Goal: Task Accomplishment & Management: Use online tool/utility

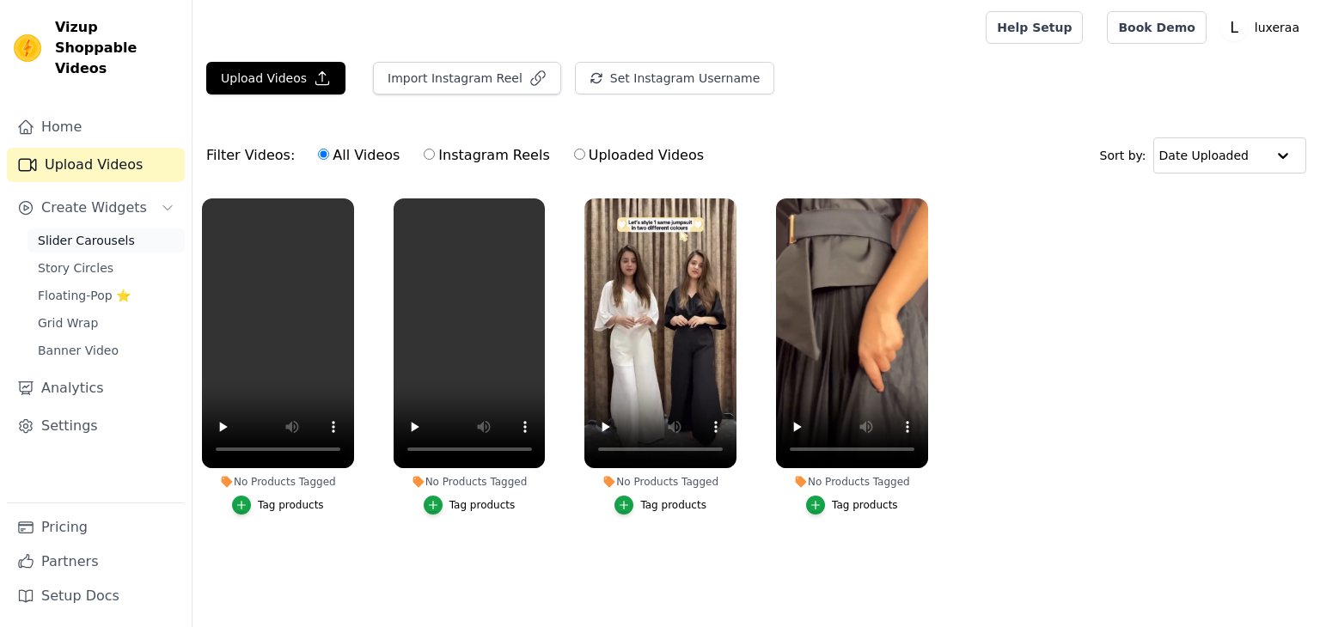
click at [105, 232] on span "Slider Carousels" at bounding box center [86, 240] width 97 height 17
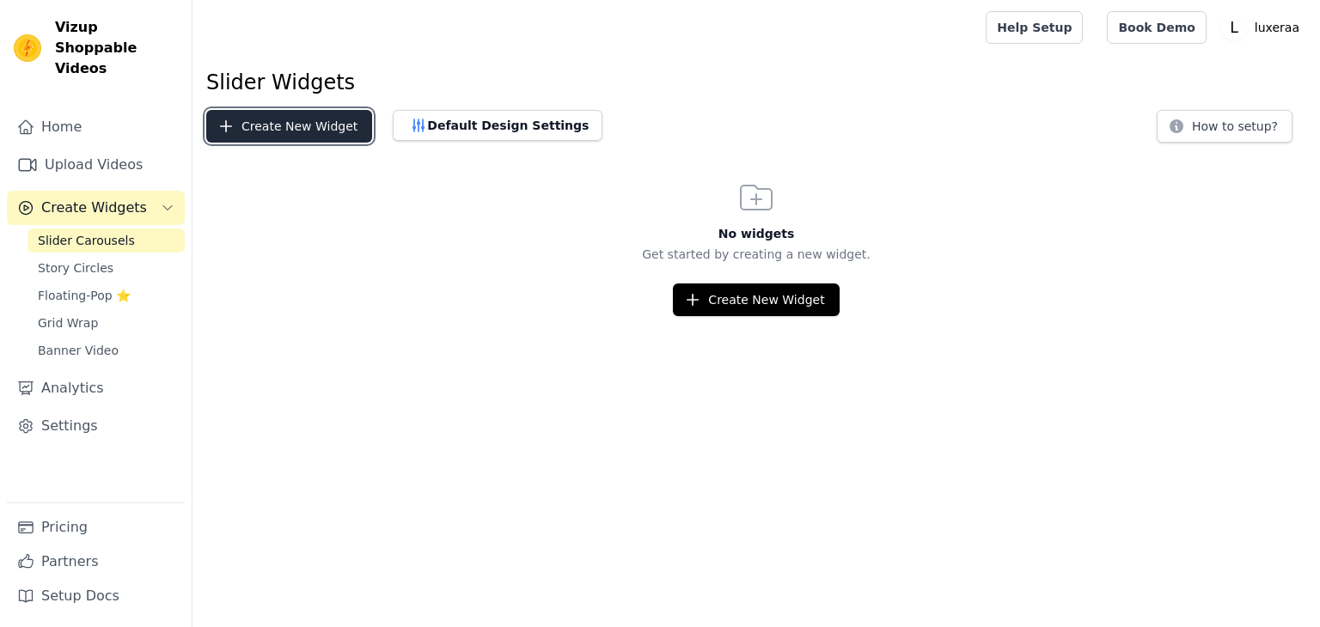
click at [275, 113] on button "Create New Widget" at bounding box center [289, 126] width 166 height 33
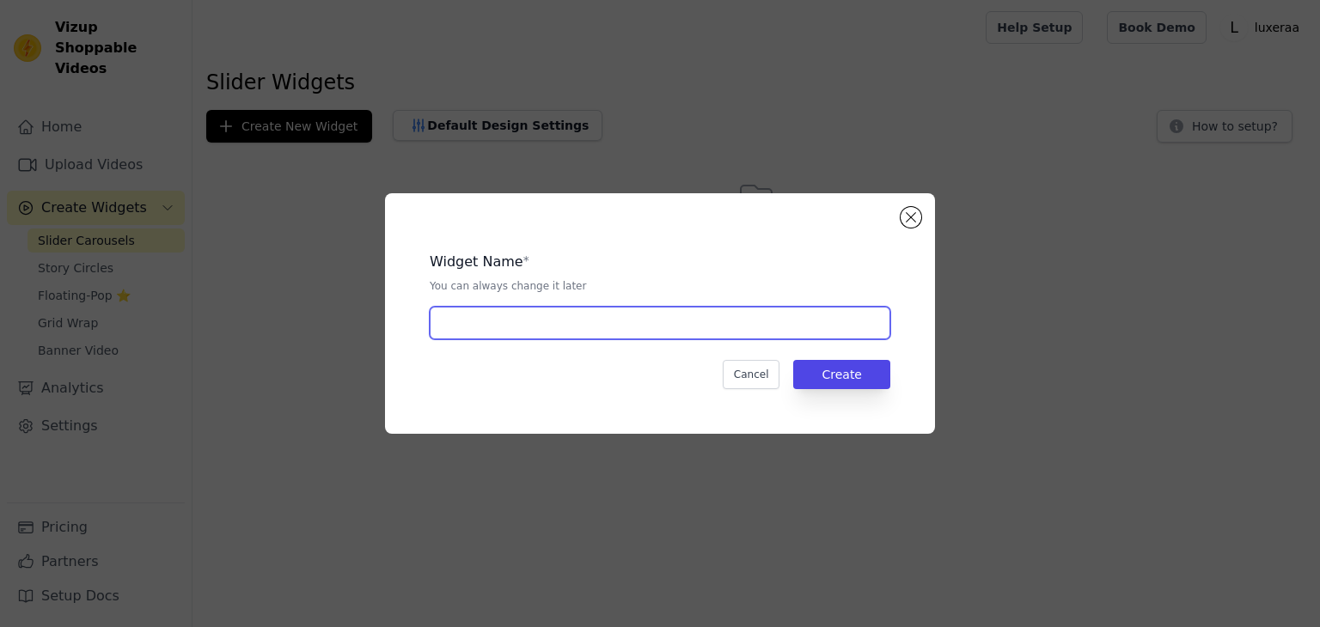
click at [485, 308] on input "text" at bounding box center [660, 323] width 461 height 33
type input "Watch & Buy"
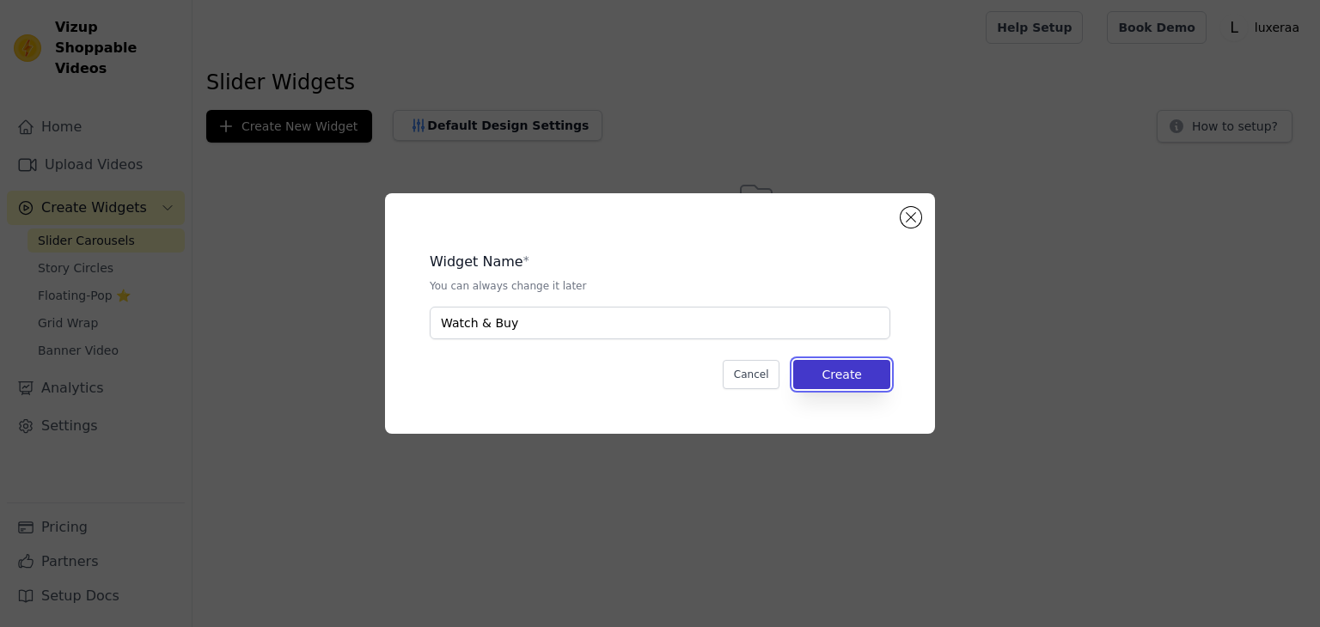
click at [852, 372] on button "Create" at bounding box center [841, 374] width 97 height 29
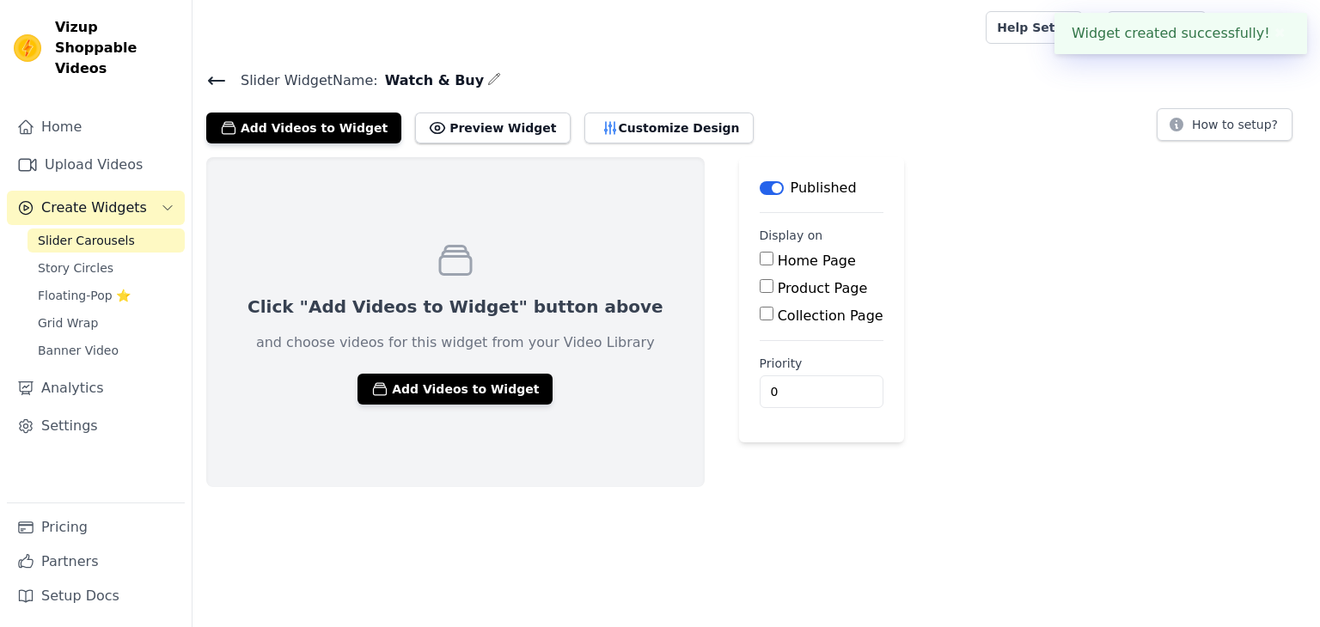
click at [778, 257] on label "Home Page" at bounding box center [817, 261] width 78 height 16
click at [760, 257] on input "Home Page" at bounding box center [767, 259] width 14 height 14
checkbox input "true"
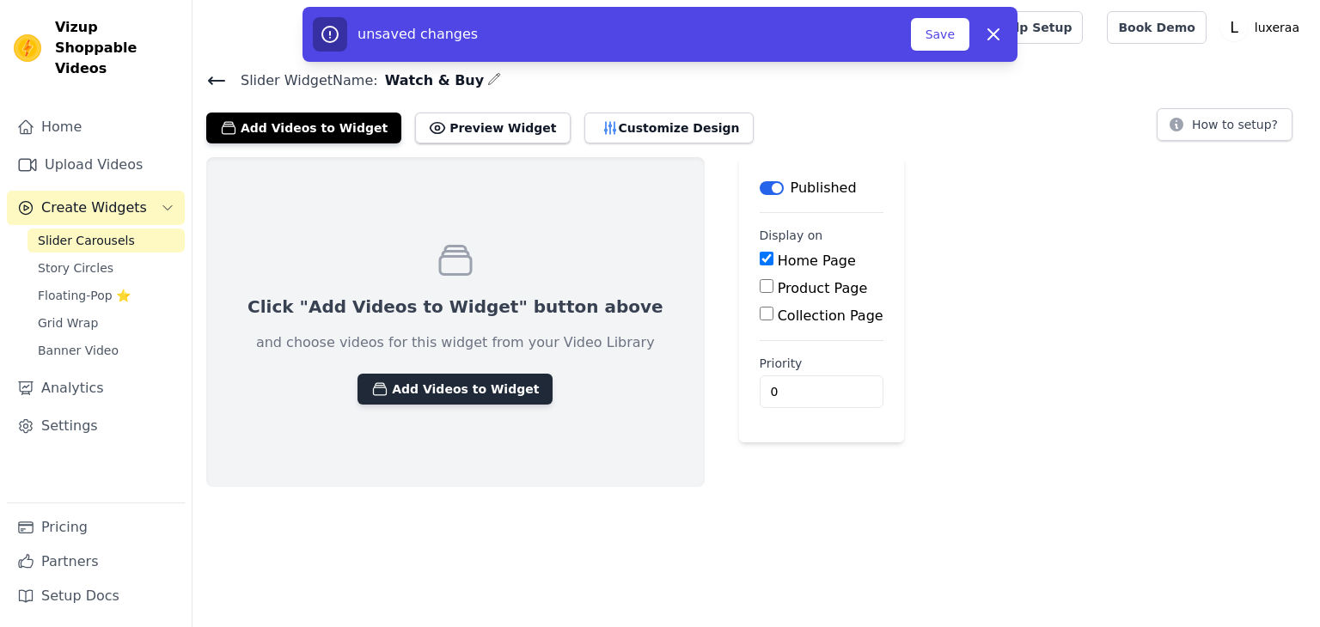
click at [458, 390] on button "Add Videos to Widget" at bounding box center [454, 389] width 195 height 31
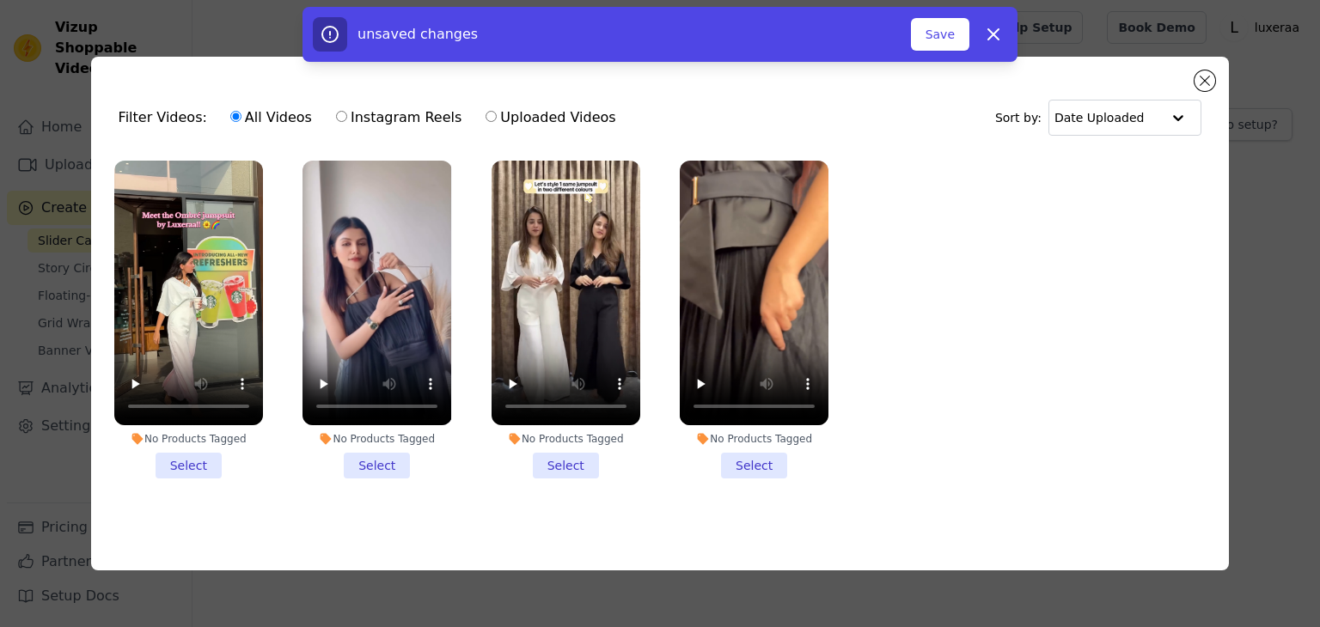
click at [192, 468] on li "No Products Tagged Select" at bounding box center [188, 320] width 149 height 318
click at [0, 0] on input "No Products Tagged Select" at bounding box center [0, 0] width 0 height 0
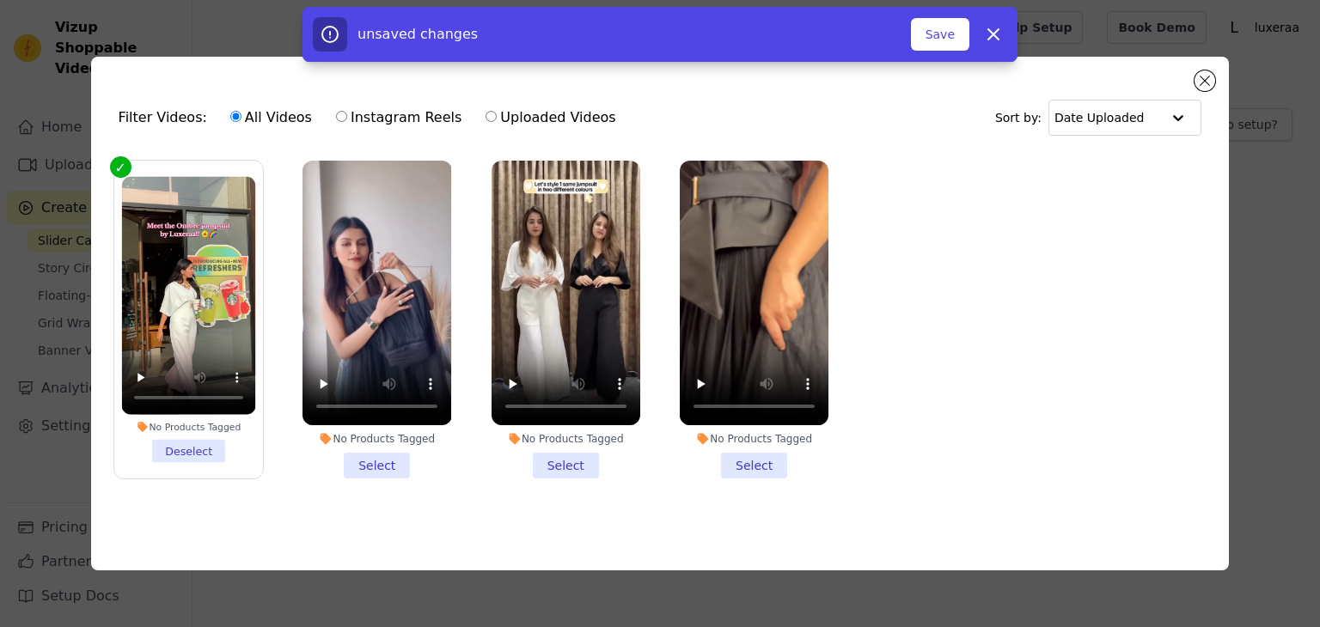
click at [364, 463] on li "No Products Tagged Select" at bounding box center [376, 320] width 149 height 318
click at [0, 0] on input "No Products Tagged Select" at bounding box center [0, 0] width 0 height 0
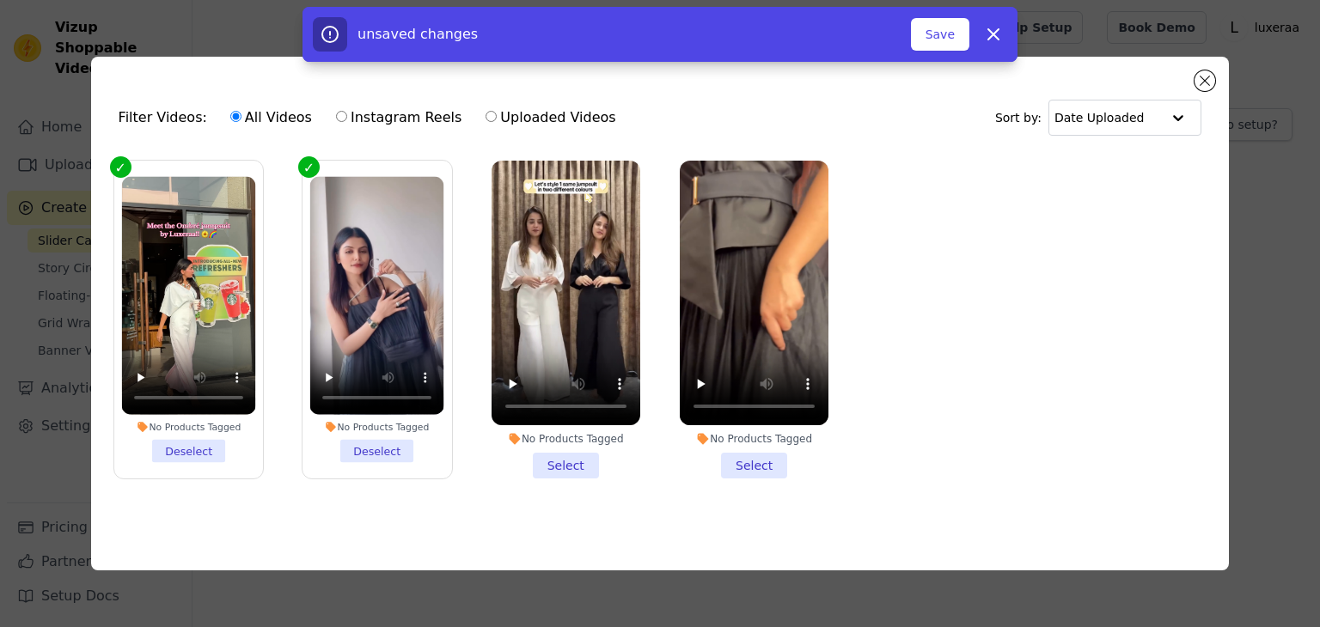
click at [565, 454] on li "No Products Tagged Select" at bounding box center [565, 320] width 149 height 318
click at [0, 0] on input "No Products Tagged Select" at bounding box center [0, 0] width 0 height 0
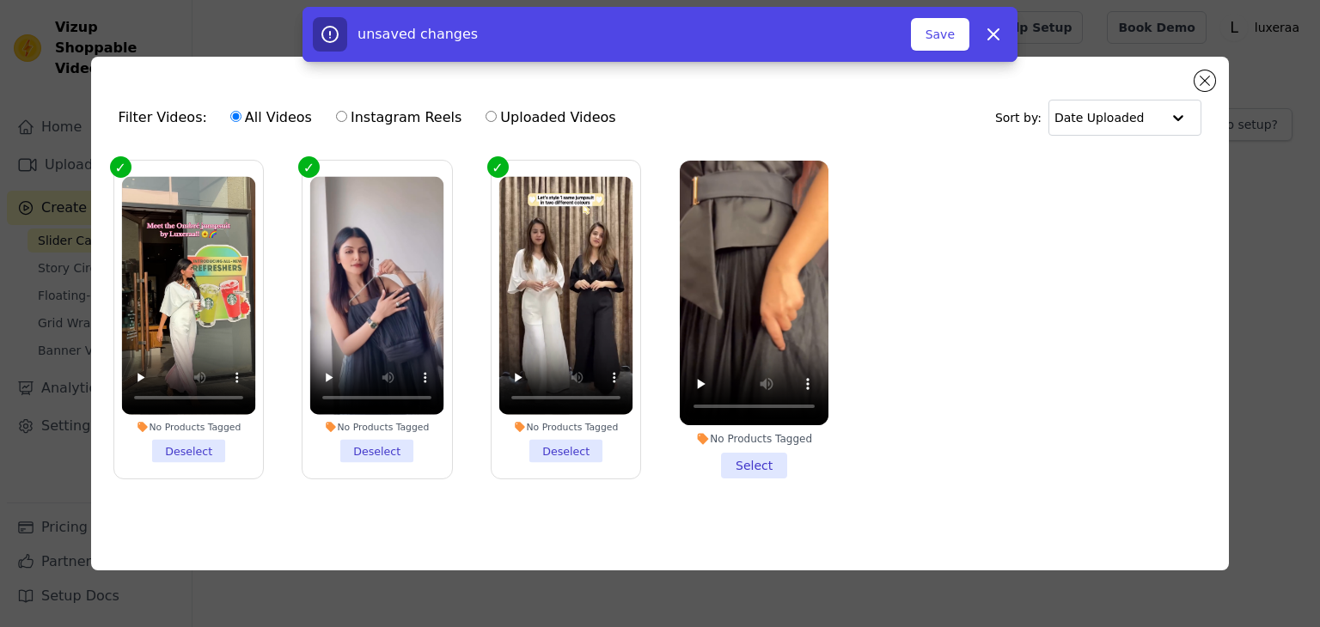
click at [735, 465] on li "No Products Tagged Select" at bounding box center [754, 320] width 149 height 318
click at [0, 0] on input "No Products Tagged Select" at bounding box center [0, 0] width 0 height 0
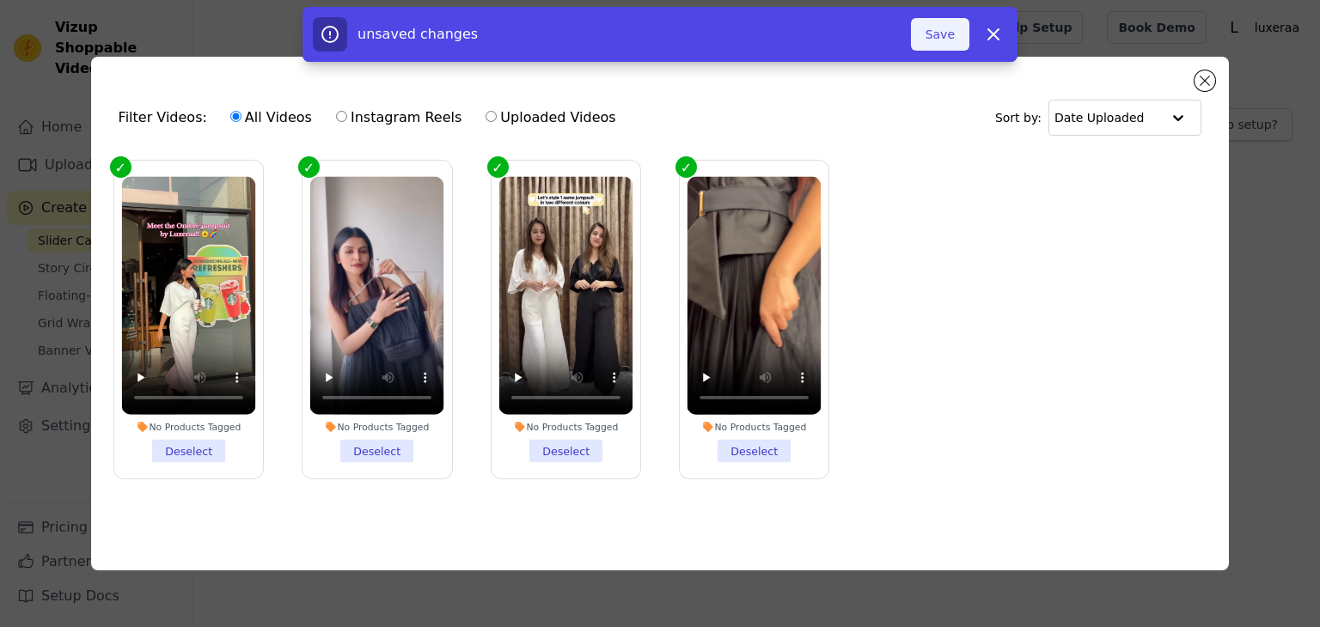
click at [955, 39] on button "Save" at bounding box center [940, 34] width 58 height 33
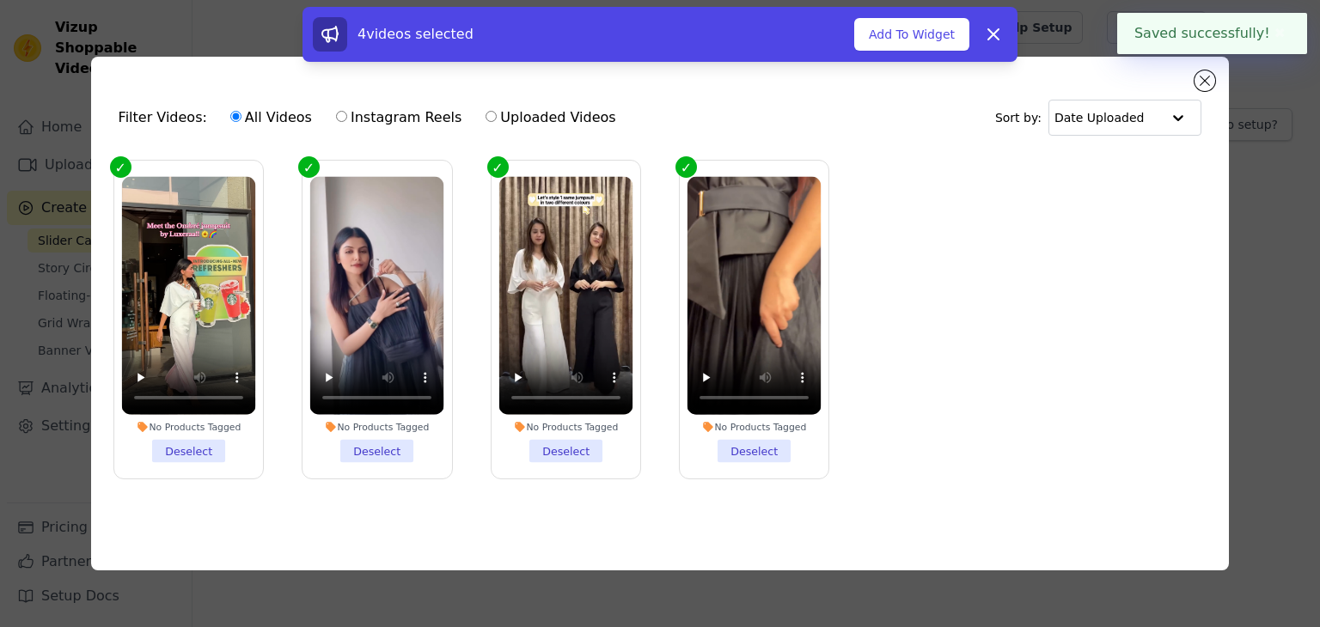
click at [203, 421] on div "No Products Tagged" at bounding box center [188, 427] width 134 height 12
click at [0, 0] on input "No Products Tagged Deselect" at bounding box center [0, 0] width 0 height 0
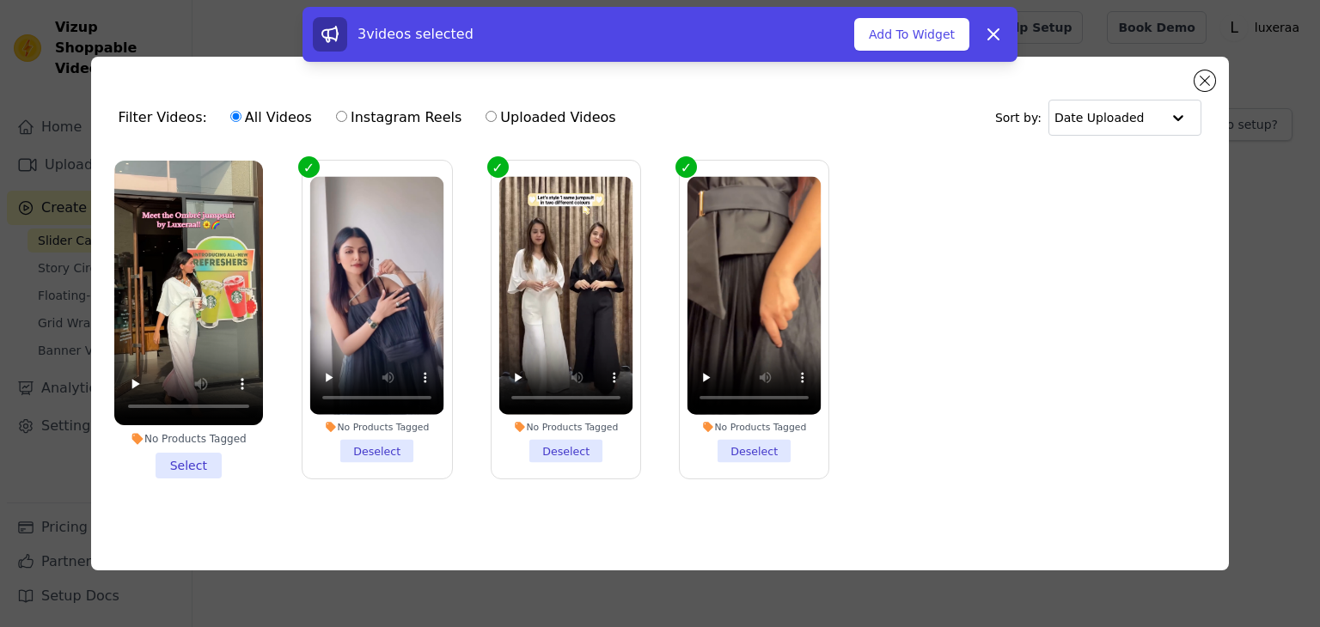
click at [197, 468] on li "No Products Tagged Select" at bounding box center [188, 320] width 149 height 318
click at [0, 0] on input "No Products Tagged Select" at bounding box center [0, 0] width 0 height 0
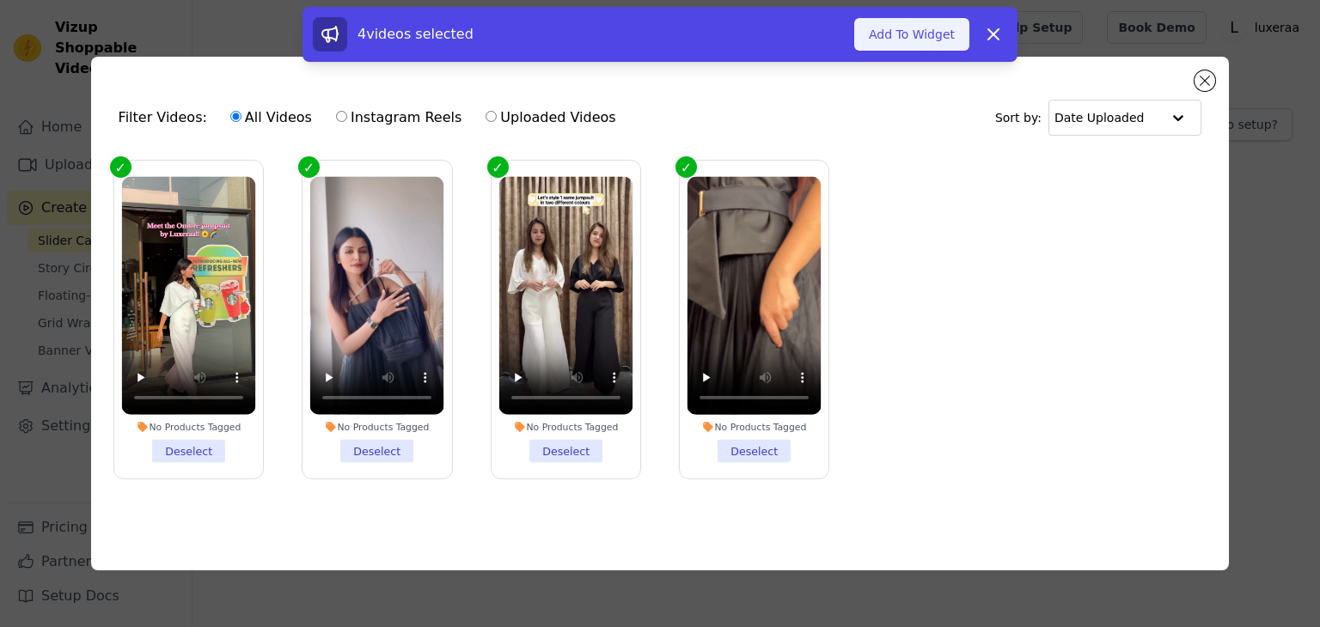
click at [919, 42] on button "Add To Widget" at bounding box center [911, 34] width 115 height 33
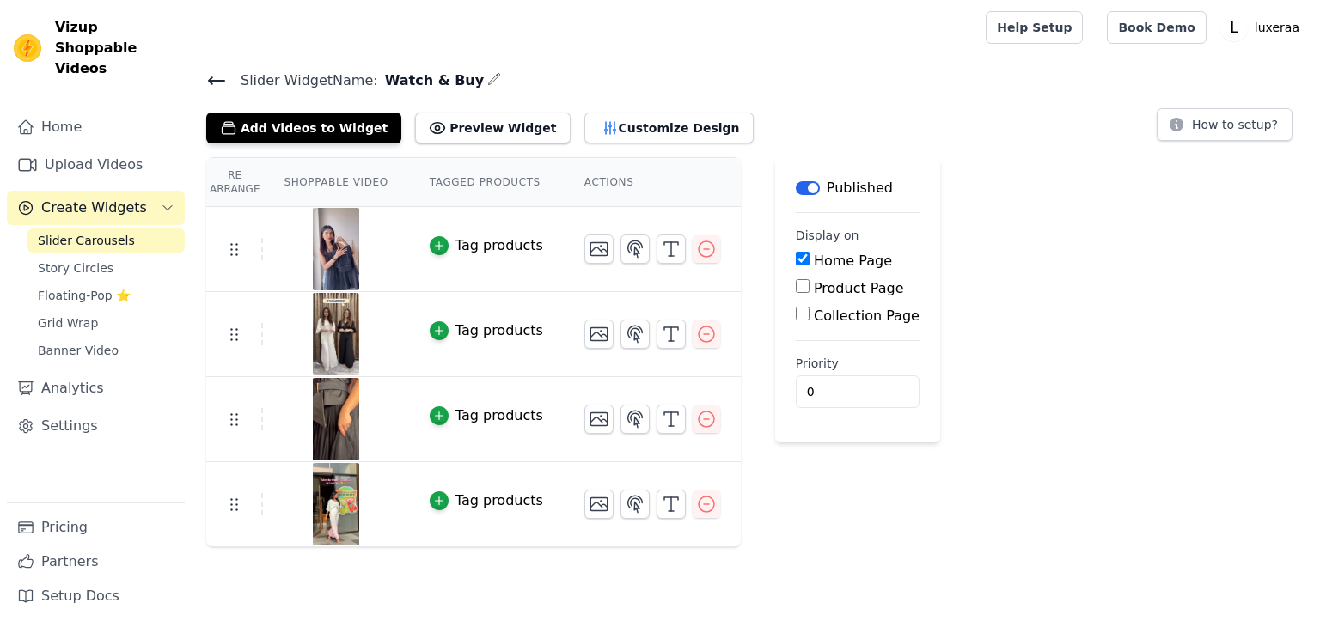
click at [491, 142] on div "Slider Widget Name: Watch & Buy Add Videos to Widget Preview Widget Customize D…" at bounding box center [755, 308] width 1127 height 479
click at [488, 131] on button "Preview Widget" at bounding box center [492, 128] width 155 height 31
click at [661, 247] on icon "button" at bounding box center [671, 249] width 21 height 21
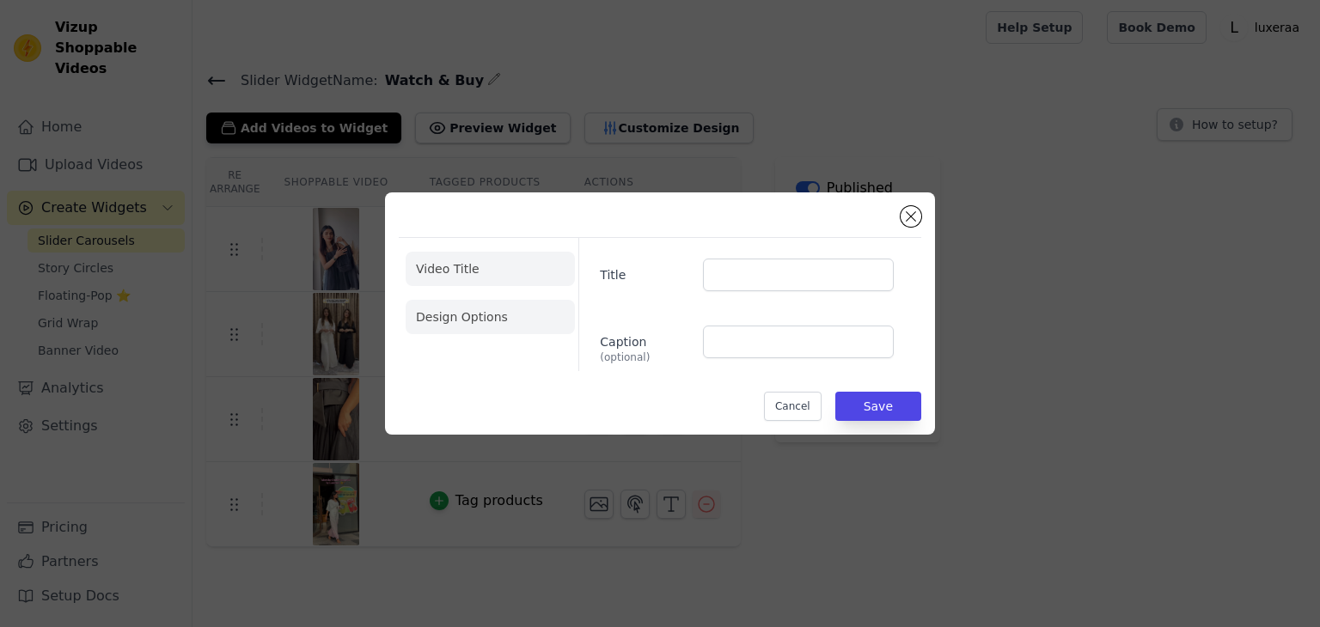
click at [467, 314] on li "Design Options" at bounding box center [490, 317] width 169 height 34
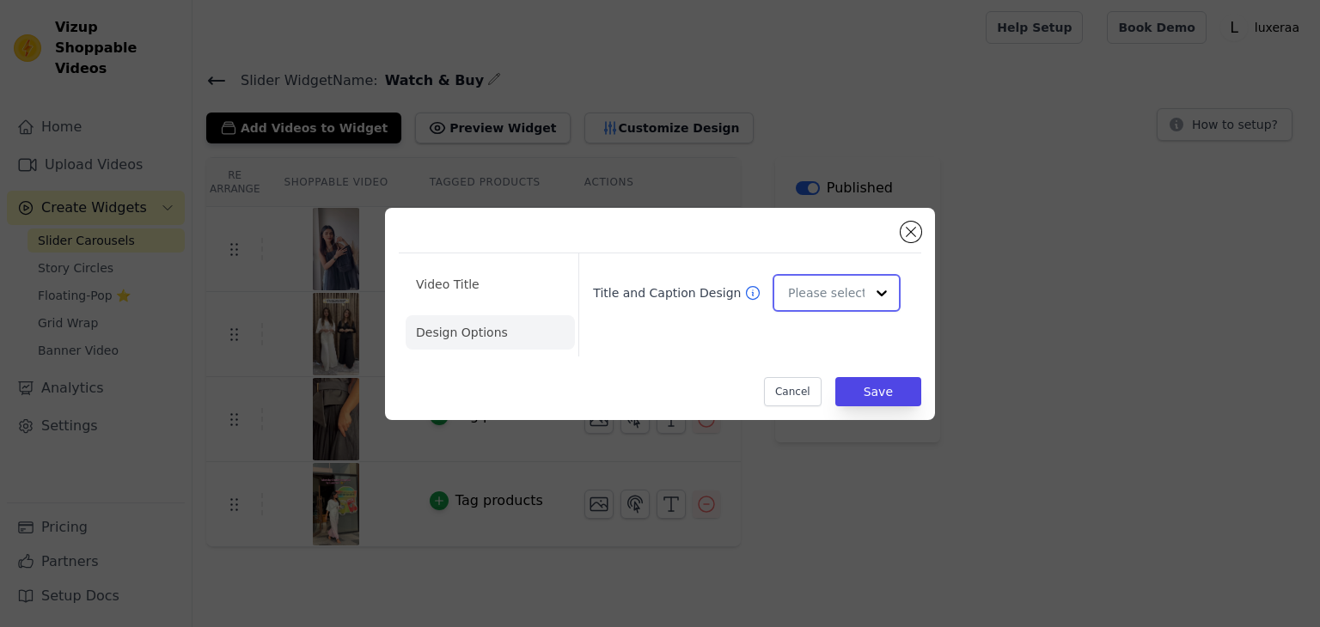
click at [797, 297] on input "Title and Caption Design" at bounding box center [826, 293] width 76 height 34
click at [815, 371] on div "Overlay" at bounding box center [833, 369] width 123 height 36
click at [887, 396] on button "Save" at bounding box center [878, 391] width 86 height 29
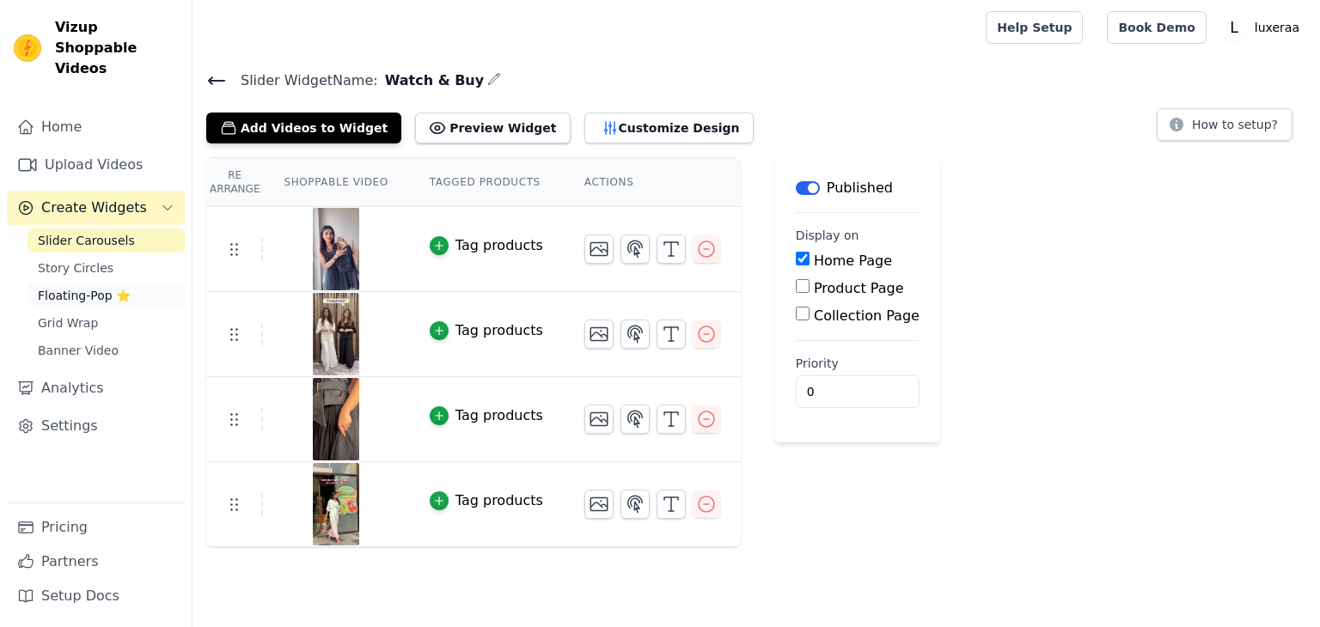
click at [95, 287] on span "Floating-Pop ⭐" at bounding box center [84, 295] width 93 height 17
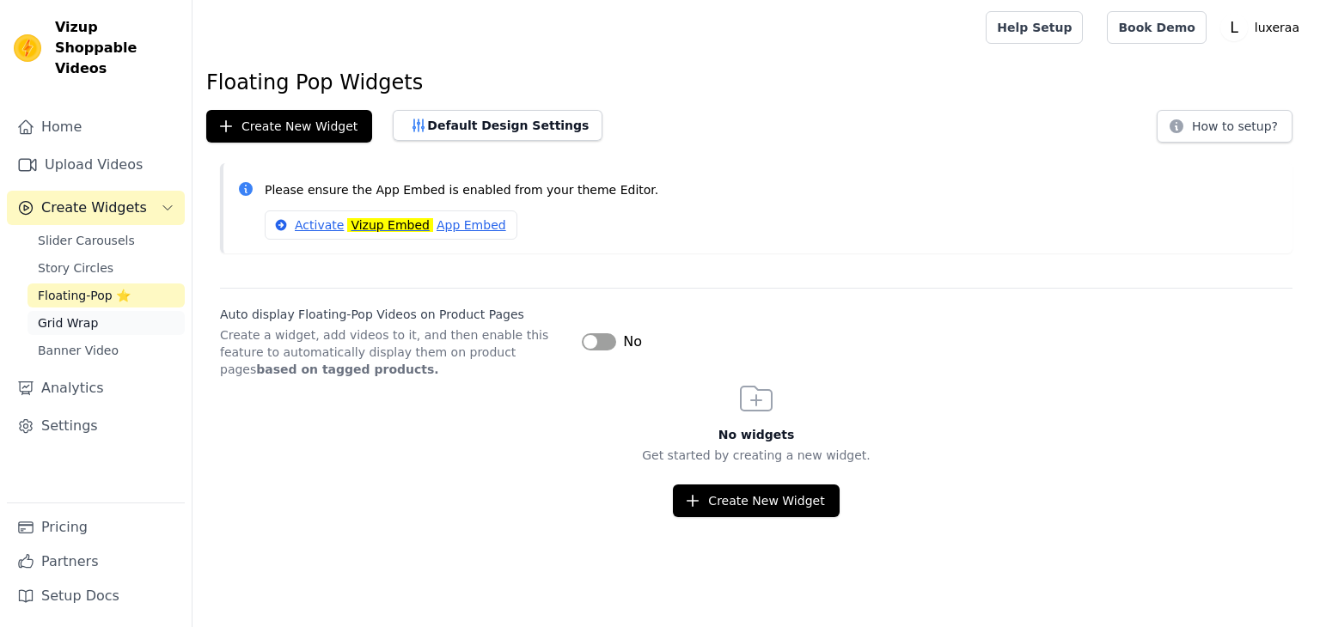
click at [74, 314] on span "Grid Wrap" at bounding box center [68, 322] width 60 height 17
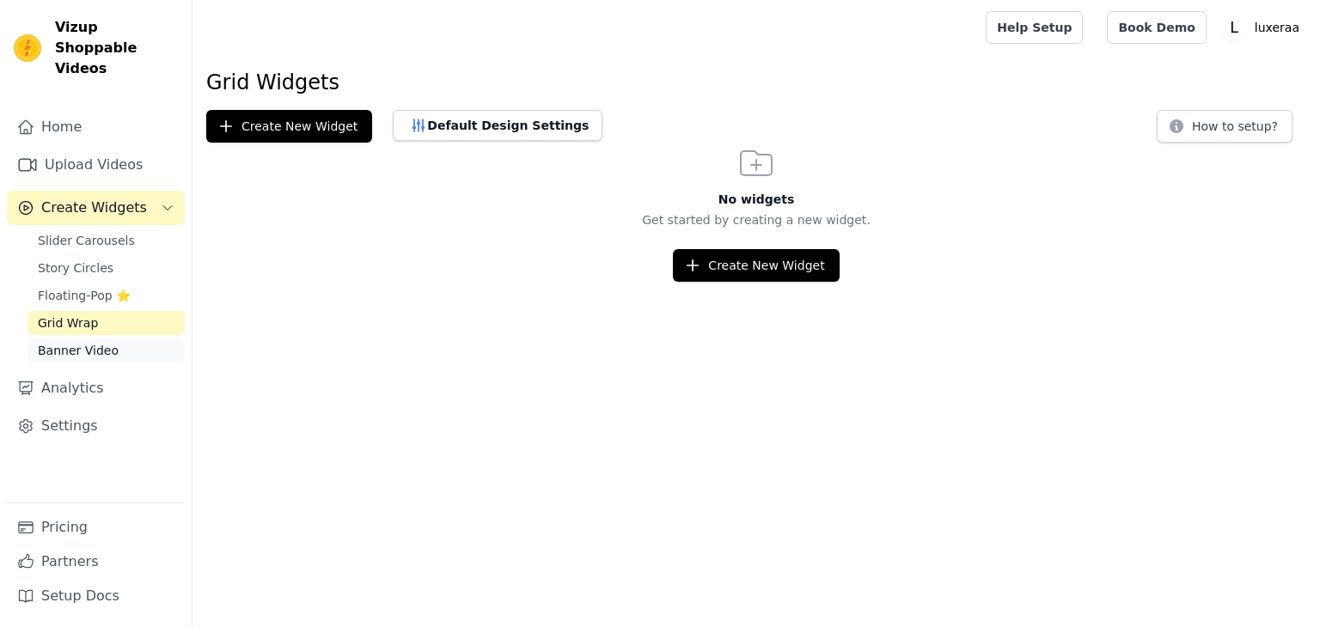
click at [68, 342] on span "Banner Video" at bounding box center [78, 350] width 81 height 17
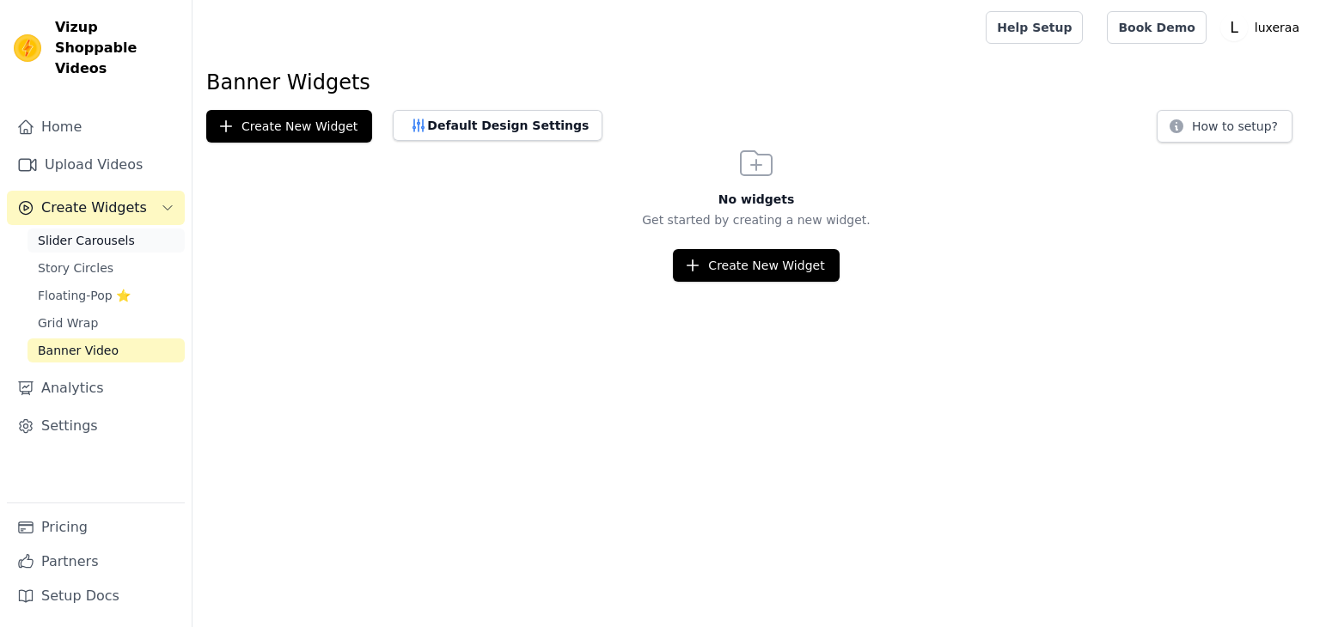
click at [101, 232] on span "Slider Carousels" at bounding box center [86, 240] width 97 height 17
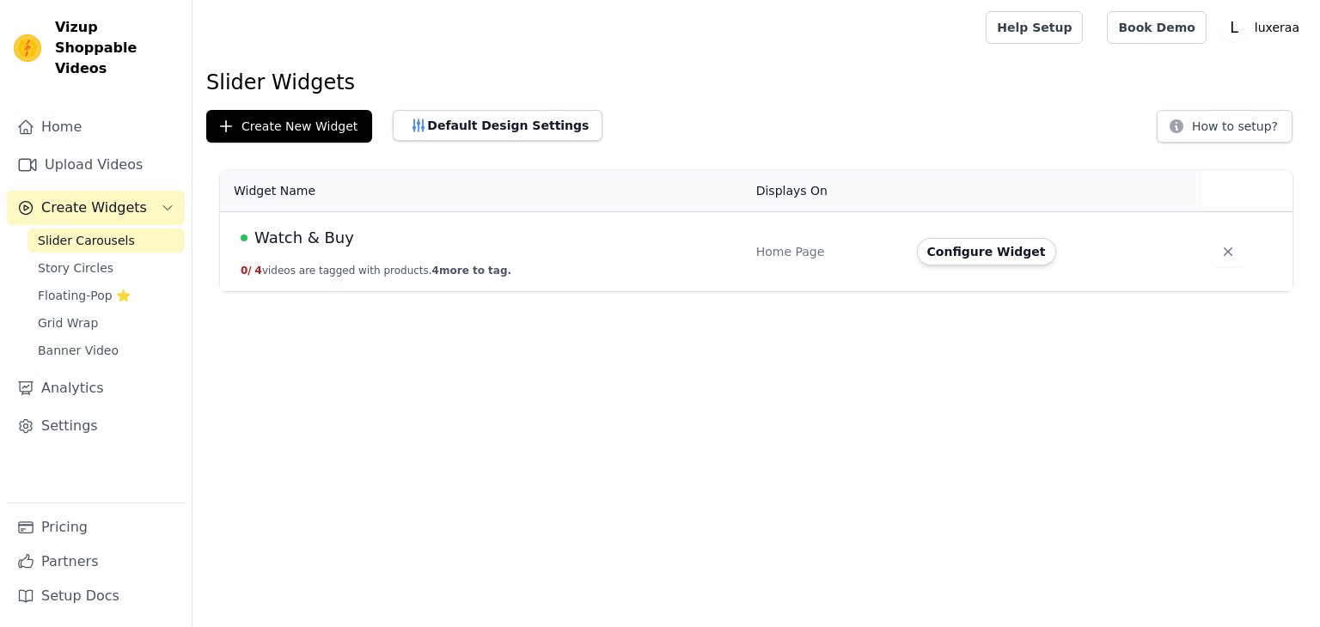
click at [300, 239] on span "Watch & Buy" at bounding box center [304, 238] width 100 height 24
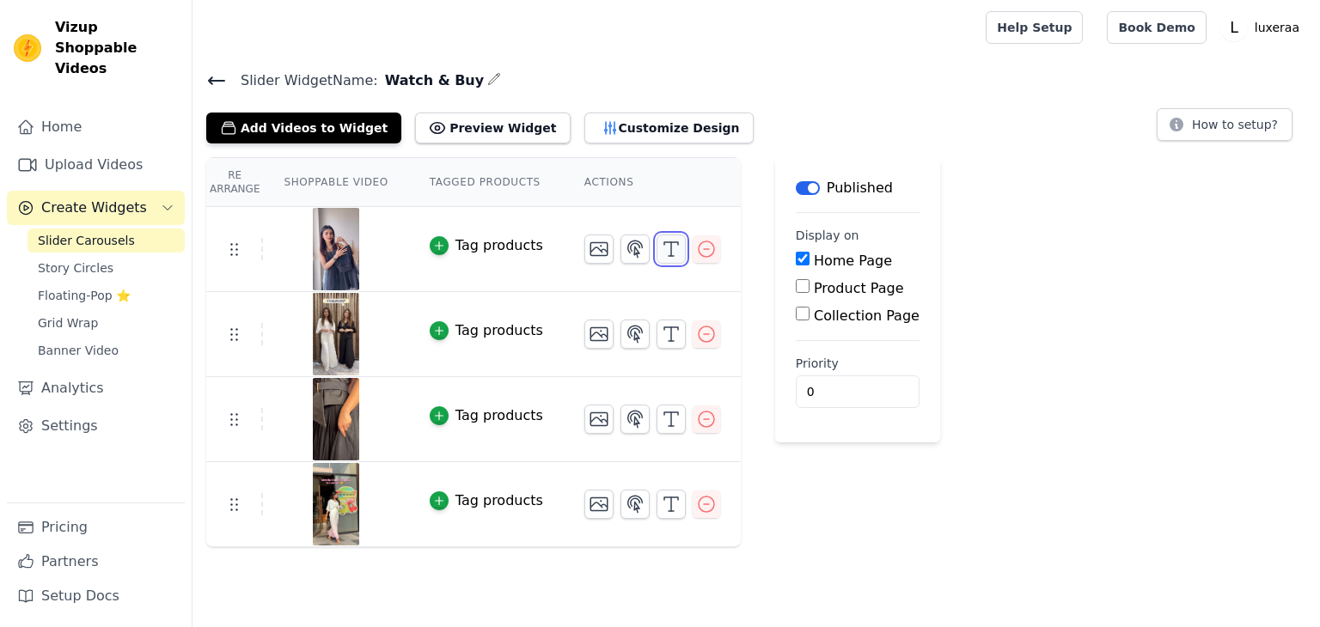
click at [671, 248] on line "button" at bounding box center [671, 249] width 0 height 14
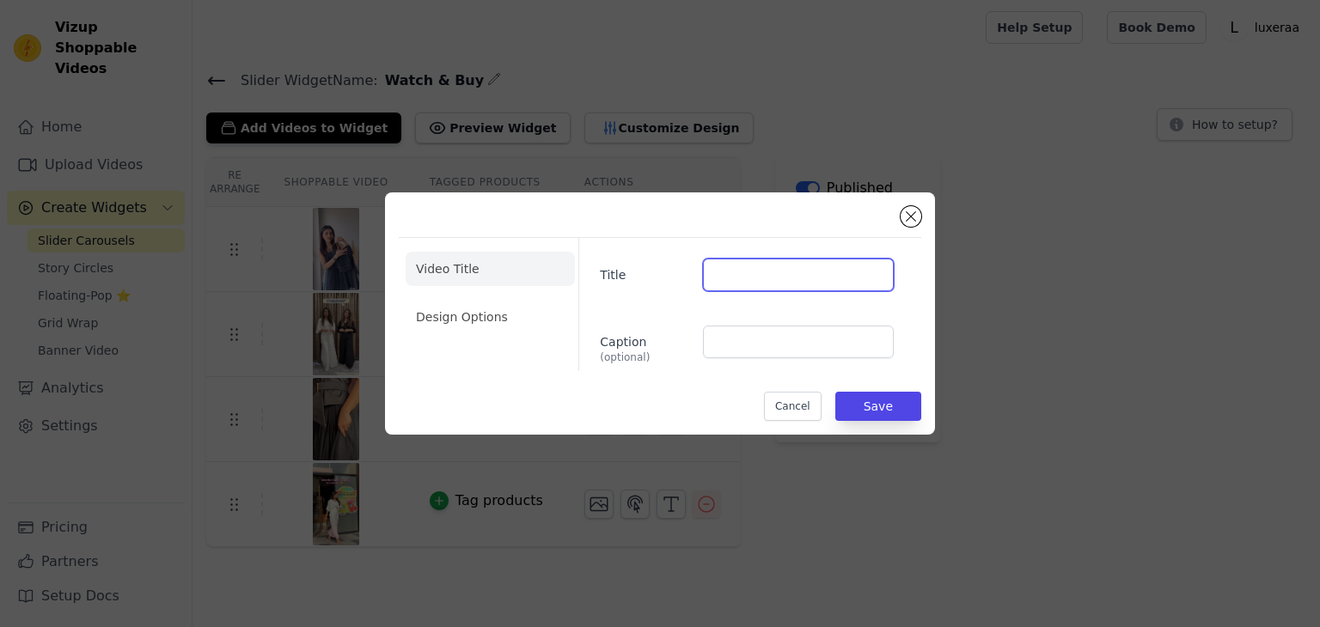
click at [787, 278] on input "Title" at bounding box center [798, 275] width 191 height 33
paste input "Black Skirt & Blush Pink Waist Coat – Timeless Contrast"
type input "Black Skirt & Blush Pink Waist Coat – Timeless Contrast"
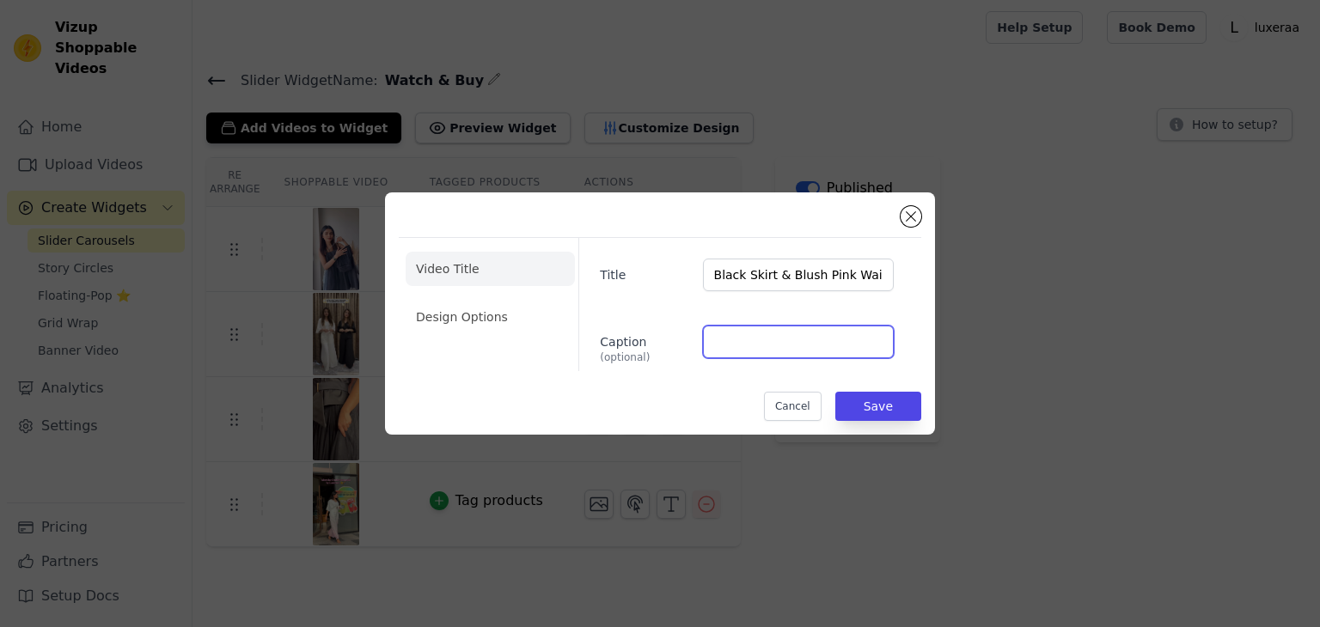
click at [720, 337] on input "Caption (optional)" at bounding box center [798, 342] width 191 height 33
paste input "Rs. 4,000.00"
type input "Rs. 4,000.00"
click at [898, 415] on button "Save" at bounding box center [878, 406] width 86 height 29
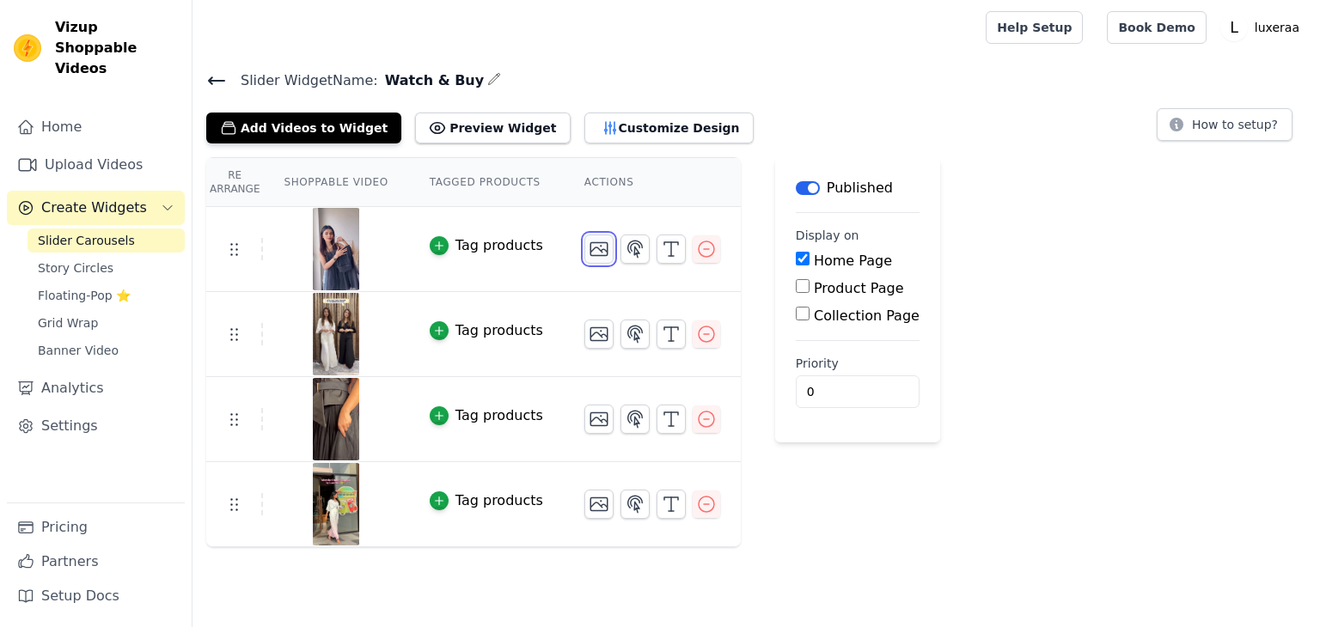
click at [590, 253] on icon "button" at bounding box center [598, 249] width 17 height 13
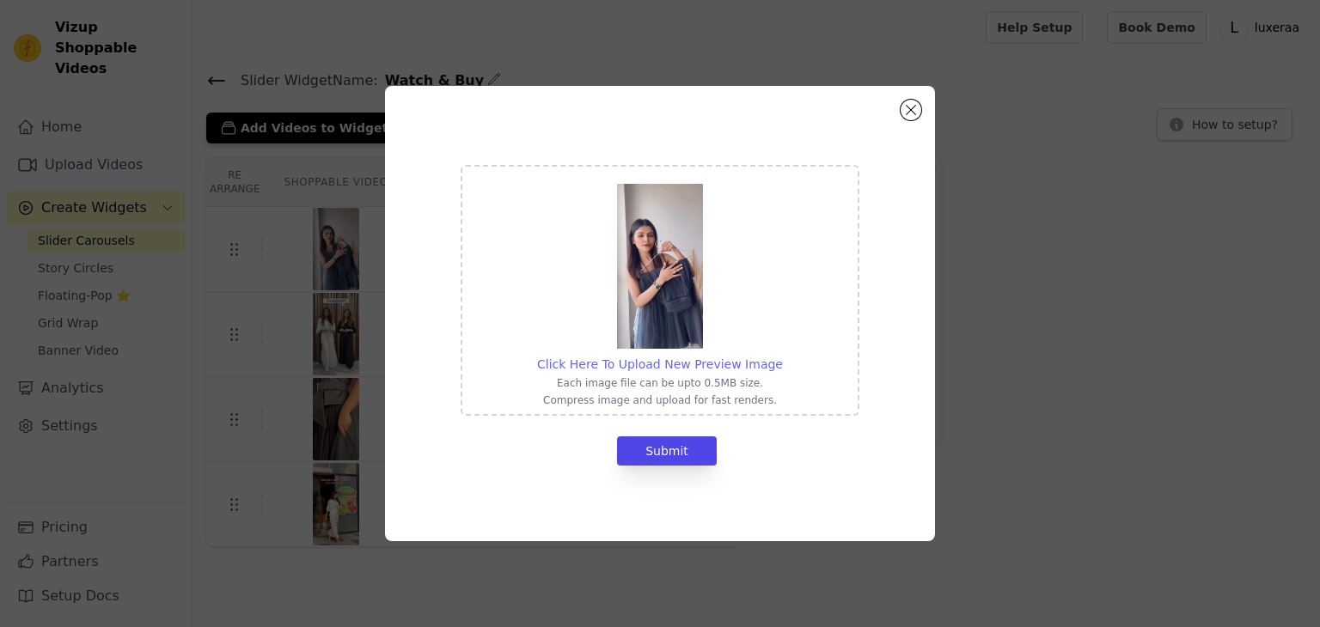
click at [668, 368] on span "Click Here To Upload New Preview Image" at bounding box center [660, 364] width 246 height 14
click at [782, 356] on input "Click Here To Upload New Preview Image Each image file can be upto 0.5MB size. …" at bounding box center [782, 355] width 1 height 1
type input "C:\fakepath\POR06221 copy.jpg"
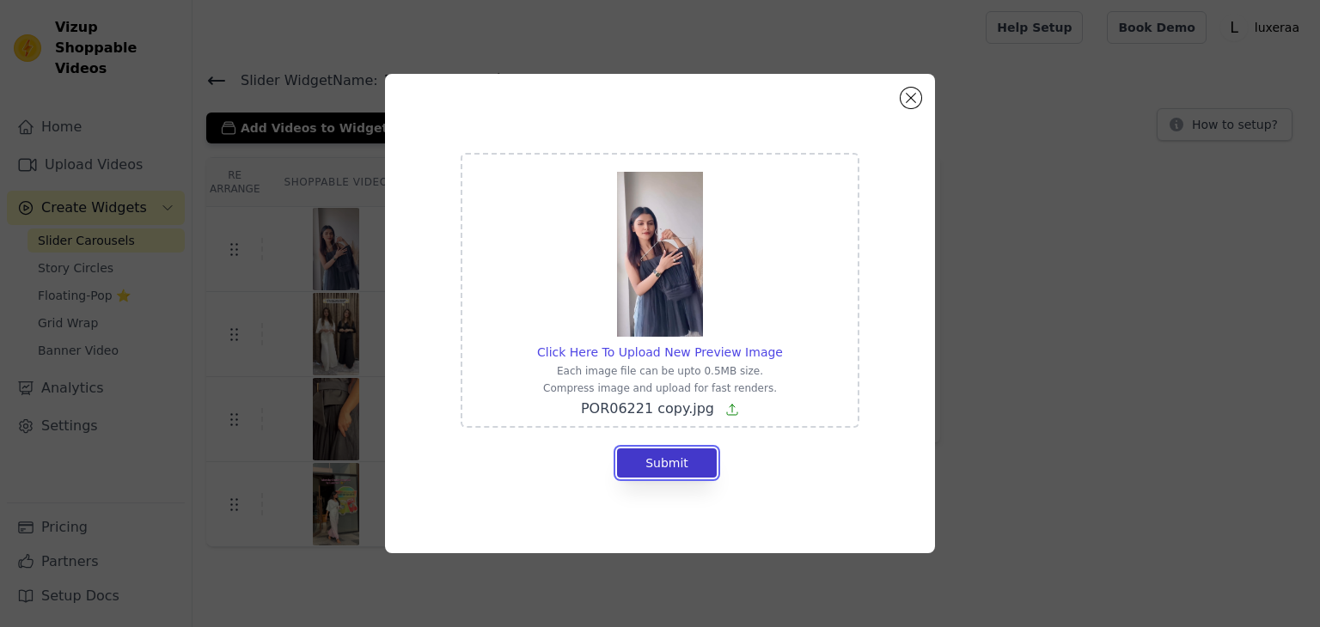
click at [675, 452] on button "Submit" at bounding box center [667, 463] width 100 height 29
click at [914, 102] on button "Close modal" at bounding box center [910, 98] width 21 height 21
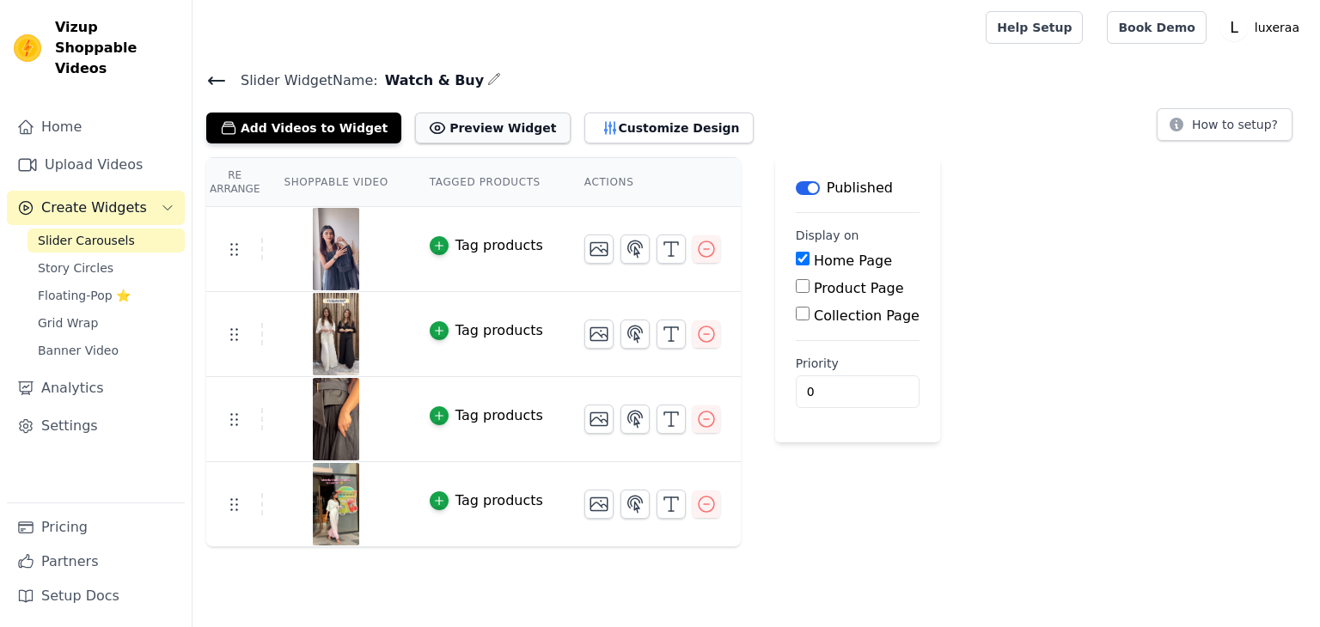
click at [494, 135] on button "Preview Widget" at bounding box center [492, 128] width 155 height 31
click at [625, 248] on icon "button" at bounding box center [635, 249] width 21 height 21
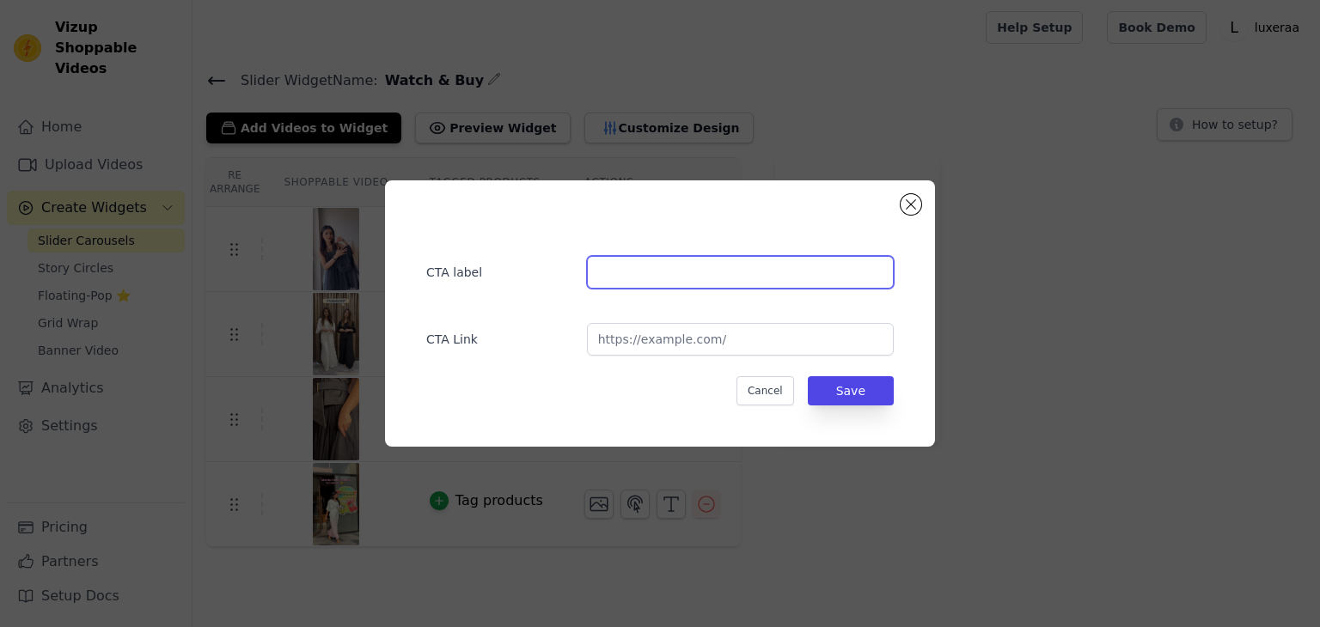
click at [601, 281] on input "text" at bounding box center [740, 272] width 307 height 33
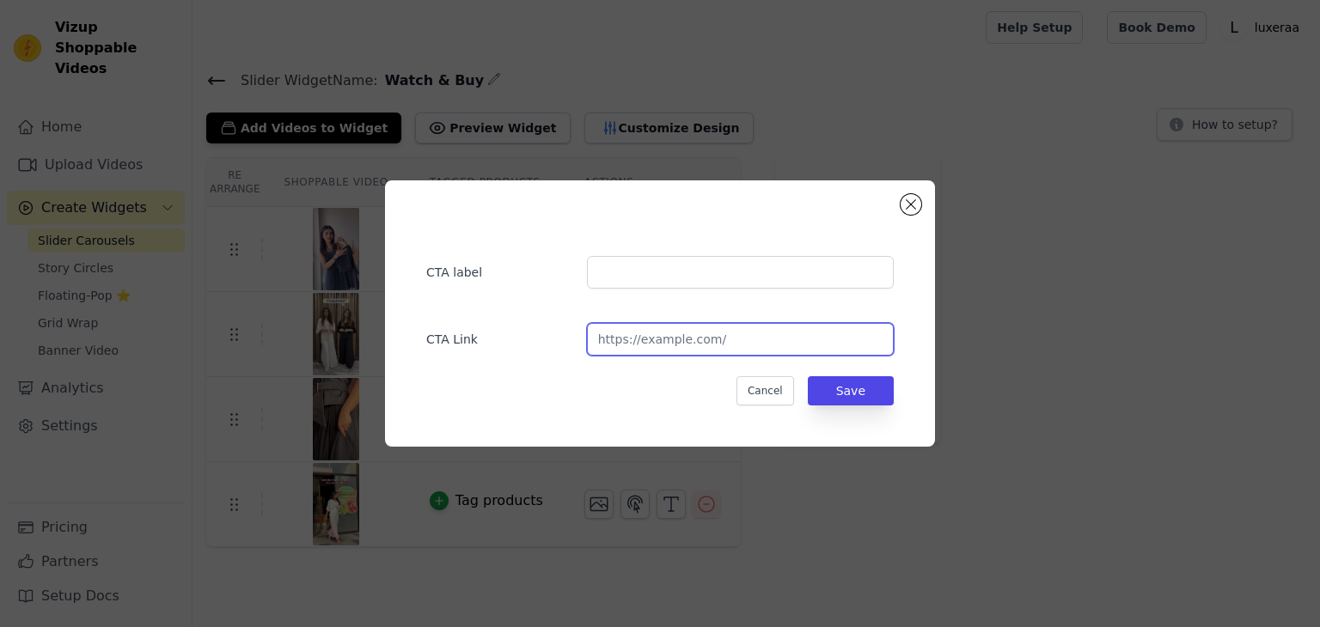
click at [635, 344] on input "url" at bounding box center [740, 339] width 307 height 33
paste input "https://luxeraa.com/collections/skirt-set/products/black-skirt-blush-pink-waist…"
type input "https://luxeraa.com/collections/skirt-set/products/black-skirt-blush-pink-waist…"
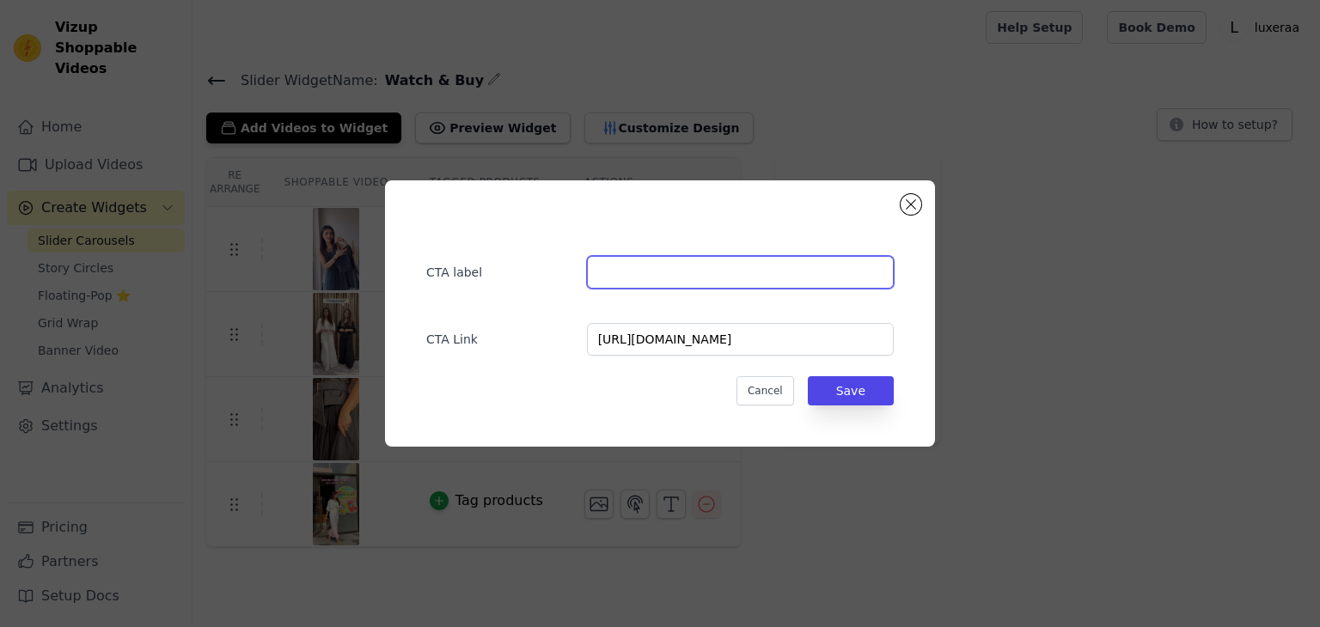
click at [651, 279] on input "text" at bounding box center [740, 272] width 307 height 33
type input "Buy Now"
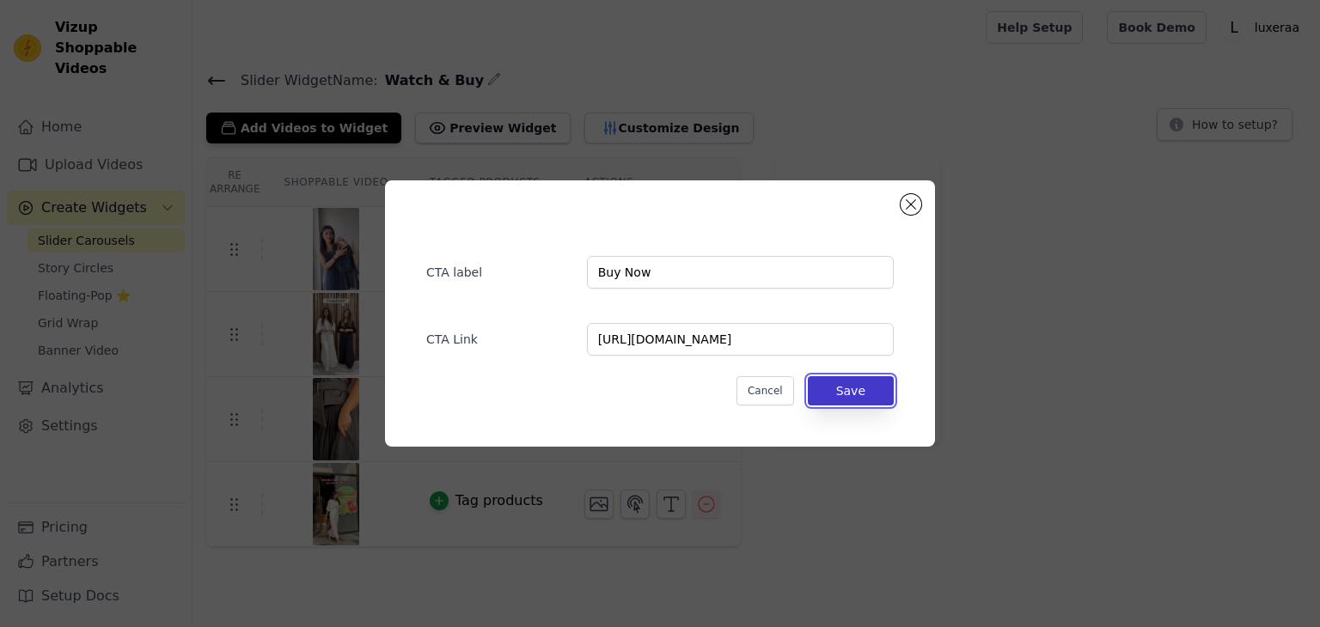
click at [847, 396] on button "Save" at bounding box center [851, 390] width 86 height 29
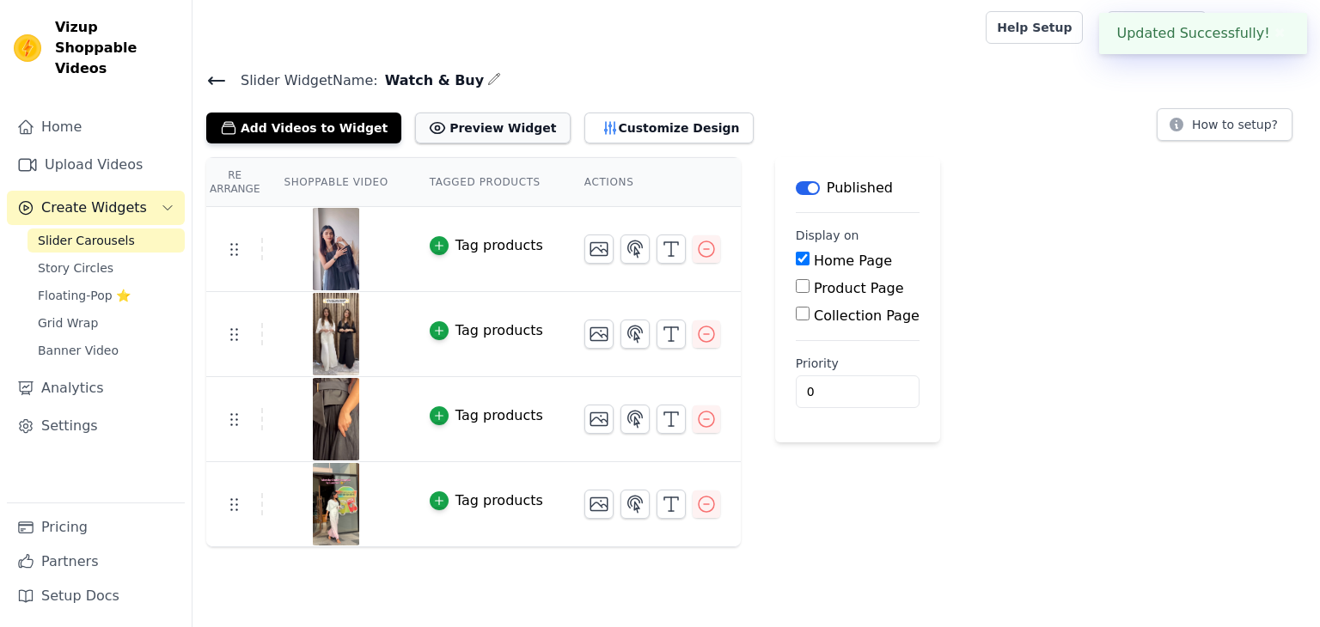
click at [452, 140] on button "Preview Widget" at bounding box center [492, 128] width 155 height 31
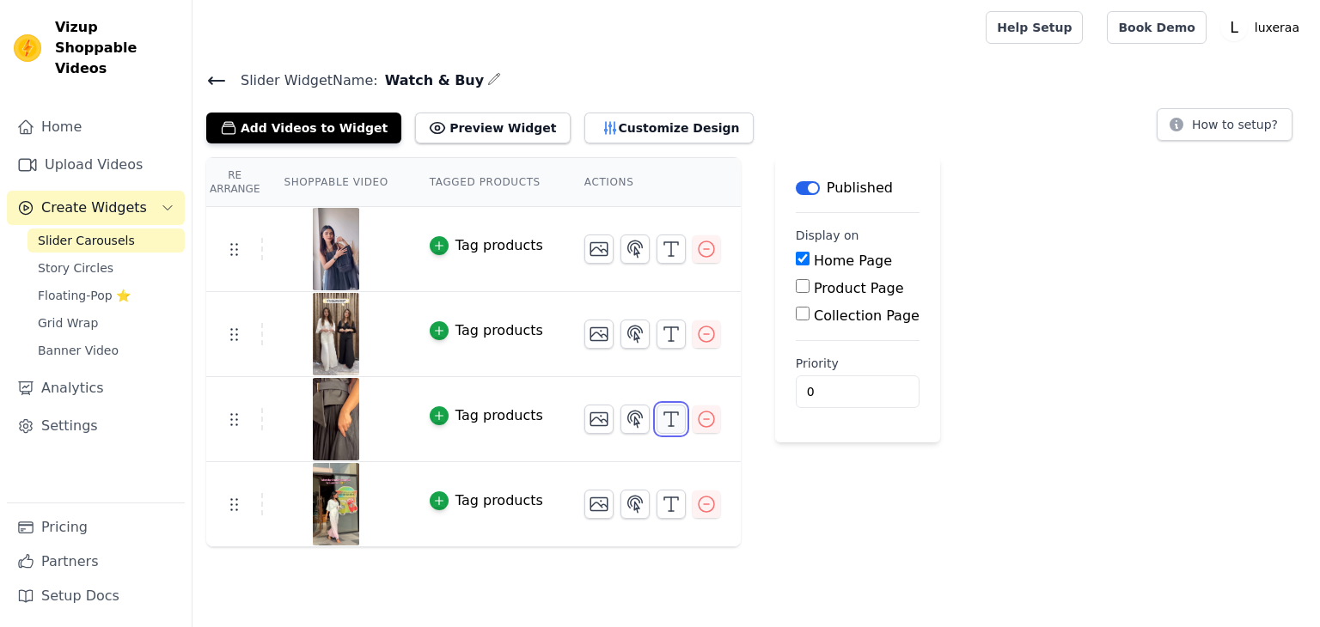
click at [661, 418] on icon "button" at bounding box center [671, 419] width 21 height 21
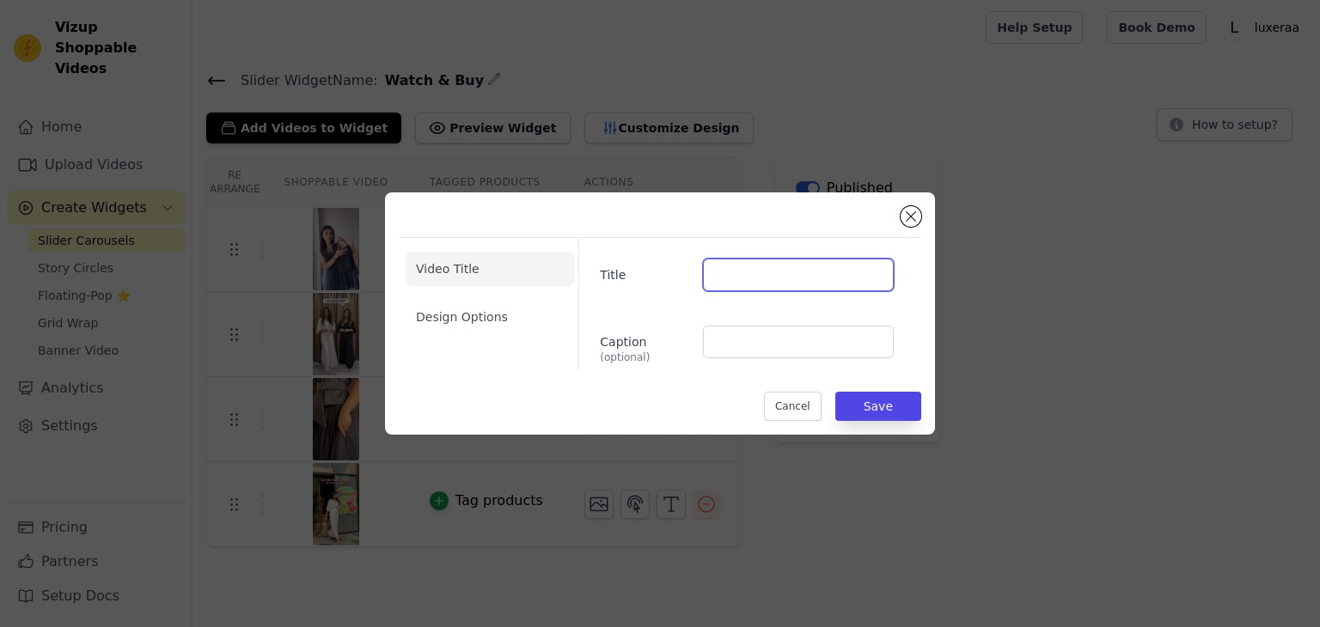
click at [811, 265] on input "Title" at bounding box center [798, 275] width 191 height 33
paste input "Black On Black Skirt Set - Bold & Classic"
type input "Black On Black Skirt Set - Bold & Classic"
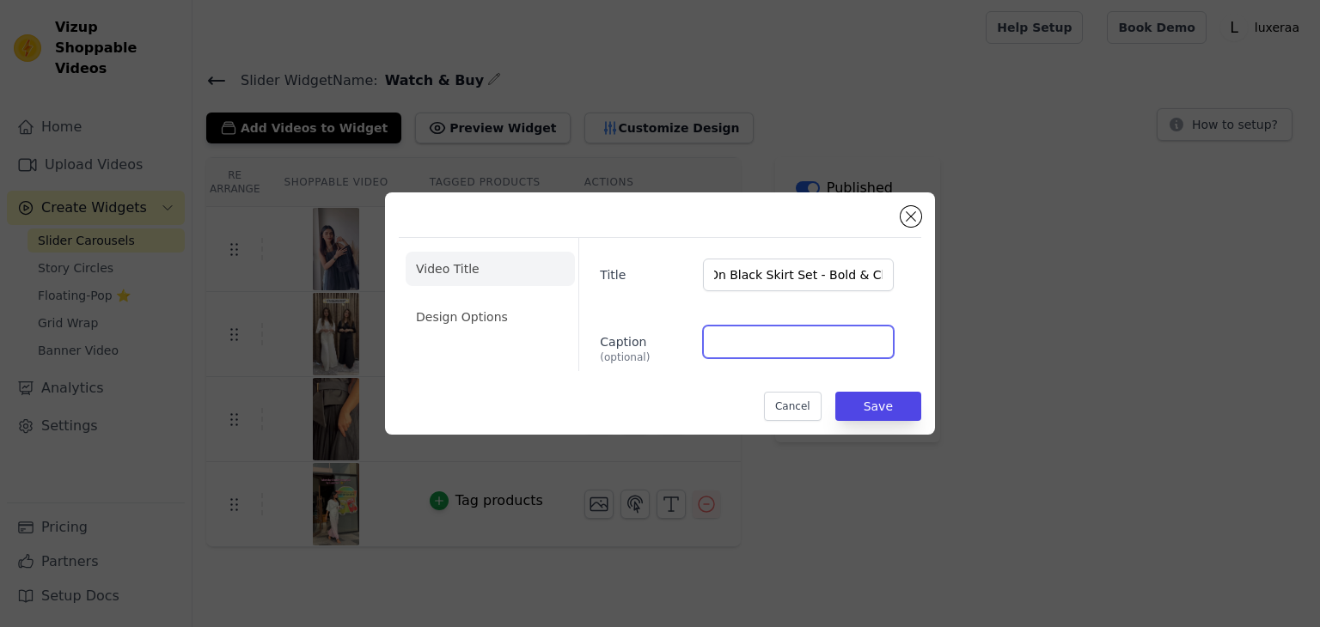
scroll to position [0, 0]
click at [762, 351] on input "Caption (optional)" at bounding box center [798, 342] width 191 height 33
paste input "Rs. 4,000.00"
type input "Rs. 4,000.00"
click at [461, 304] on li "Design Options" at bounding box center [490, 317] width 169 height 34
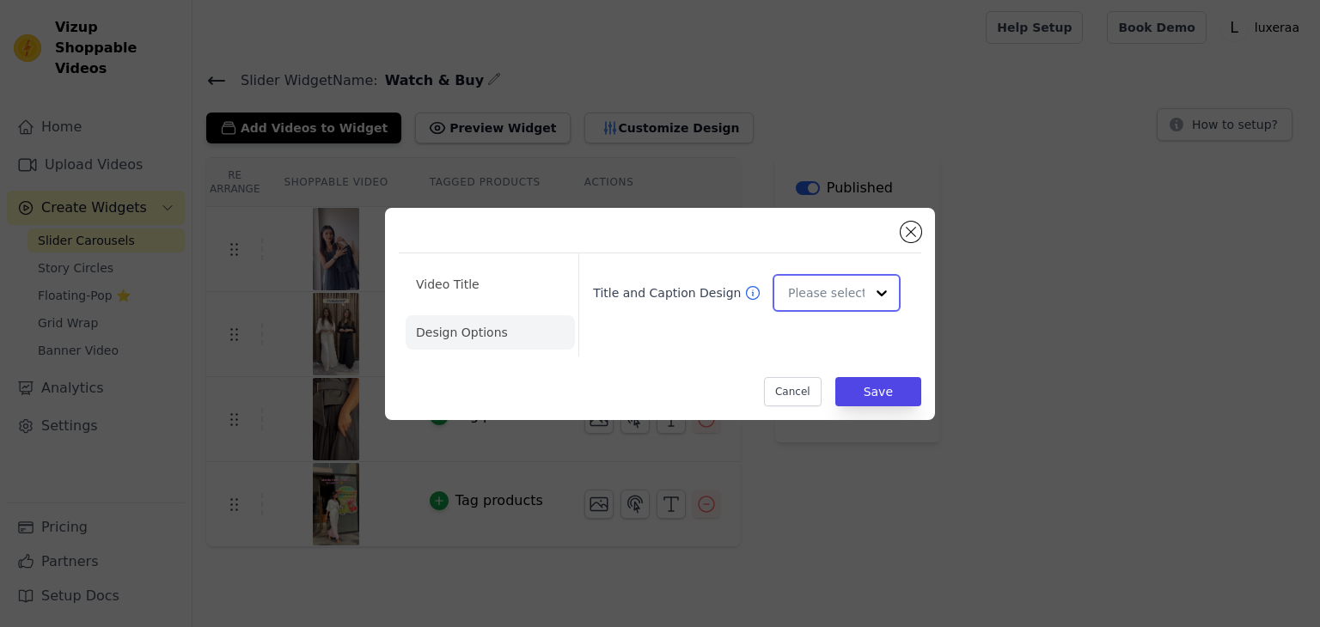
click at [800, 296] on input "Title and Caption Design" at bounding box center [826, 293] width 76 height 34
click at [811, 380] on div "Overlay" at bounding box center [833, 369] width 123 height 36
click at [845, 294] on input "Title and Caption Design" at bounding box center [826, 293] width 76 height 34
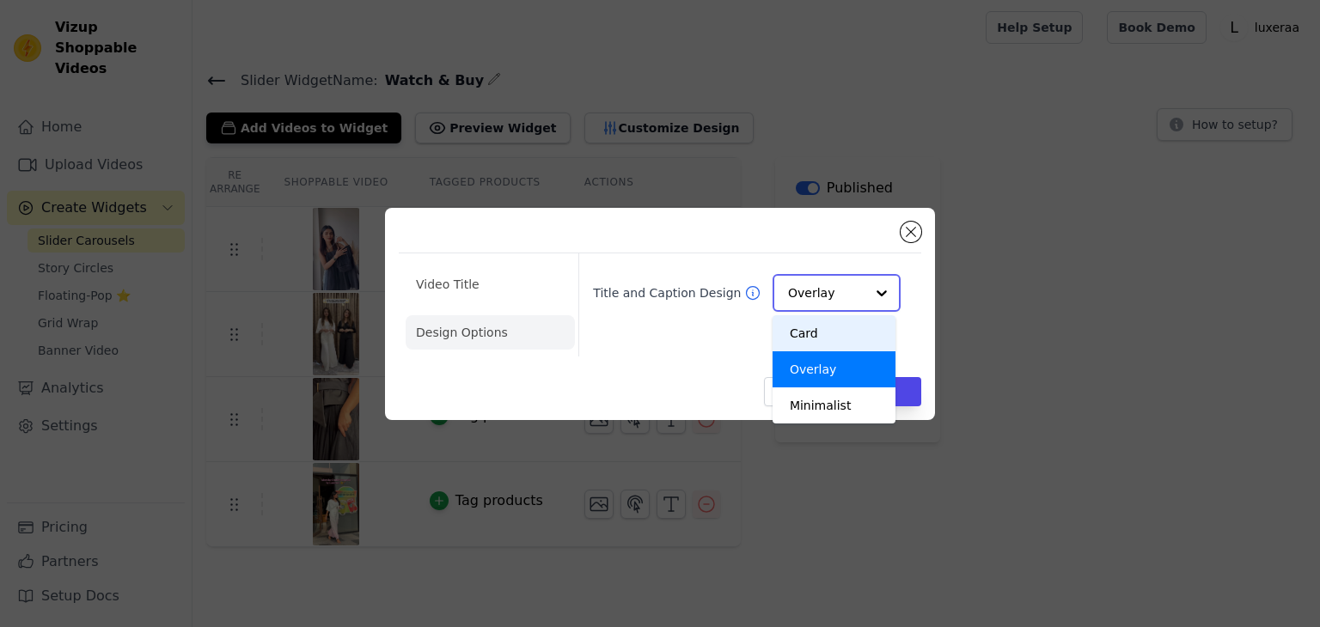
click at [806, 324] on div "Card" at bounding box center [833, 333] width 123 height 36
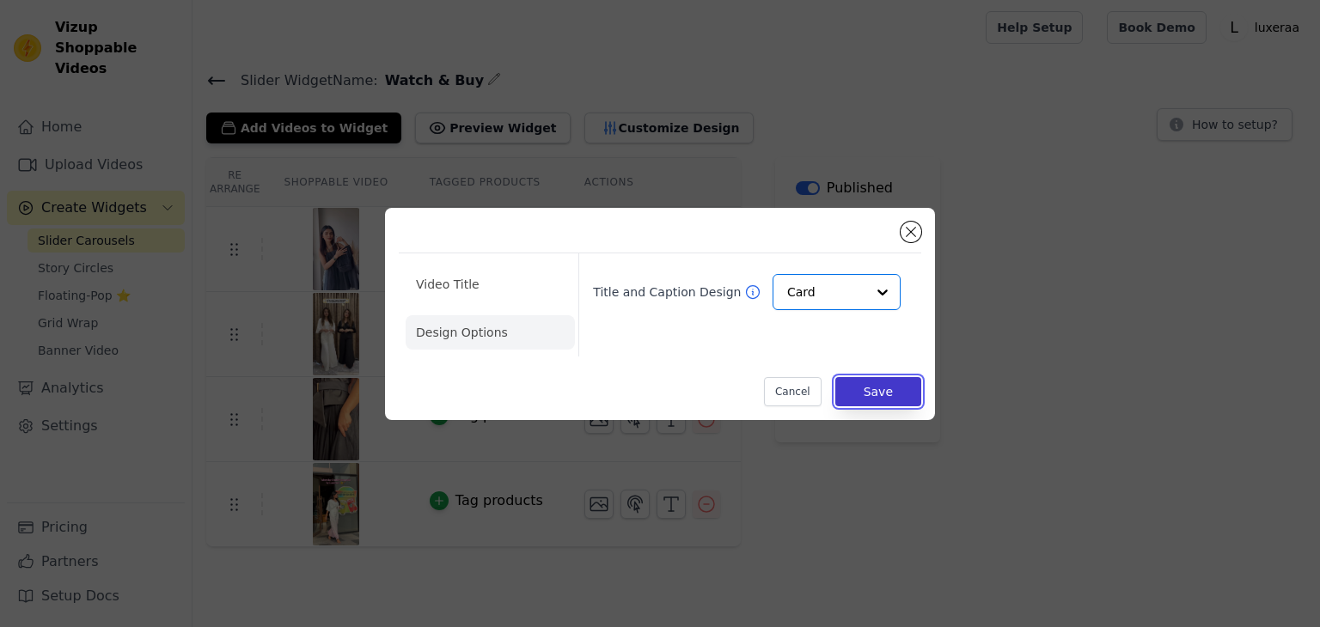
click at [882, 389] on button "Save" at bounding box center [878, 391] width 86 height 29
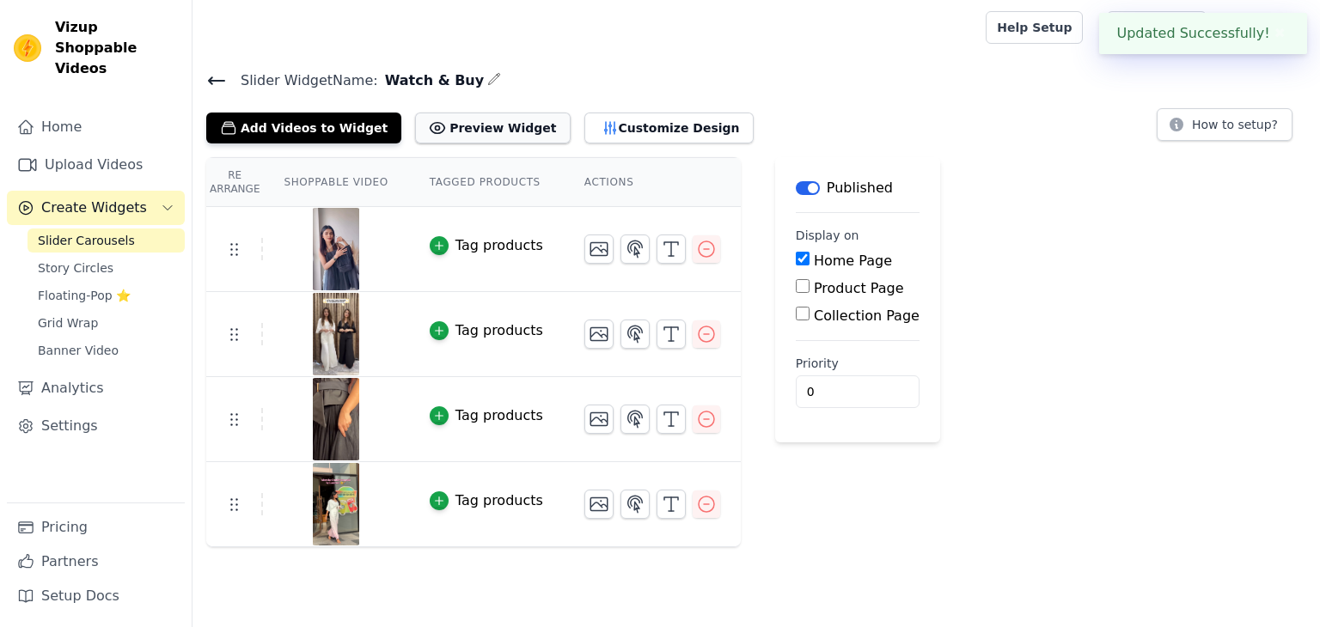
click at [468, 125] on button "Preview Widget" at bounding box center [492, 128] width 155 height 31
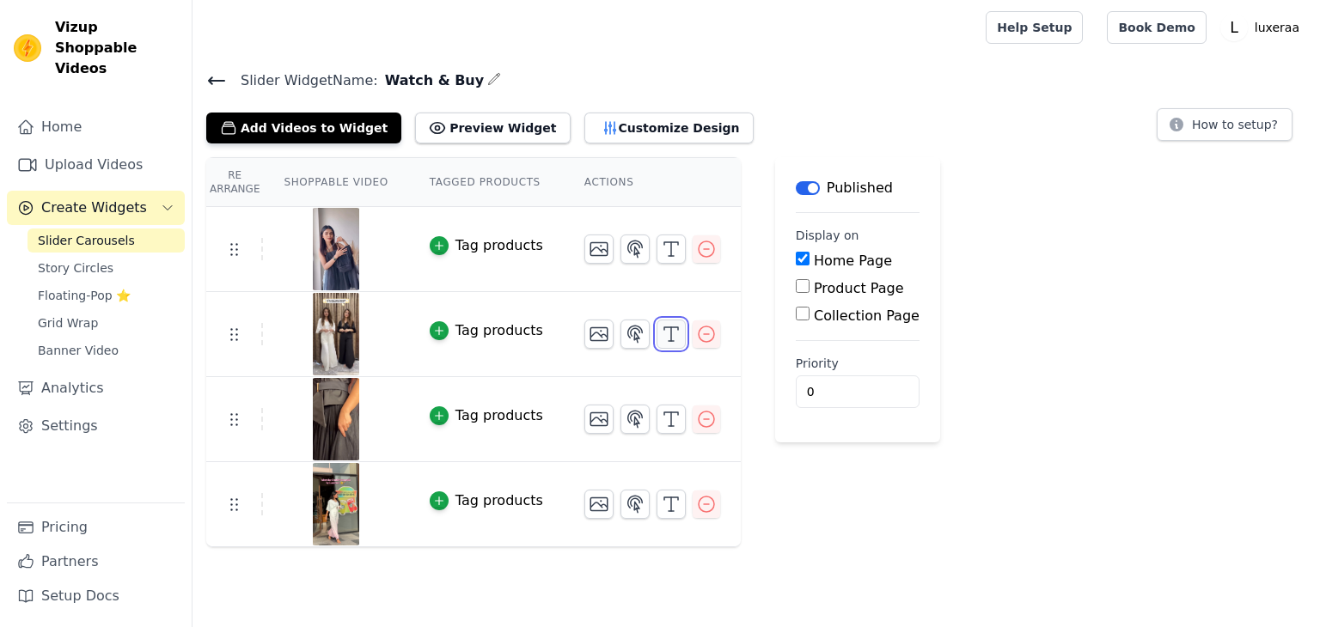
click at [661, 334] on icon "button" at bounding box center [671, 334] width 21 height 21
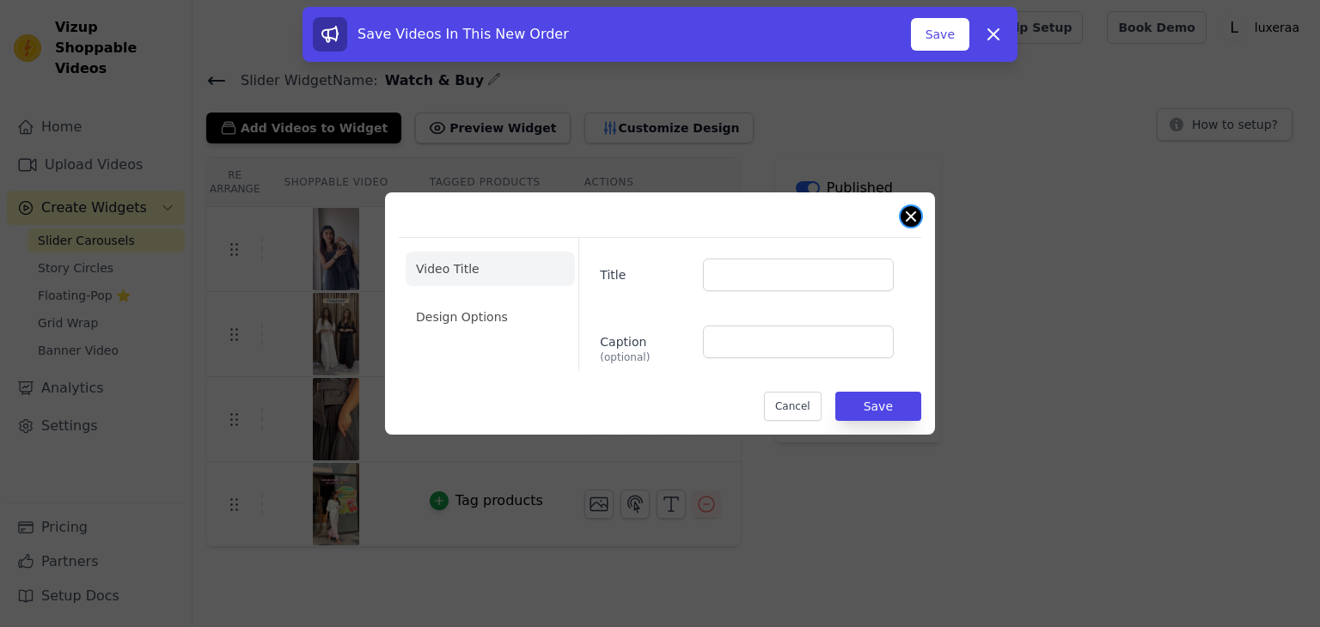
click at [906, 223] on button "Close modal" at bounding box center [910, 216] width 21 height 21
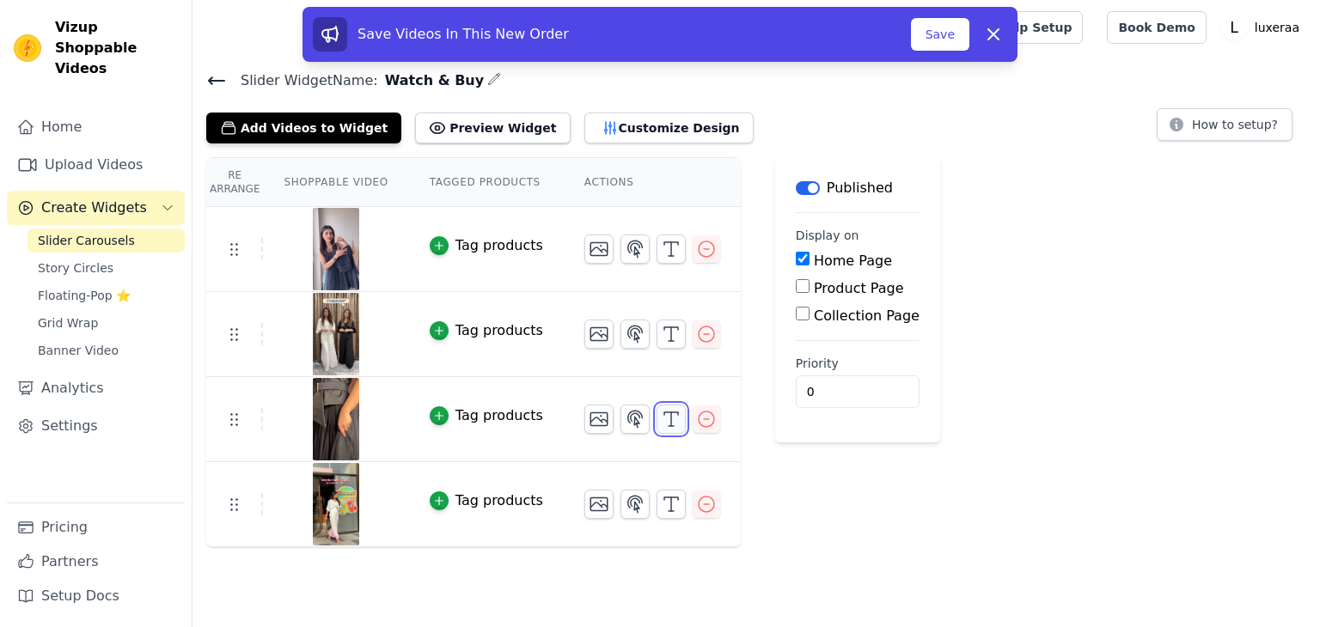
click at [656, 420] on button "button" at bounding box center [670, 419] width 29 height 29
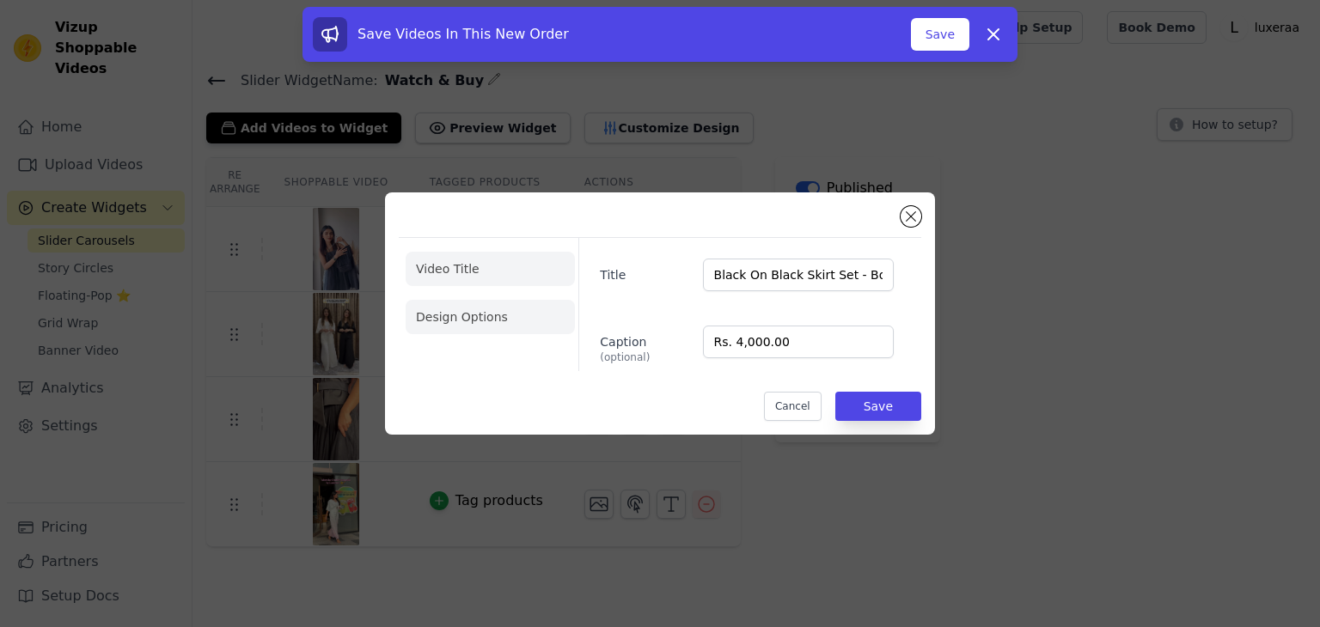
click at [465, 317] on li "Design Options" at bounding box center [490, 317] width 169 height 34
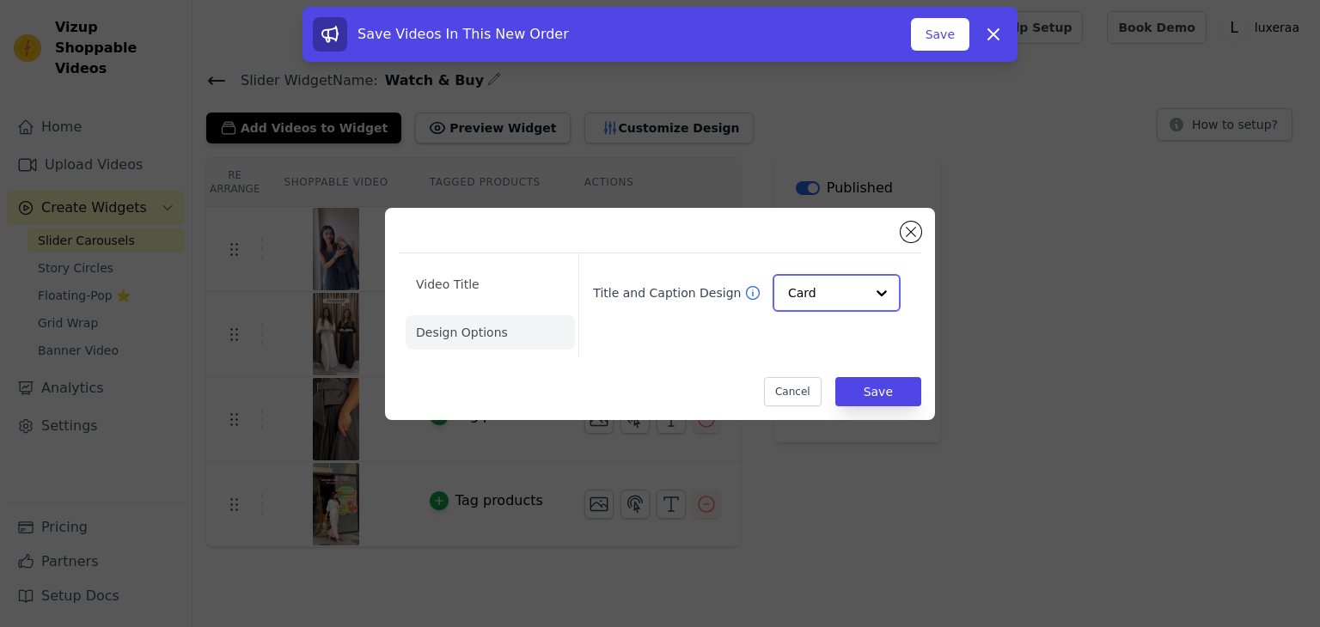
click at [785, 300] on div "Card" at bounding box center [836, 293] width 128 height 38
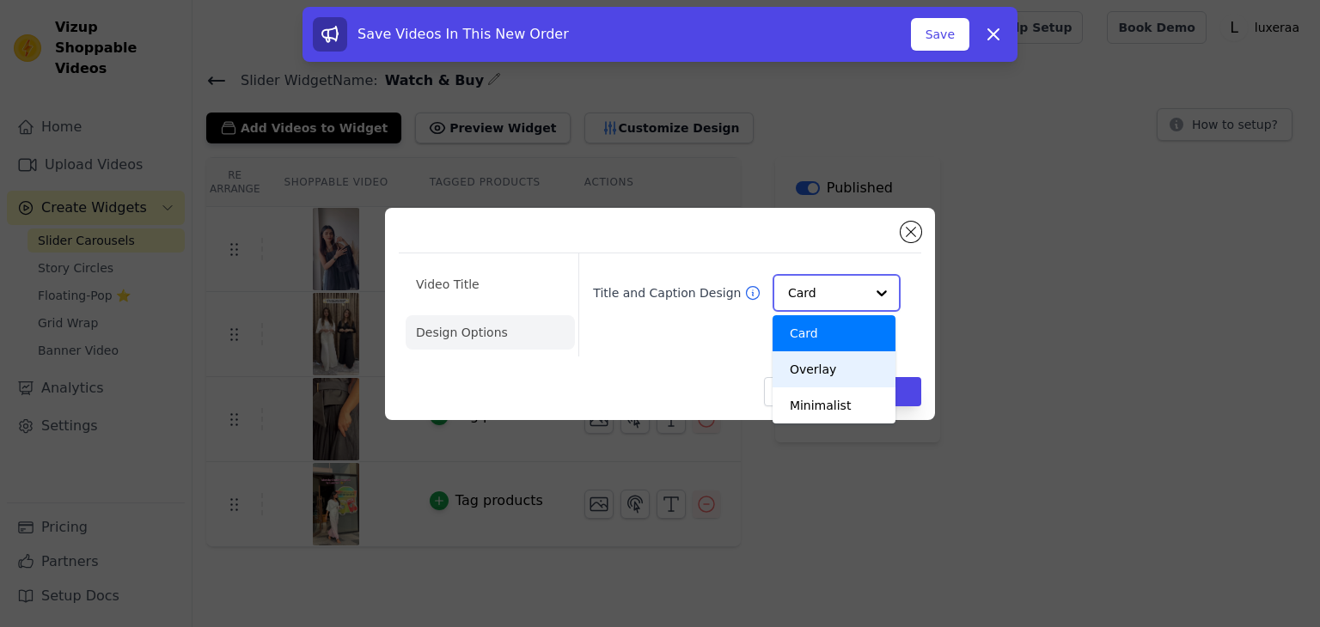
click at [811, 369] on div "Overlay" at bounding box center [833, 369] width 123 height 36
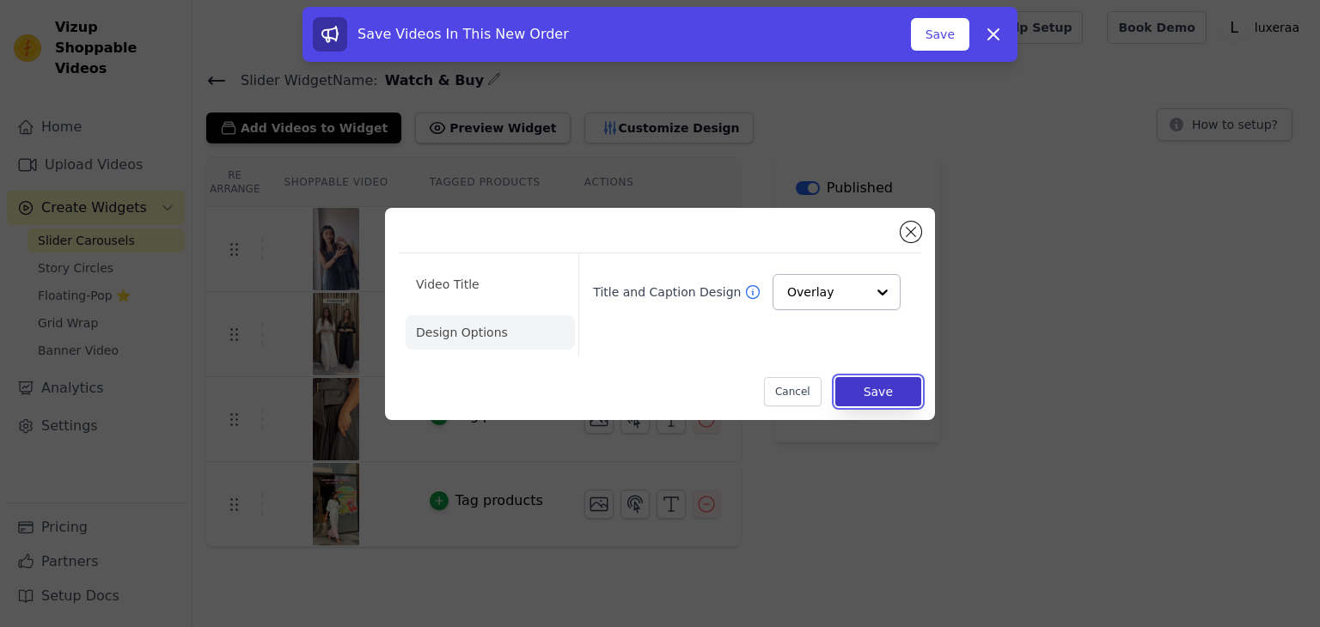
click at [912, 400] on button "Save" at bounding box center [878, 391] width 86 height 29
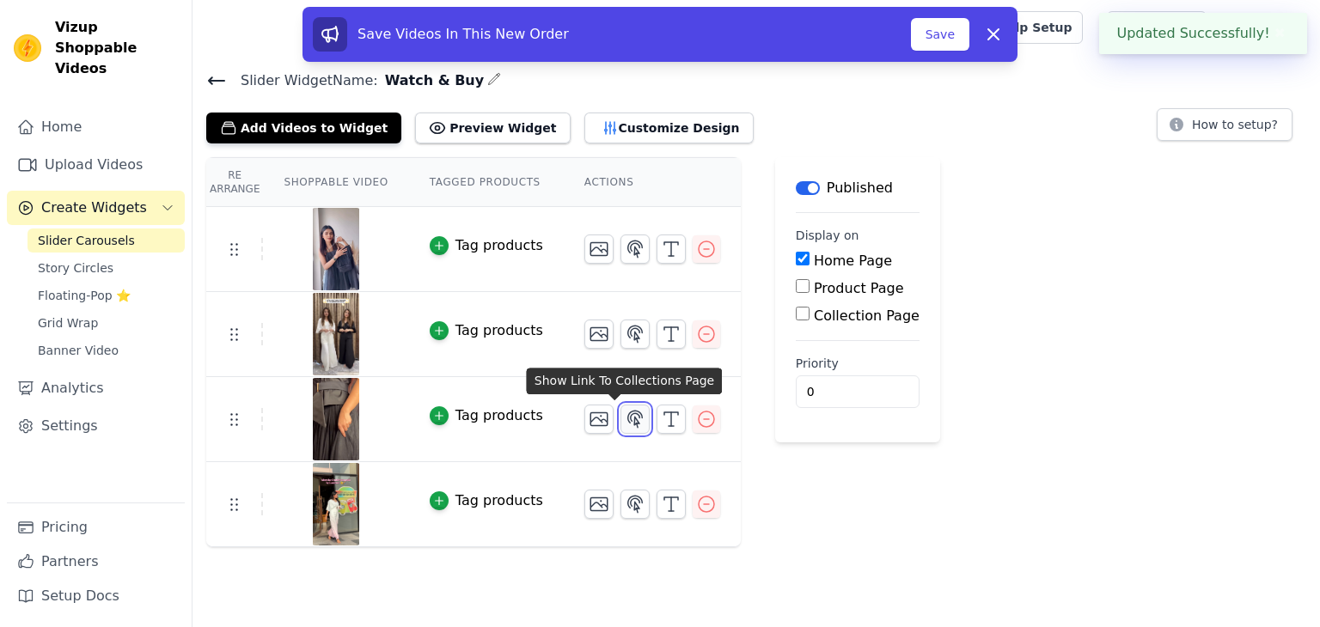
click at [625, 420] on icon "button" at bounding box center [635, 419] width 21 height 21
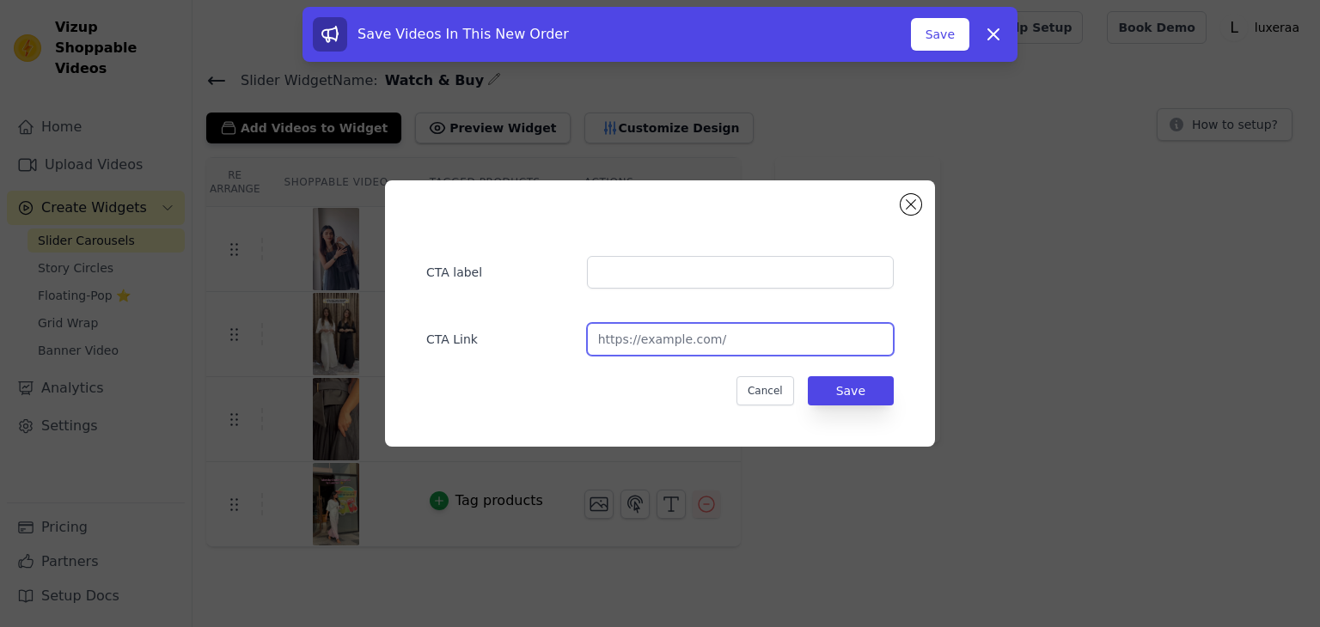
click at [634, 339] on input "url" at bounding box center [740, 339] width 307 height 33
paste input "https://luxeraa.com/collections/skirt-set/products/black-on-black-skirt-set-bol…"
type input "https://luxeraa.com/collections/skirt-set/products/black-on-black-skirt-set-bol…"
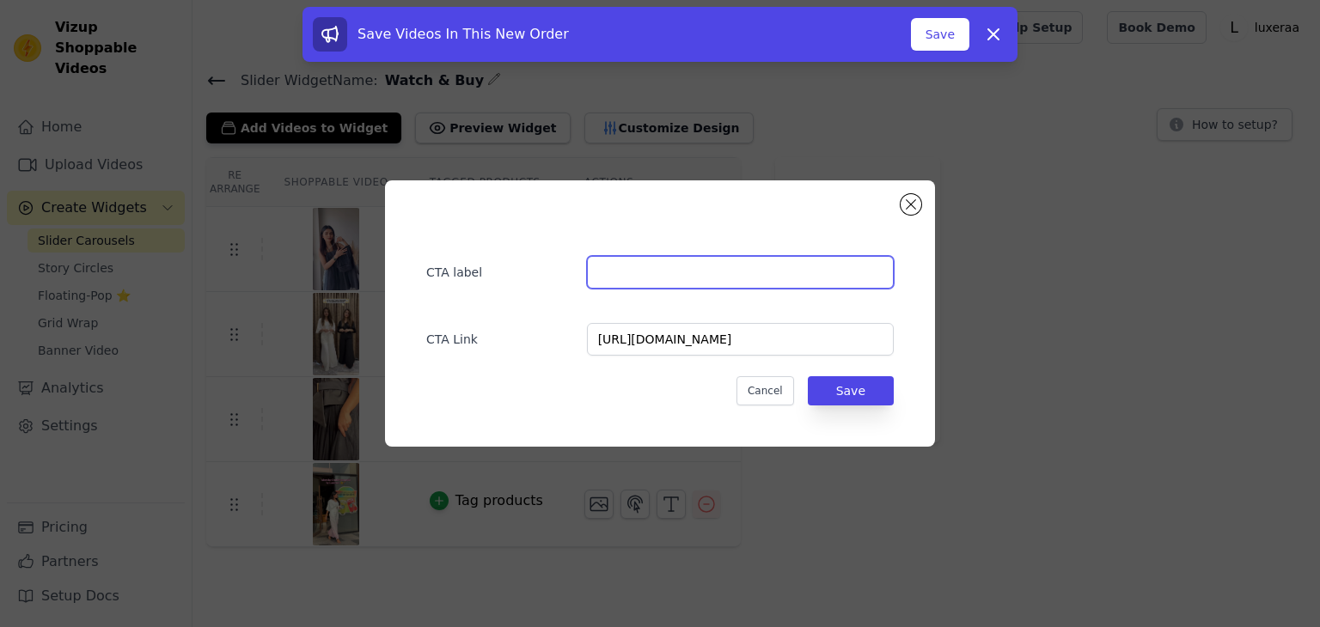
scroll to position [0, 0]
click at [613, 264] on input "text" at bounding box center [740, 272] width 307 height 33
type input "Buy Now"
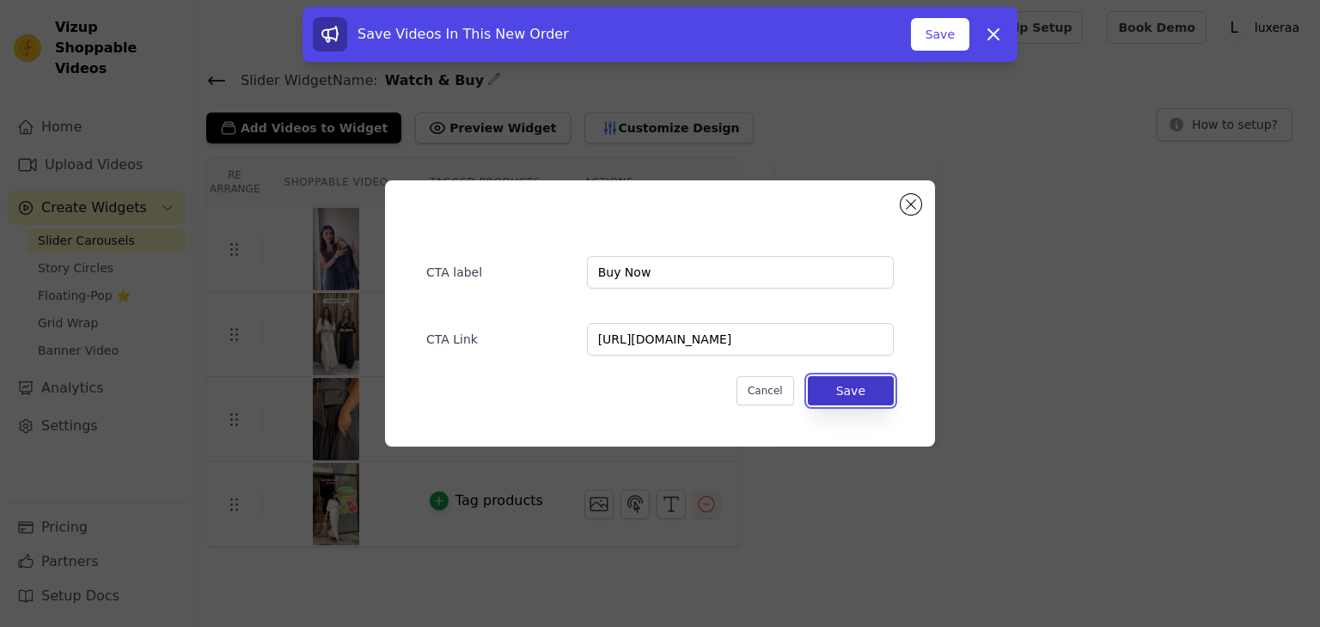
click at [861, 392] on button "Save" at bounding box center [851, 390] width 86 height 29
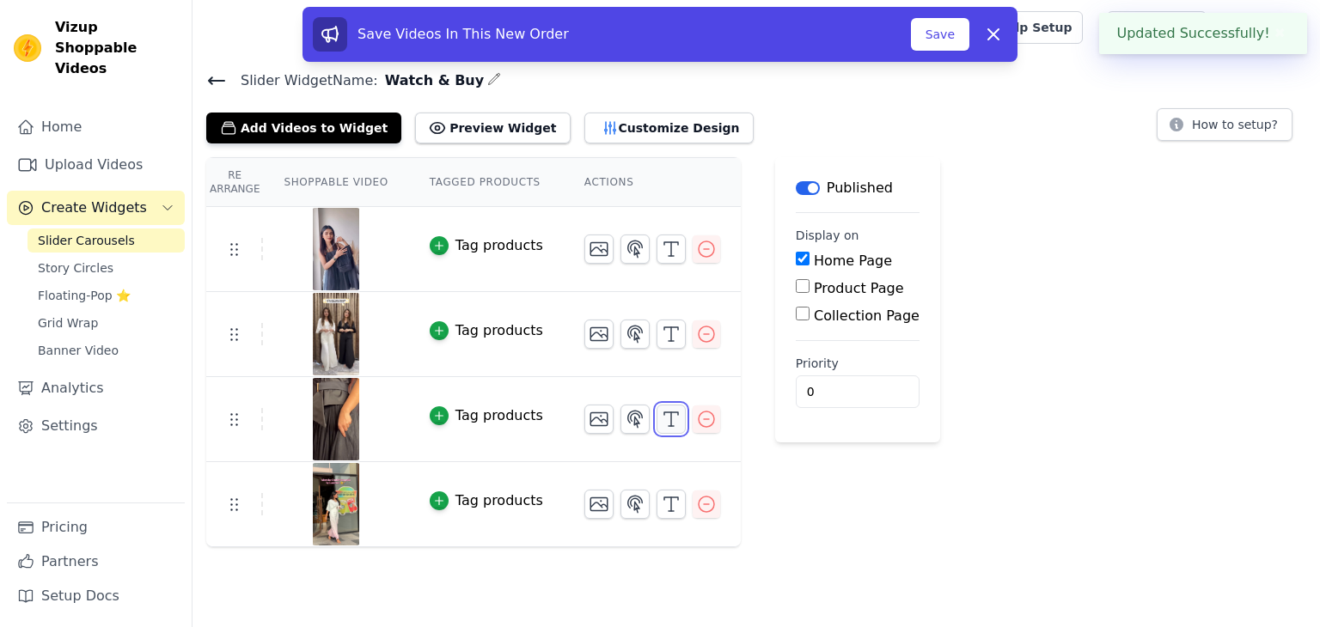
click at [661, 418] on icon "button" at bounding box center [671, 419] width 21 height 21
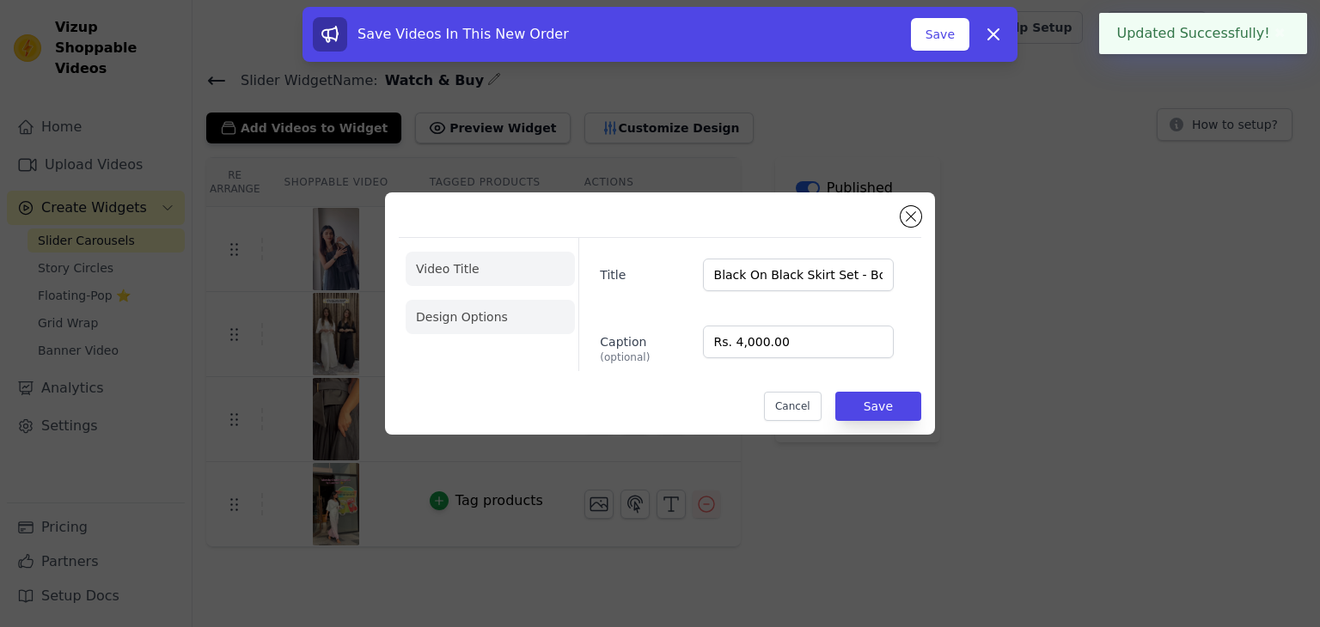
click at [479, 314] on li "Design Options" at bounding box center [490, 317] width 169 height 34
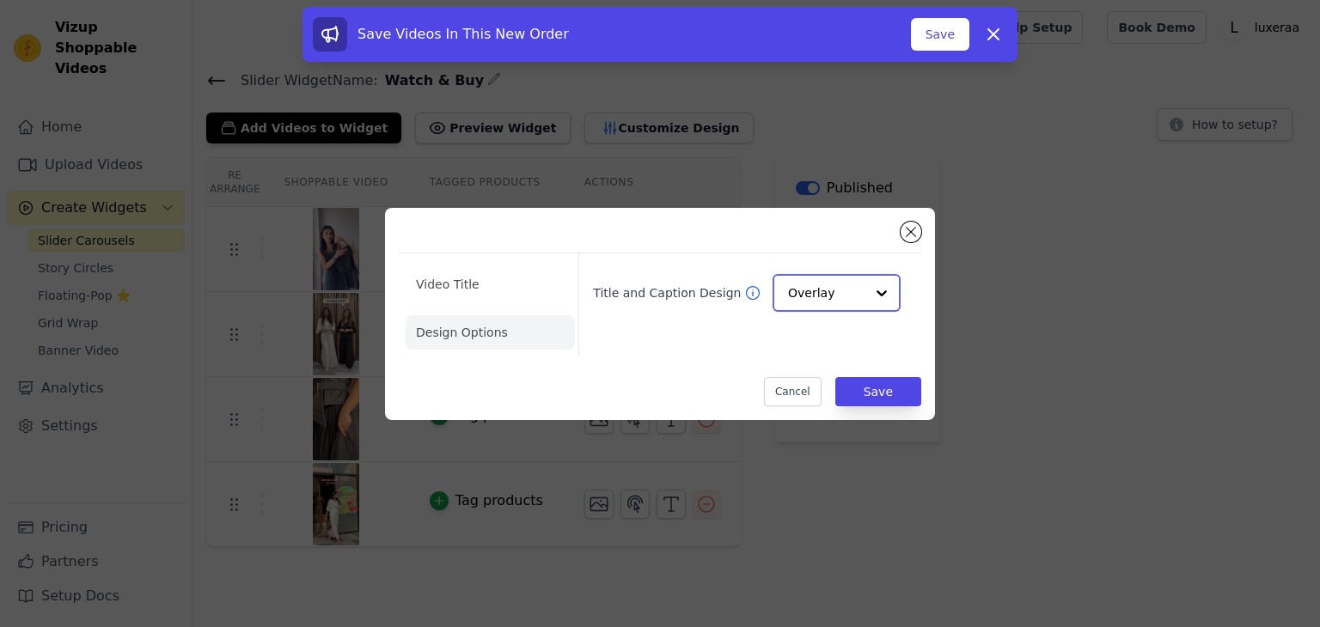
click at [784, 279] on div "Overlay" at bounding box center [836, 293] width 128 height 38
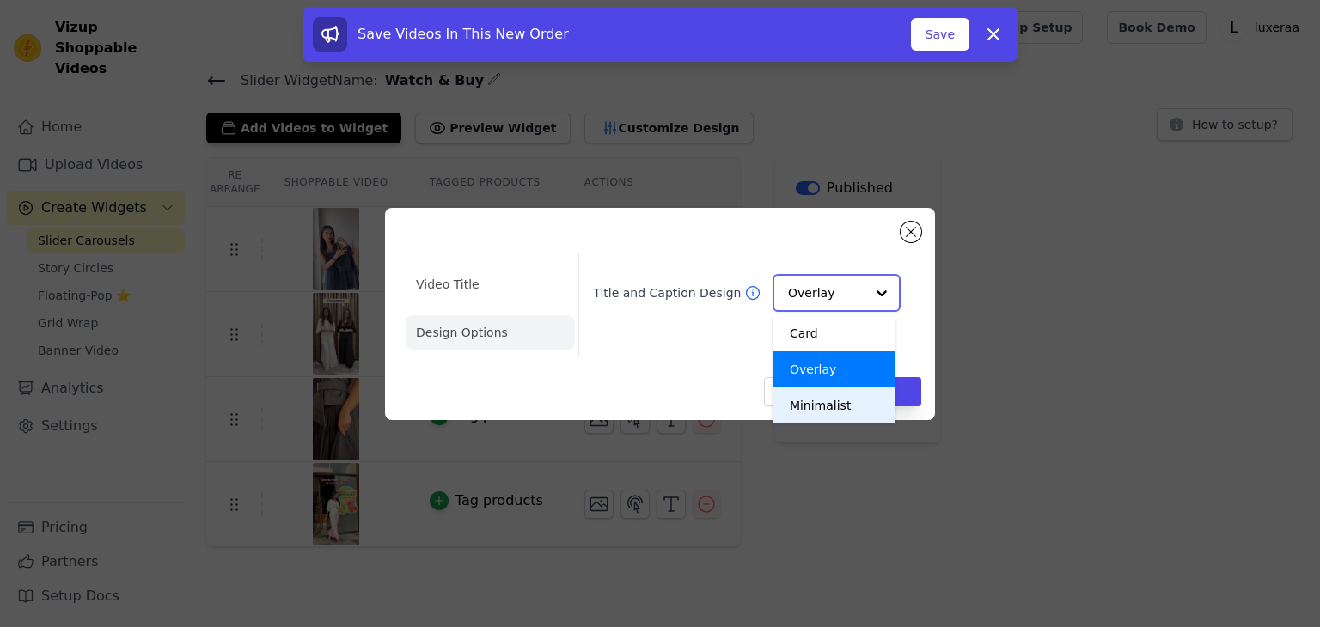
click at [815, 408] on div "Minimalist" at bounding box center [833, 406] width 123 height 36
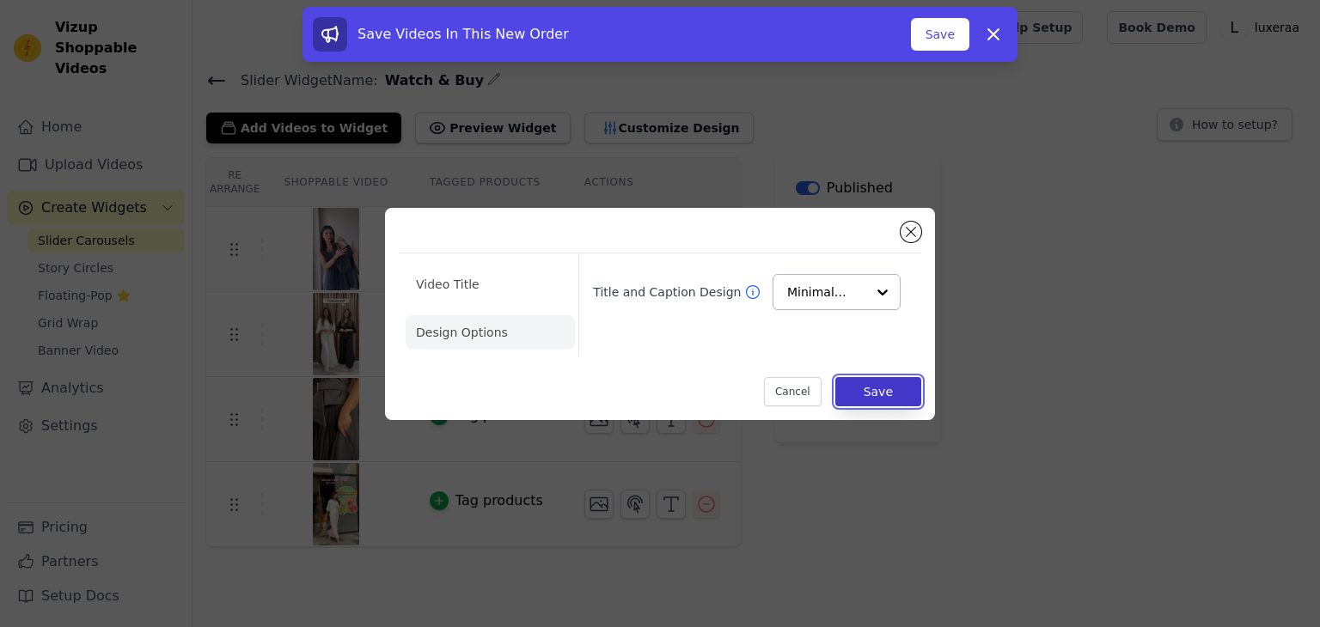
click at [906, 397] on button "Save" at bounding box center [878, 391] width 86 height 29
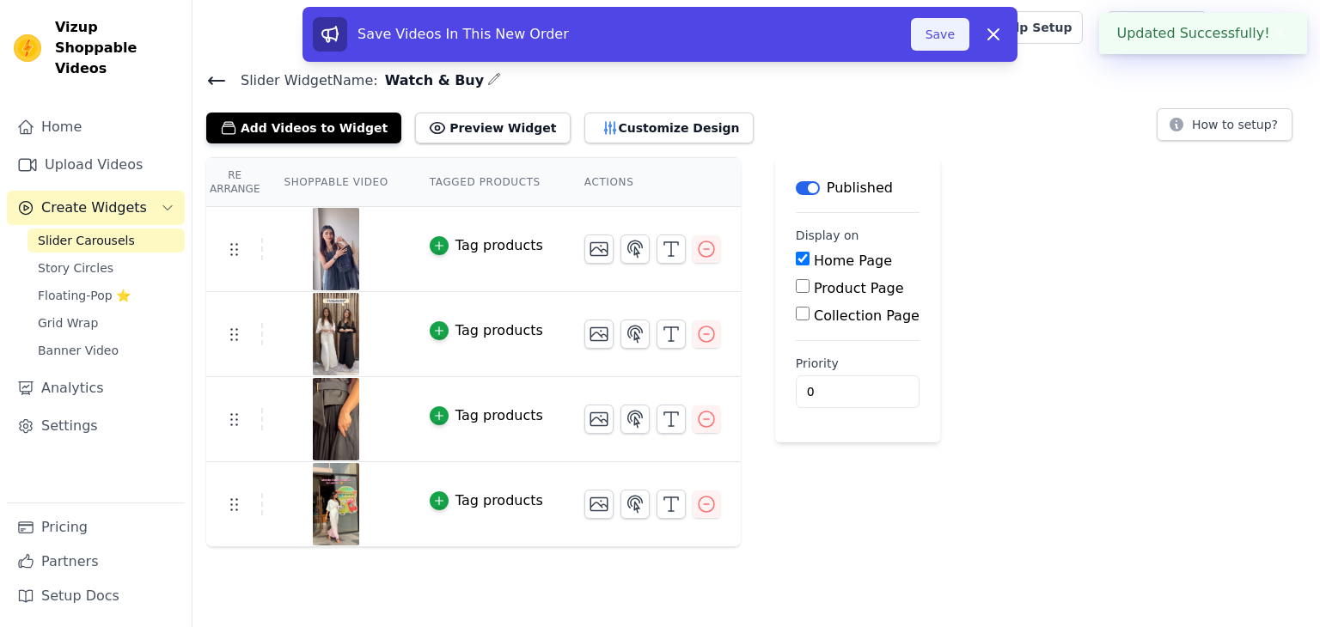
click at [941, 32] on button "Save" at bounding box center [940, 34] width 58 height 33
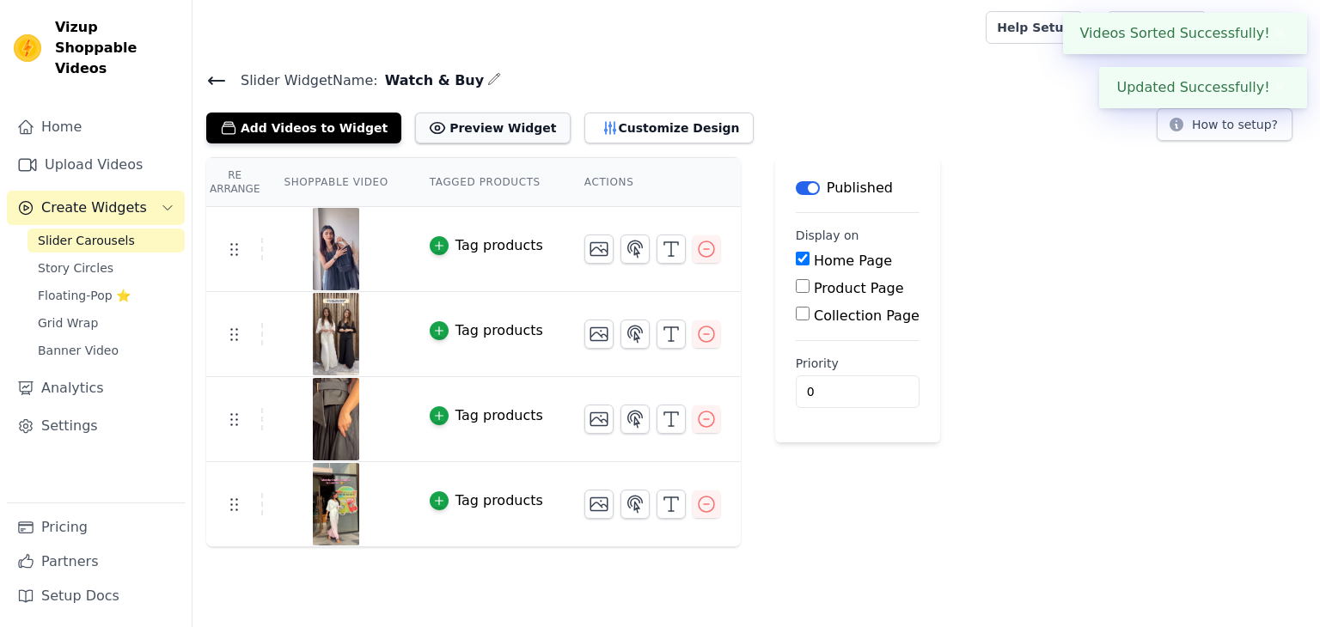
click at [461, 124] on button "Preview Widget" at bounding box center [492, 128] width 155 height 31
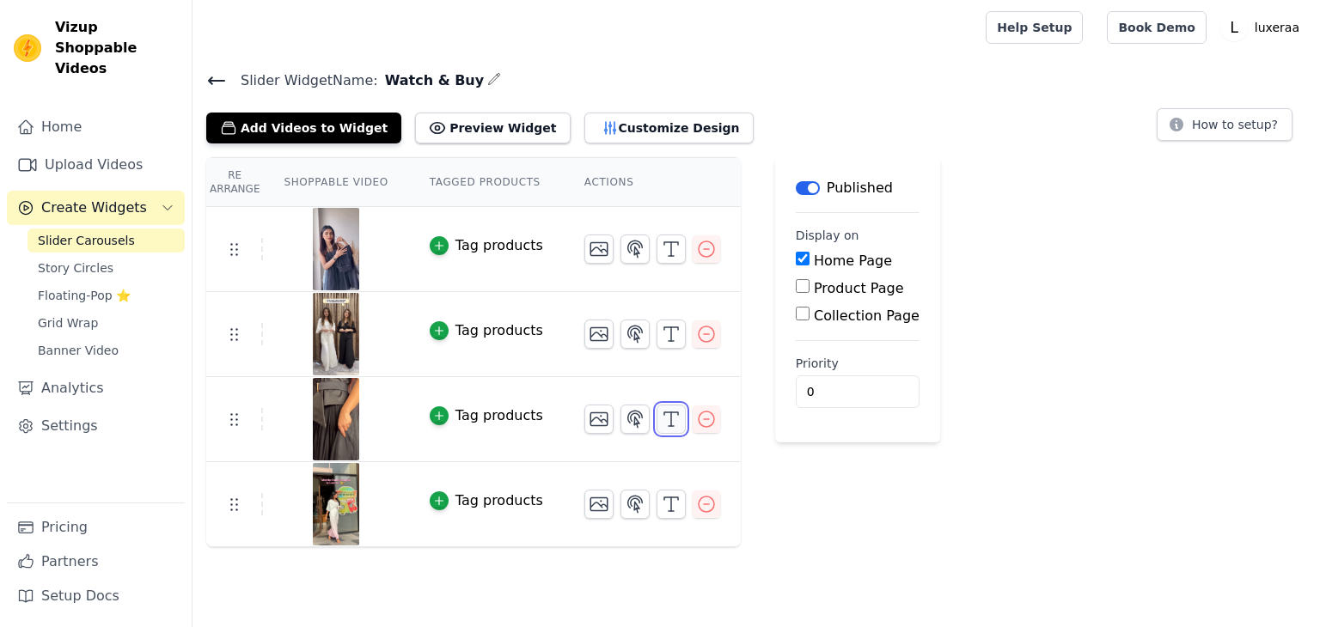
click at [661, 417] on icon "button" at bounding box center [671, 419] width 21 height 21
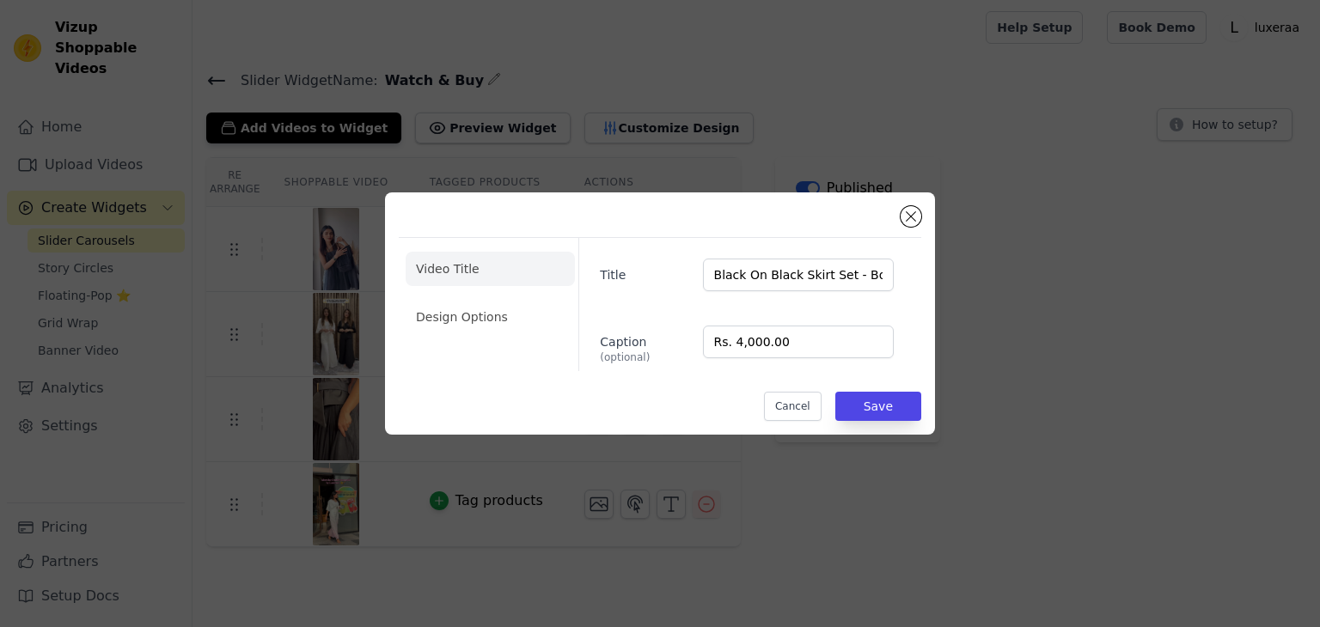
click at [461, 339] on ul "Video Title Design Options" at bounding box center [490, 293] width 169 height 96
click at [463, 327] on li "Design Options" at bounding box center [490, 317] width 169 height 34
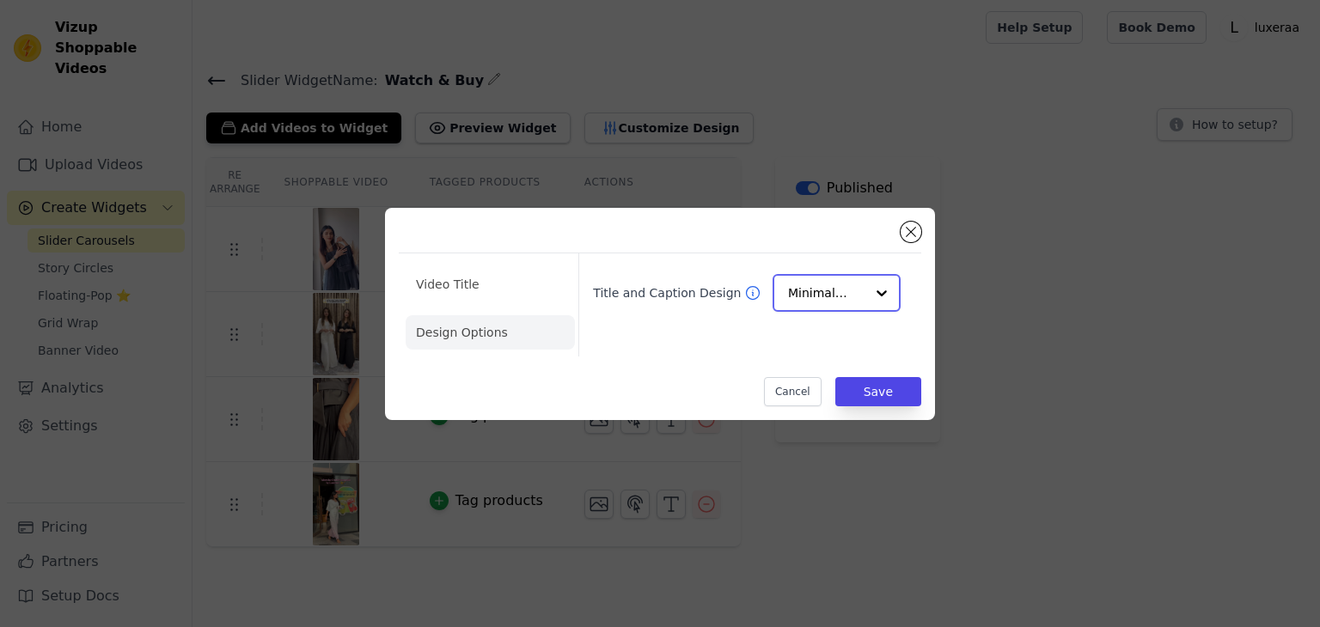
click at [796, 296] on input "Title and Caption Design" at bounding box center [826, 293] width 76 height 34
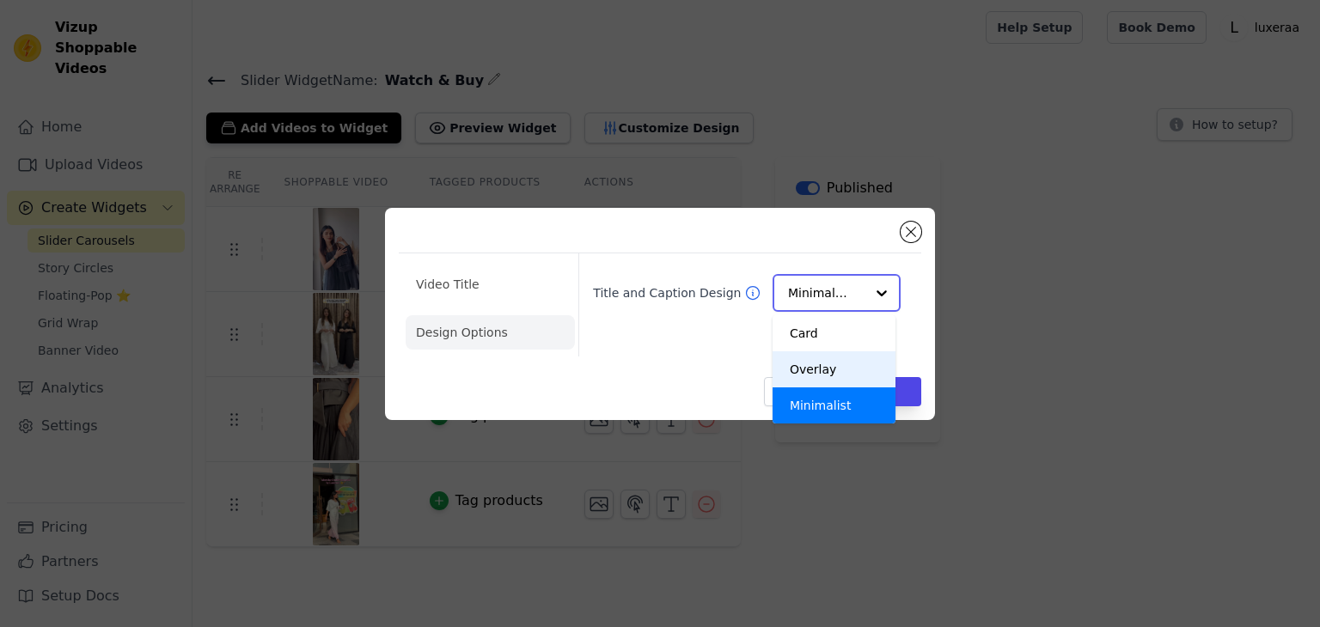
click at [801, 357] on div "Overlay" at bounding box center [833, 369] width 123 height 36
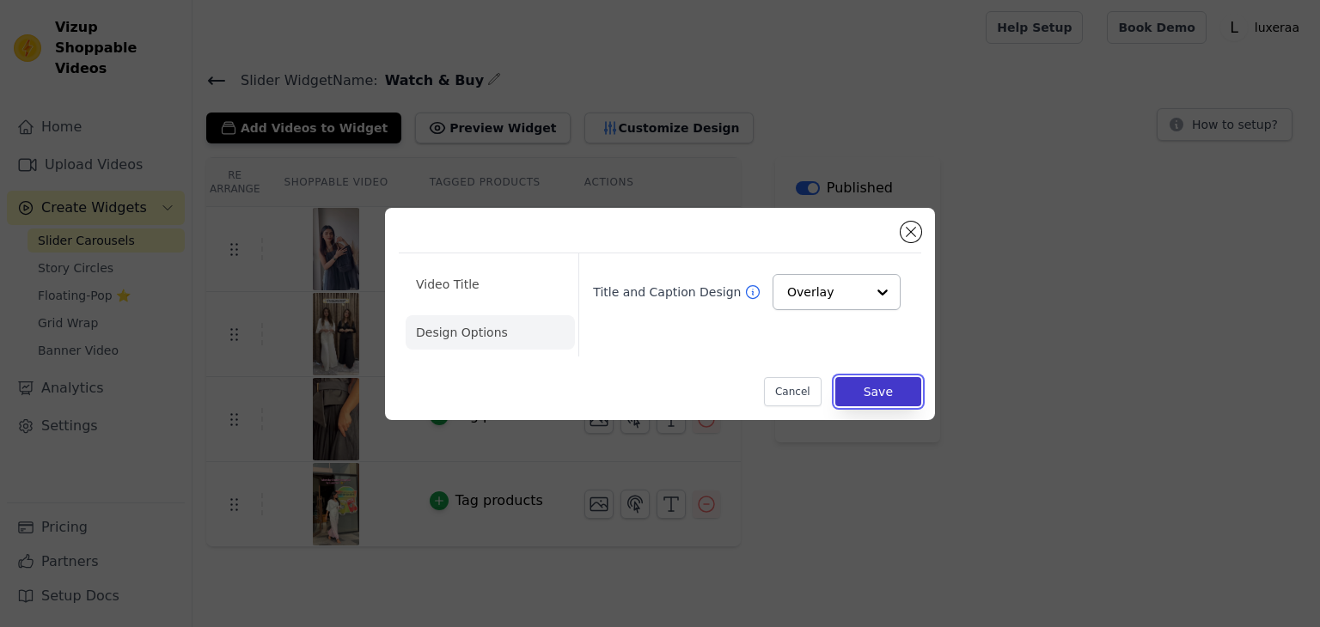
click at [905, 391] on button "Save" at bounding box center [878, 391] width 86 height 29
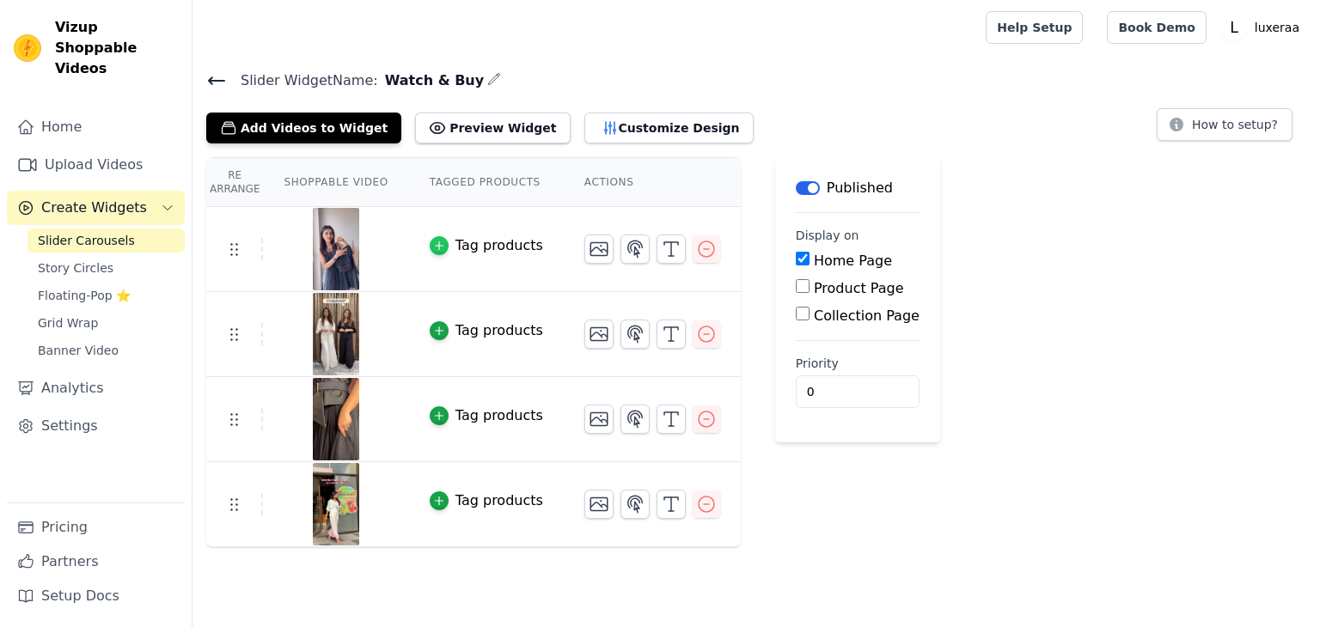
click at [433, 244] on icon "button" at bounding box center [439, 246] width 12 height 12
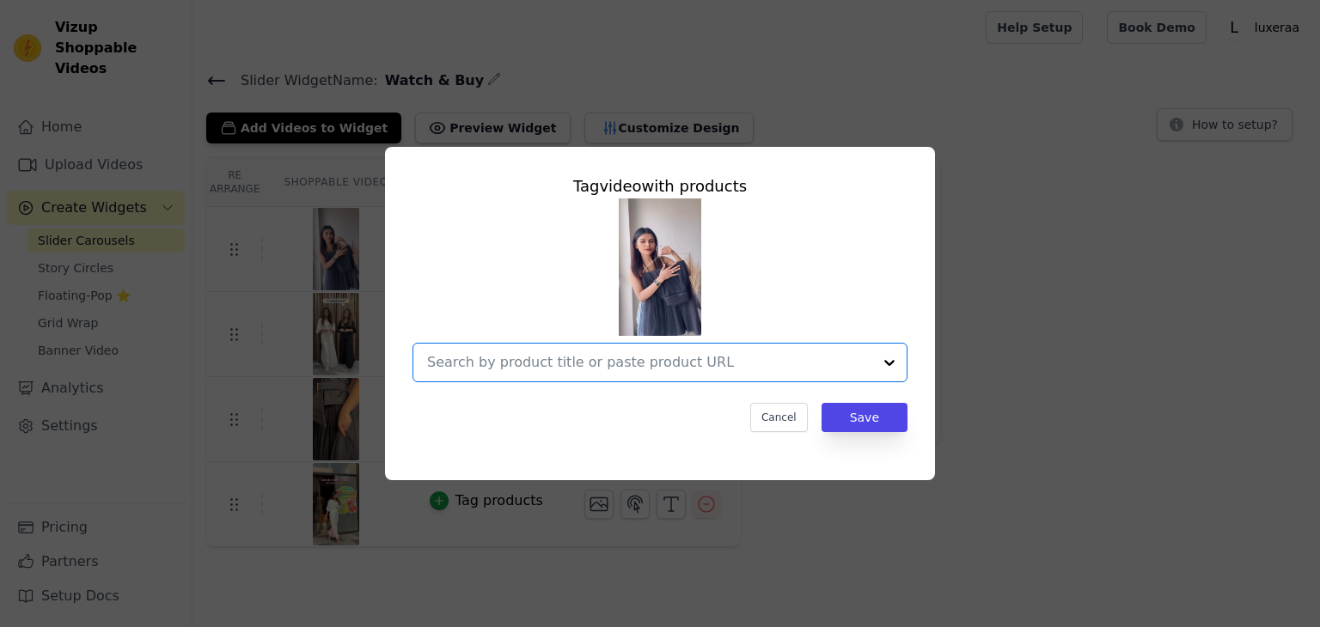
click at [582, 363] on input "text" at bounding box center [649, 362] width 445 height 21
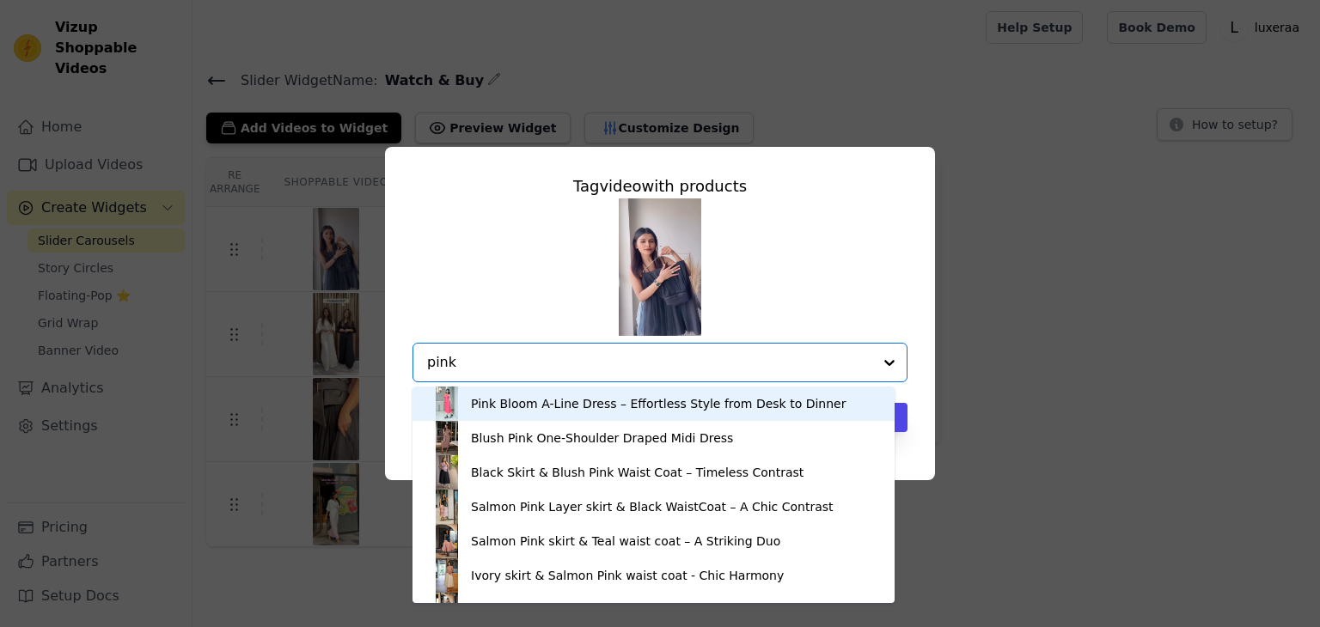
type input "pink"
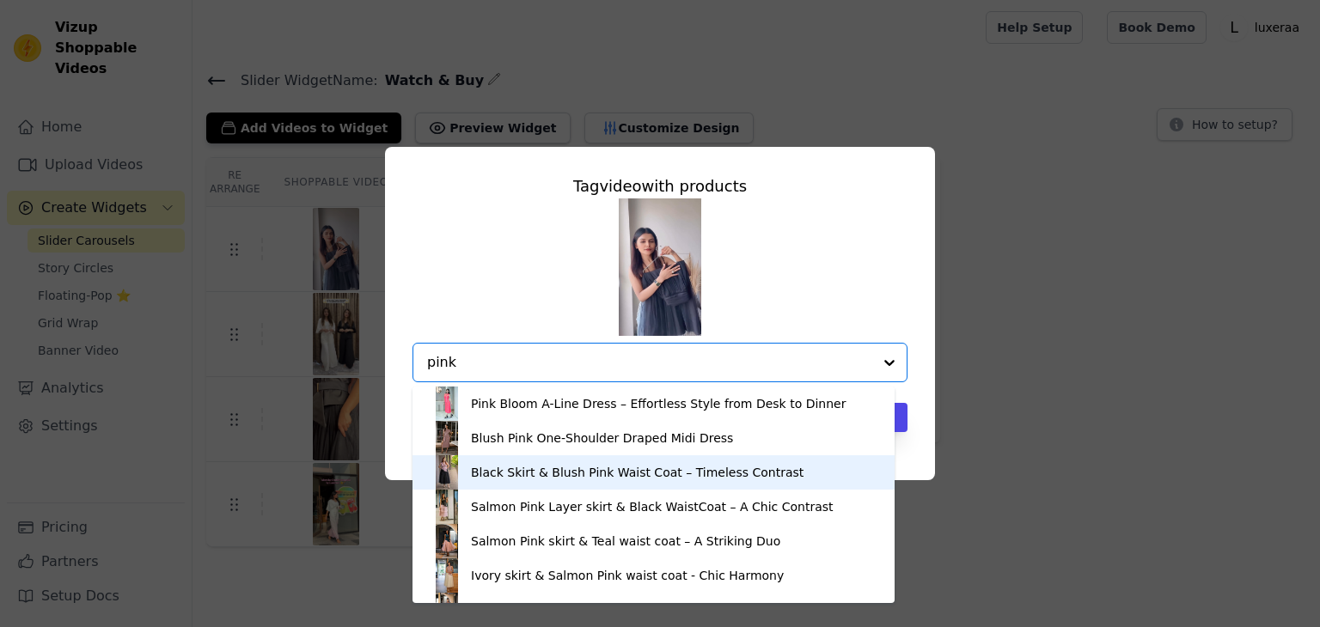
click at [580, 476] on div "Black Skirt & Blush Pink Waist Coat – Timeless Contrast" at bounding box center [637, 472] width 333 height 17
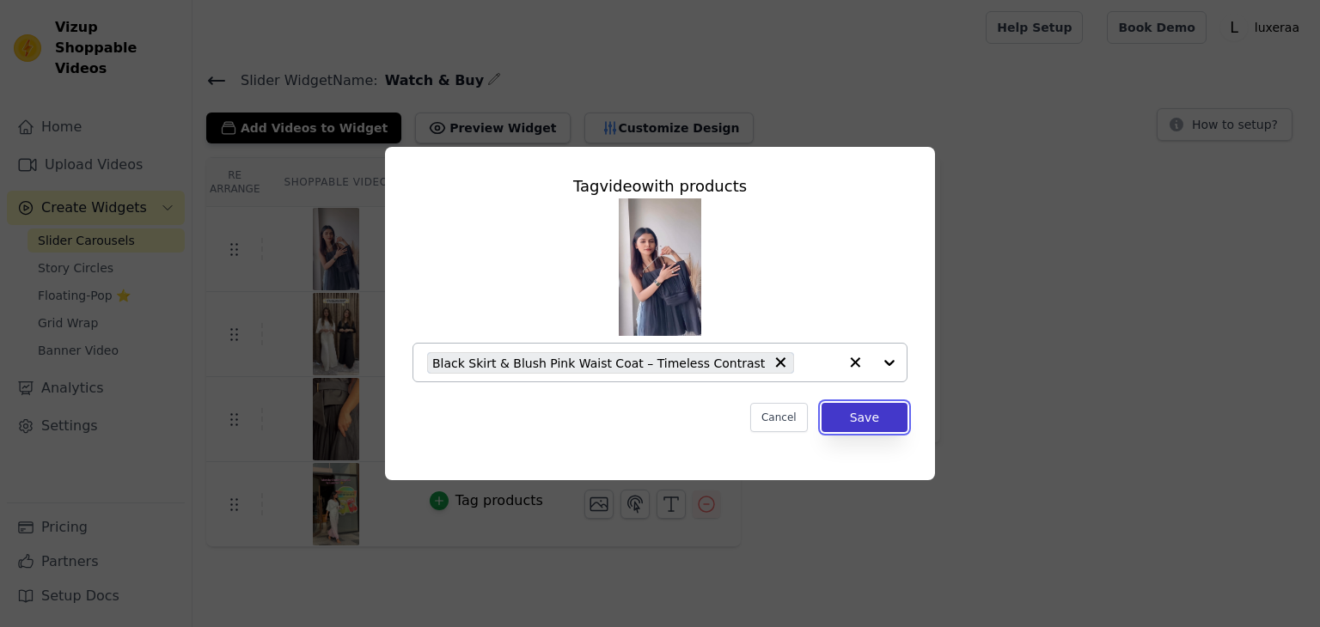
click at [864, 427] on button "Save" at bounding box center [864, 417] width 86 height 29
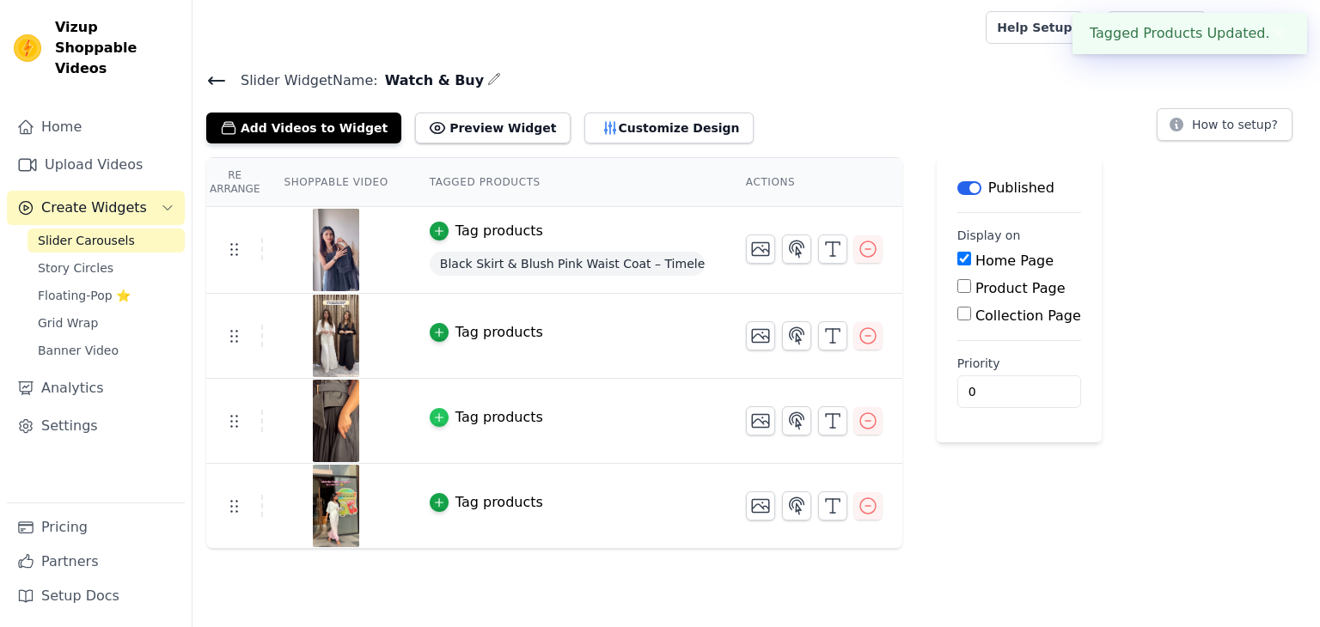
click at [433, 412] on icon "button" at bounding box center [439, 418] width 12 height 12
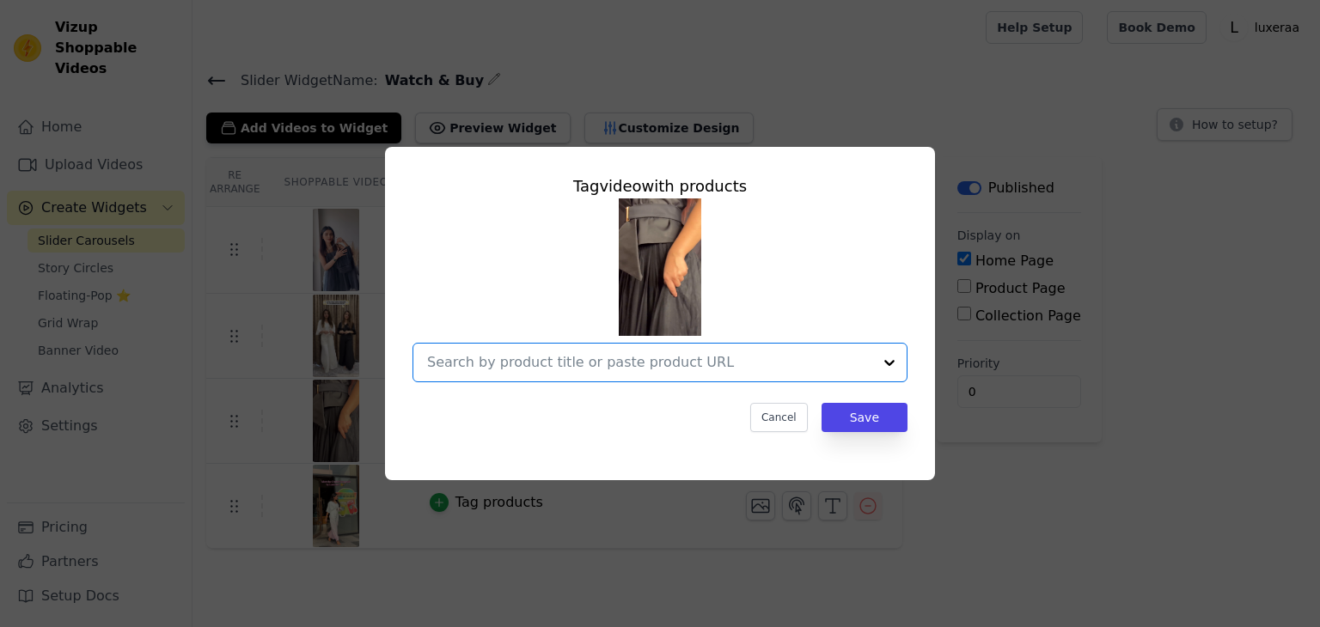
click at [619, 357] on input "text" at bounding box center [649, 362] width 445 height 21
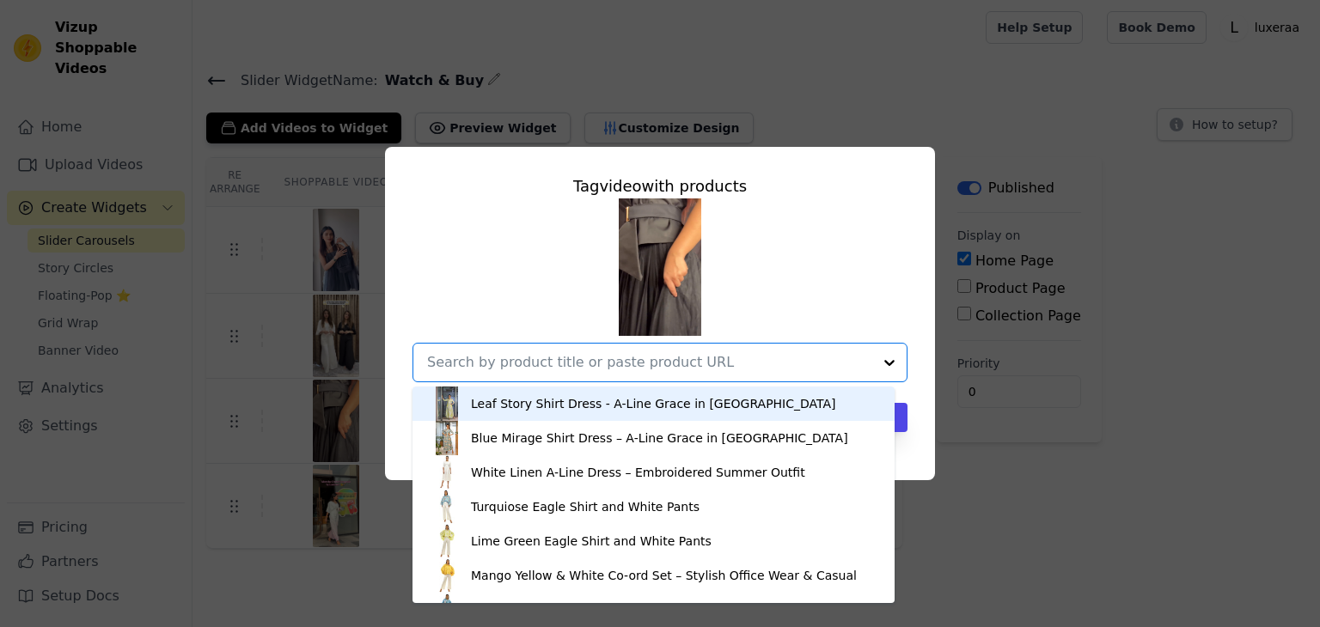
paste input "https://luxeraa.com/collections/skirt-set/products/black-on-black-skirt-set-bol…"
type input "https://luxeraa.com/collections/skirt-set/products/black-on-black-skirt-set-bol…"
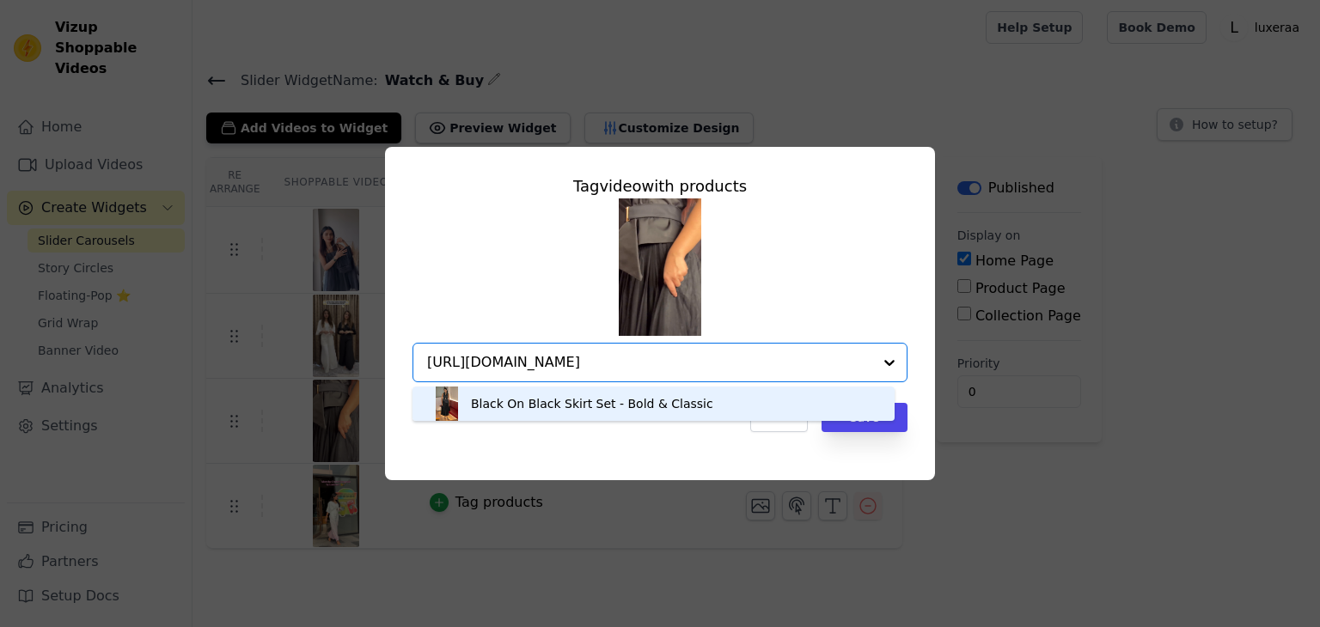
click at [612, 408] on div "Black On Black Skirt Set - Bold & Classic" at bounding box center [592, 403] width 242 height 17
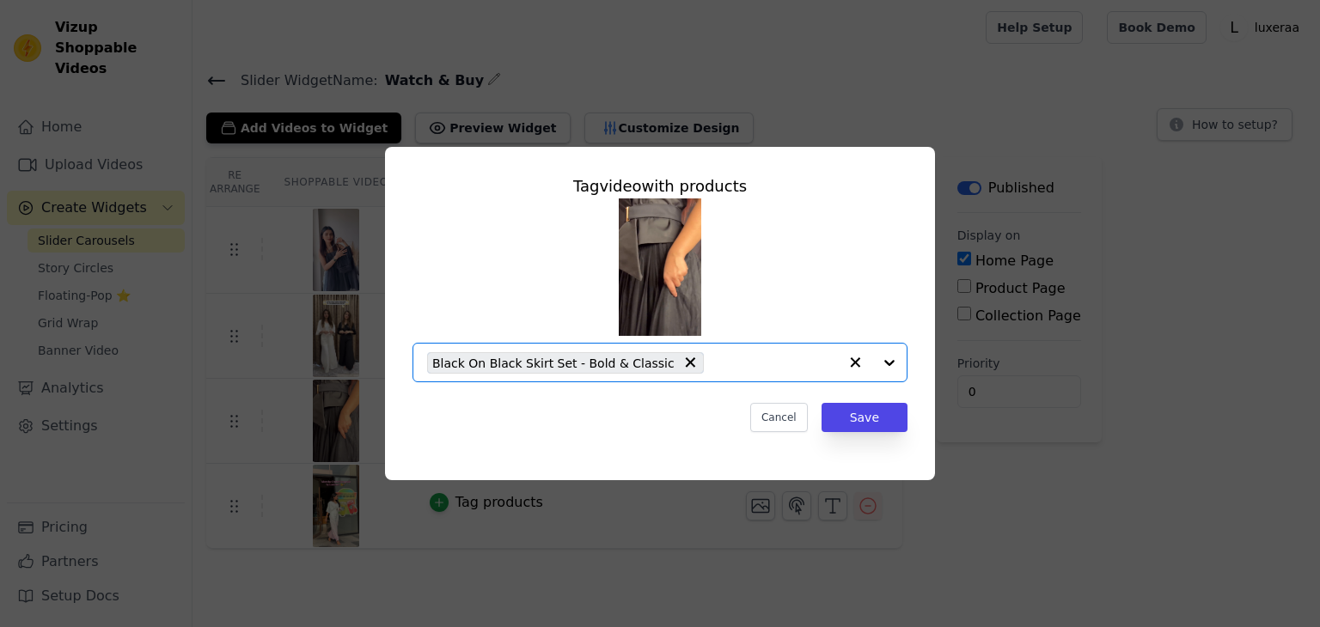
scroll to position [0, 0]
click at [878, 421] on button "Save" at bounding box center [864, 417] width 86 height 29
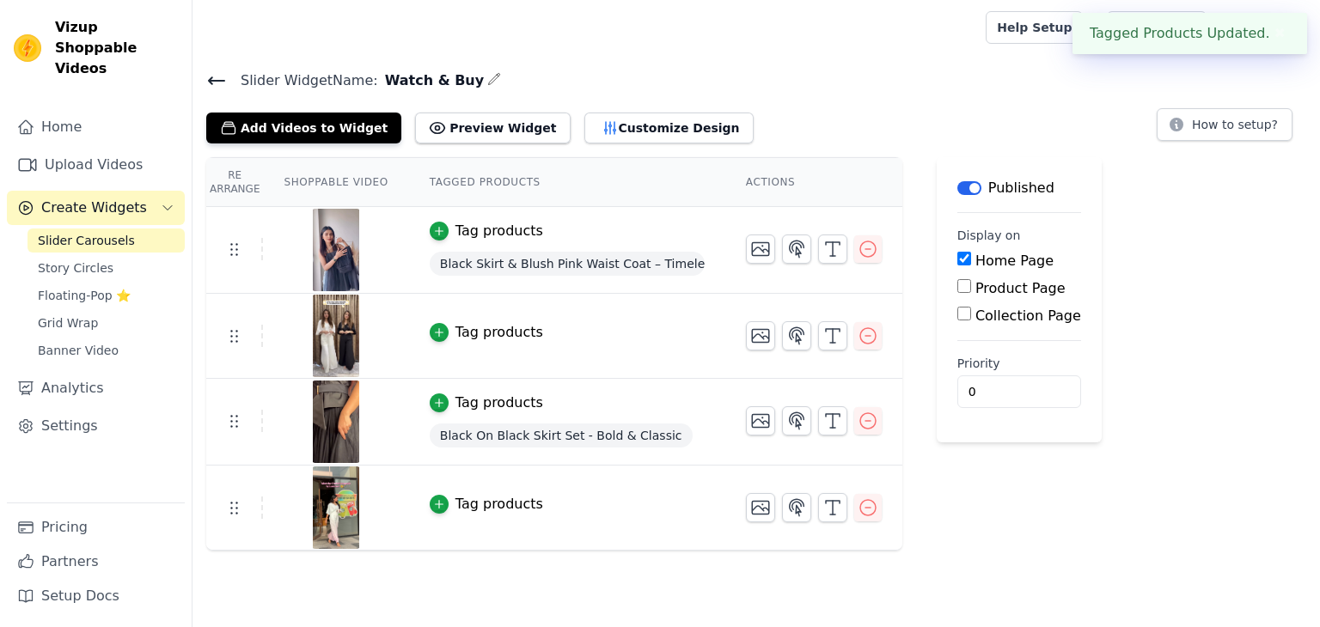
click at [482, 311] on td "Tag products" at bounding box center [567, 336] width 316 height 85
click at [479, 334] on div "Tag products" at bounding box center [499, 332] width 88 height 21
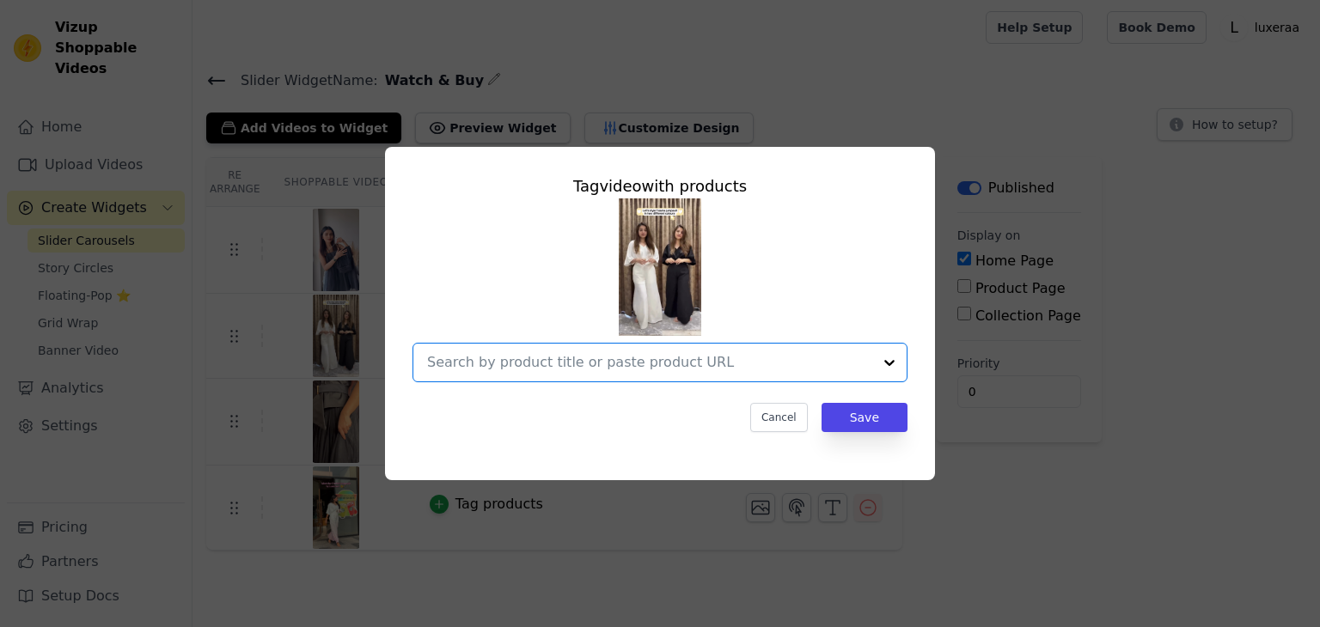
click at [522, 365] on input "text" at bounding box center [649, 362] width 445 height 21
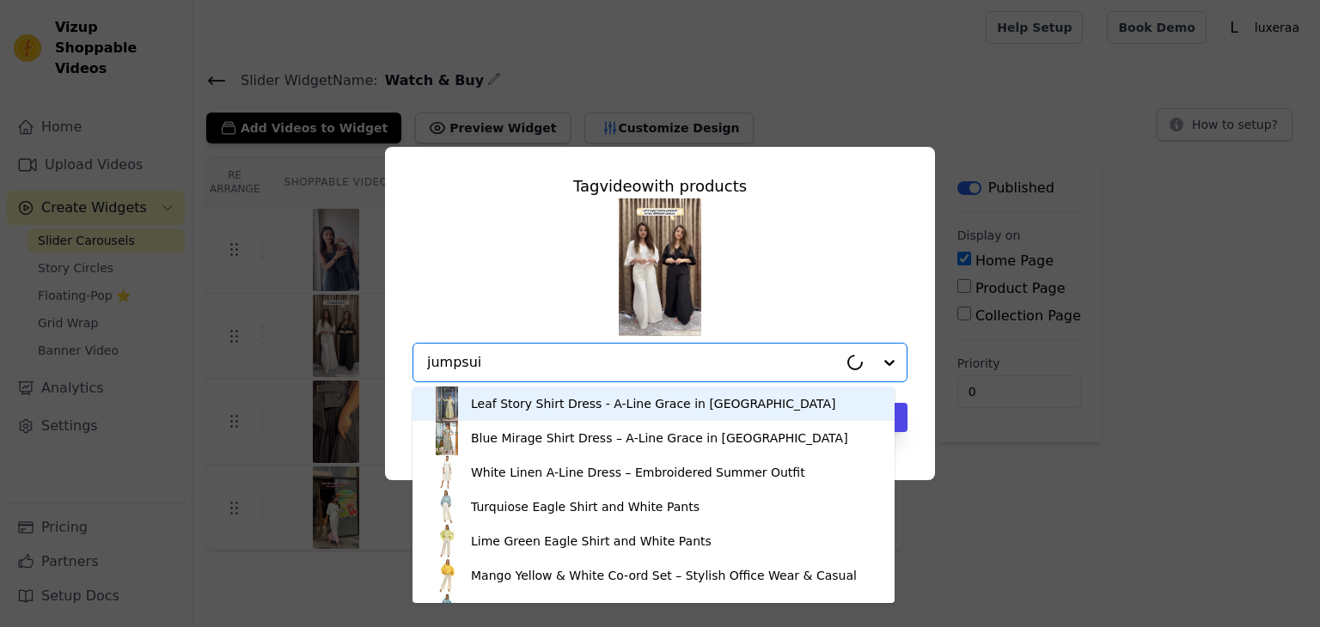
type input "jumpsuit"
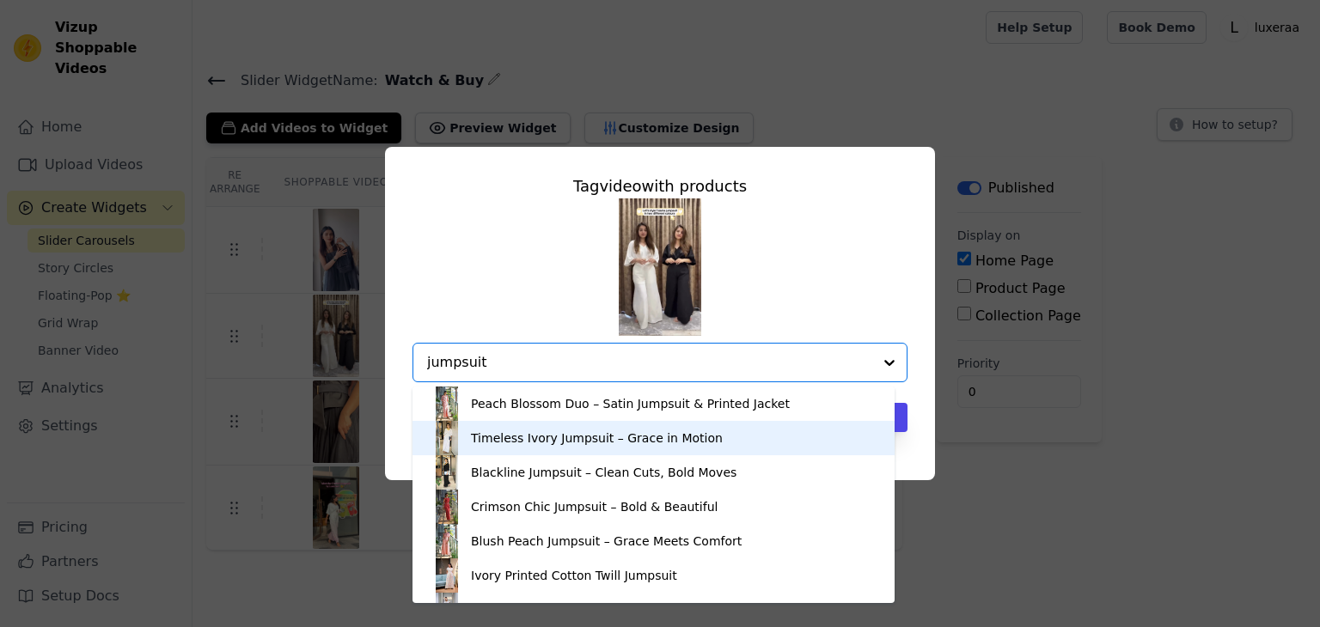
click at [557, 435] on div "Timeless Ivory Jumpsuit – Grace in Motion" at bounding box center [597, 438] width 252 height 17
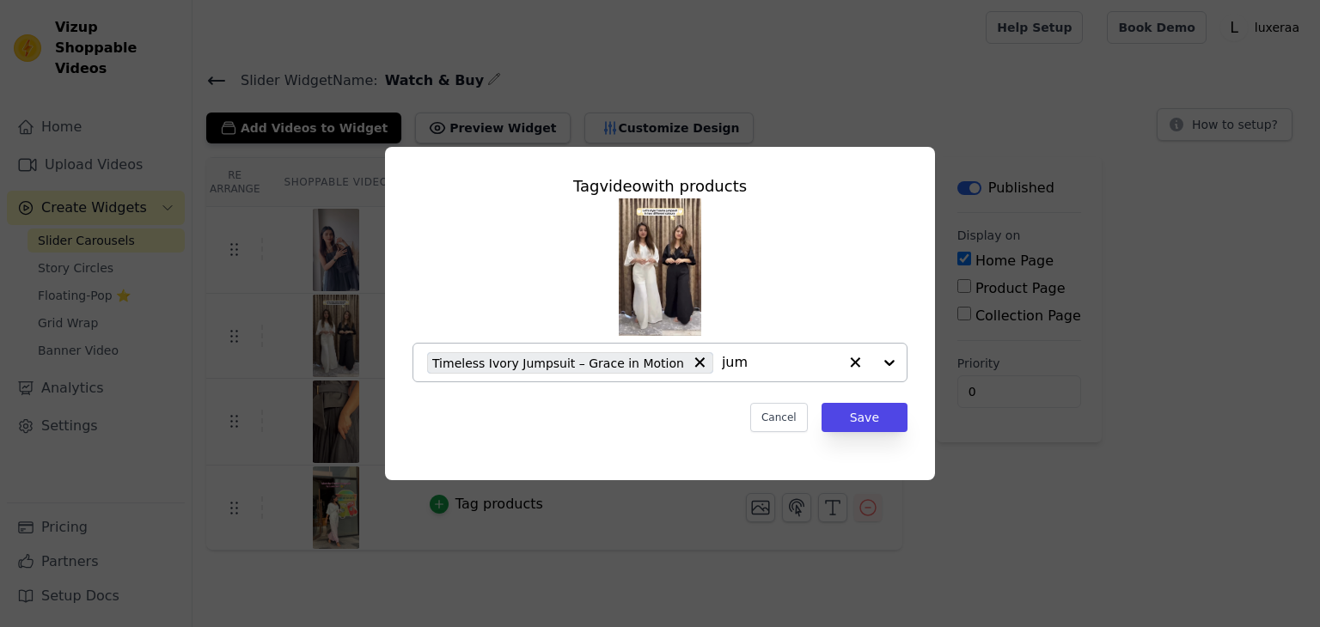
type input "jump"
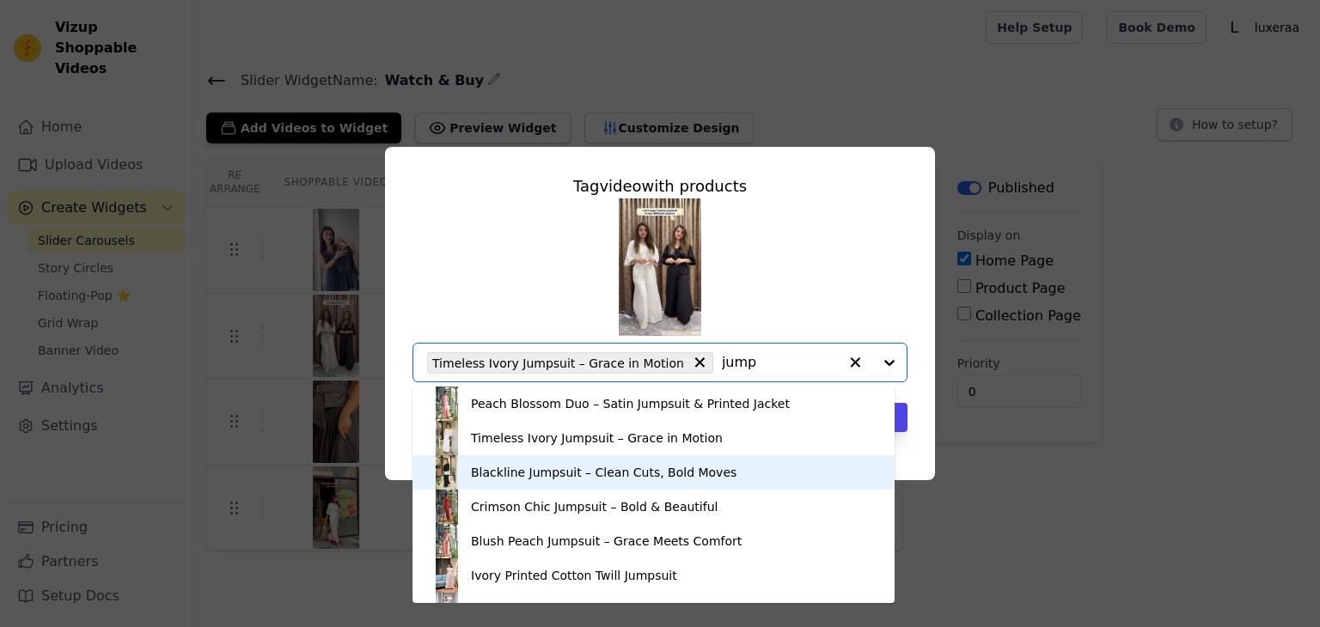
click at [565, 469] on div "Blackline Jumpsuit – Clean Cuts, Bold Moves" at bounding box center [604, 472] width 266 height 17
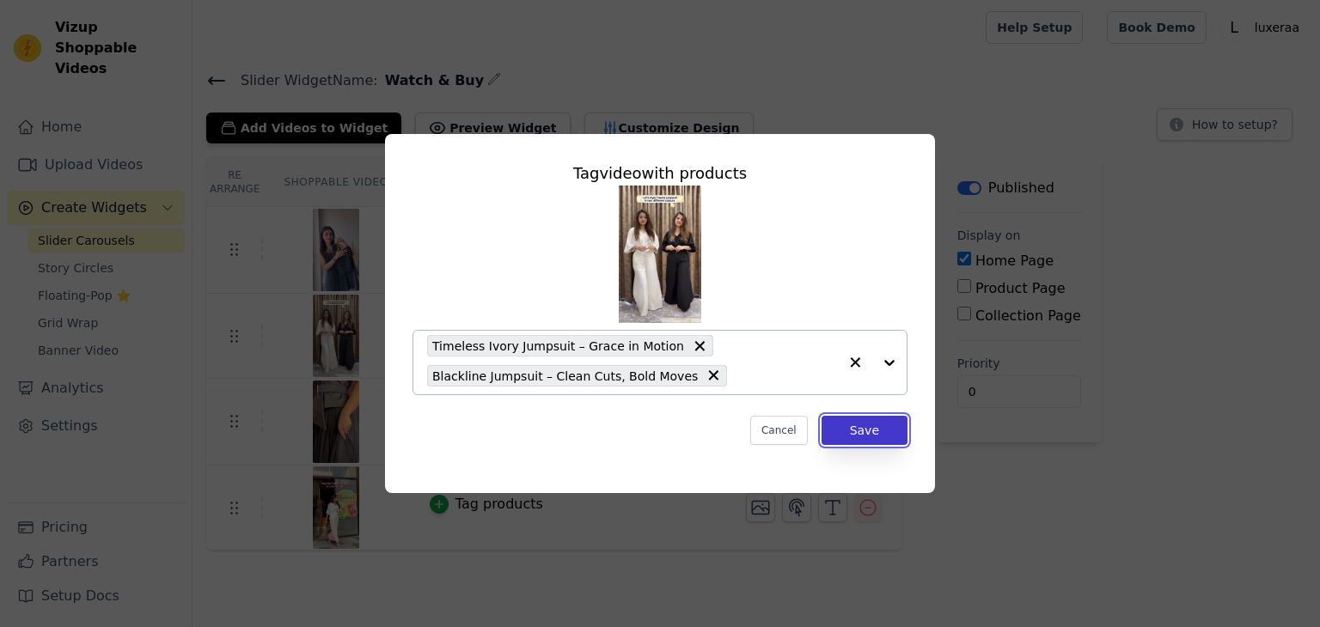
click at [881, 443] on button "Save" at bounding box center [864, 430] width 86 height 29
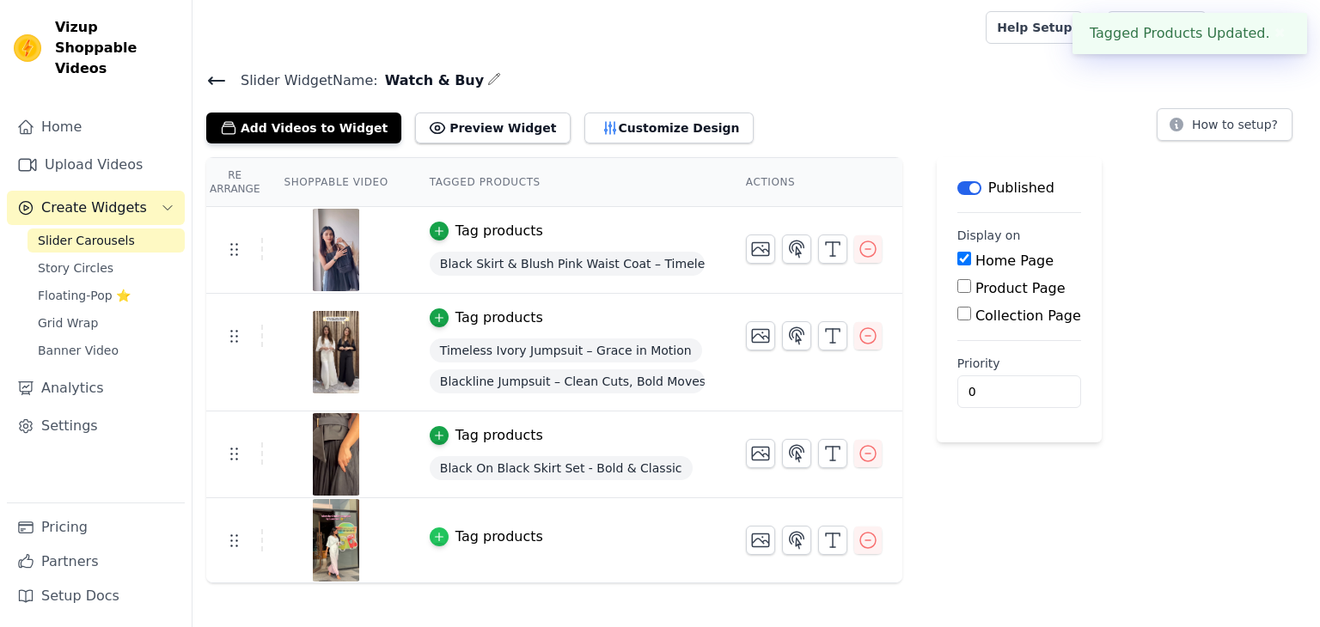
click at [434, 540] on div "button" at bounding box center [439, 537] width 19 height 19
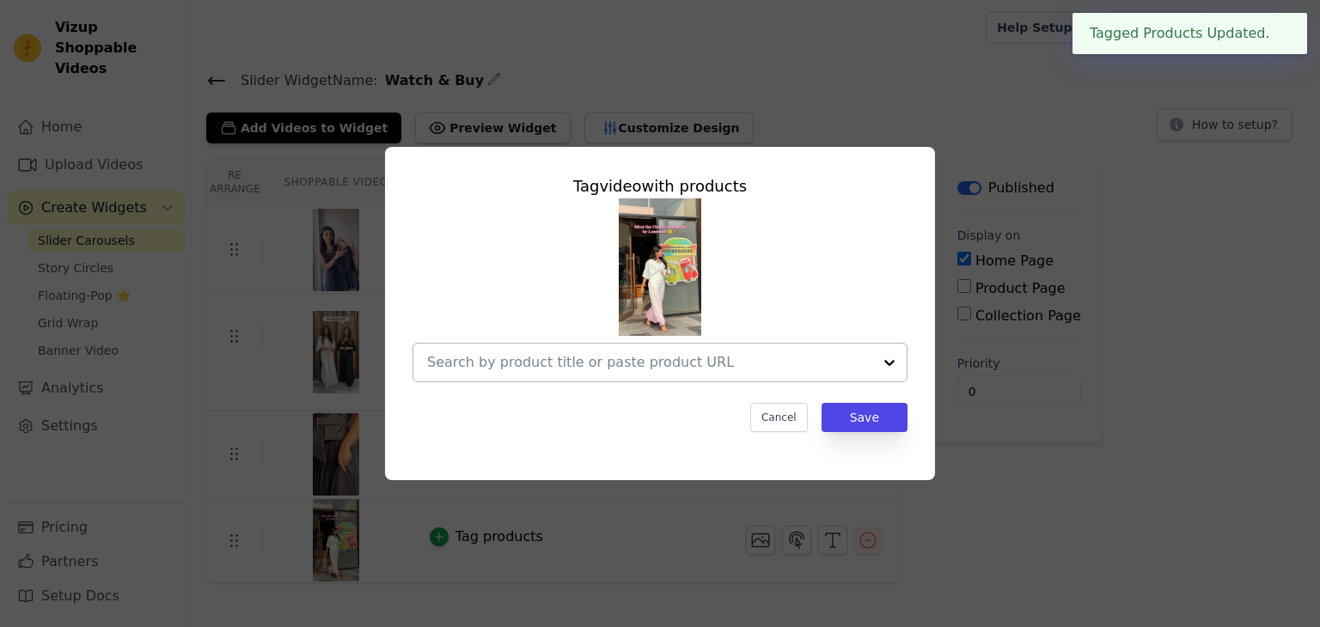
click at [509, 375] on div at bounding box center [649, 363] width 445 height 38
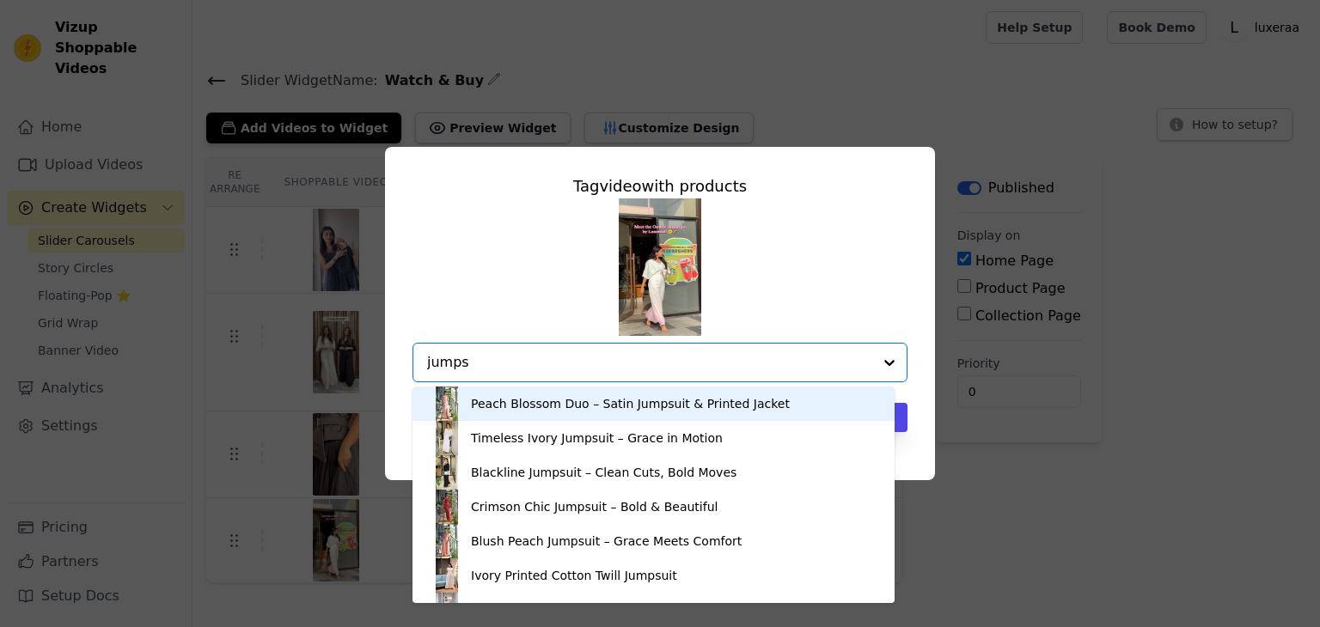
type input "jumpsu"
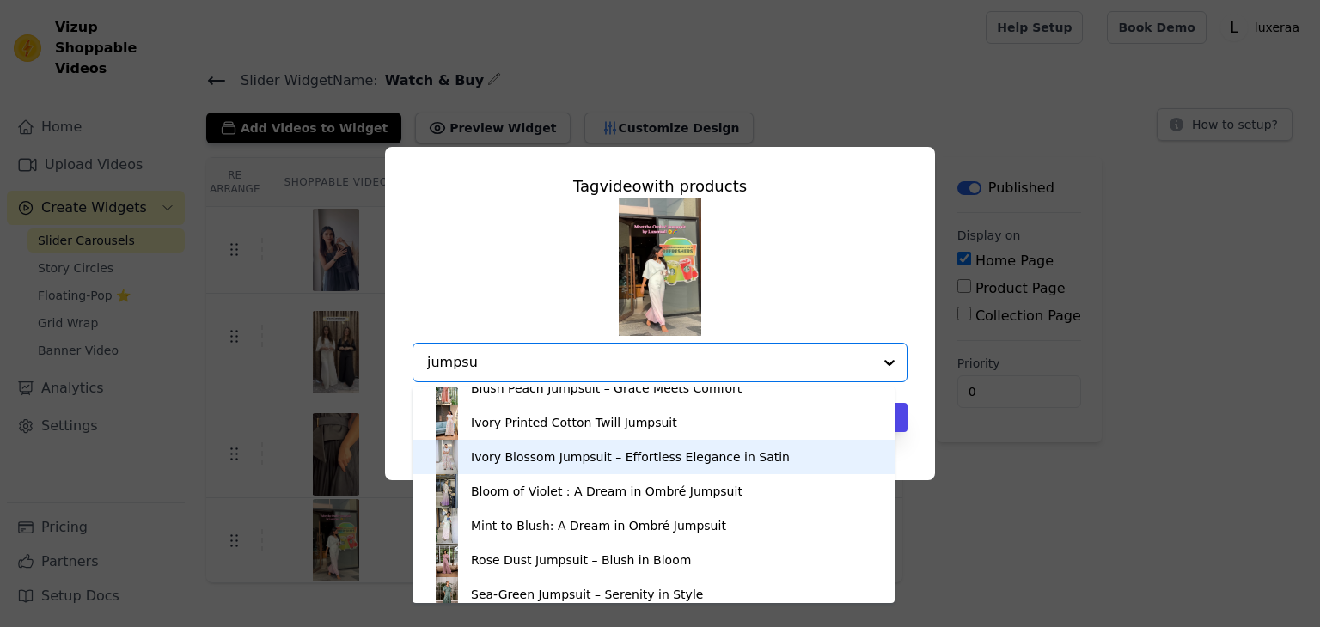
scroll to position [156, 0]
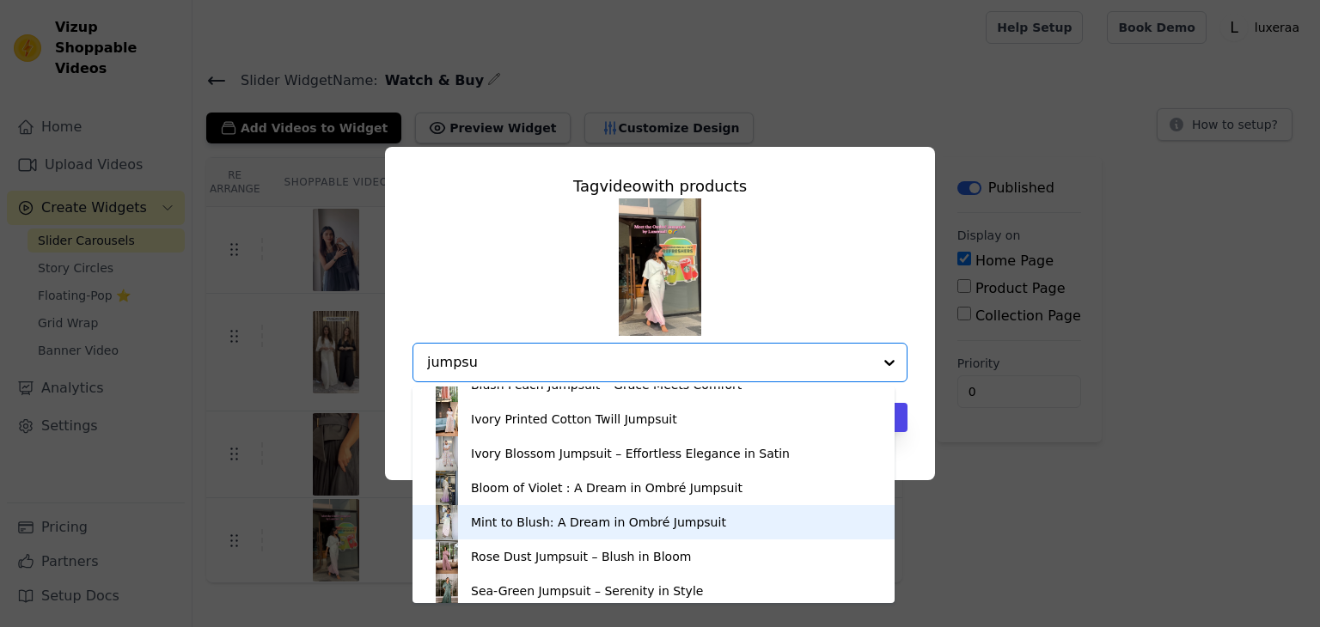
click at [528, 522] on div "Mint to Blush: A Dream in Ombré Jumpsuit" at bounding box center [598, 522] width 255 height 17
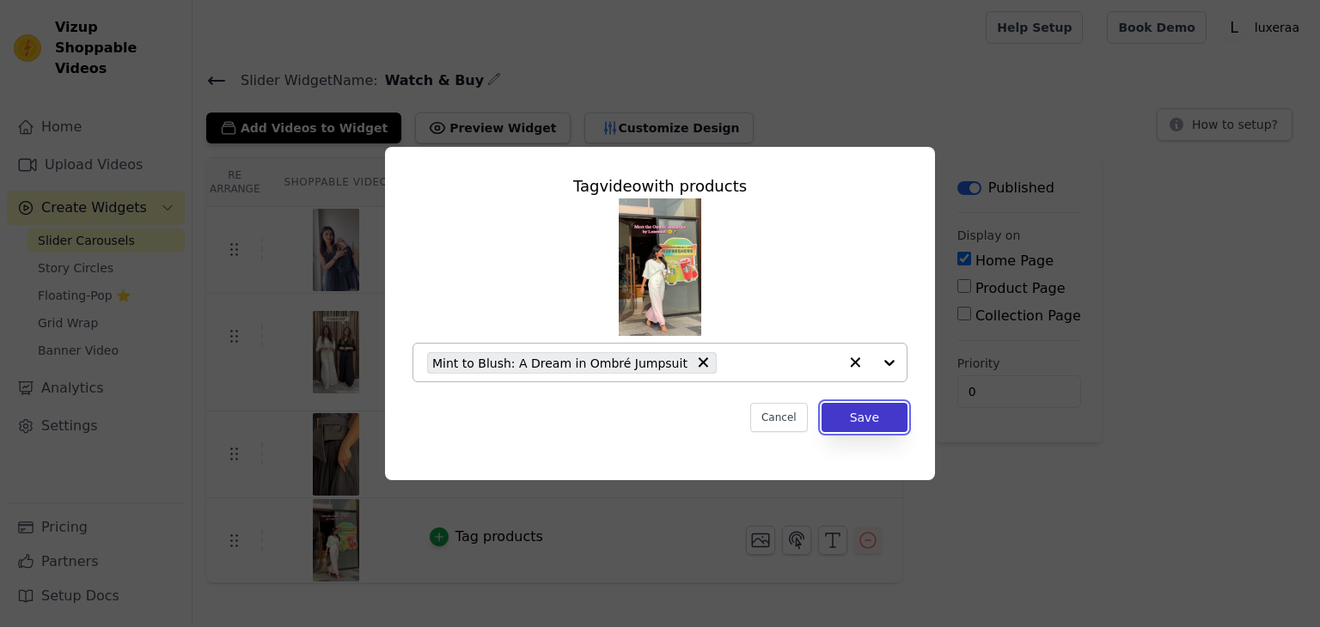
click at [869, 417] on button "Save" at bounding box center [864, 417] width 86 height 29
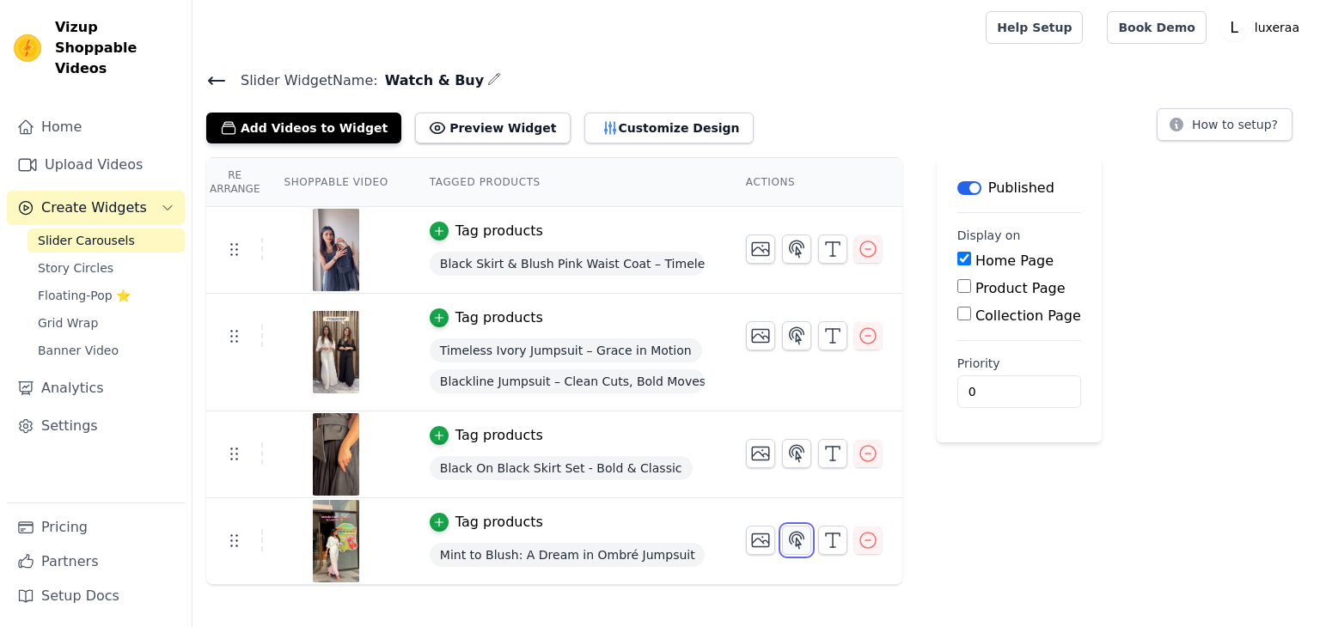
click at [797, 547] on button "button" at bounding box center [796, 540] width 29 height 29
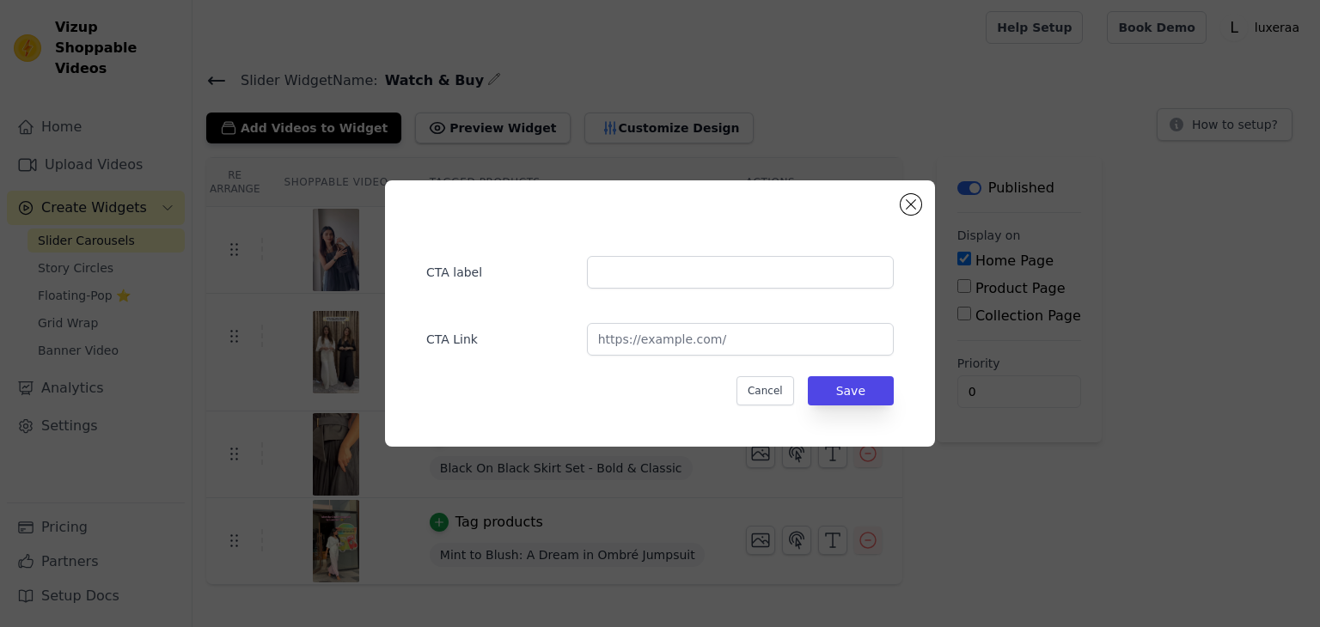
click at [692, 358] on div "CTA label CTA Link Cancel Save" at bounding box center [659, 313] width 495 height 211
click at [687, 341] on input "url" at bounding box center [740, 339] width 307 height 33
paste input "https://luxeraa.com/collections/jumpsuit/products/mint-to-blush-vneck-flared-ju…"
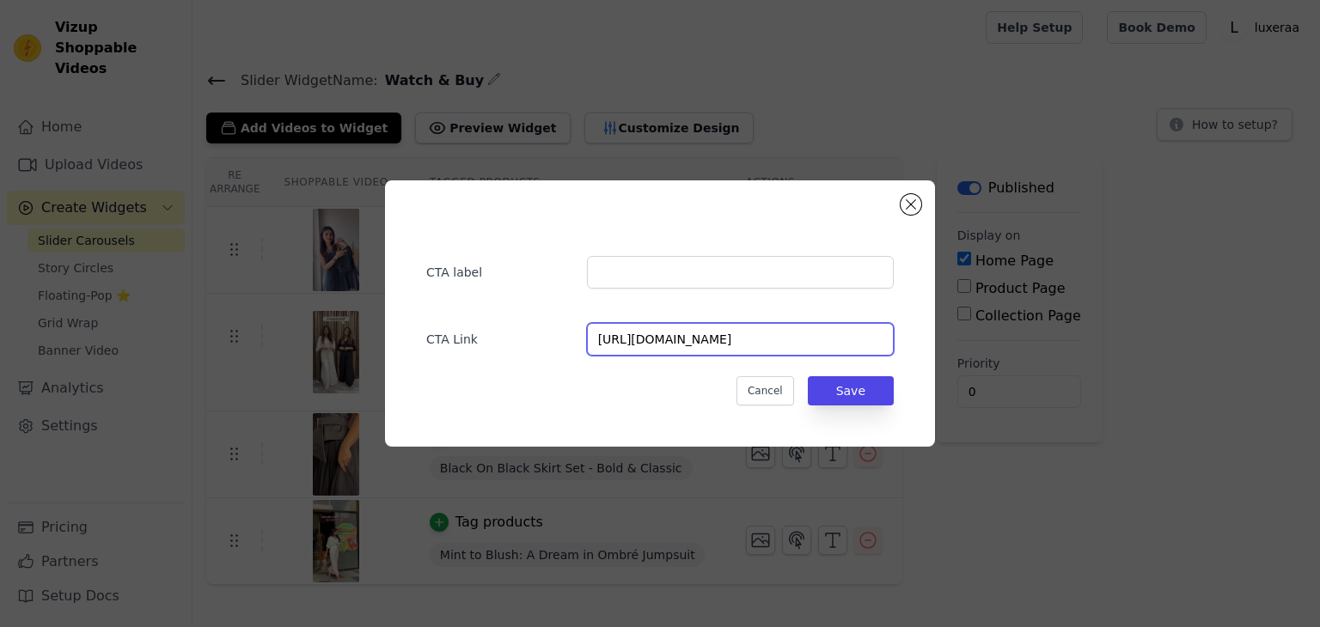
scroll to position [0, 180]
type input "https://luxeraa.com/collections/jumpsuit/products/mint-to-blush-vneck-flared-ju…"
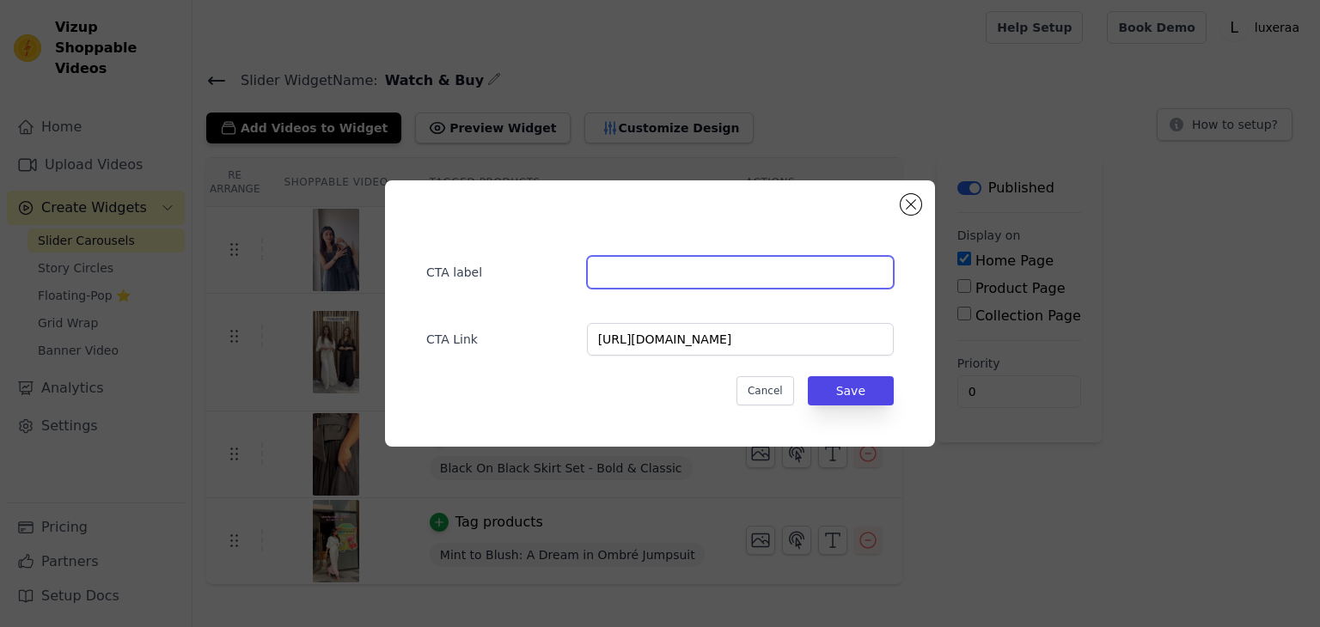
scroll to position [0, 0]
click at [638, 260] on input "text" at bounding box center [740, 272] width 307 height 33
type input "Buy Now"
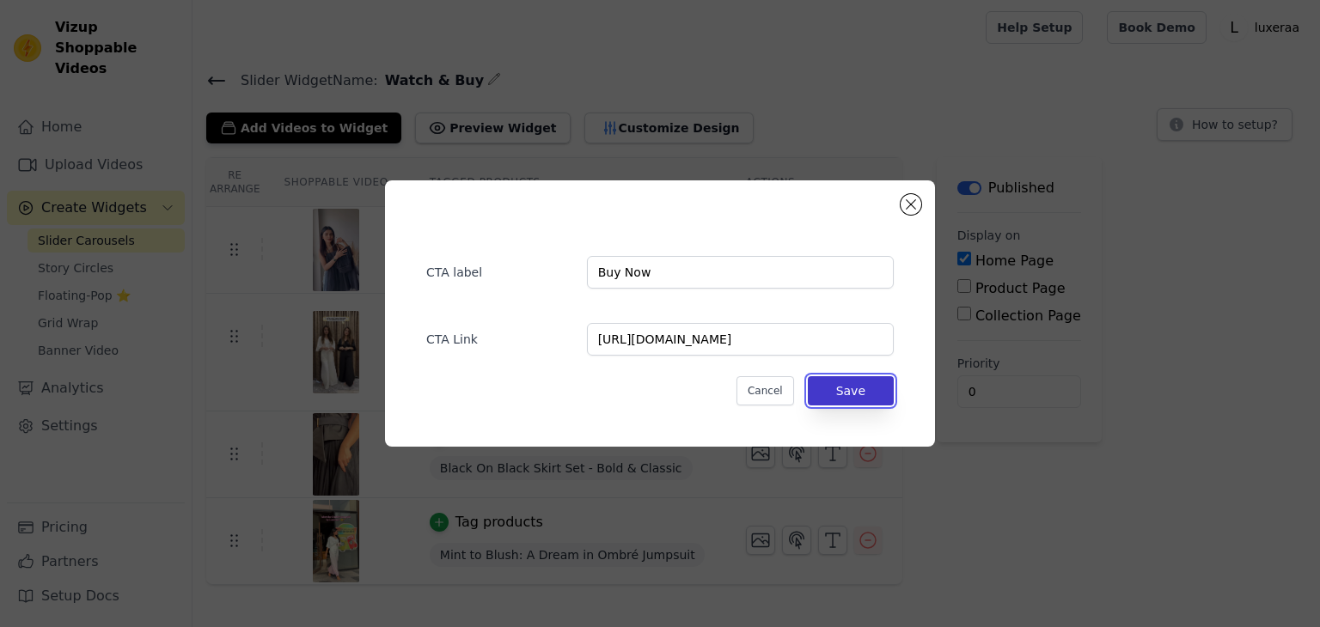
click at [858, 397] on button "Save" at bounding box center [851, 390] width 86 height 29
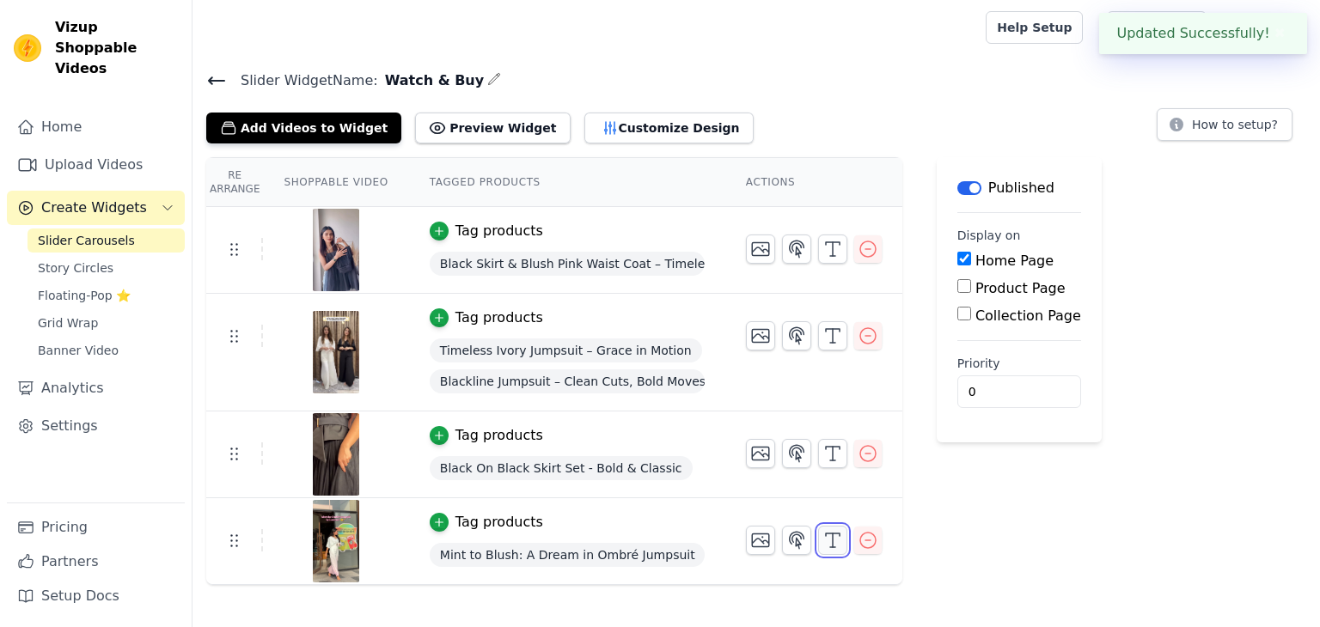
click at [825, 543] on icon "button" at bounding box center [832, 540] width 21 height 21
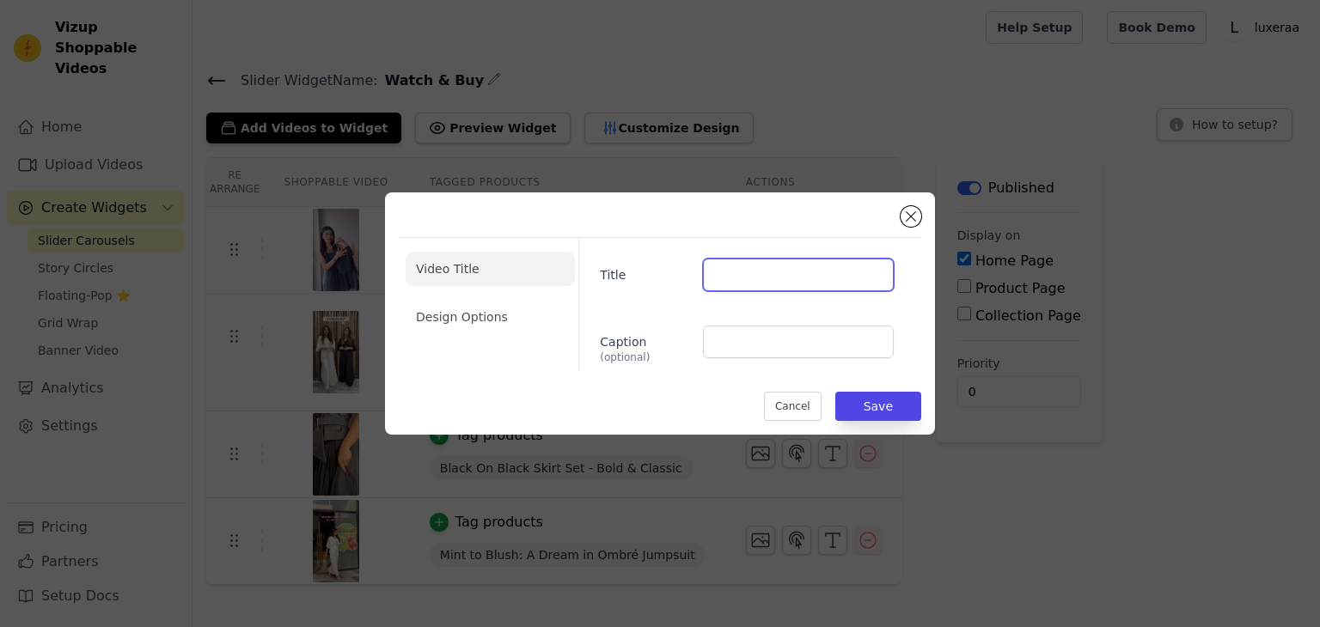
click at [729, 280] on input "Title" at bounding box center [798, 275] width 191 height 33
paste input "Mint to Blush: A Dream in Ombré Jumpsuit"
type input "Mint to Blush: A Dream in Ombré Jumpsuit"
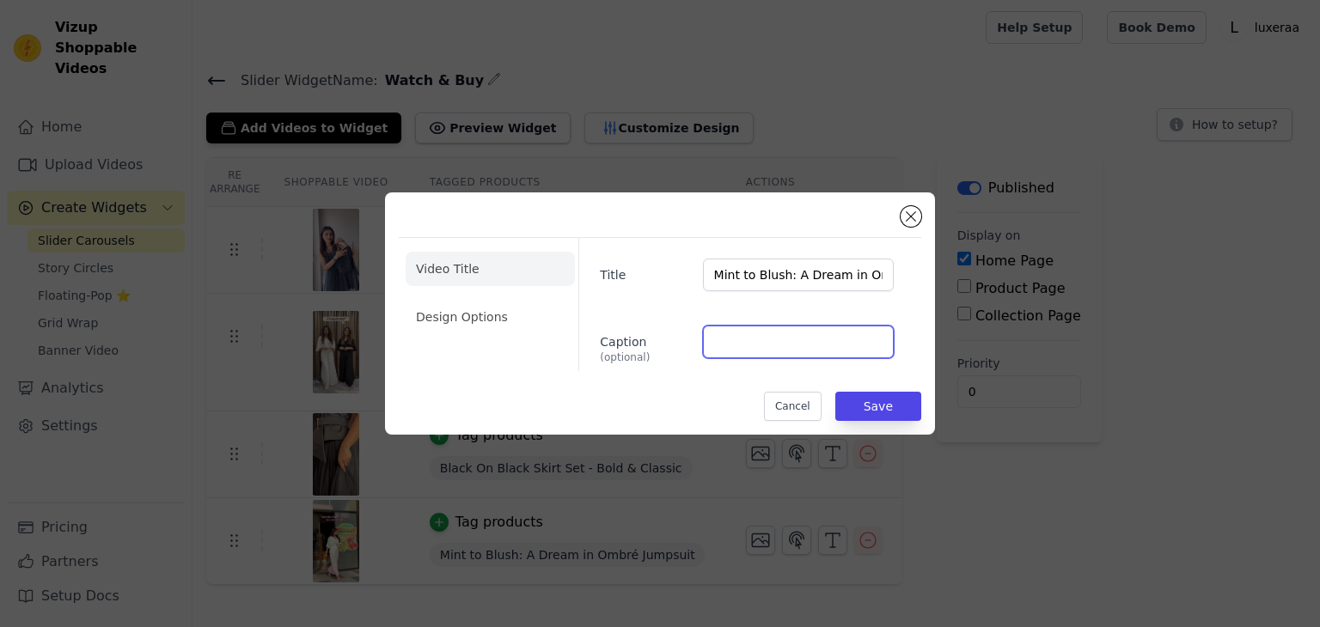
click at [744, 345] on input "Caption (optional)" at bounding box center [798, 342] width 191 height 33
paste input "Rs. 3,599.00"
type input "Rs. 3,599.00"
click at [489, 333] on li "Design Options" at bounding box center [490, 317] width 169 height 34
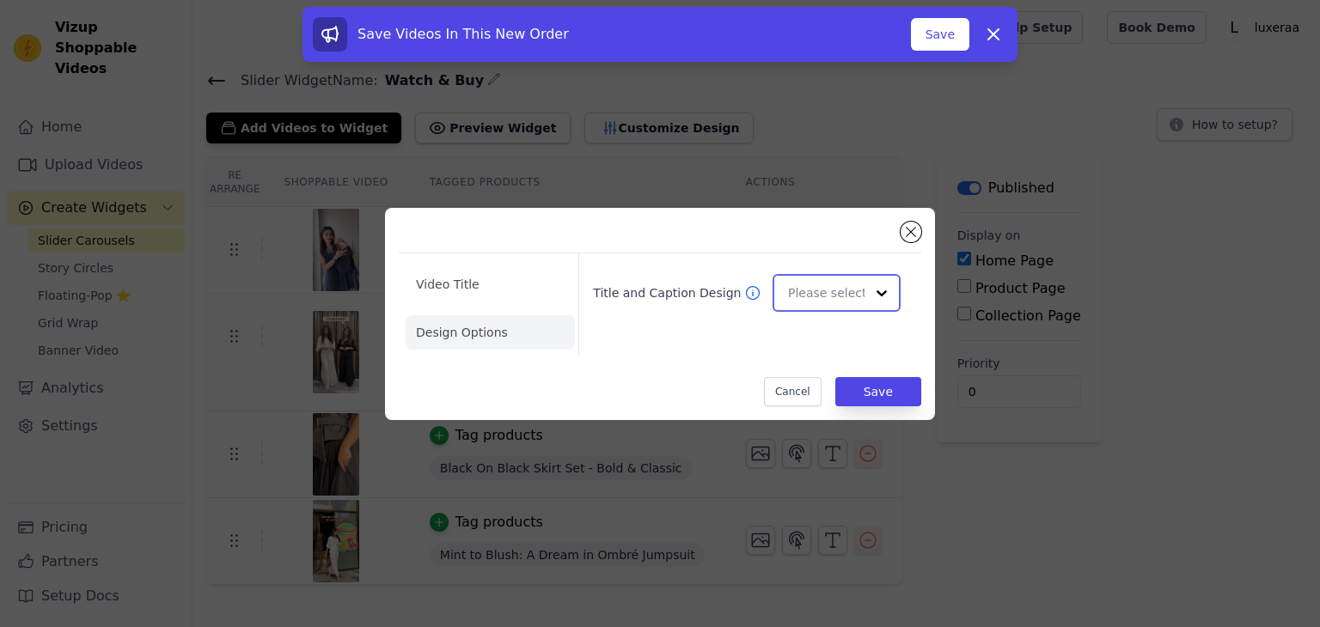
click at [815, 296] on input "Title and Caption Design" at bounding box center [826, 293] width 76 height 34
click at [815, 365] on div "Overlay" at bounding box center [833, 369] width 123 height 36
click at [873, 404] on button "Save" at bounding box center [878, 391] width 86 height 29
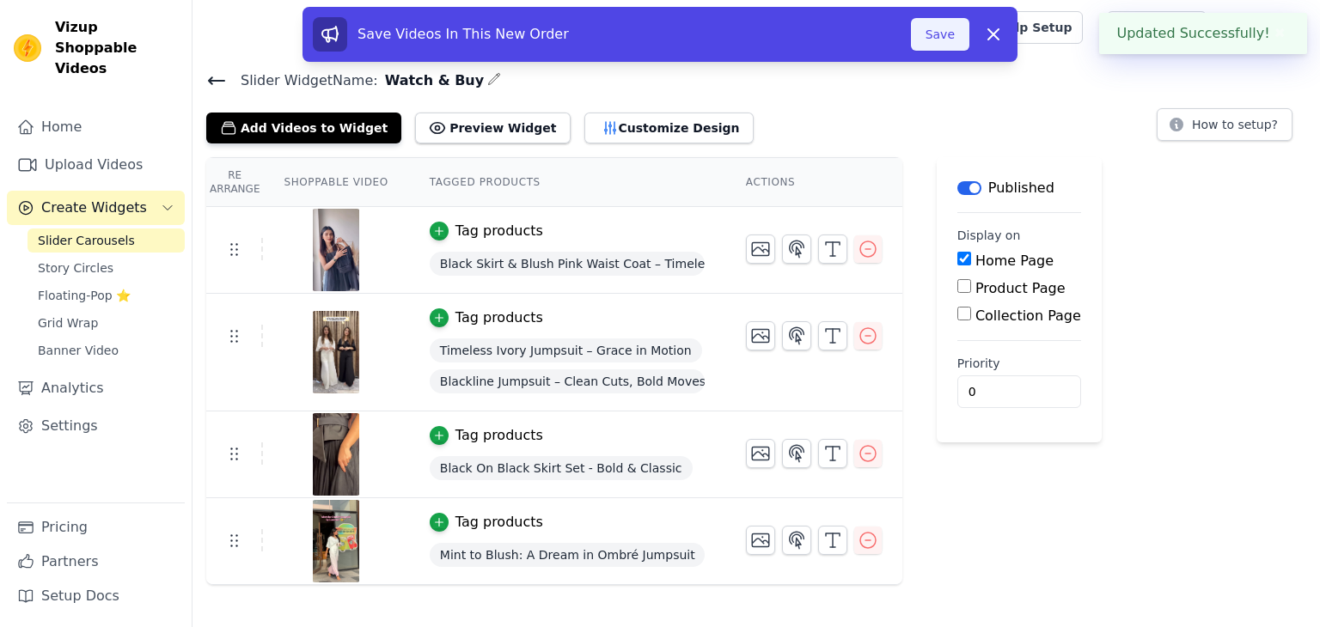
click at [936, 32] on button "Save" at bounding box center [940, 34] width 58 height 33
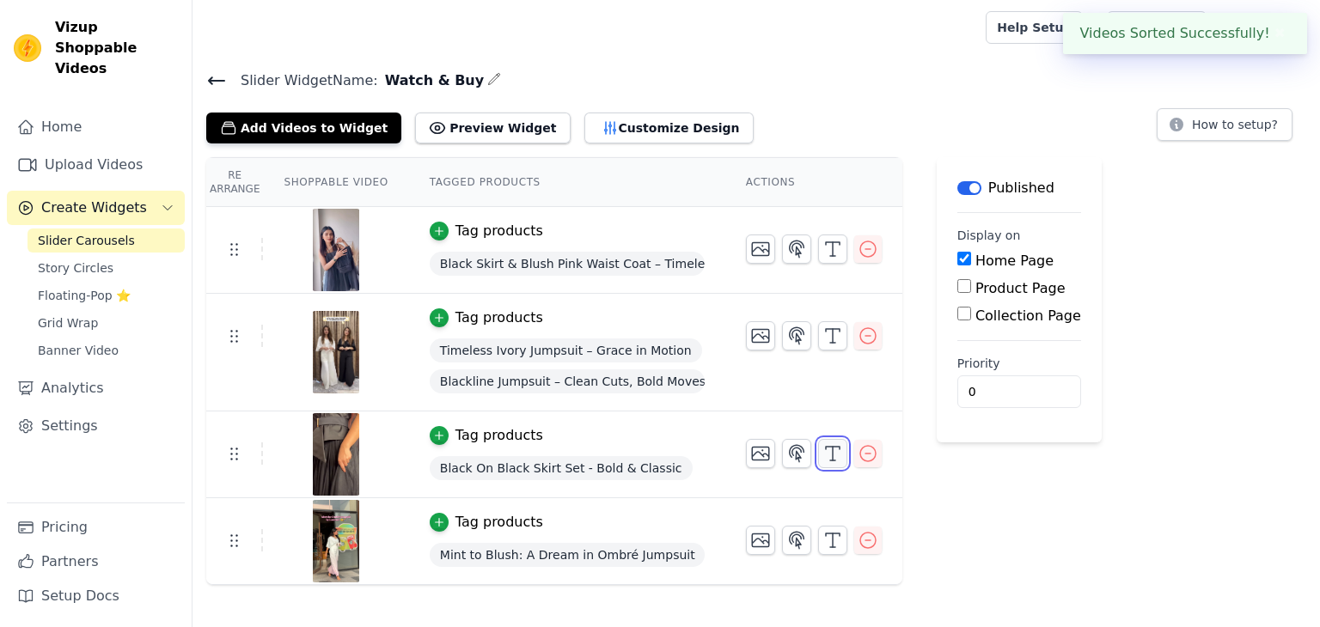
click at [822, 451] on icon "button" at bounding box center [832, 453] width 21 height 21
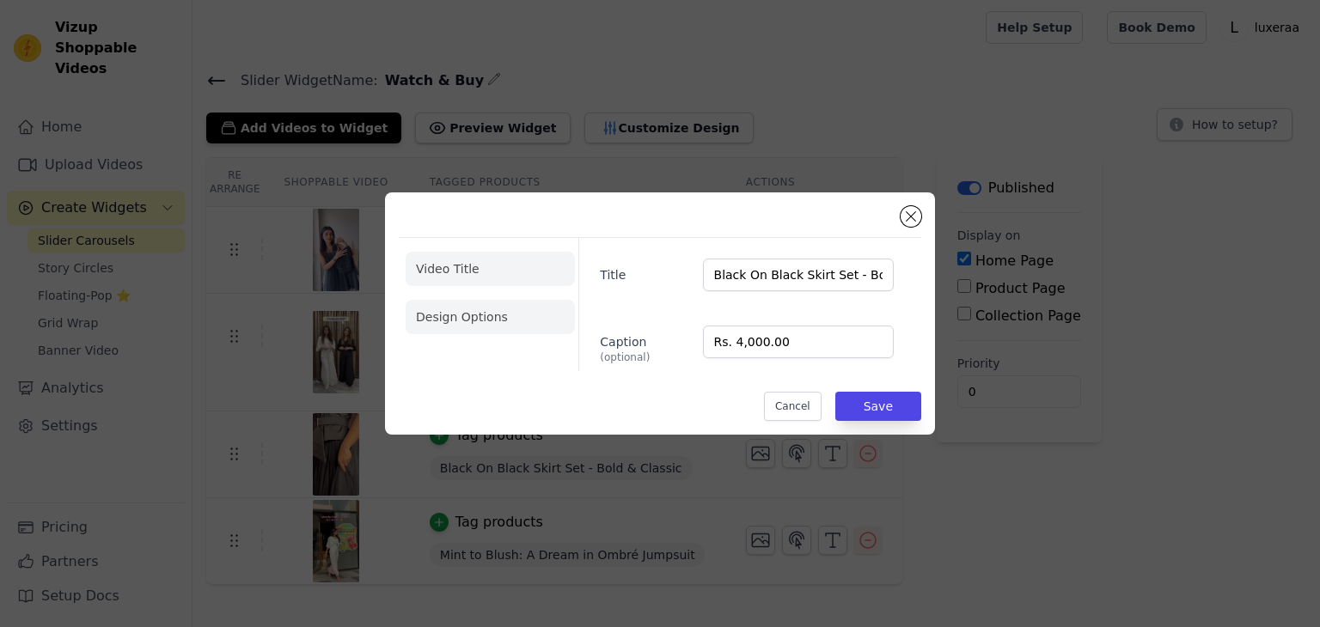
click at [478, 313] on li "Design Options" at bounding box center [490, 317] width 169 height 34
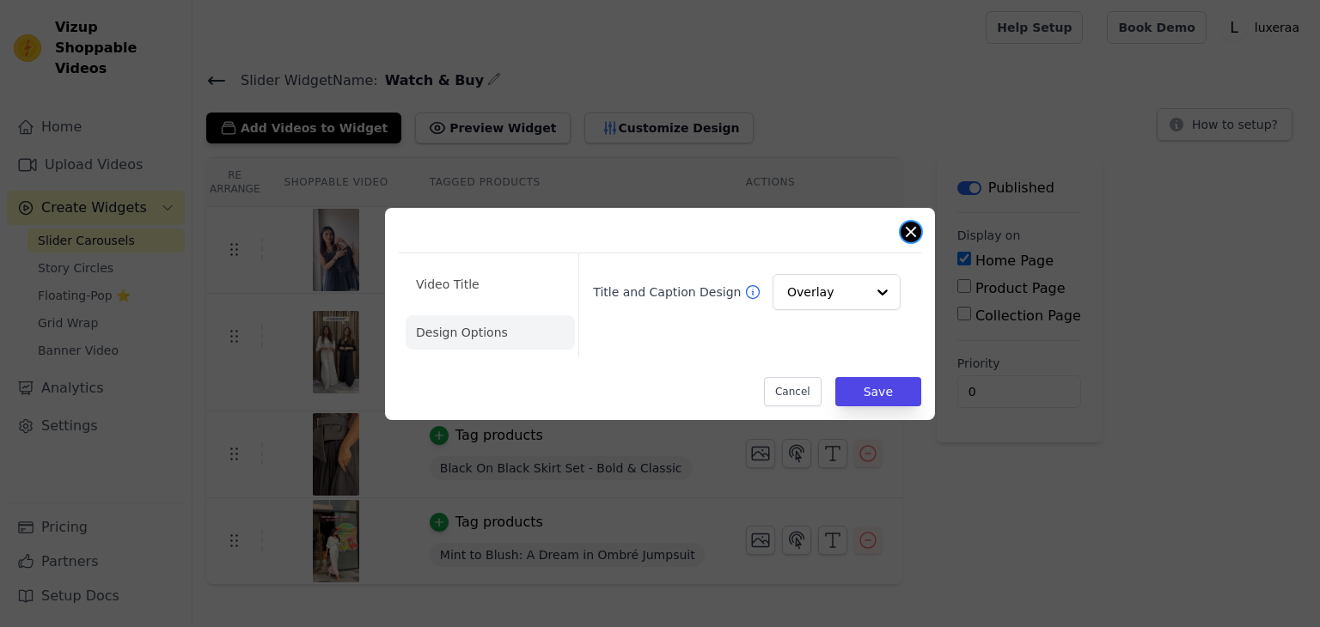
click at [910, 237] on button "Close modal" at bounding box center [910, 232] width 21 height 21
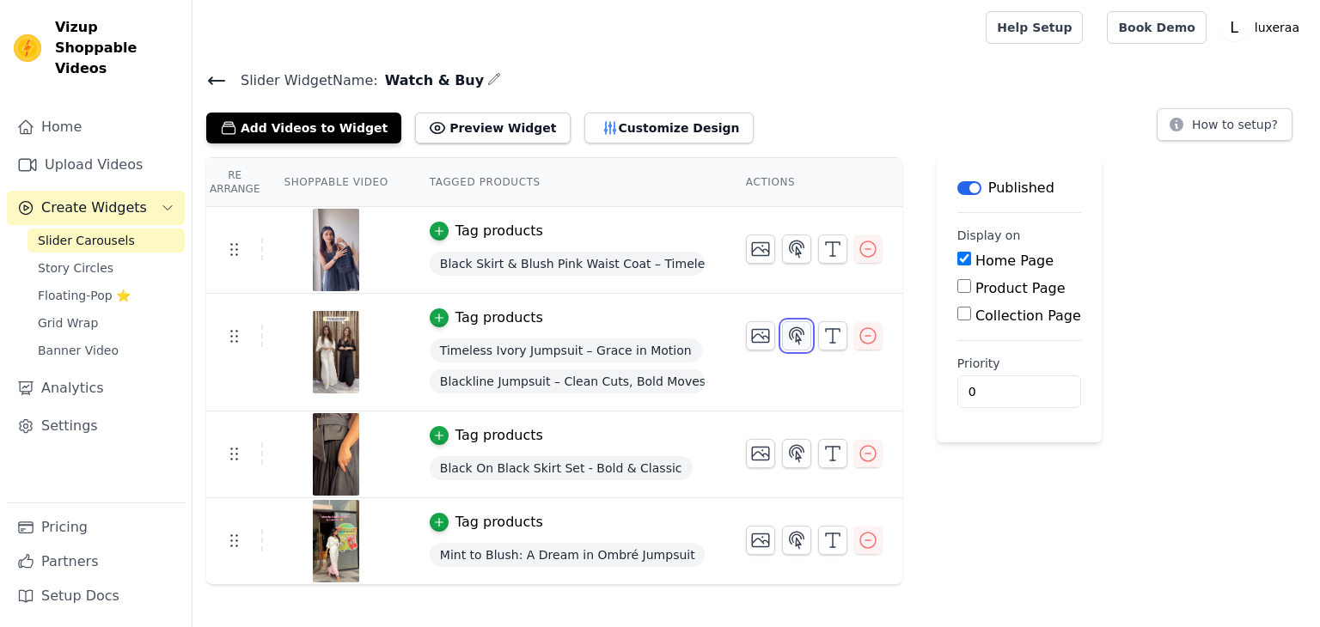
click at [794, 337] on icon "button" at bounding box center [796, 336] width 21 height 21
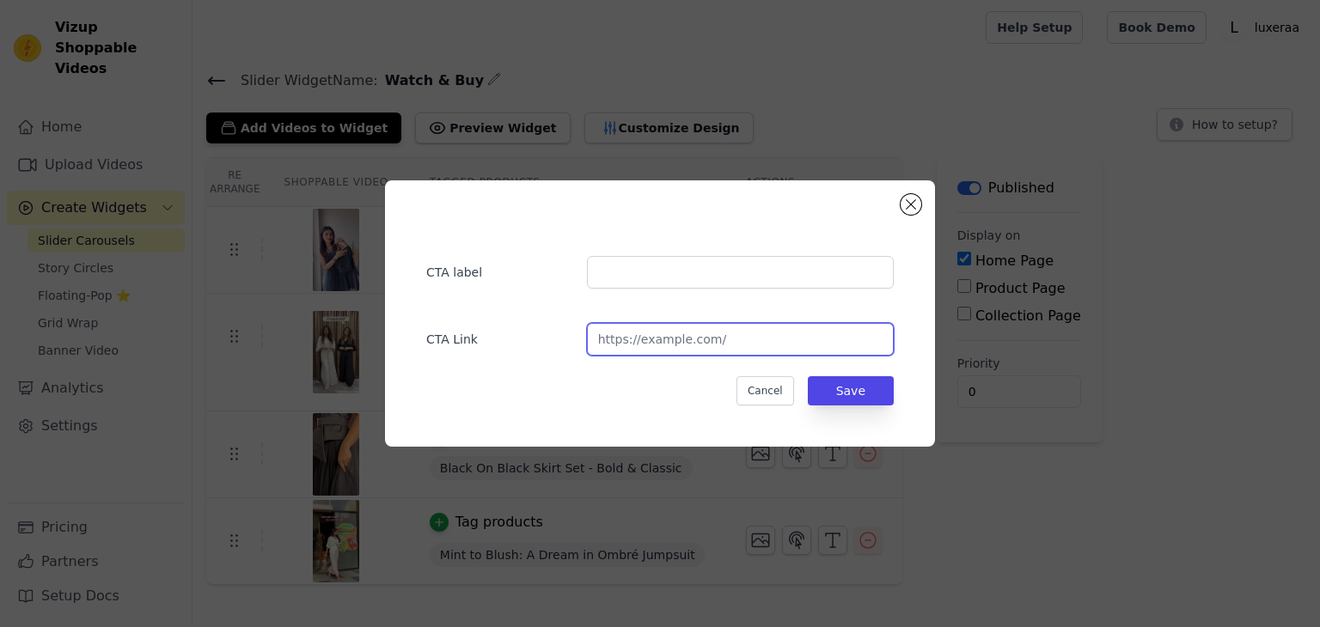
click at [702, 332] on input "url" at bounding box center [740, 339] width 307 height 33
paste input "https://luxeraa.com/collections/jumpsuit"
type input "https://luxeraa.com/collections/jumpsuit"
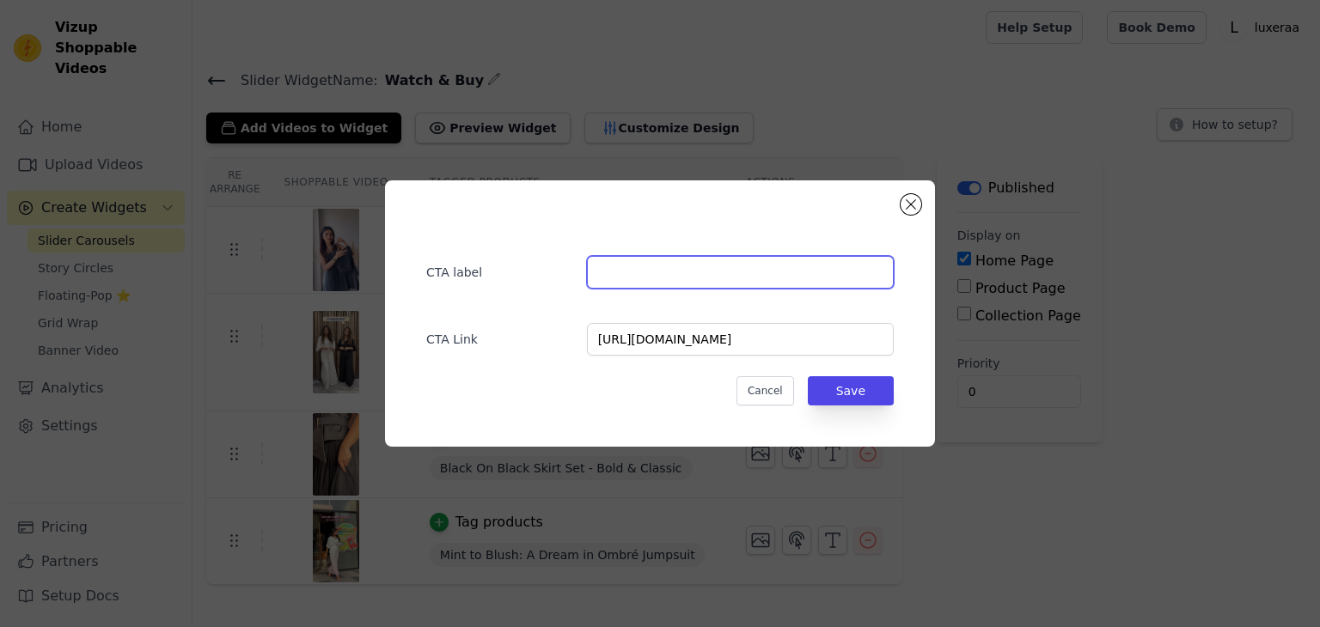
click at [666, 284] on input "text" at bounding box center [740, 272] width 307 height 33
type input "Buy Now"
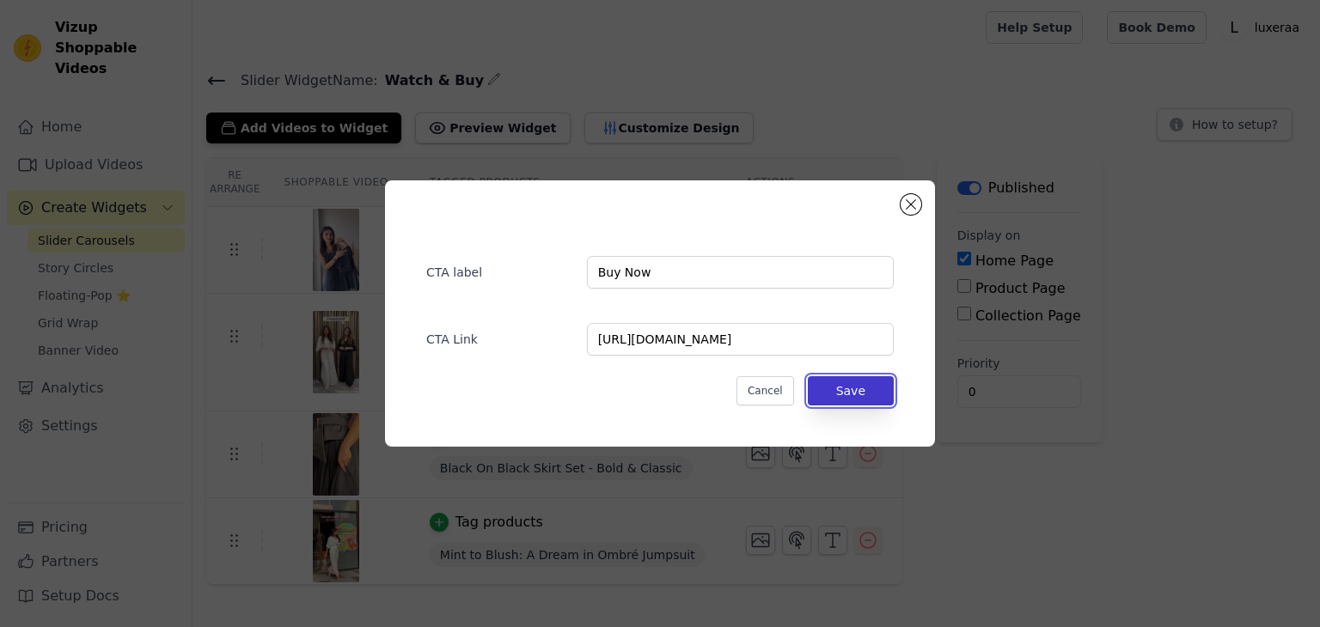
click at [830, 382] on button "Save" at bounding box center [851, 390] width 86 height 29
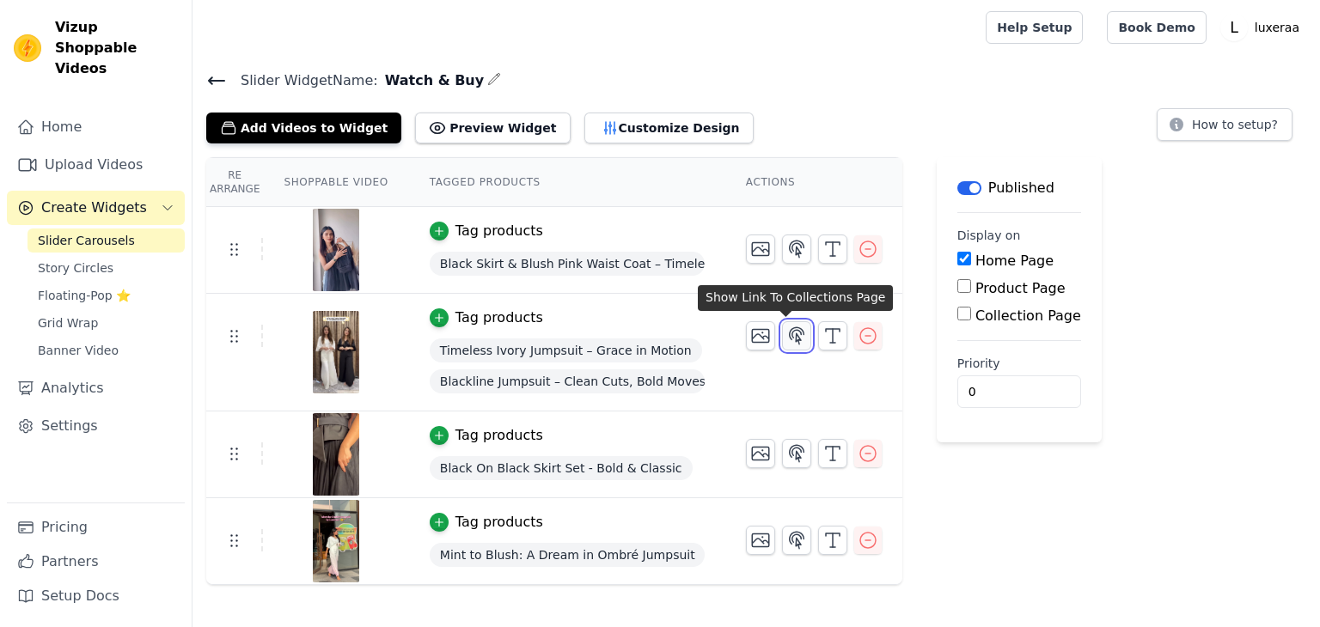
click at [790, 335] on icon "button" at bounding box center [797, 335] width 15 height 16
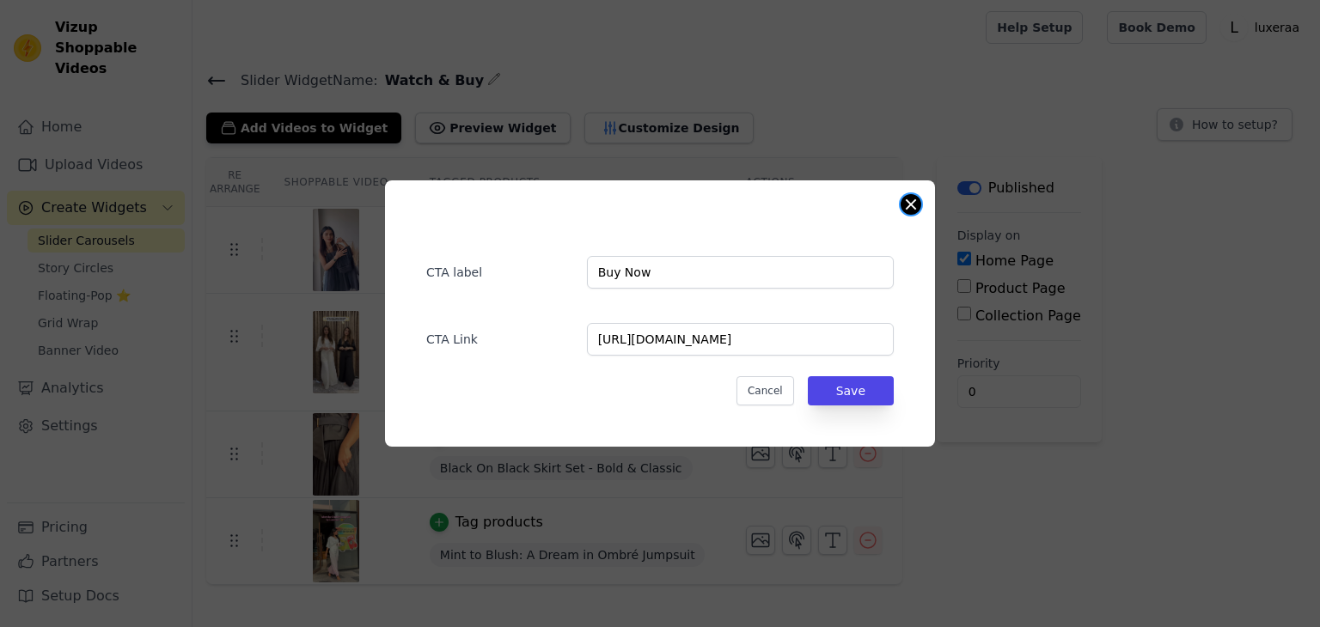
click at [914, 210] on button "Close modal" at bounding box center [910, 204] width 21 height 21
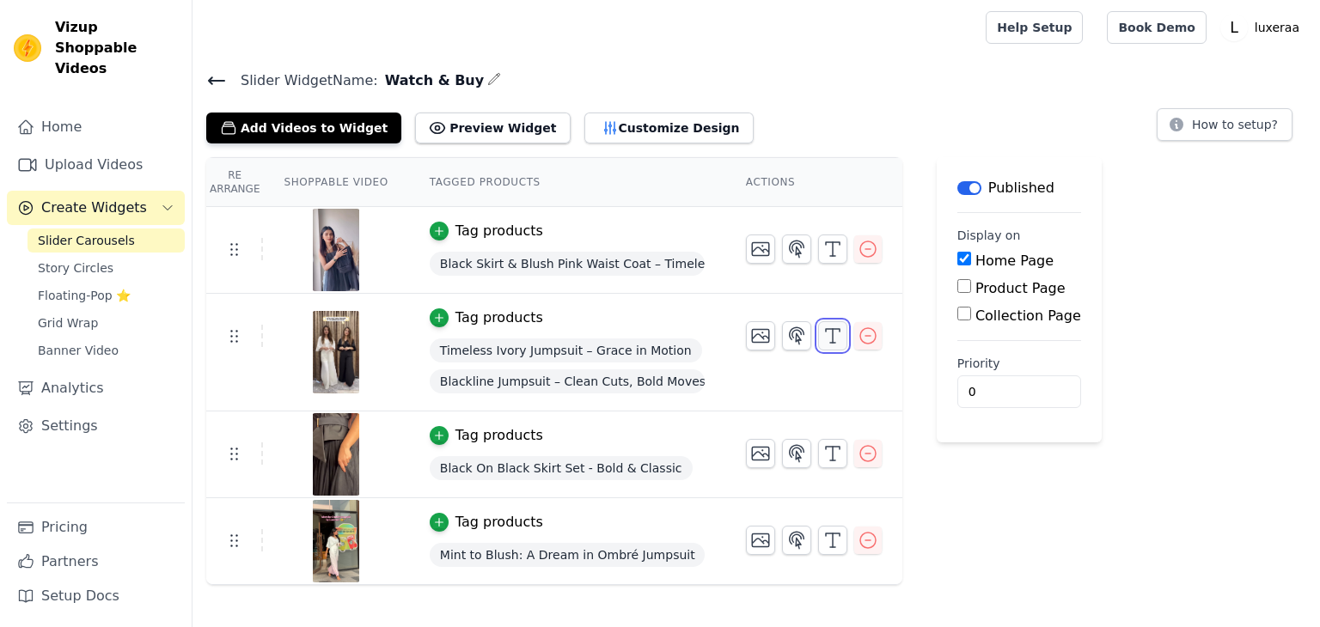
click at [822, 341] on icon "button" at bounding box center [832, 336] width 21 height 21
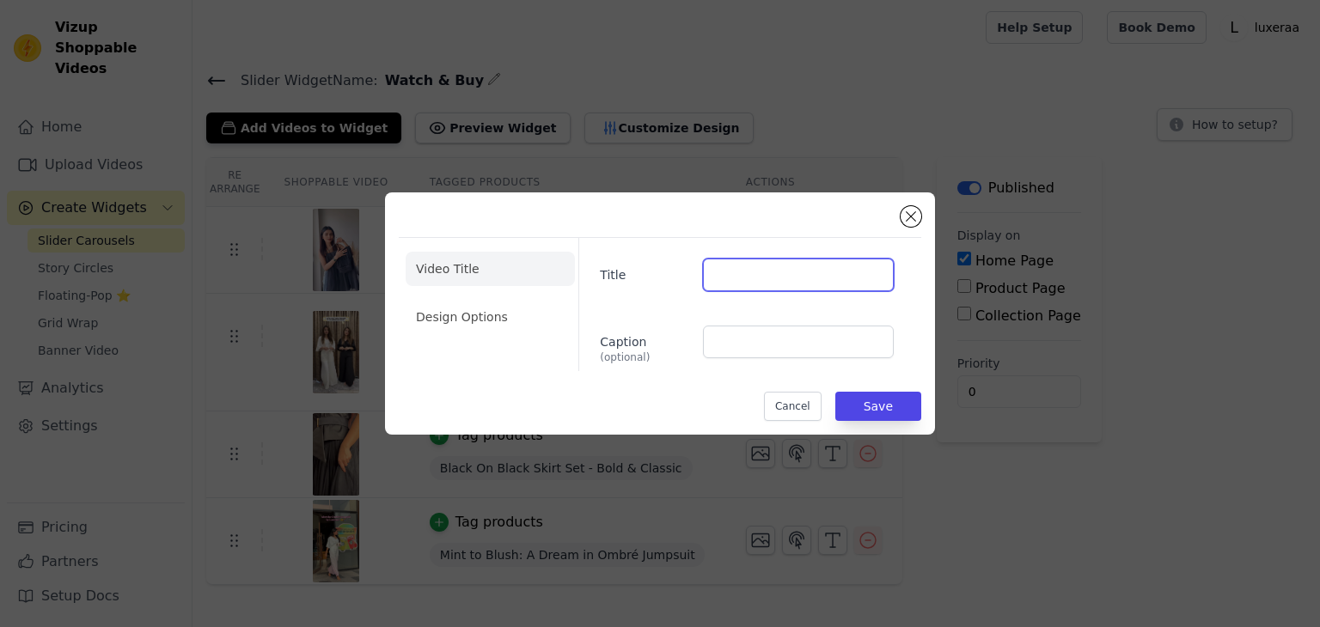
click at [718, 279] on input "Title" at bounding box center [798, 275] width 191 height 33
paste input "Blackline Jumpsuit"
type input "Ivory & Blackline Jumpsuit"
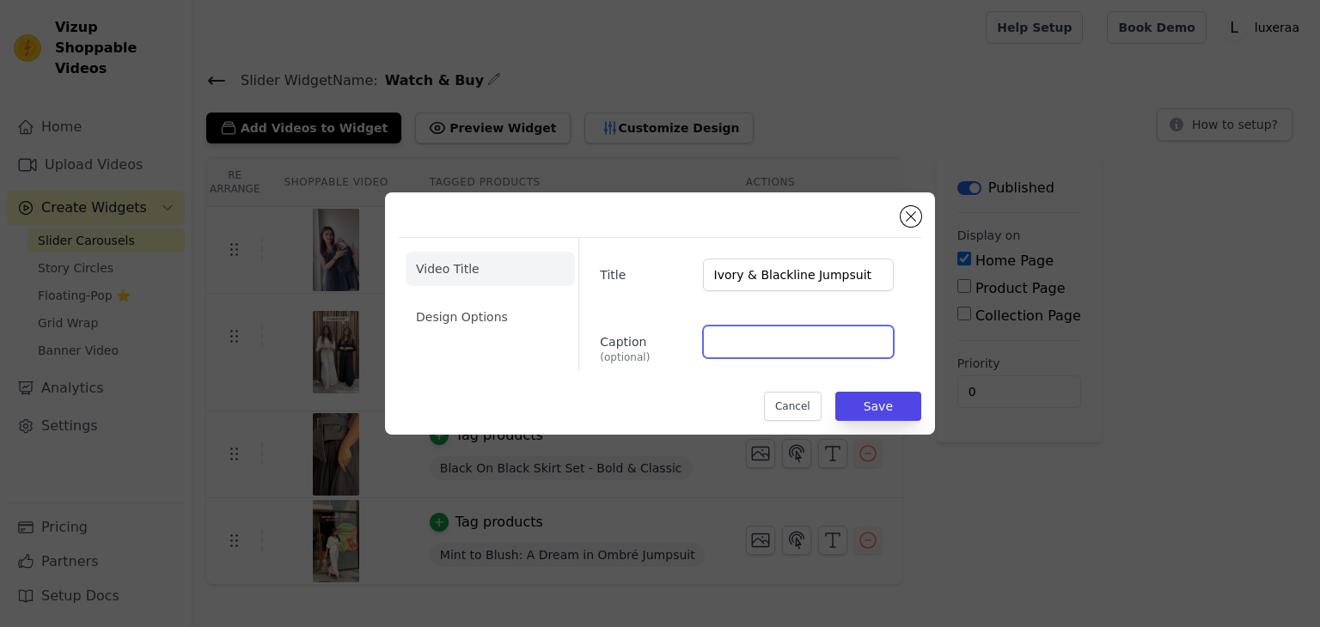
click at [716, 337] on input "Caption (optional)" at bounding box center [798, 342] width 191 height 33
paste input "Rs. 3,599.00"
type input "Rs. 3,599.00"
click at [468, 304] on li "Design Options" at bounding box center [490, 317] width 169 height 34
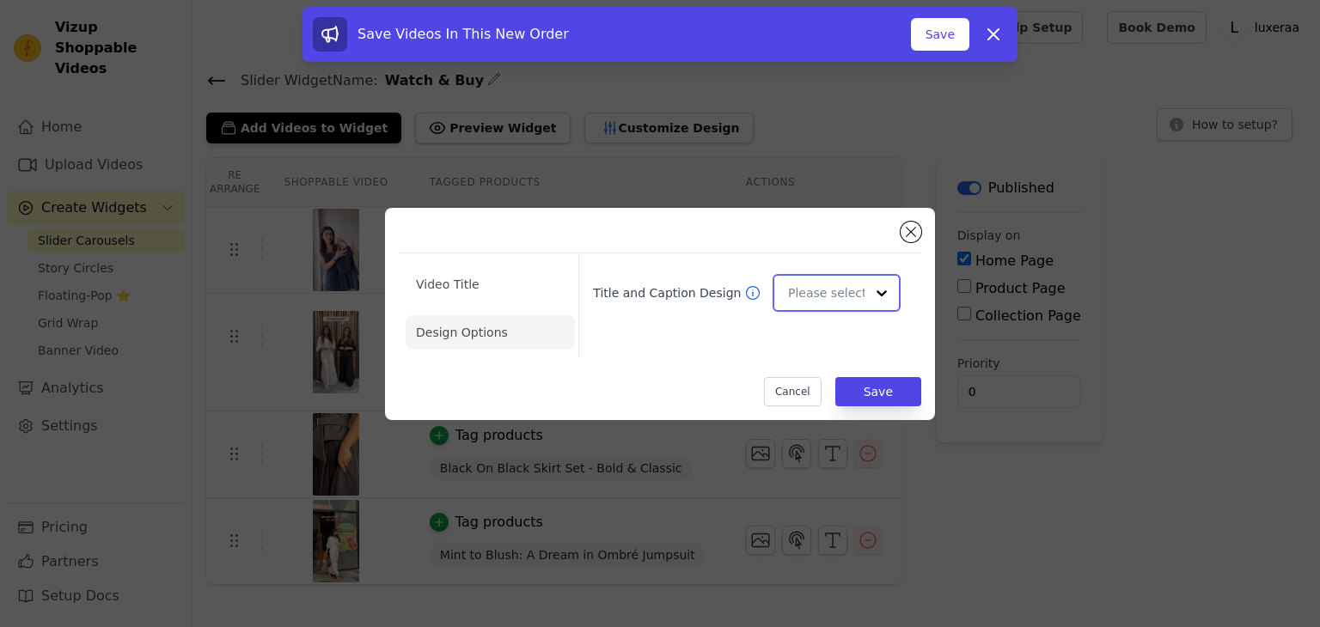
click at [818, 302] on input "Title and Caption Design" at bounding box center [826, 293] width 76 height 34
click at [815, 375] on div "Overlay" at bounding box center [833, 369] width 123 height 36
click at [887, 396] on button "Save" at bounding box center [878, 391] width 86 height 29
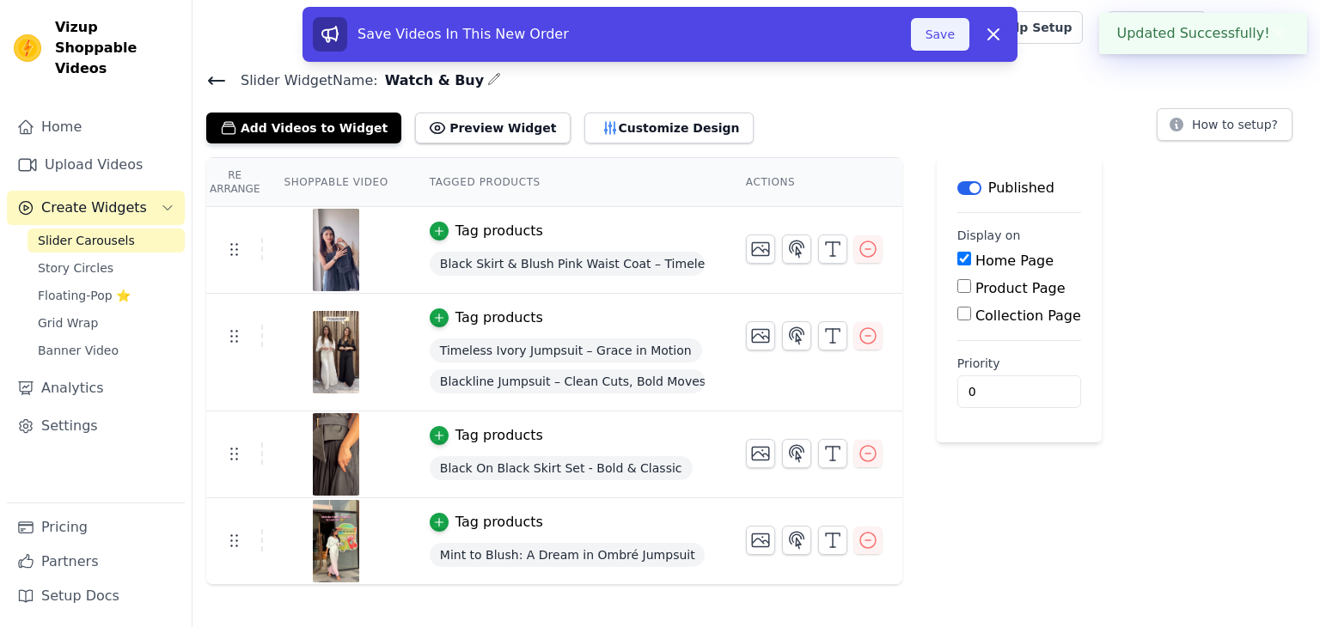
click at [939, 39] on button "Save" at bounding box center [940, 34] width 58 height 33
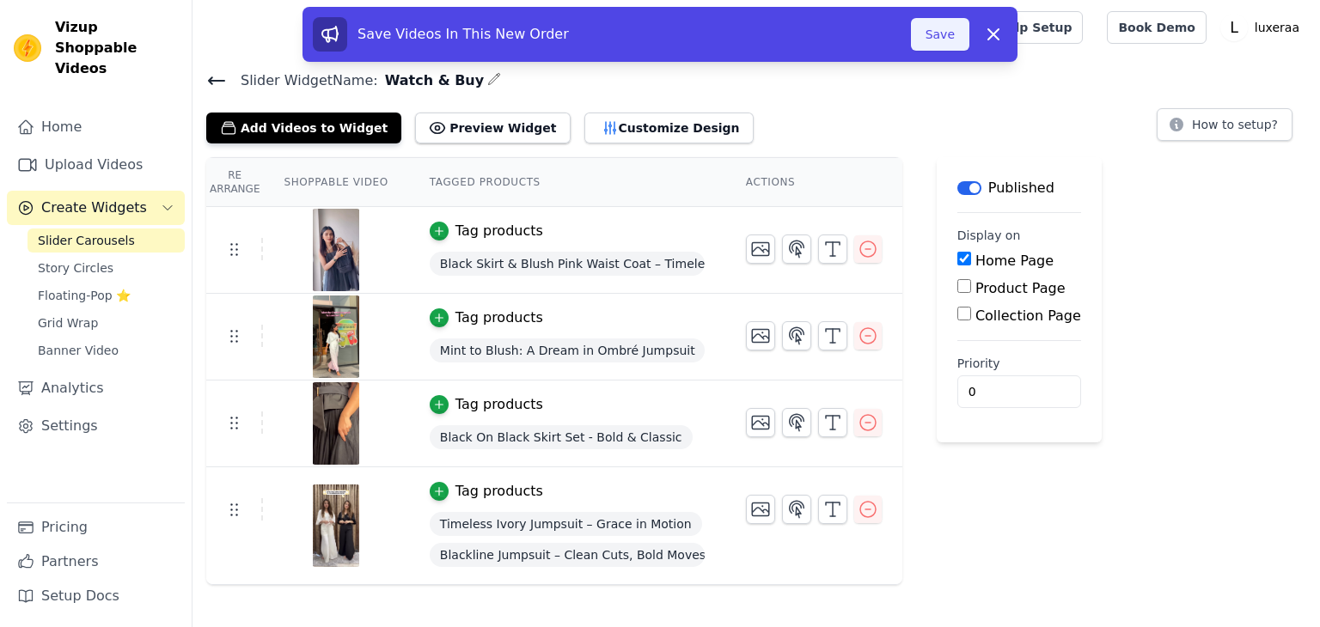
click at [920, 39] on button "Save" at bounding box center [940, 34] width 58 height 33
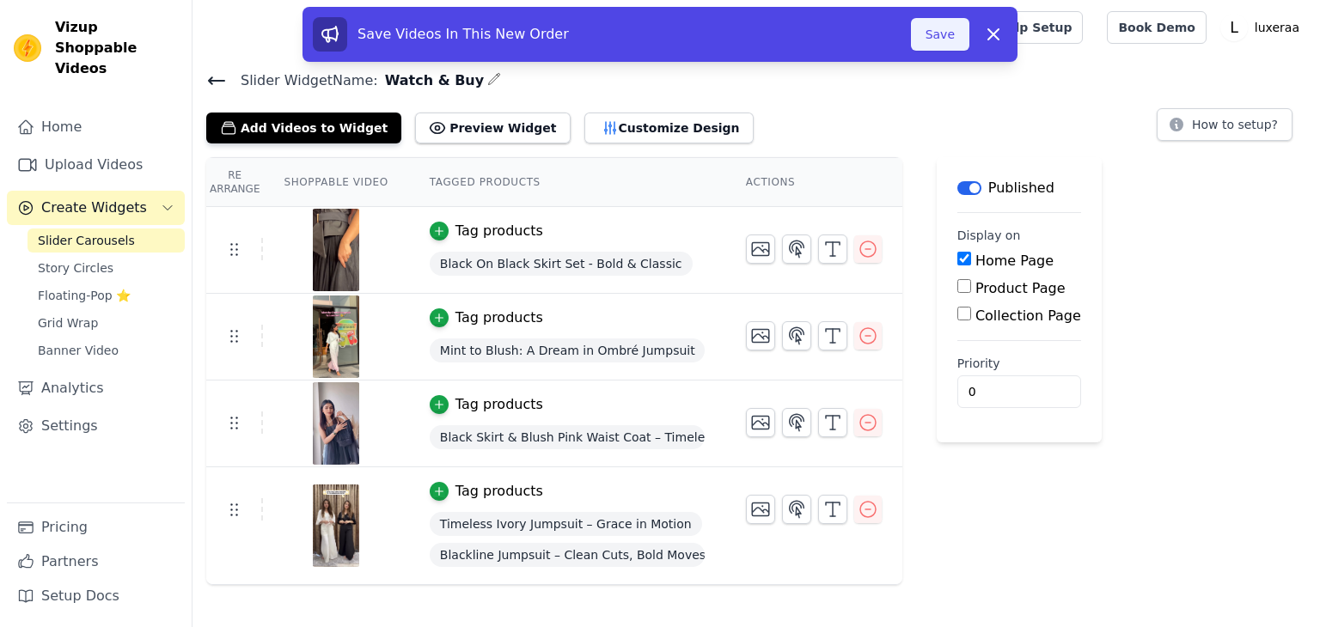
click at [930, 22] on button "Save" at bounding box center [940, 34] width 58 height 33
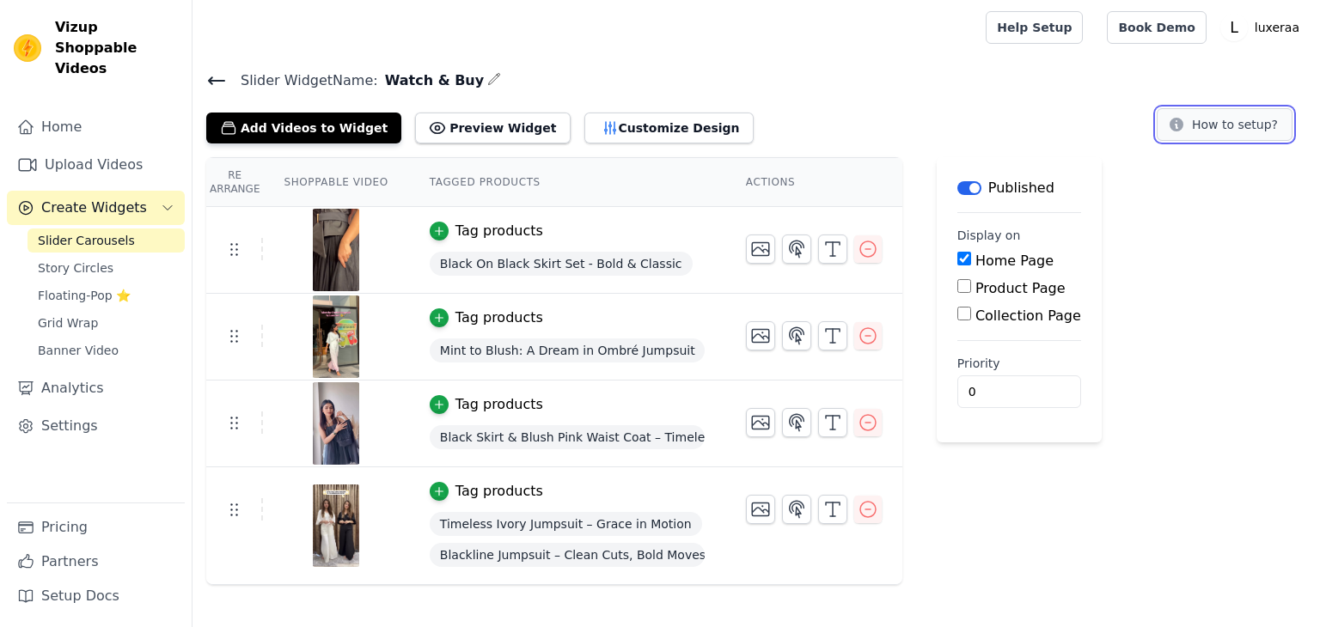
click at [1228, 131] on button "How to setup?" at bounding box center [1225, 124] width 136 height 33
click at [83, 148] on link "Upload Videos" at bounding box center [96, 165] width 178 height 34
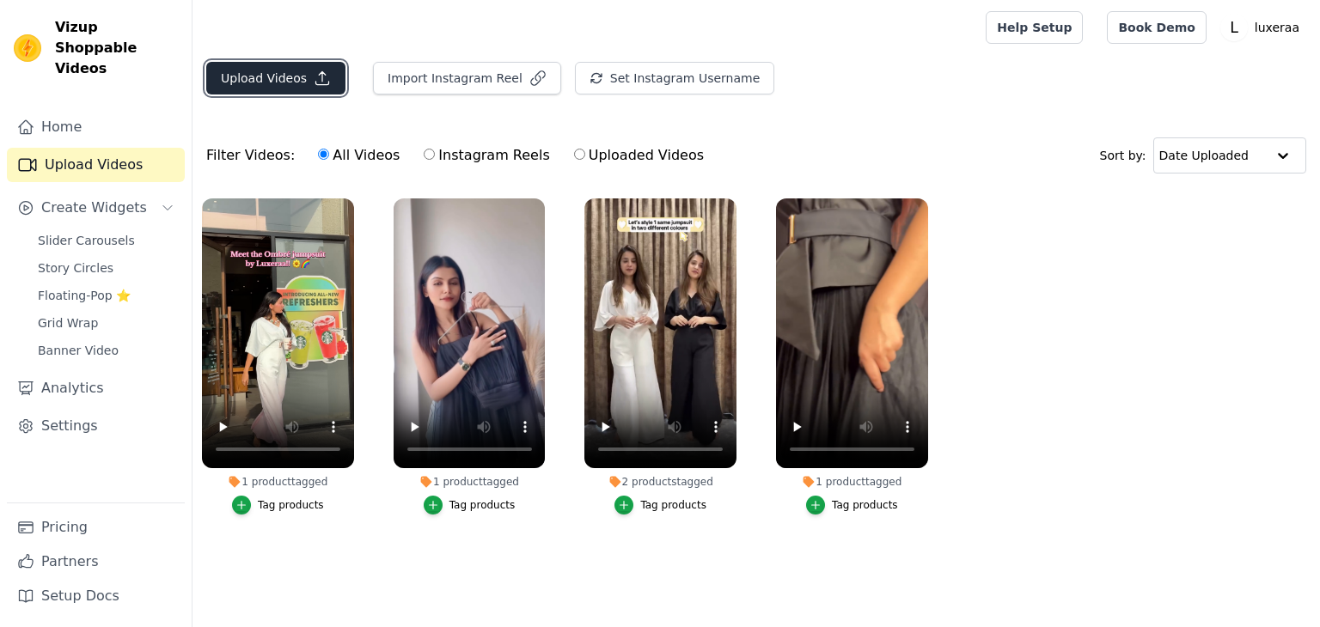
click at [283, 80] on button "Upload Videos" at bounding box center [275, 78] width 139 height 33
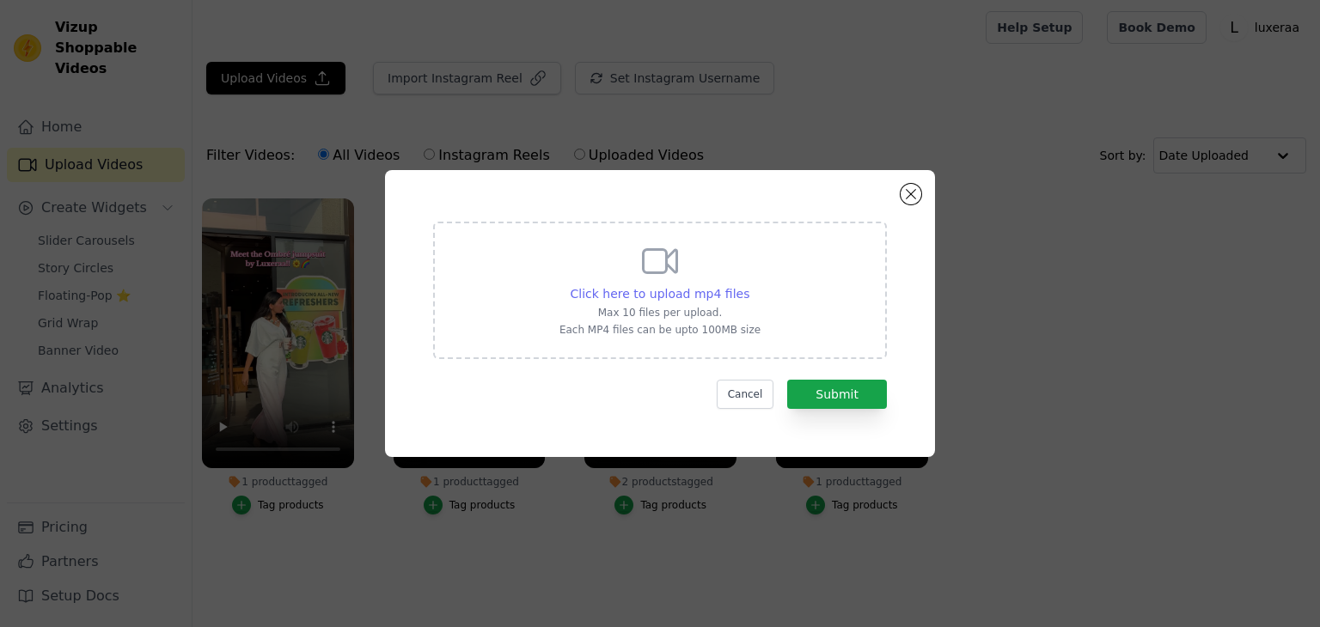
click at [644, 287] on span "Click here to upload mp4 files" at bounding box center [661, 294] width 180 height 14
click at [748, 285] on input "Click here to upload mp4 files Max 10 files per upload. Each MP4 files can be u…" at bounding box center [748, 284] width 1 height 1
click at [915, 193] on button "Close modal" at bounding box center [910, 194] width 21 height 21
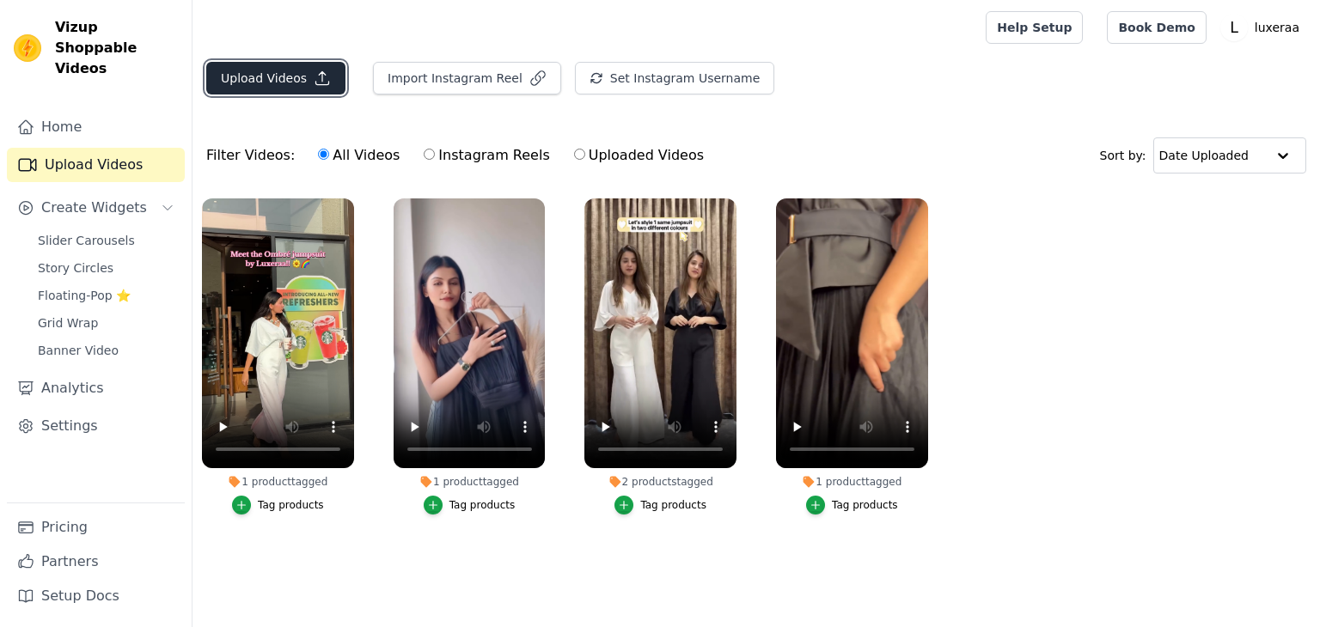
click at [311, 92] on button "Upload Videos" at bounding box center [275, 78] width 139 height 33
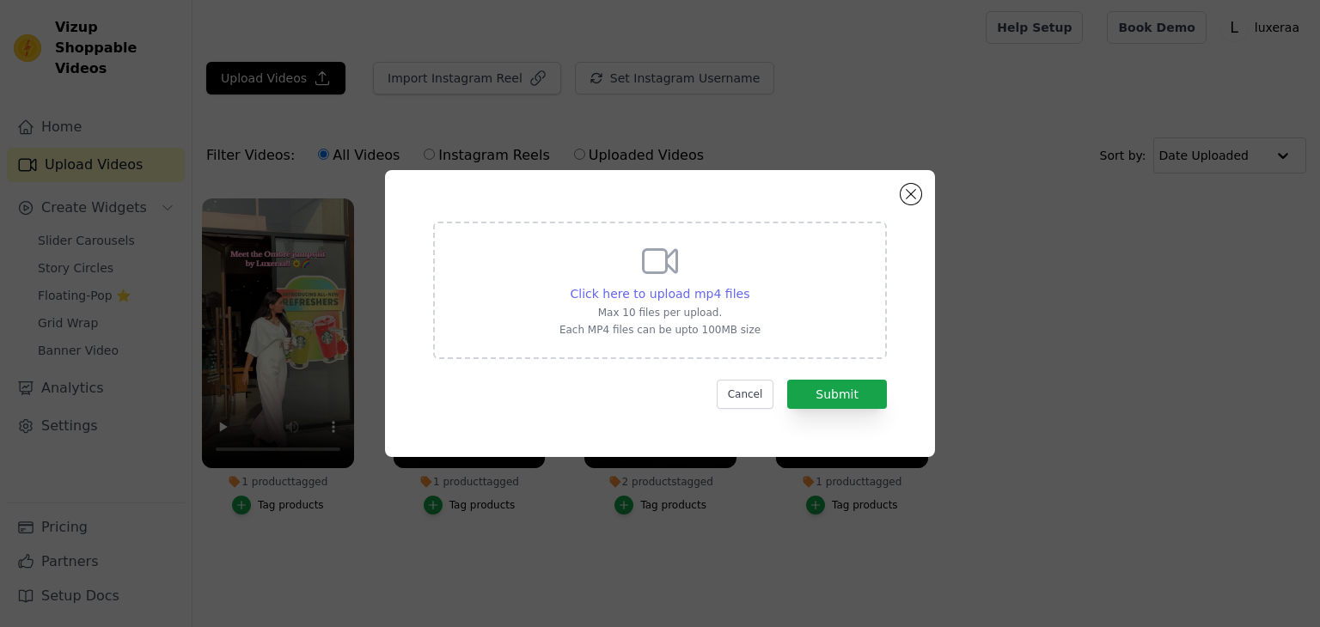
click at [653, 298] on span "Click here to upload mp4 files" at bounding box center [661, 294] width 180 height 14
click at [748, 285] on input "Click here to upload mp4 files Max 10 files per upload. Each MP4 files can be u…" at bounding box center [748, 284] width 1 height 1
type input "C:\fakepath\Channeling my inner minimalist muse🤍Got my hands on this beautiful …"
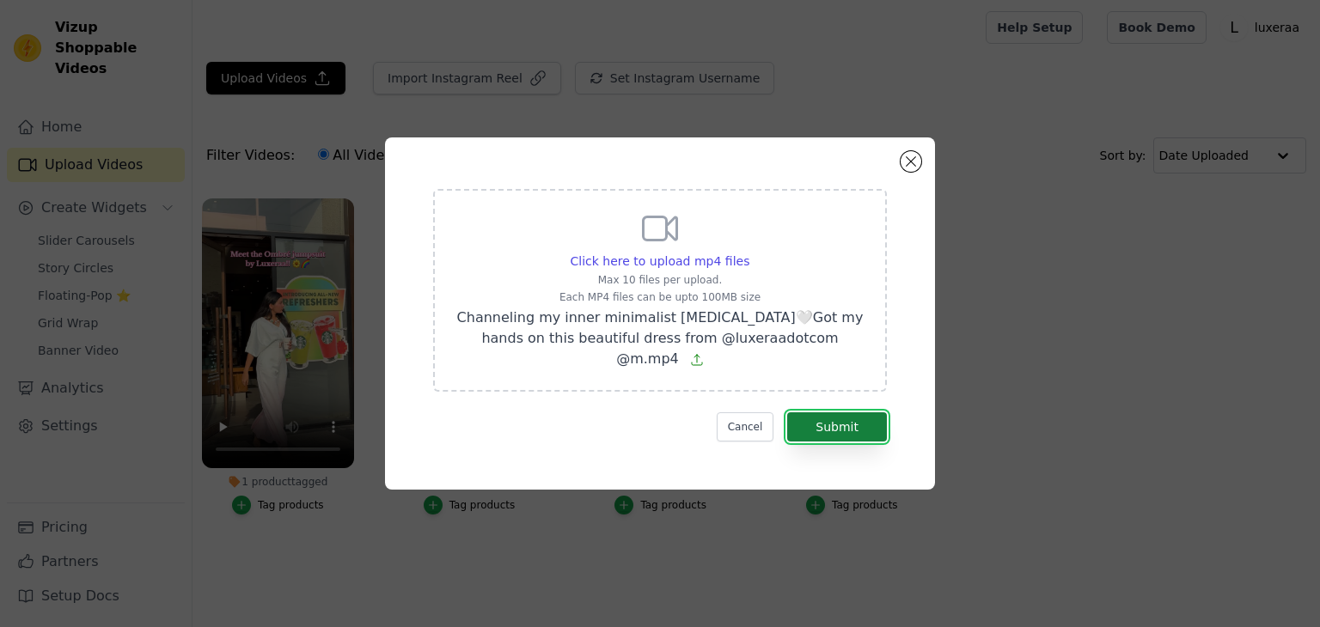
click at [823, 412] on button "Submit" at bounding box center [837, 426] width 100 height 29
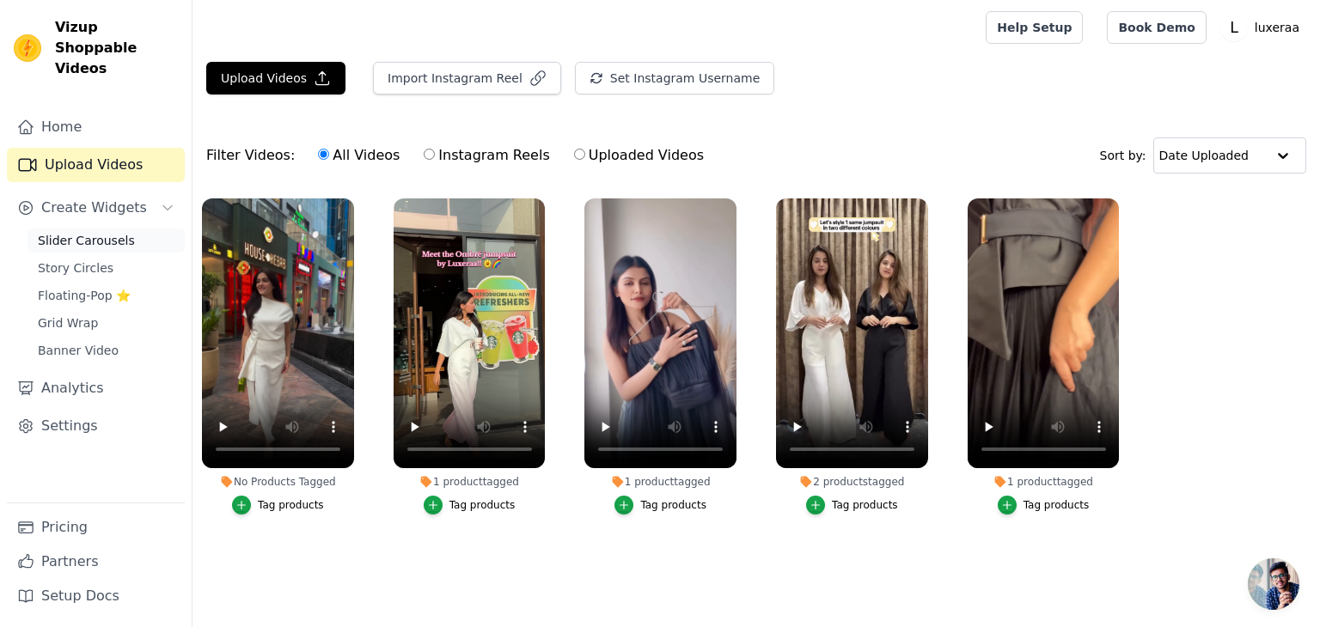
click at [96, 232] on span "Slider Carousels" at bounding box center [86, 240] width 97 height 17
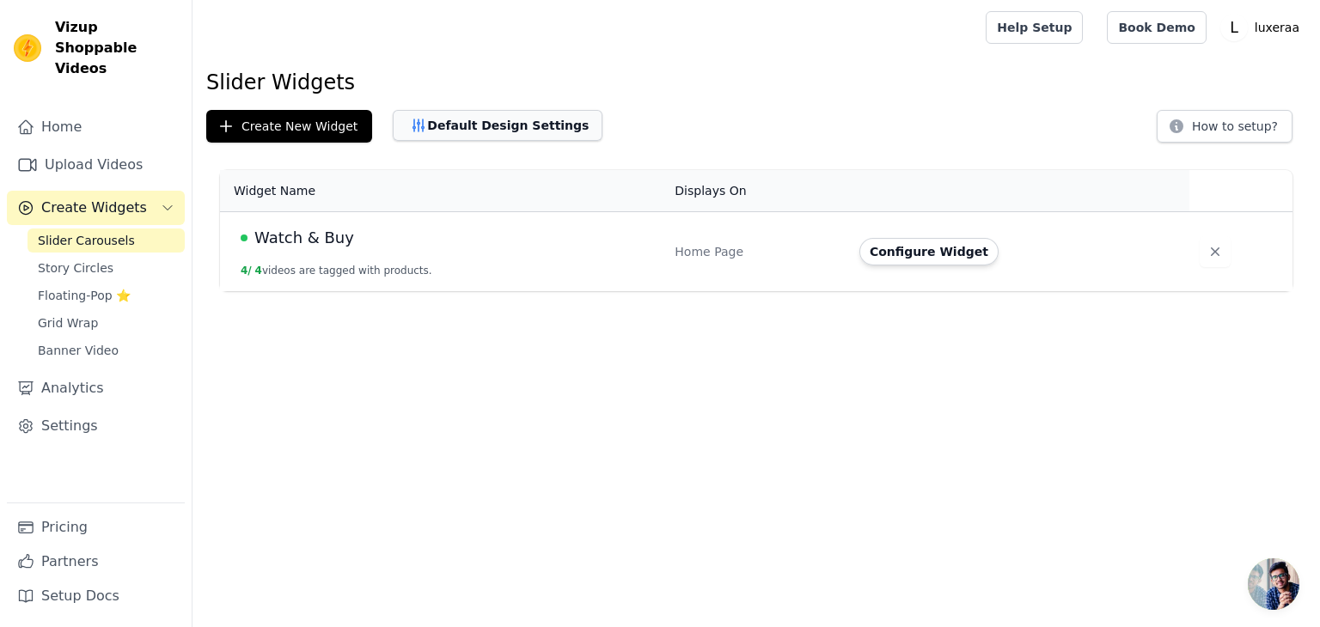
click at [437, 138] on button "Default Design Settings" at bounding box center [498, 125] width 210 height 31
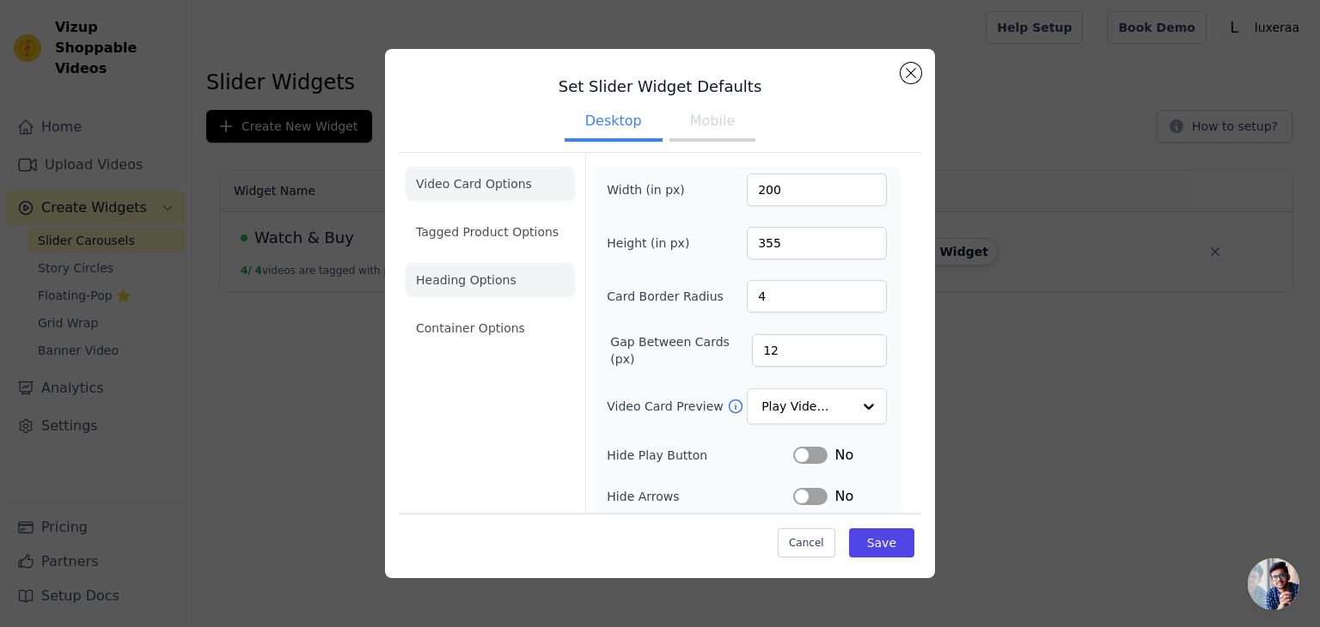
click at [468, 283] on li "Heading Options" at bounding box center [490, 280] width 169 height 34
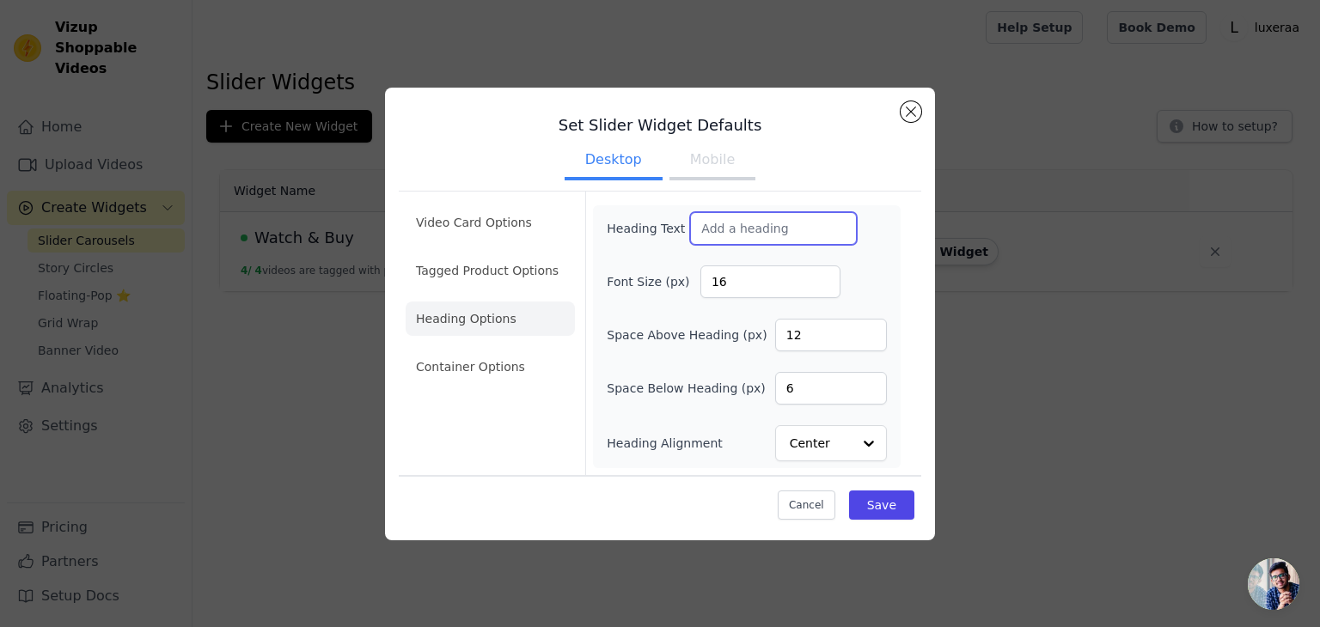
click at [724, 223] on input "Heading Text" at bounding box center [773, 228] width 167 height 33
type input "Watch & Buy"
click at [886, 498] on button "Save" at bounding box center [881, 505] width 65 height 29
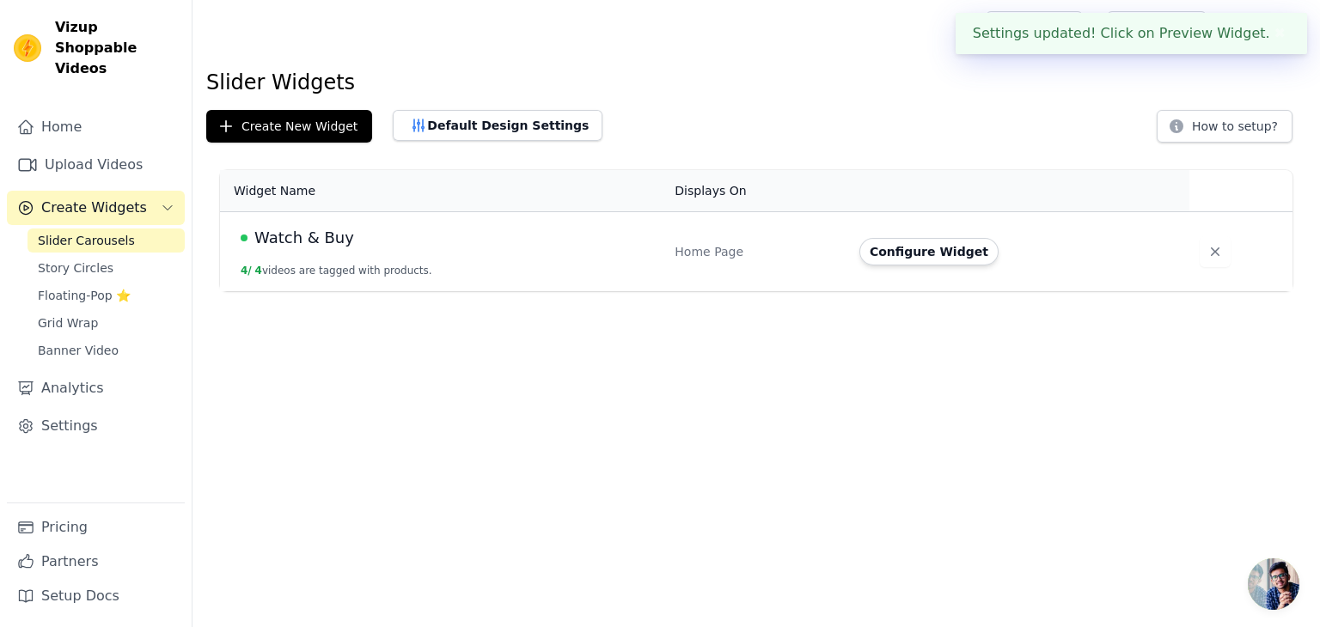
click at [502, 291] on html "Settings updated! Click on Preview Widget. ✖ Vizup Shoppable Videos Home Upload…" at bounding box center [660, 145] width 1320 height 291
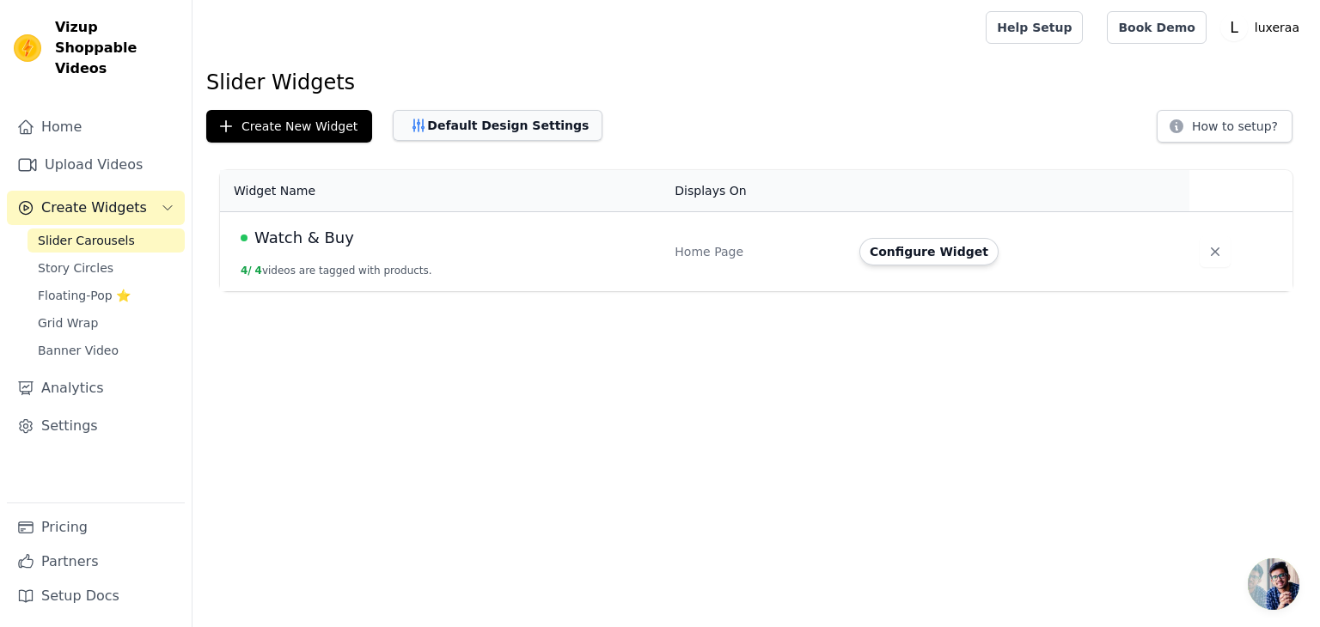
click at [454, 138] on button "Default Design Settings" at bounding box center [498, 125] width 210 height 31
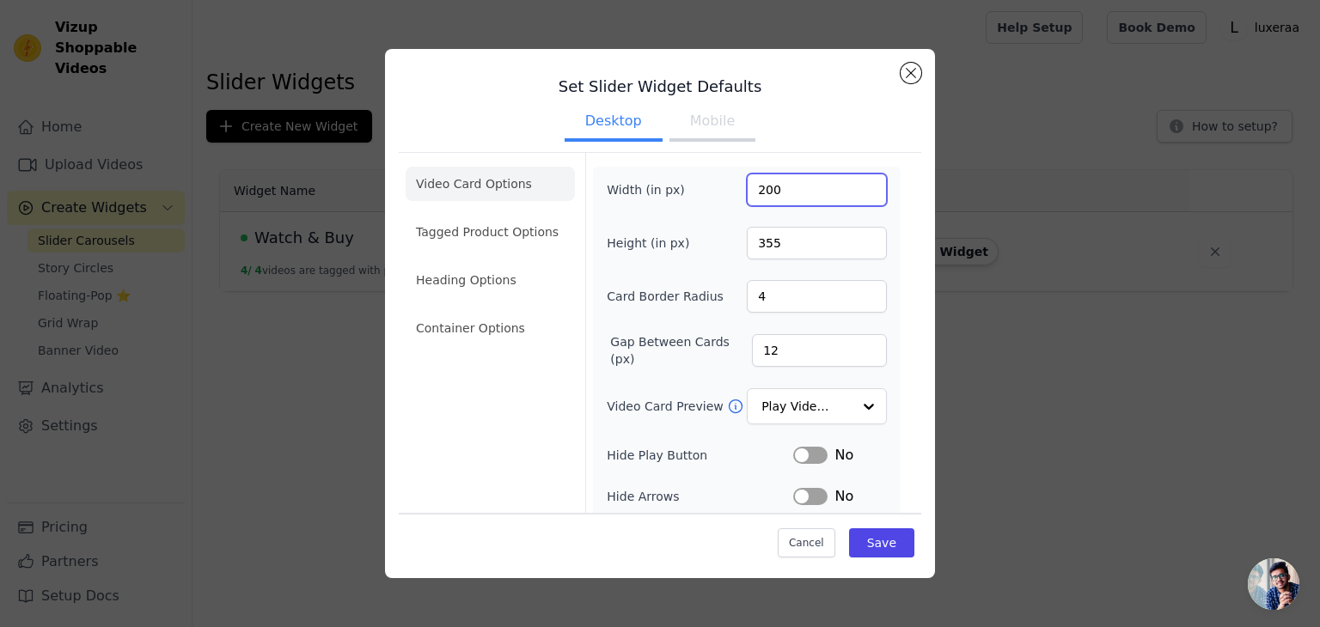
click at [758, 187] on input "200" at bounding box center [817, 190] width 140 height 33
type input "500"
click at [873, 528] on button "Save" at bounding box center [881, 542] width 65 height 29
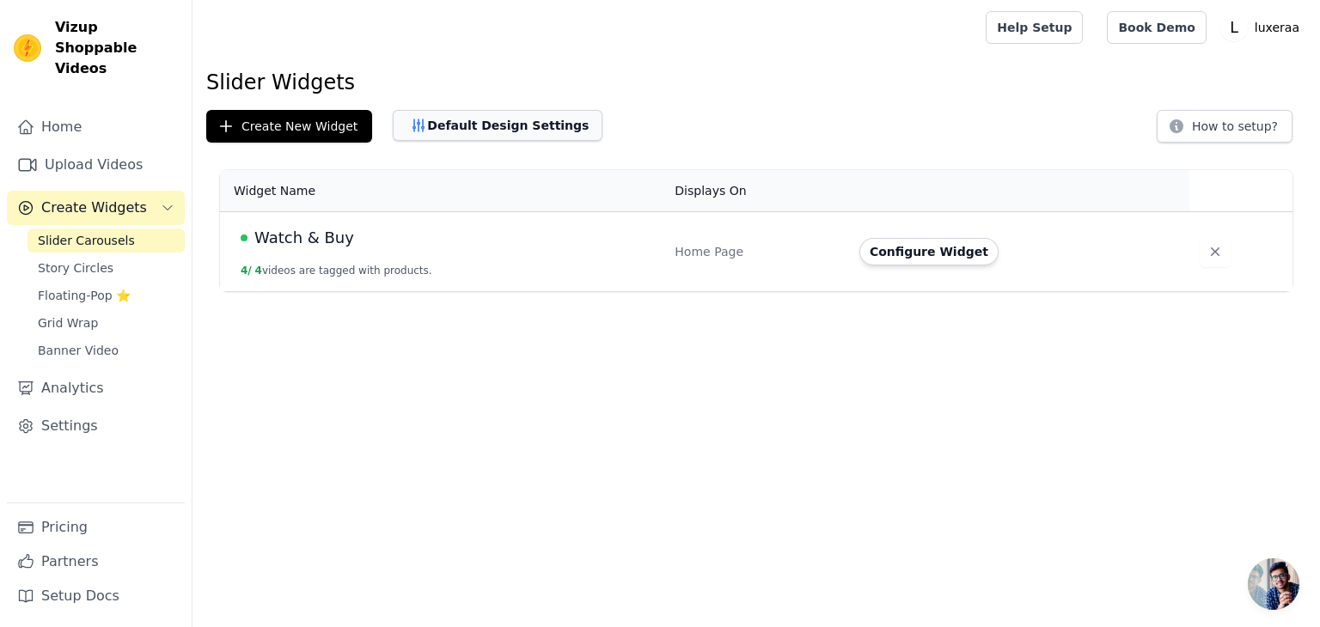
click at [478, 113] on button "Default Design Settings" at bounding box center [498, 125] width 210 height 31
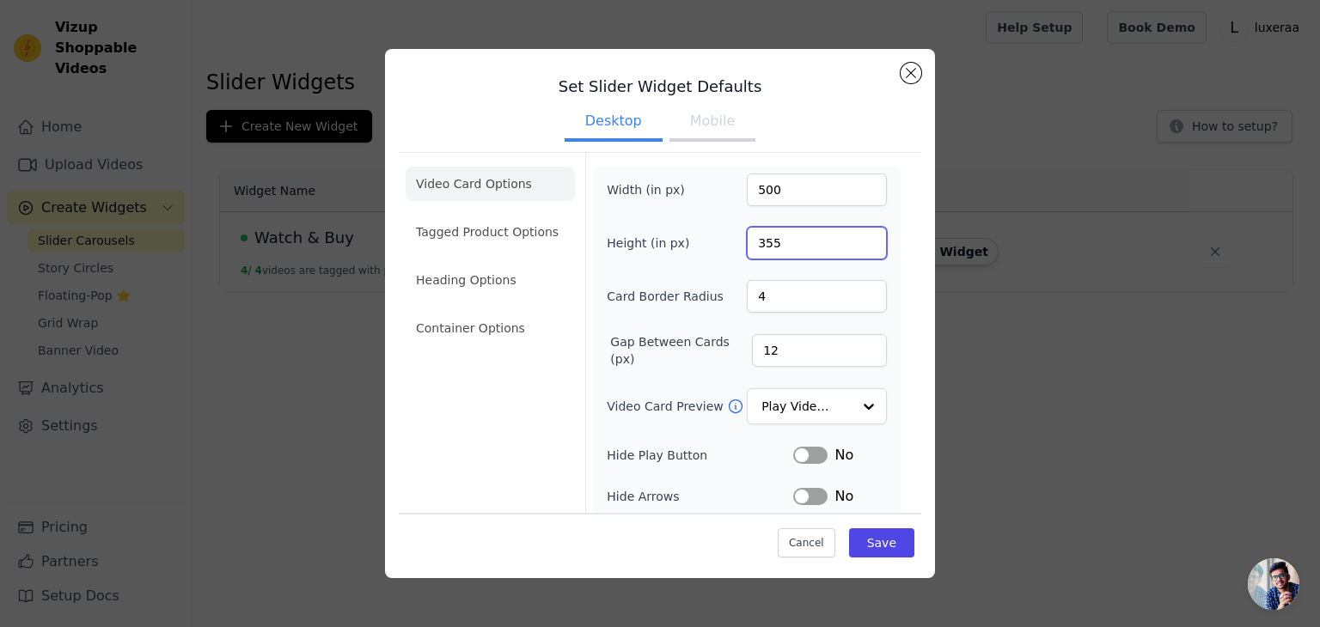
click at [760, 238] on input "355" at bounding box center [817, 243] width 140 height 33
type input "400"
click at [754, 186] on input "500" at bounding box center [817, 190] width 140 height 33
click at [775, 199] on input "2704" at bounding box center [817, 190] width 140 height 33
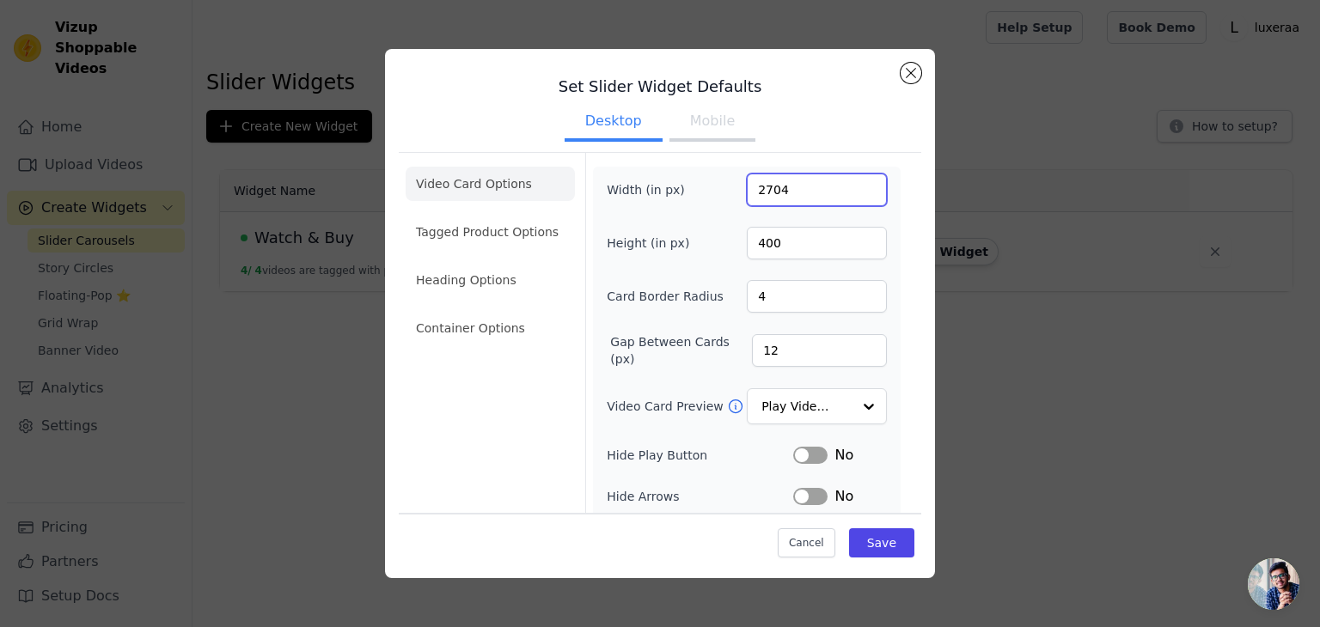
click at [775, 199] on input "2704" at bounding box center [817, 190] width 140 height 33
type input "400"
click at [599, 345] on div "Width (in px) 400 Height (in px) 400 Card Border Radius 4 Gap Between Cards (px…" at bounding box center [747, 430] width 308 height 526
drag, startPoint x: 762, startPoint y: 290, endPoint x: 738, endPoint y: 293, distance: 24.2
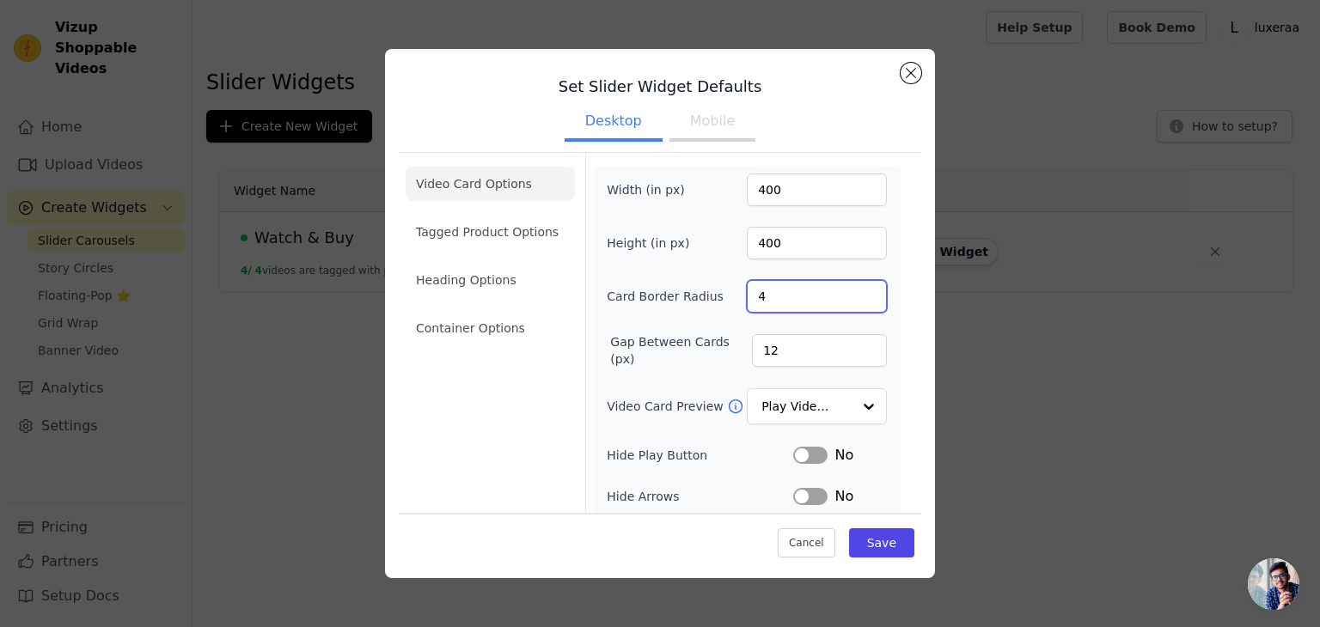
click at [747, 293] on input "4" at bounding box center [817, 296] width 140 height 33
type input "5"
click at [872, 550] on button "Save" at bounding box center [881, 542] width 65 height 29
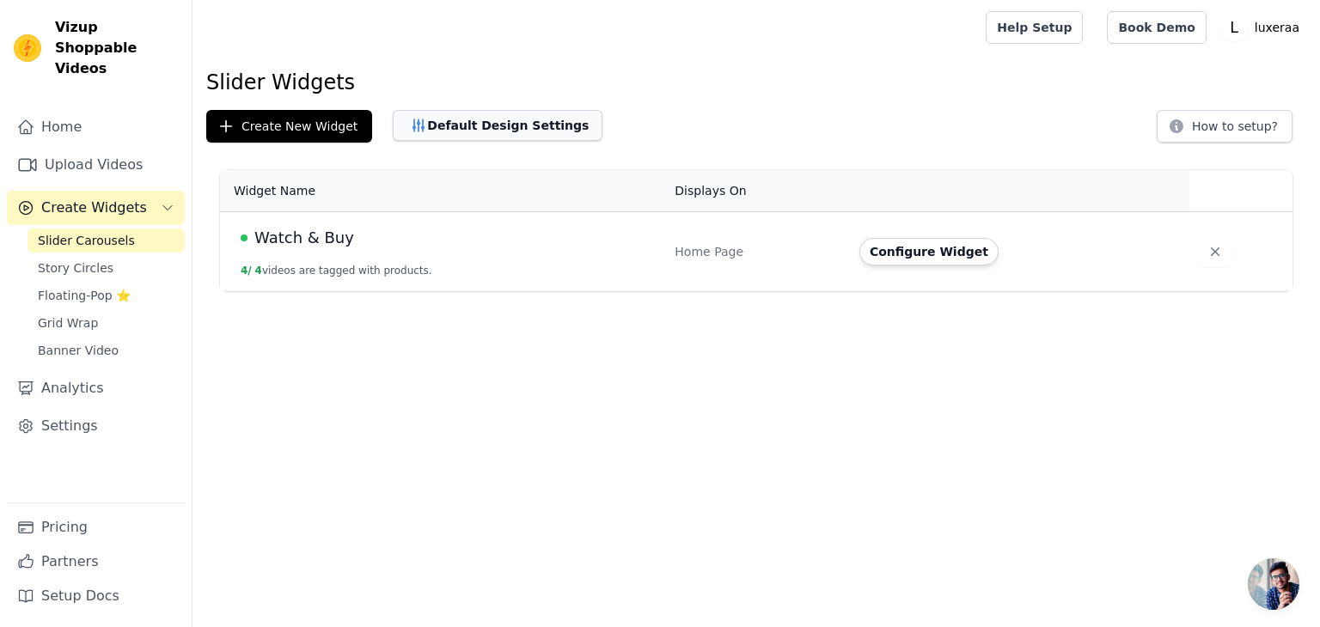
click at [516, 139] on button "Default Design Settings" at bounding box center [498, 125] width 210 height 31
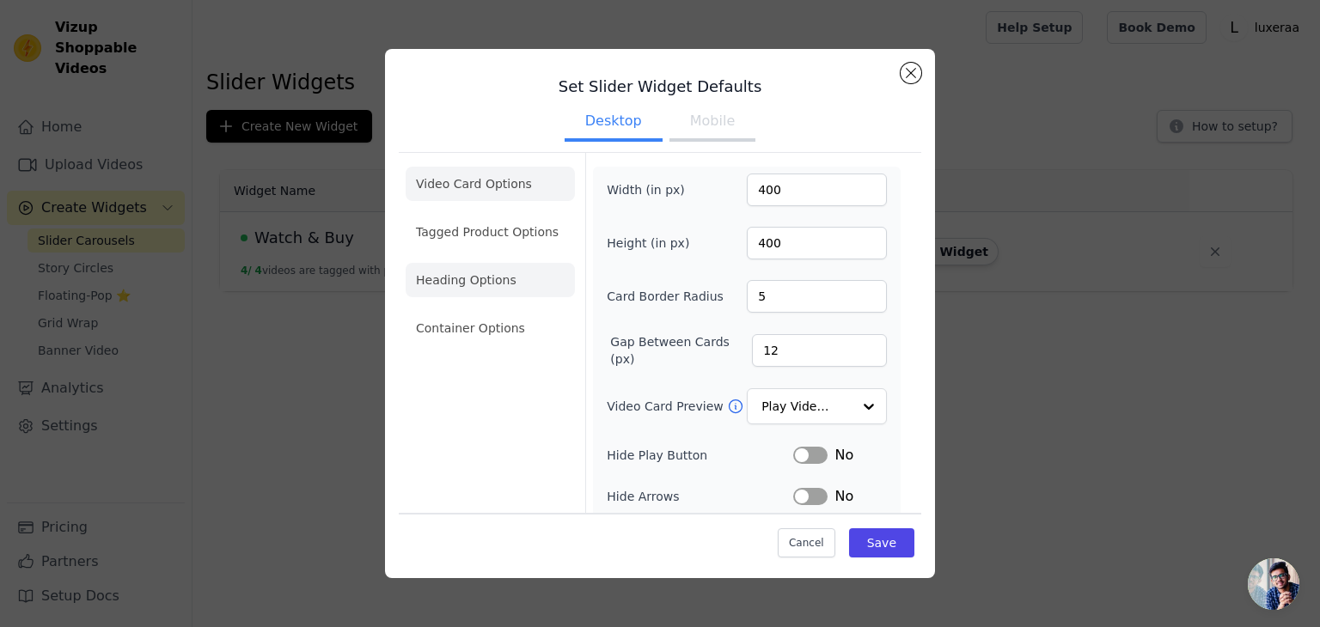
click at [463, 278] on li "Heading Options" at bounding box center [490, 280] width 169 height 34
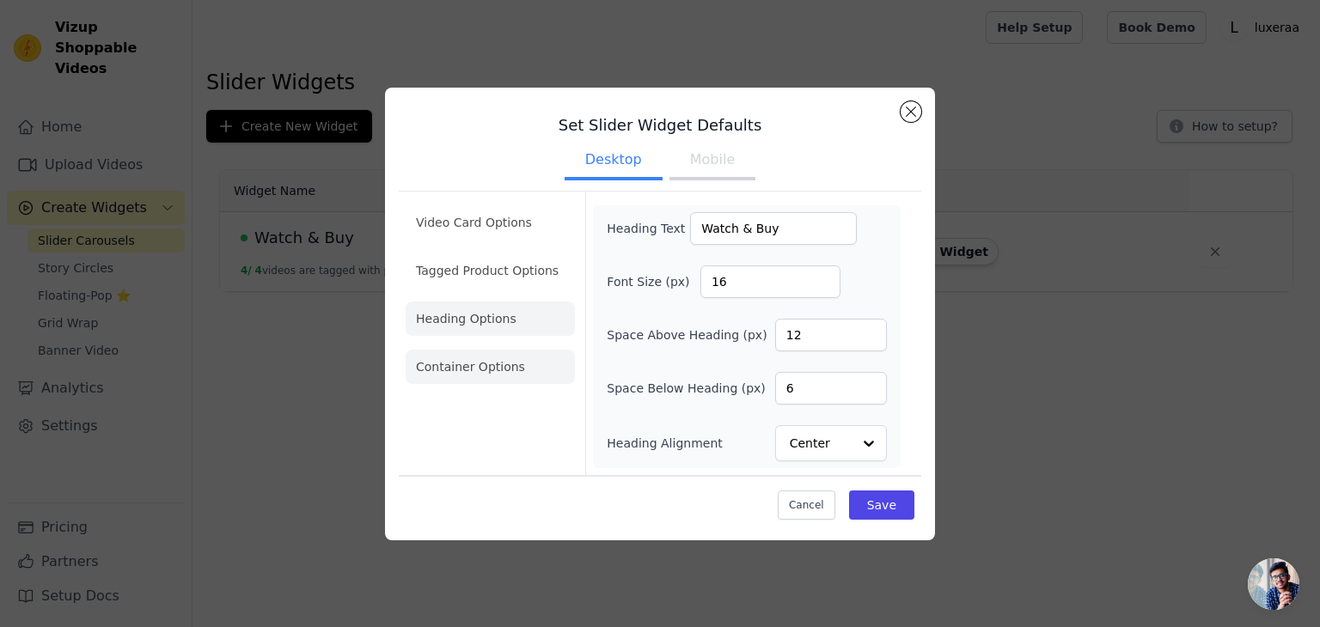
click at [481, 358] on li "Container Options" at bounding box center [490, 367] width 169 height 34
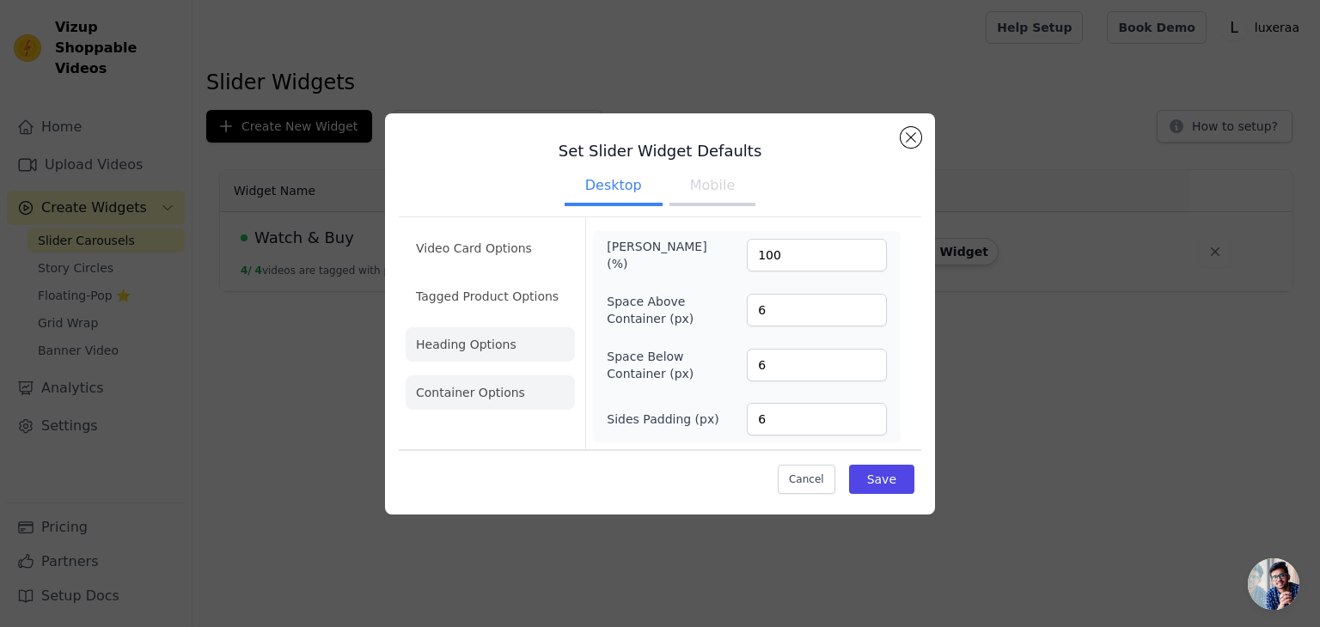
click at [483, 348] on li "Heading Options" at bounding box center [490, 344] width 169 height 34
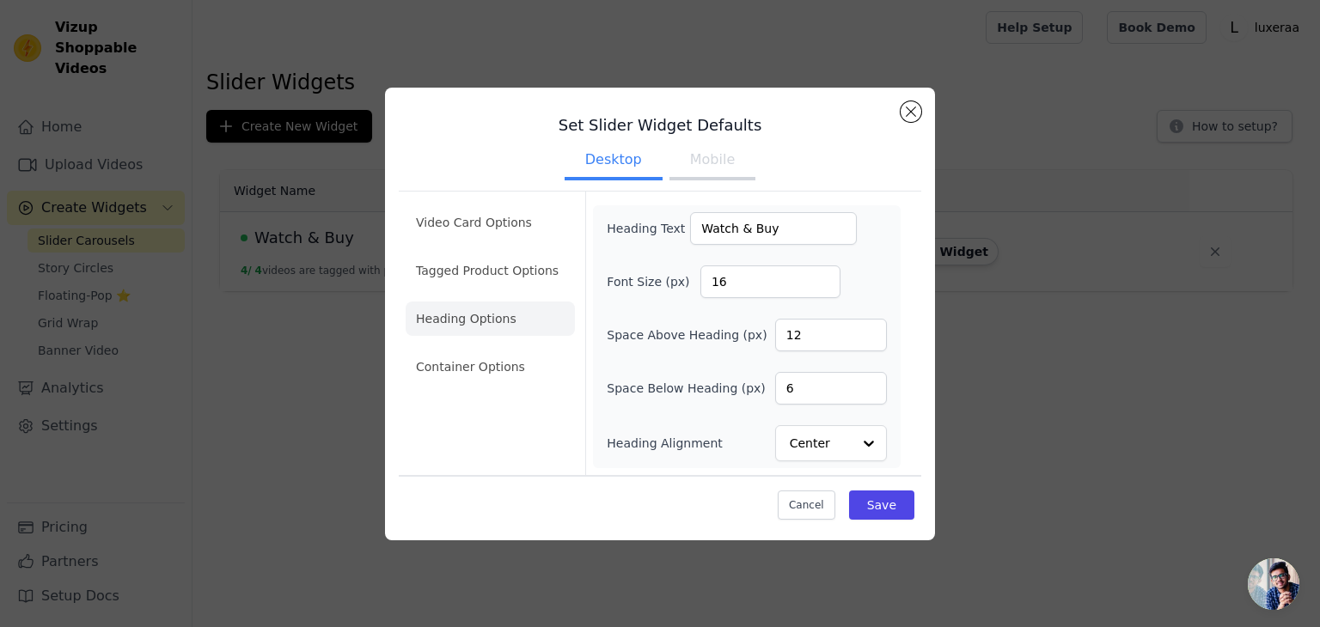
click at [716, 172] on button "Mobile" at bounding box center [712, 162] width 86 height 38
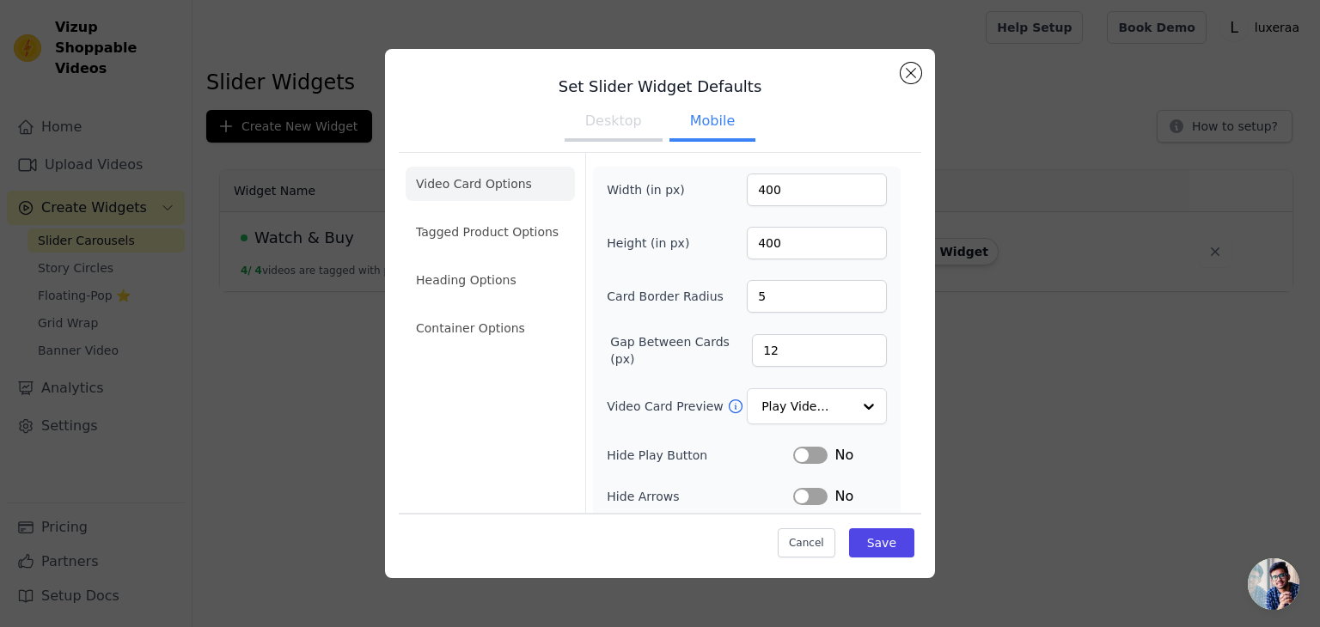
click at [629, 136] on button "Desktop" at bounding box center [614, 123] width 98 height 38
drag, startPoint x: 763, startPoint y: 235, endPoint x: 740, endPoint y: 237, distance: 23.3
click at [747, 237] on input "400" at bounding box center [817, 243] width 140 height 33
type input "500"
click at [870, 538] on button "Save" at bounding box center [881, 542] width 65 height 29
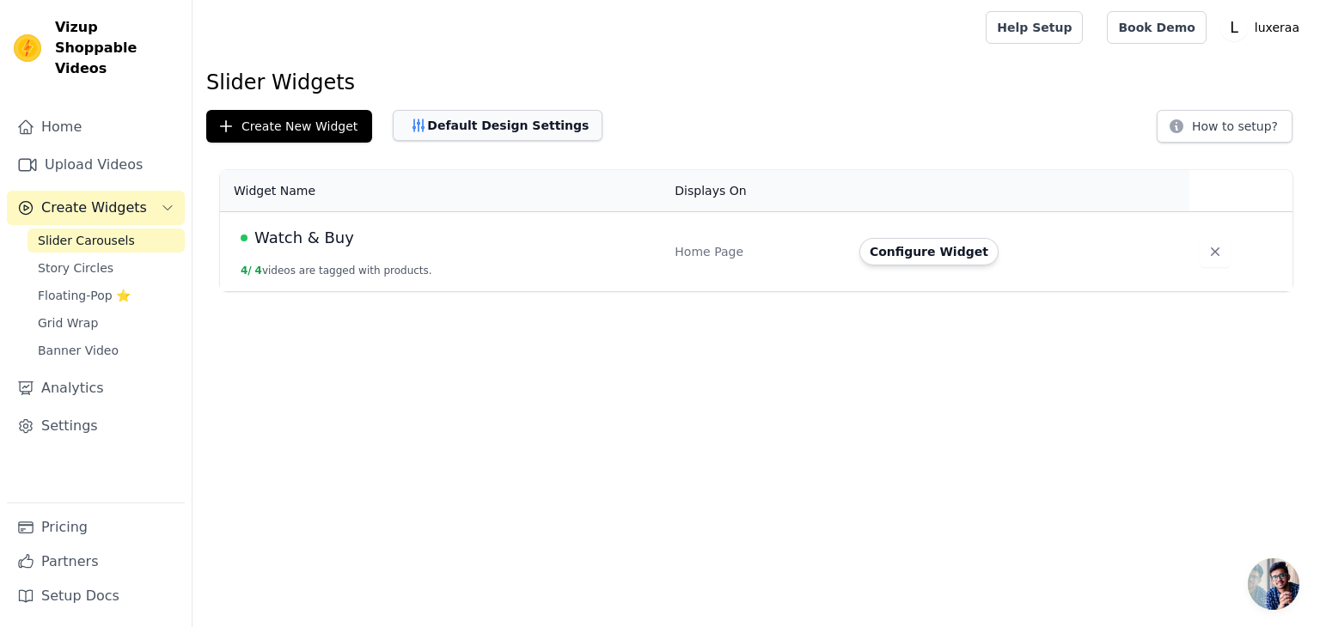
click at [487, 136] on button "Default Design Settings" at bounding box center [498, 125] width 210 height 31
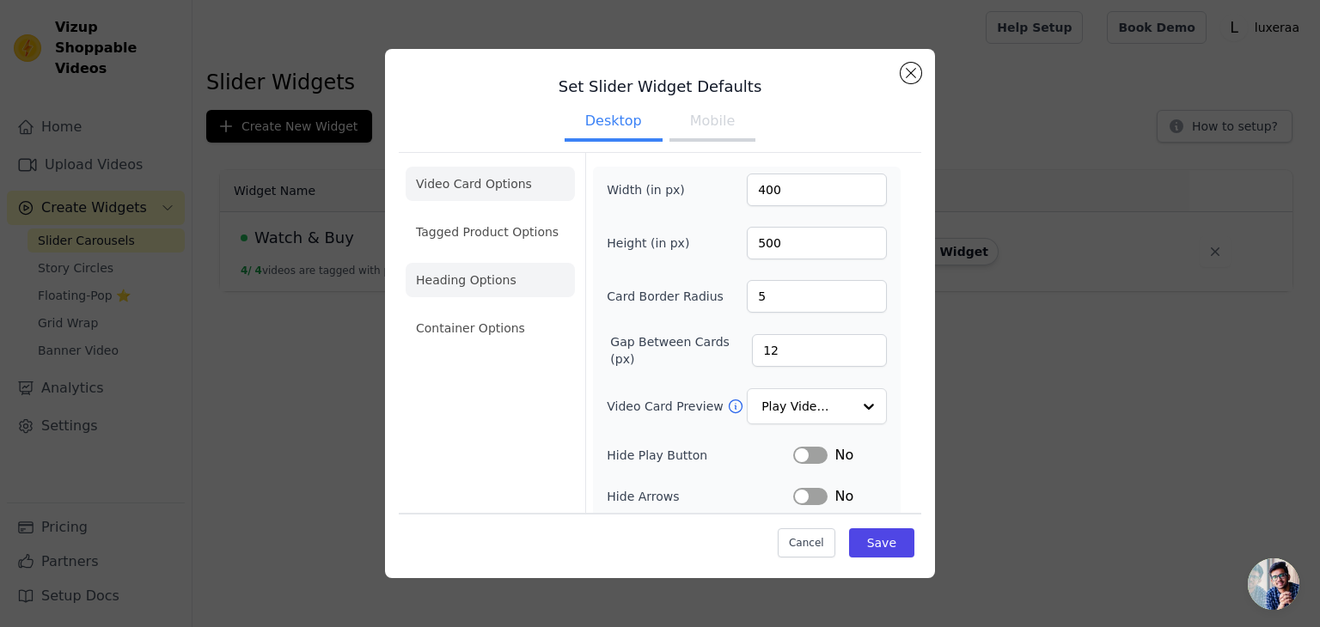
click at [464, 266] on li "Heading Options" at bounding box center [490, 280] width 169 height 34
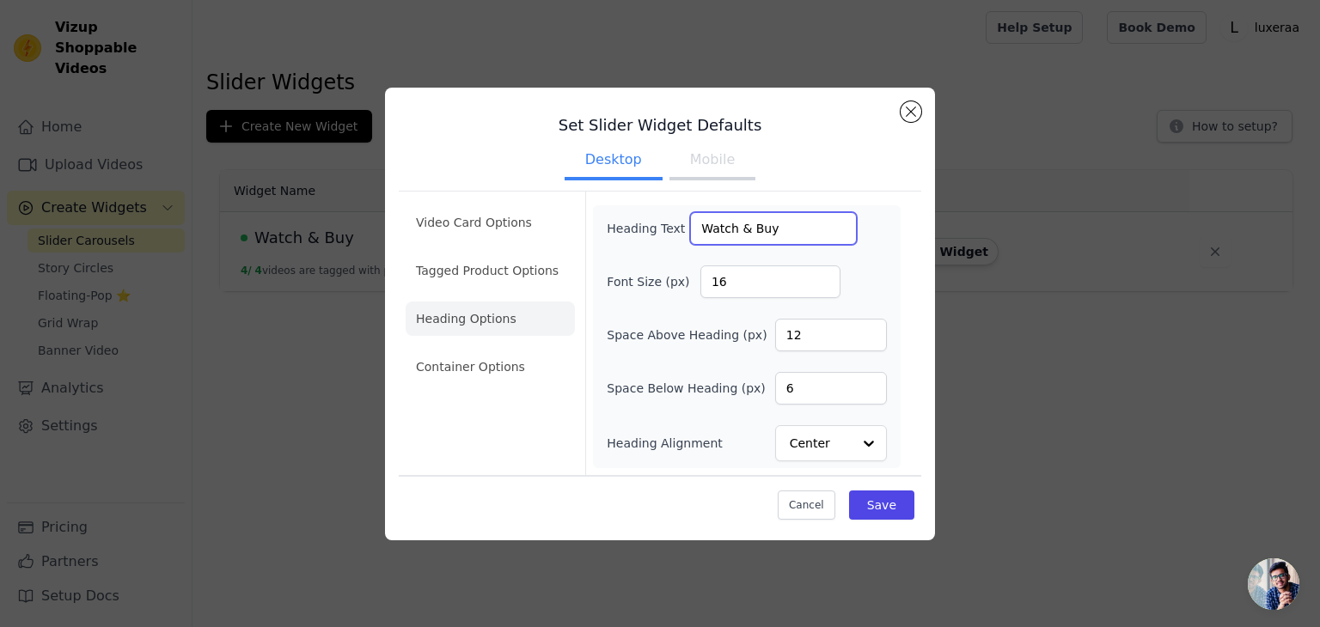
click at [723, 232] on input "Watch & Buy" at bounding box center [773, 228] width 167 height 33
click at [894, 491] on button "Save" at bounding box center [881, 505] width 65 height 29
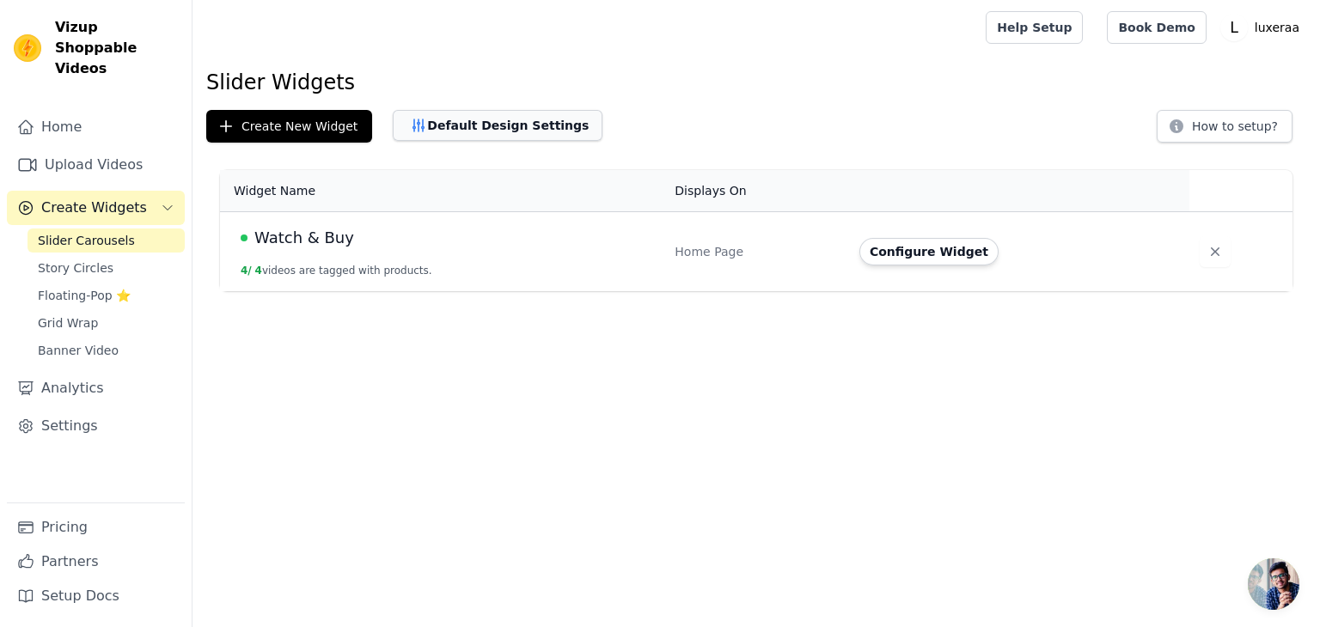
click at [491, 121] on button "Default Design Settings" at bounding box center [498, 125] width 210 height 31
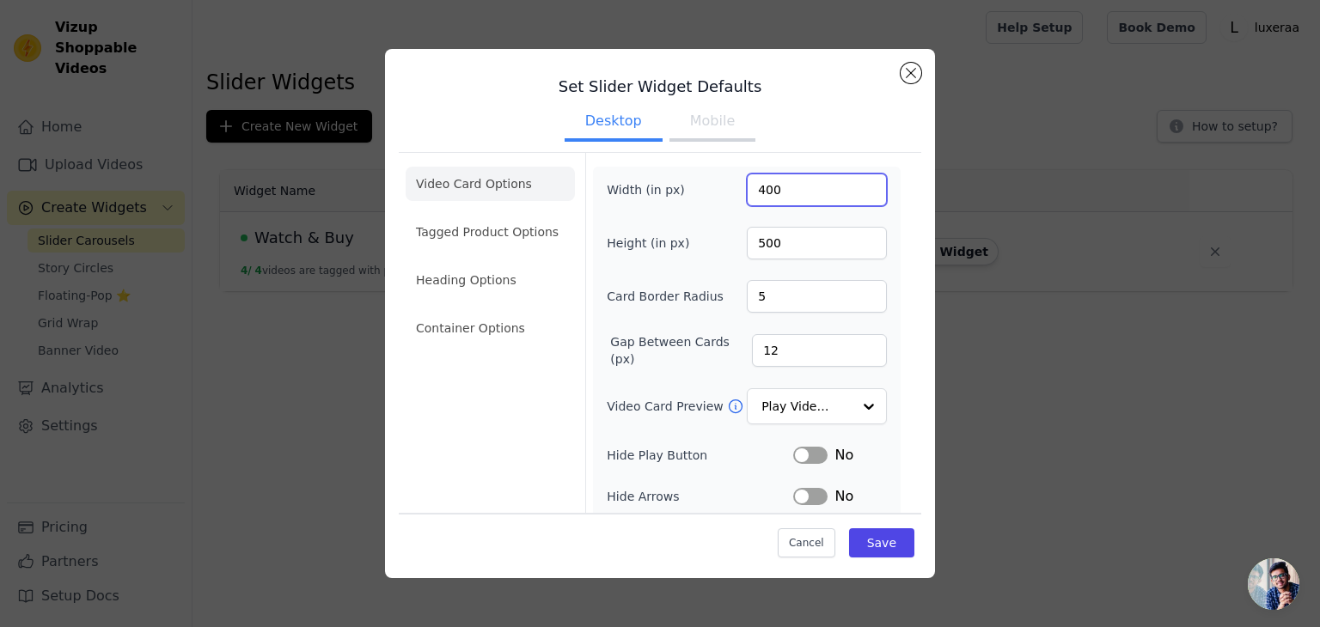
click at [753, 186] on input "400" at bounding box center [817, 190] width 140 height 33
click at [747, 188] on input "400" at bounding box center [817, 190] width 140 height 33
type input "200"
click at [883, 532] on button "Save" at bounding box center [881, 542] width 65 height 29
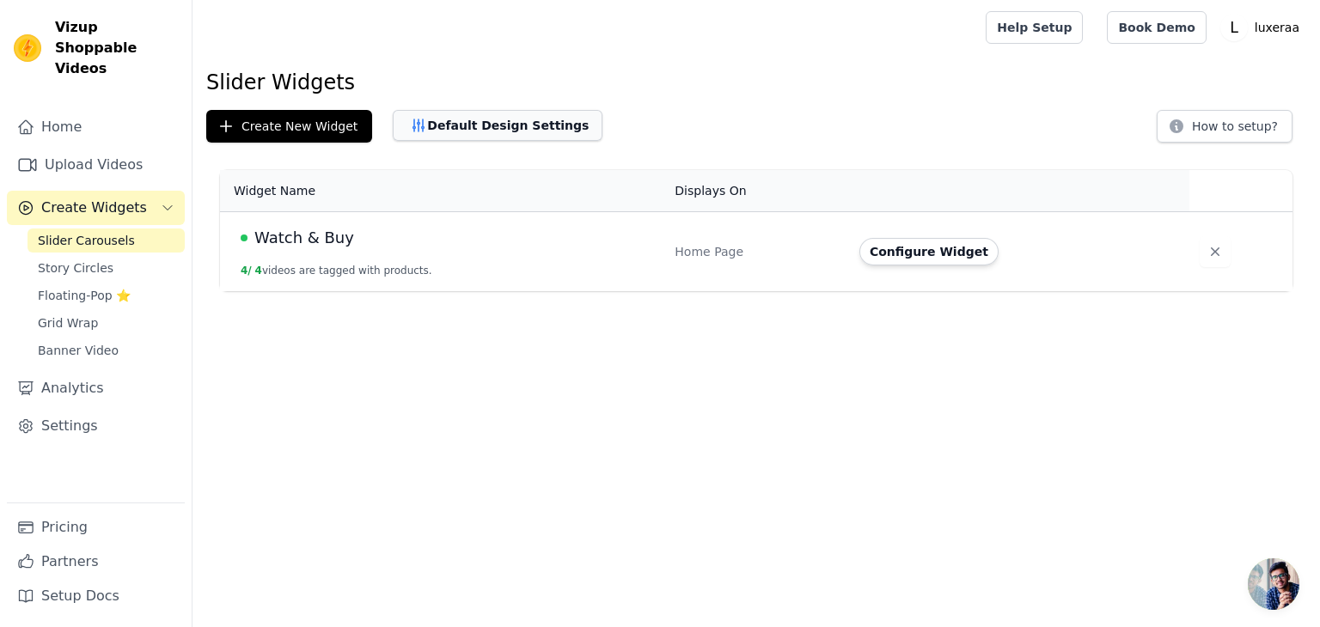
click at [516, 135] on button "Default Design Settings" at bounding box center [498, 125] width 210 height 31
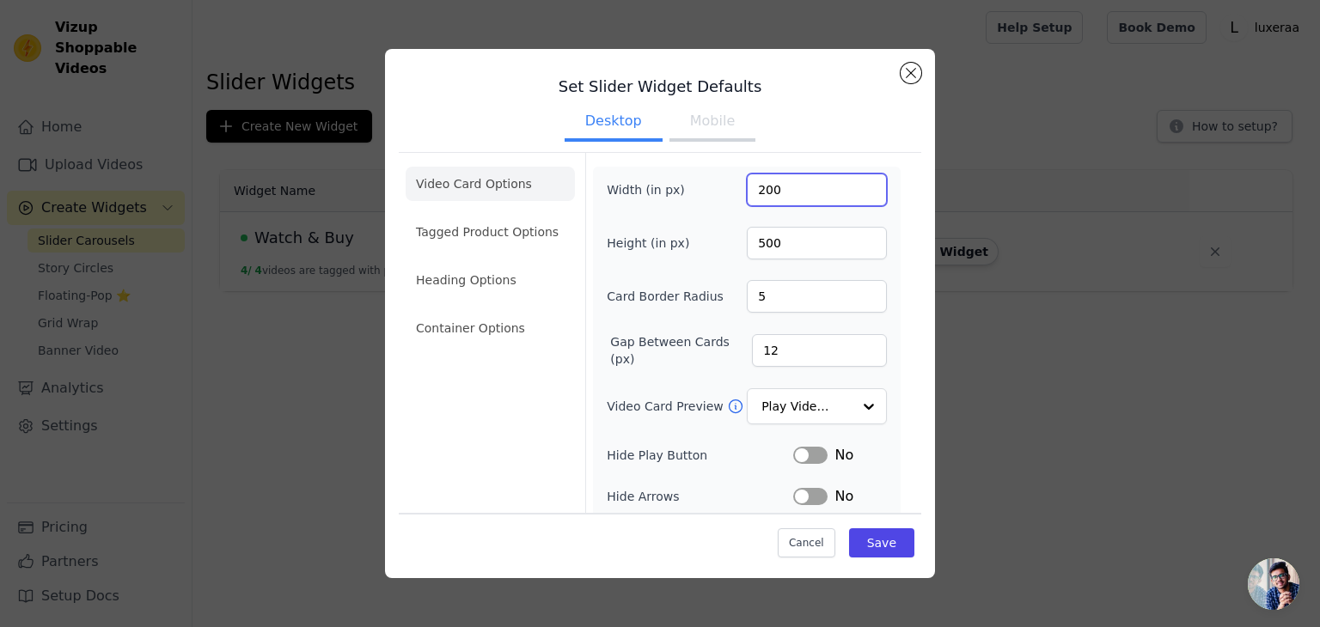
drag, startPoint x: 756, startPoint y: 192, endPoint x: 684, endPoint y: 202, distance: 72.8
click at [684, 202] on div "Width (in px) 200" at bounding box center [747, 190] width 280 height 33
type input "400"
click at [866, 544] on button "Save" at bounding box center [881, 542] width 65 height 29
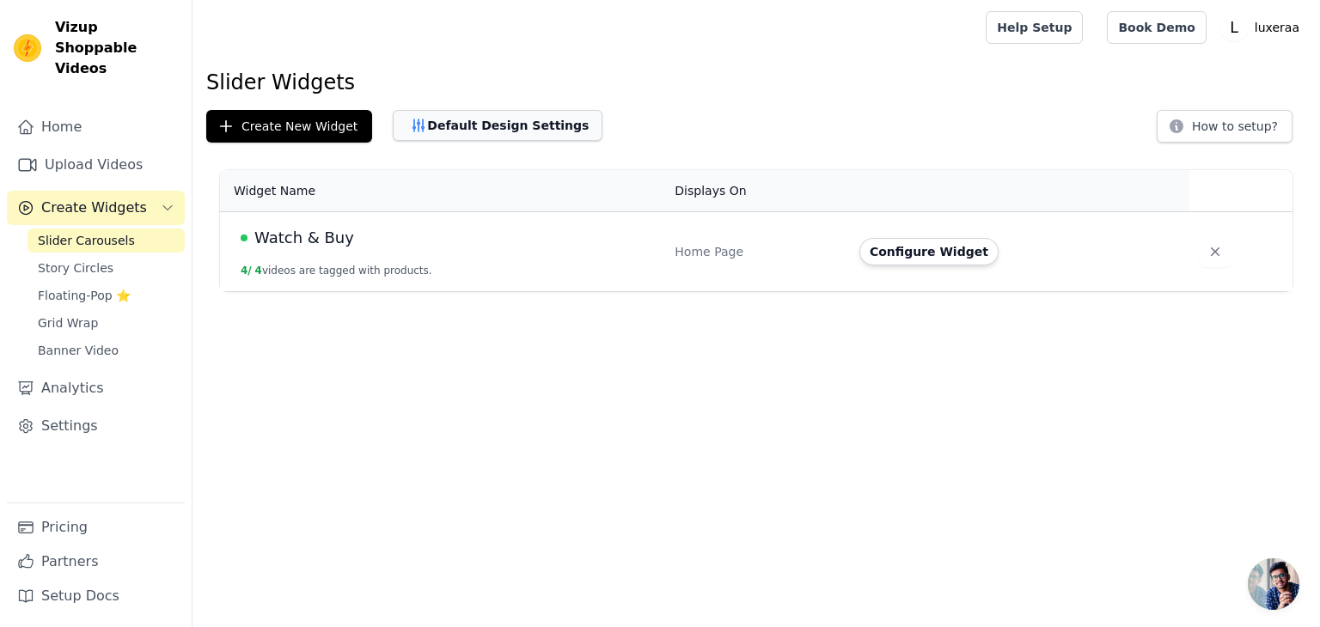
click at [509, 123] on button "Default Design Settings" at bounding box center [498, 125] width 210 height 31
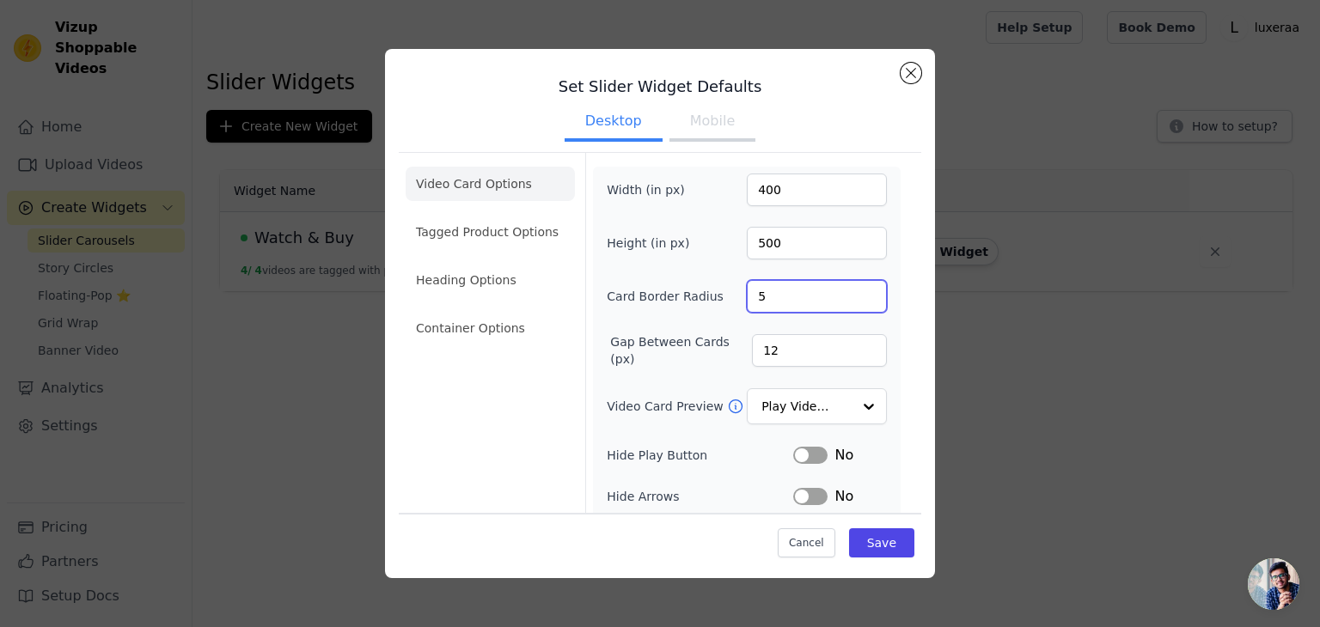
click at [771, 290] on input "5" at bounding box center [817, 296] width 140 height 33
click at [747, 296] on input "5" at bounding box center [817, 296] width 140 height 33
click at [749, 291] on input "5" at bounding box center [817, 296] width 140 height 33
type input "15"
click at [867, 546] on button "Save" at bounding box center [881, 542] width 65 height 29
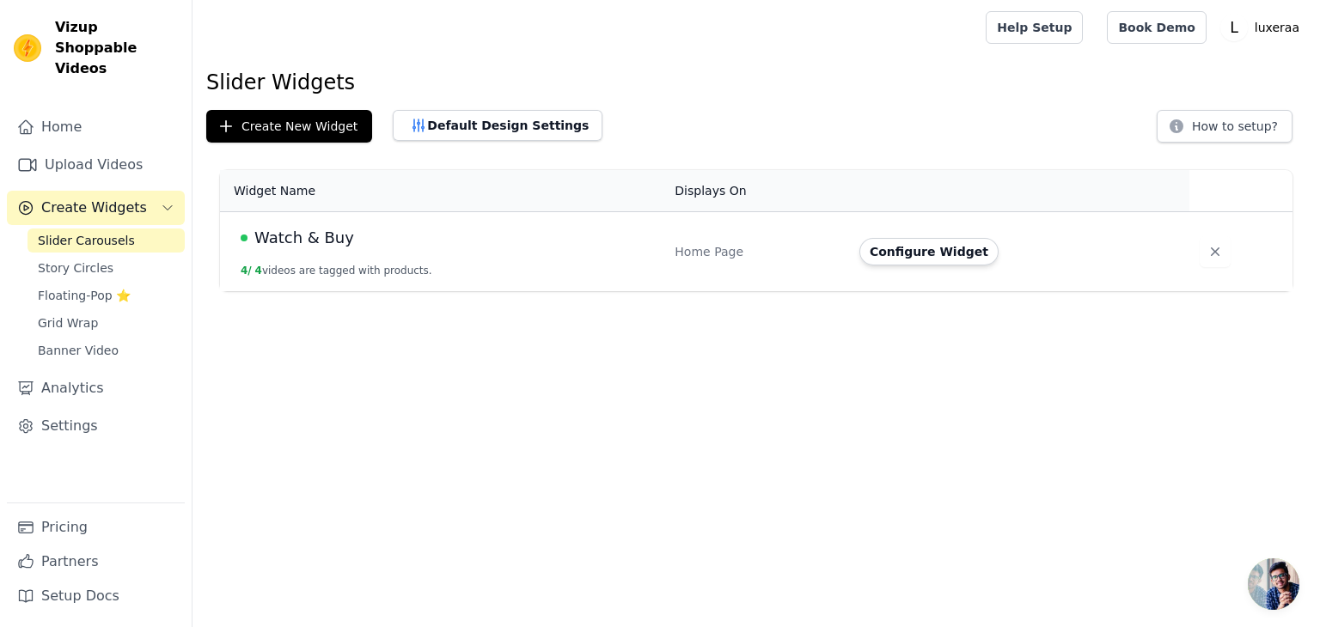
click at [299, 241] on span "Watch & Buy" at bounding box center [304, 238] width 100 height 24
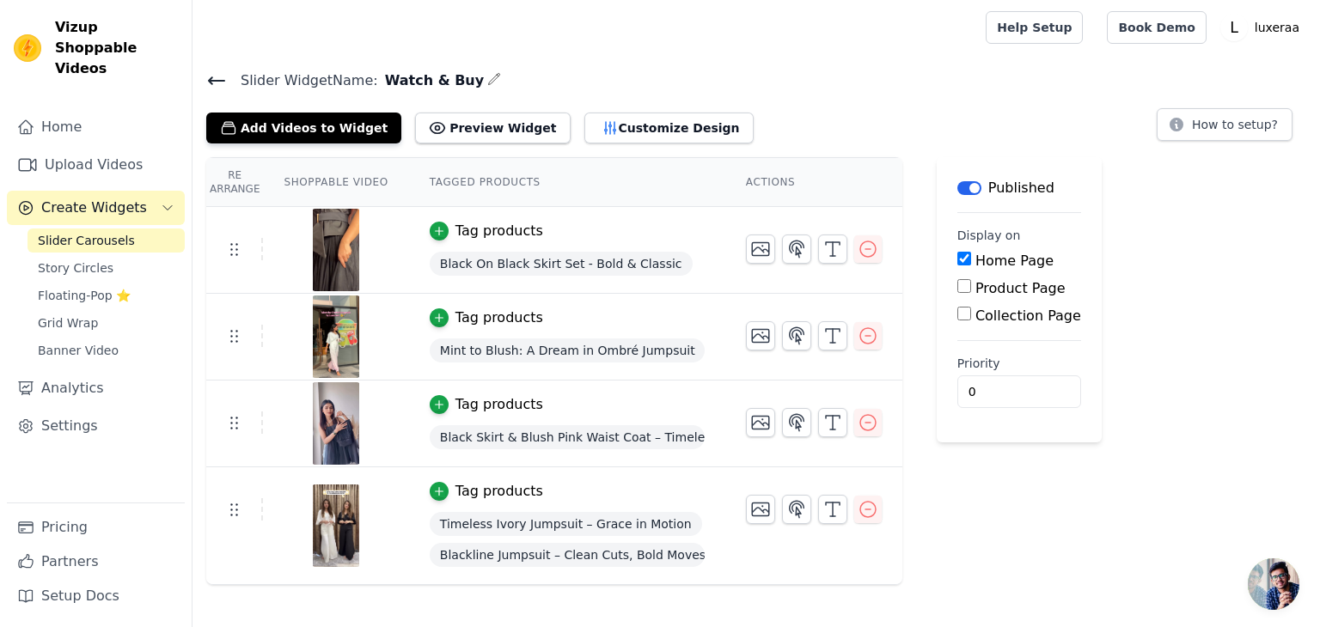
click at [471, 78] on h4 "Slider Widget Name: Watch & Buy" at bounding box center [756, 80] width 1100 height 23
click at [487, 79] on icon "button" at bounding box center [494, 79] width 14 height 14
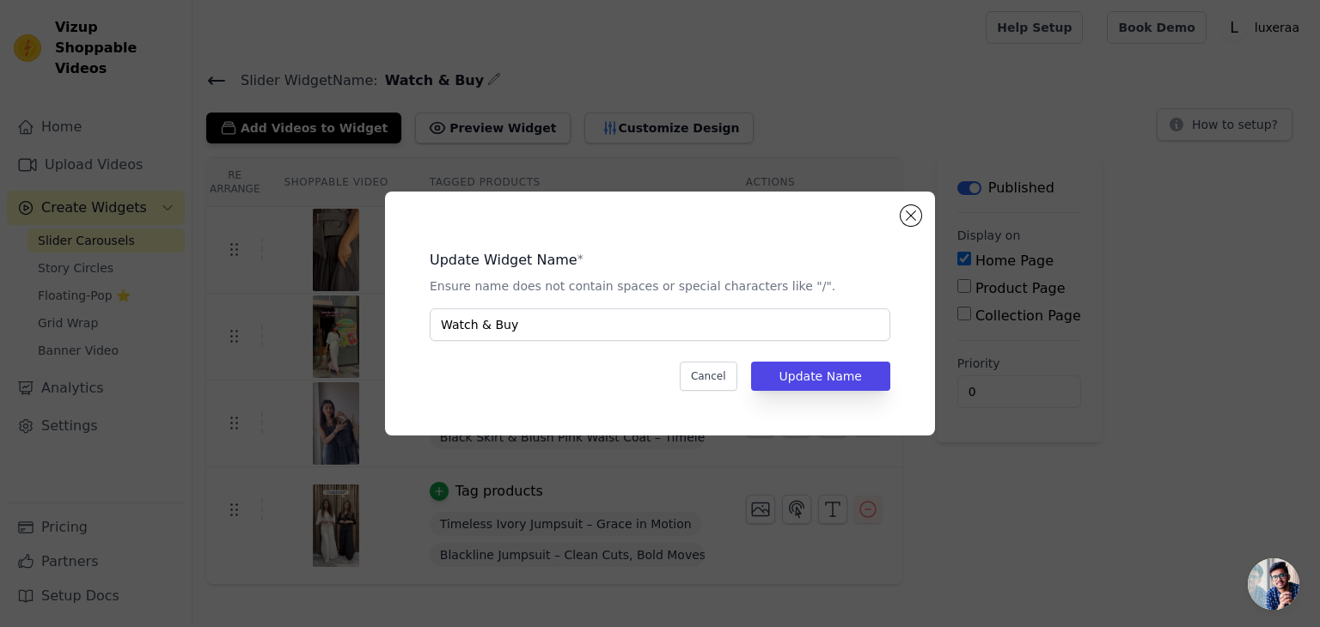
click at [561, 79] on div "Update Widget Name * Ensure name does not contain spaces or special characters …" at bounding box center [660, 313] width 1320 height 627
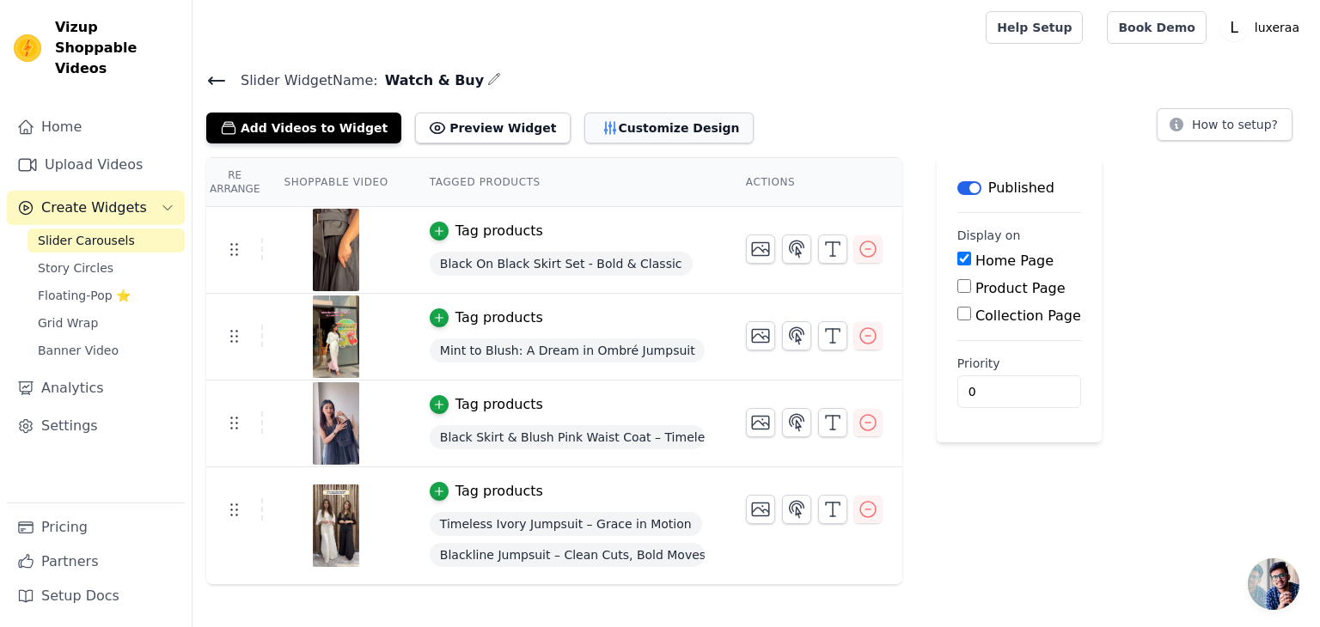
click at [606, 120] on button "Customize Design" at bounding box center [668, 128] width 169 height 31
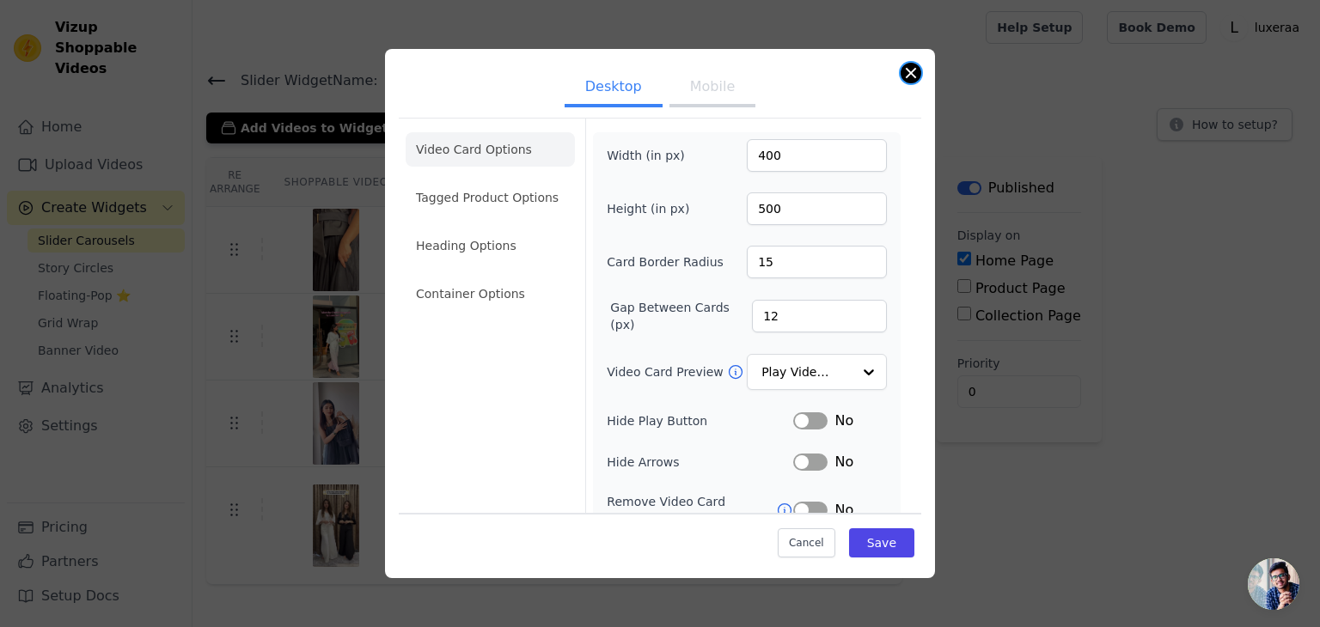
click at [916, 73] on button "Close modal" at bounding box center [910, 73] width 21 height 21
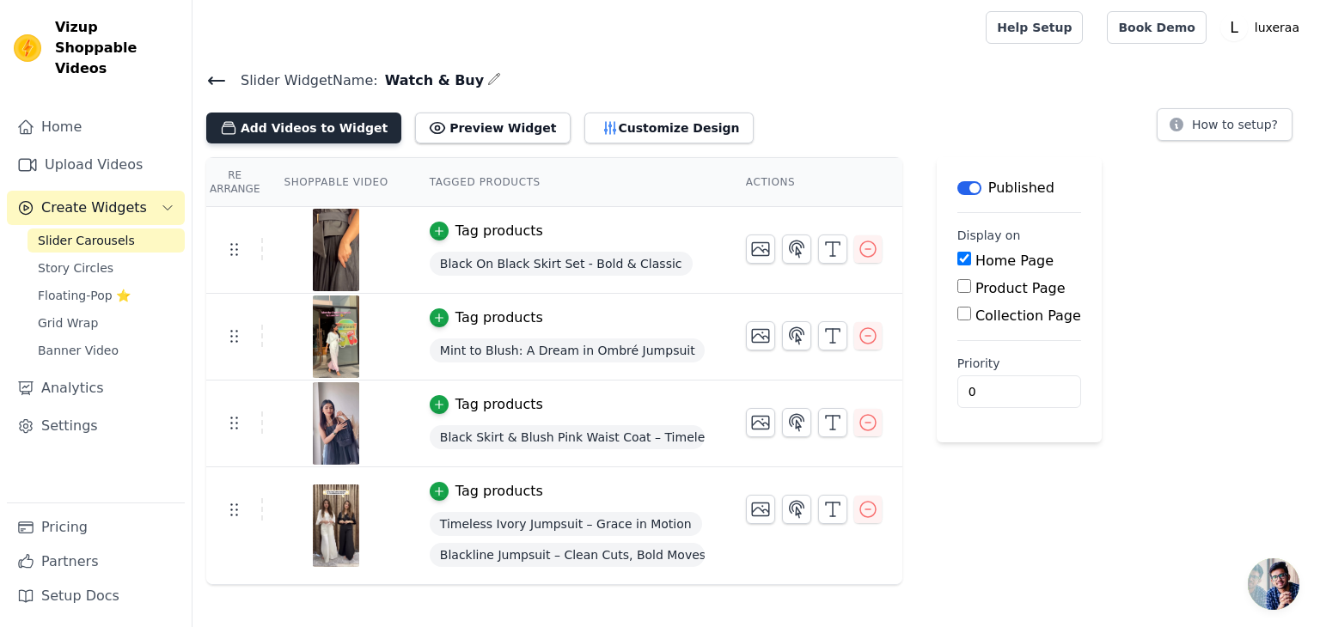
click at [257, 125] on button "Add Videos to Widget" at bounding box center [303, 128] width 195 height 31
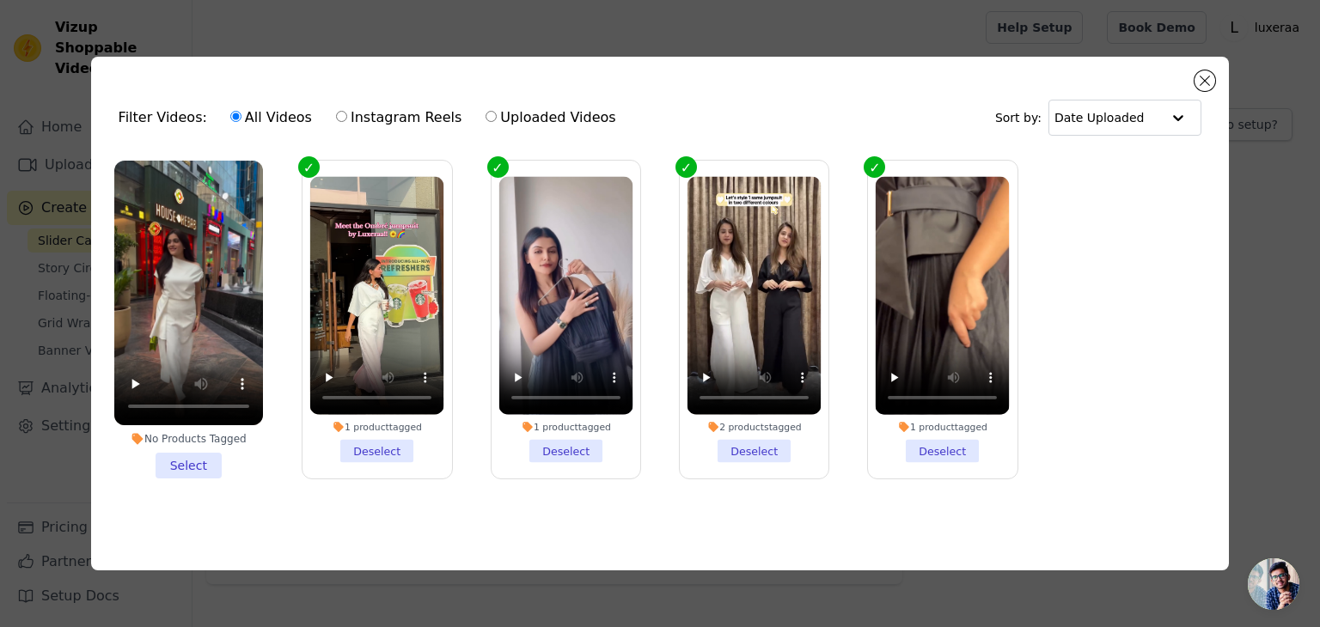
click at [194, 466] on li "No Products Tagged Select" at bounding box center [188, 320] width 149 height 318
click at [0, 0] on input "No Products Tagged Select" at bounding box center [0, 0] width 0 height 0
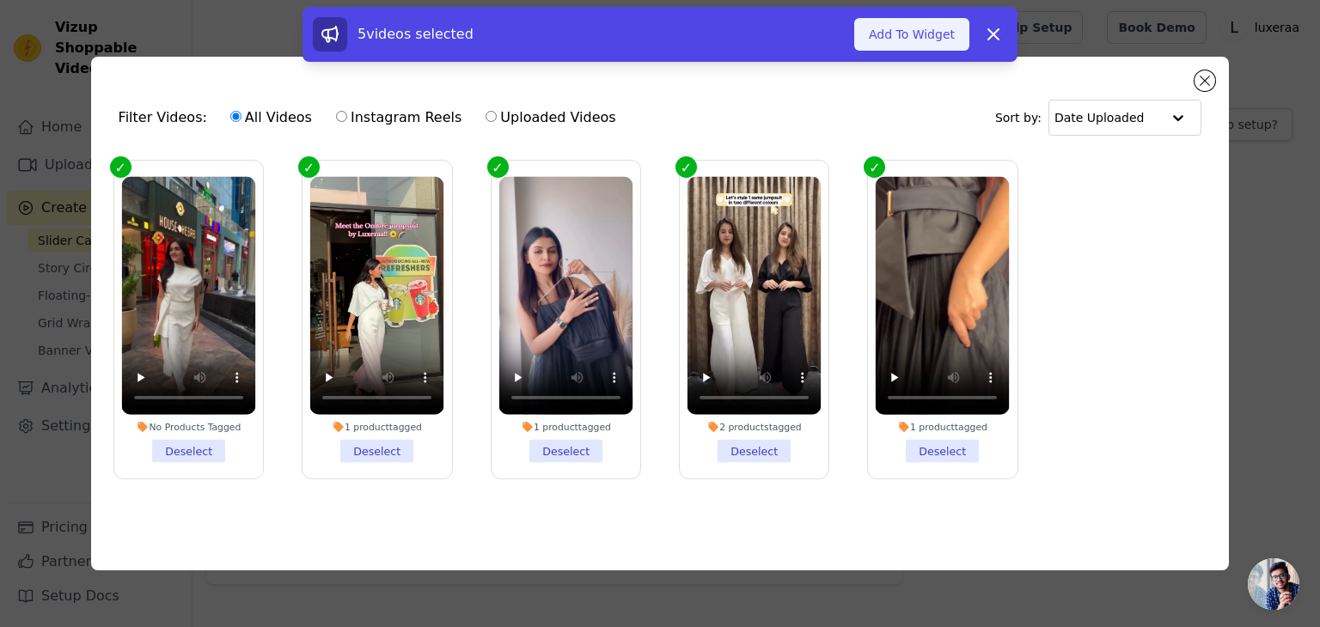
click at [913, 41] on button "Add To Widget" at bounding box center [911, 34] width 115 height 33
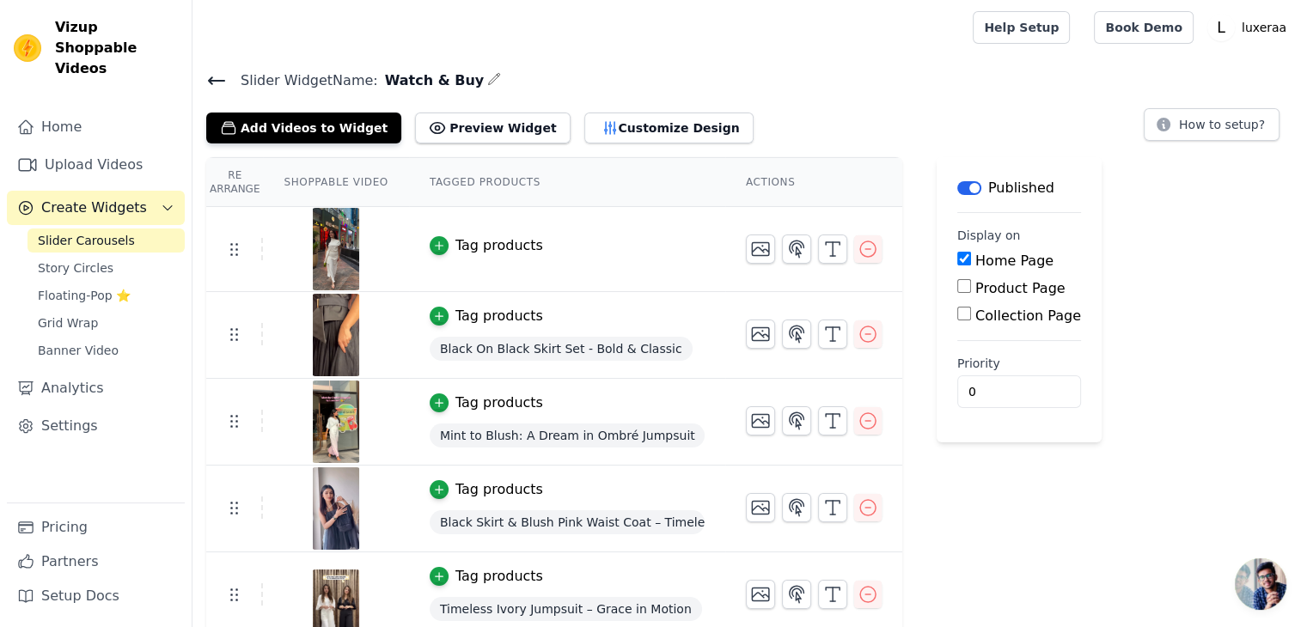
click at [457, 238] on div "Tag products" at bounding box center [499, 245] width 88 height 21
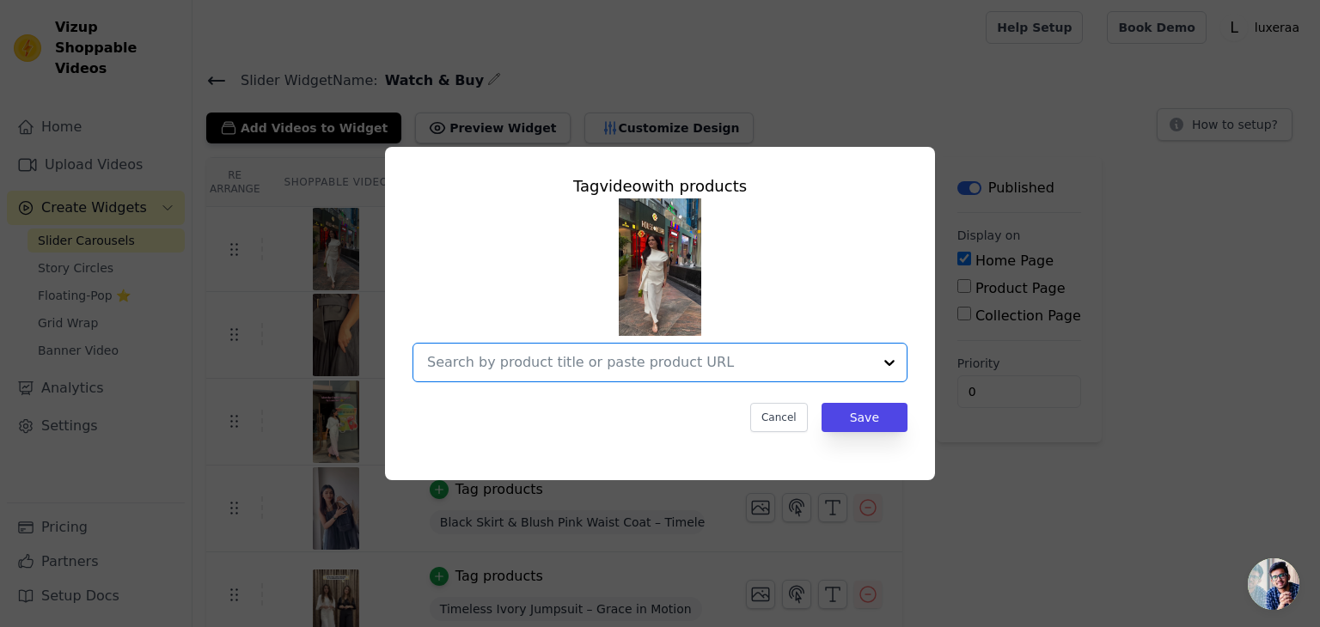
click at [561, 363] on input "text" at bounding box center [649, 362] width 445 height 21
paste input "Ivory One-Shoulder Draped Midi Dress"
type input "Ivory One-Shoulder Draped Midi Dress"
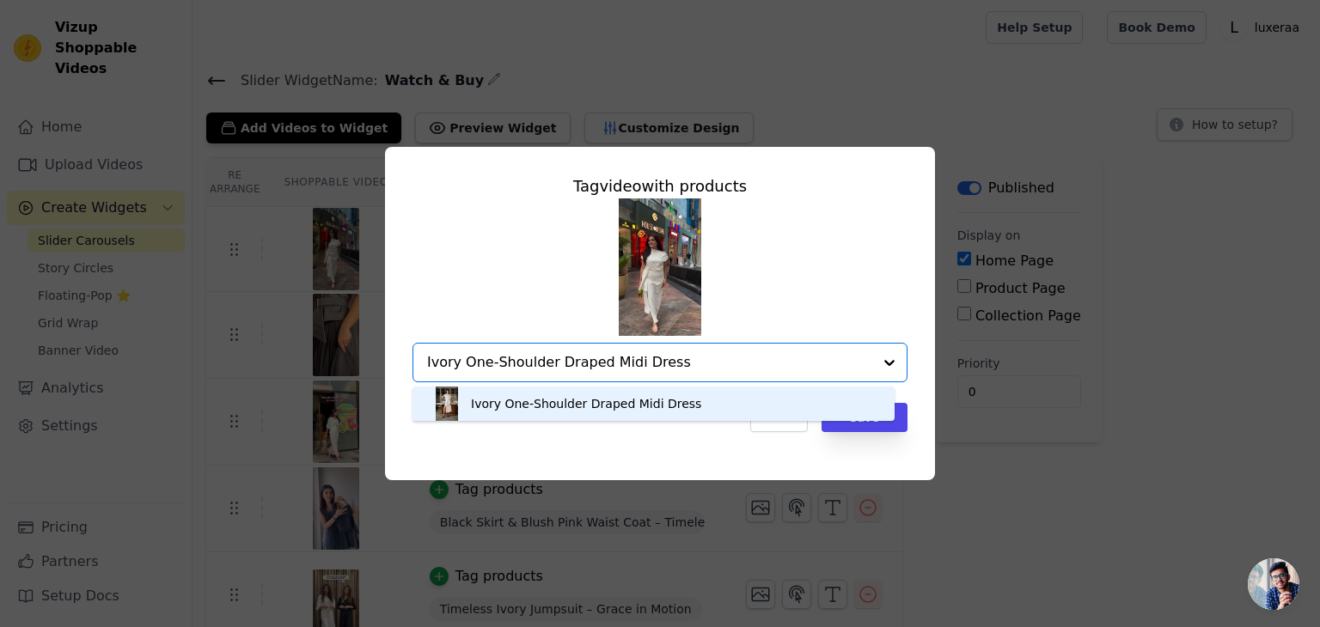
click at [729, 413] on div "Ivory One-Shoulder Draped Midi Dress" at bounding box center [654, 404] width 448 height 34
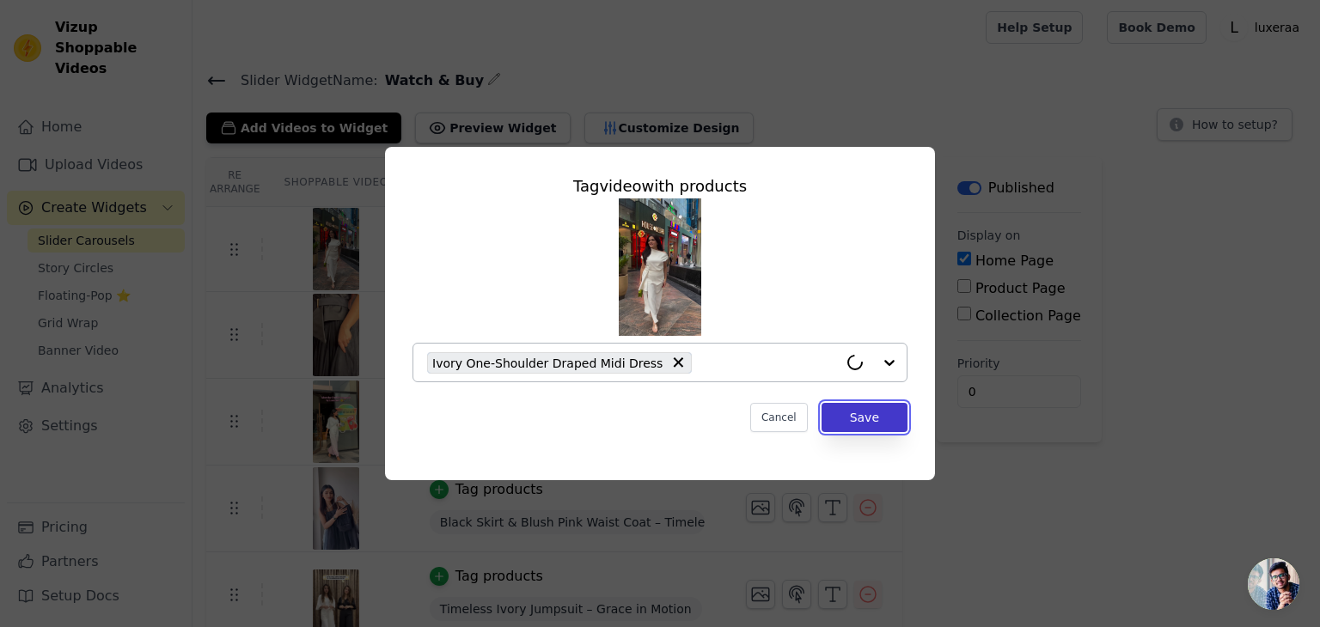
click at [856, 420] on button "Save" at bounding box center [864, 417] width 86 height 29
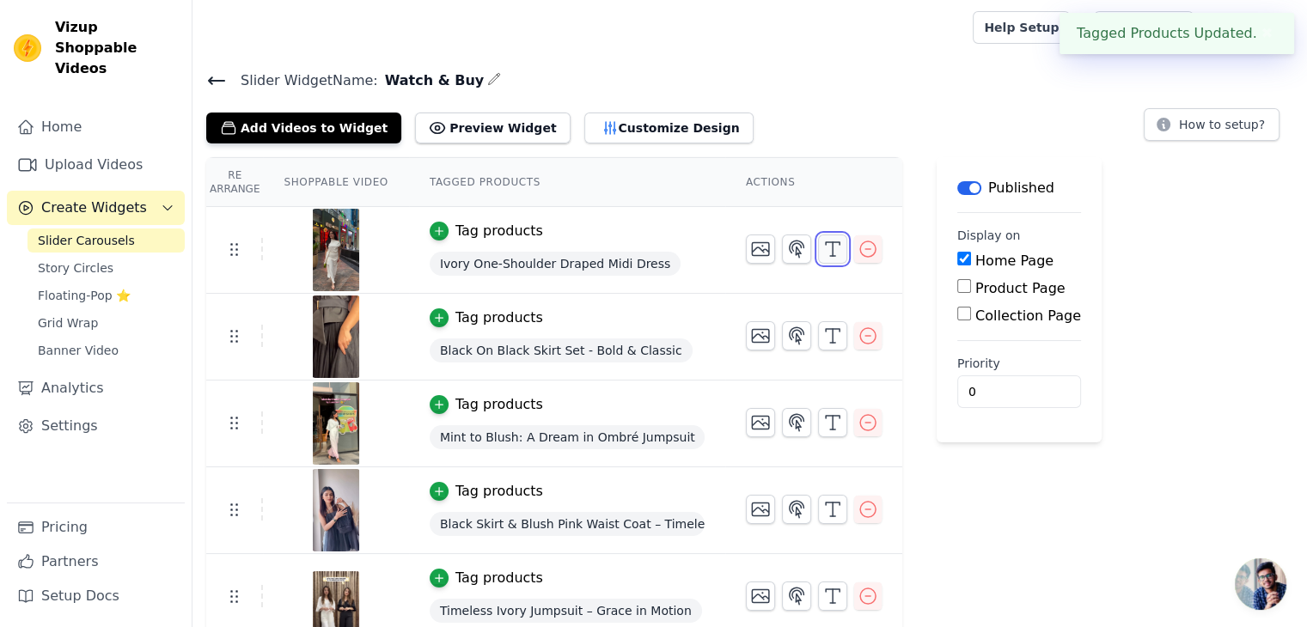
click at [822, 250] on icon "button" at bounding box center [832, 249] width 21 height 21
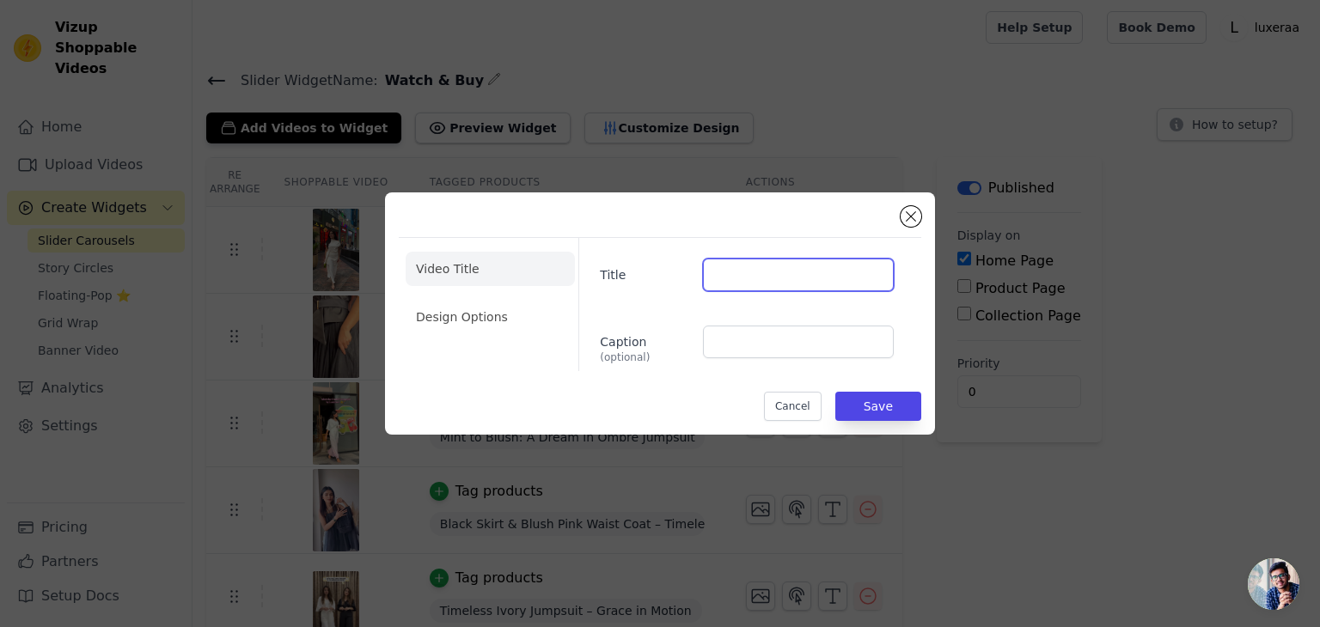
click at [772, 274] on input "Title" at bounding box center [798, 275] width 191 height 33
paste input "Ivory One-Shoulder Draped Midi Dress"
type input "Ivory One-Shoulder Draped Midi Dress"
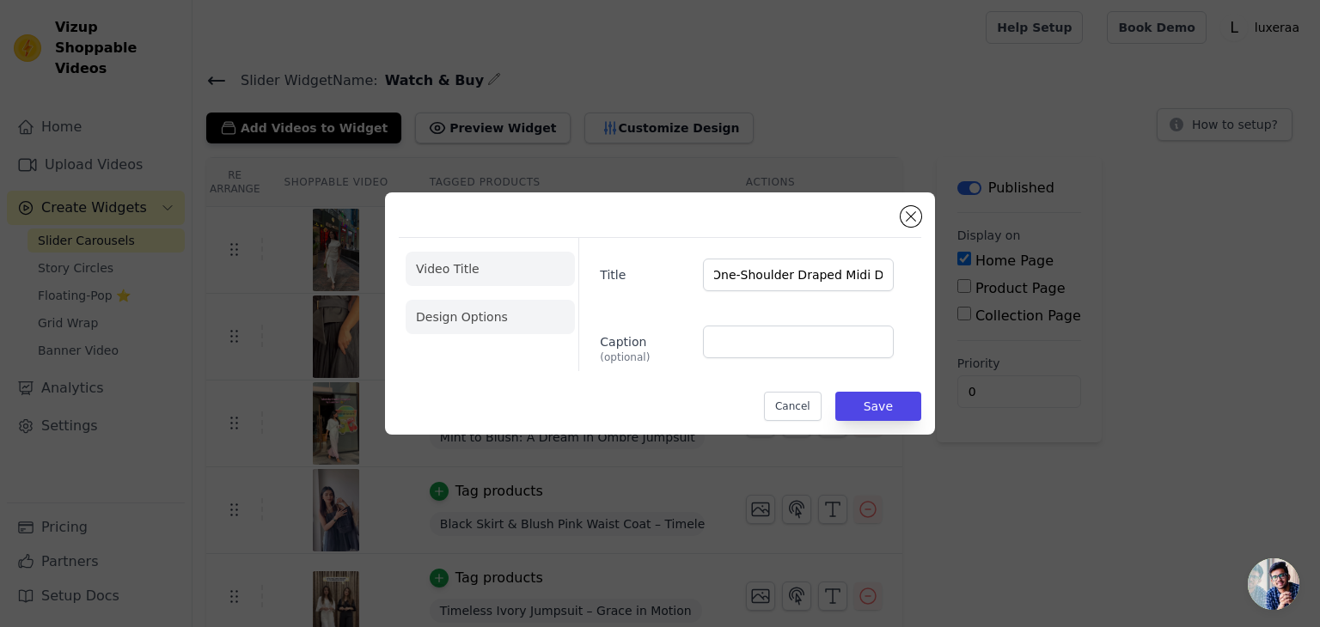
scroll to position [0, 0]
click at [455, 330] on li "Design Options" at bounding box center [490, 317] width 169 height 34
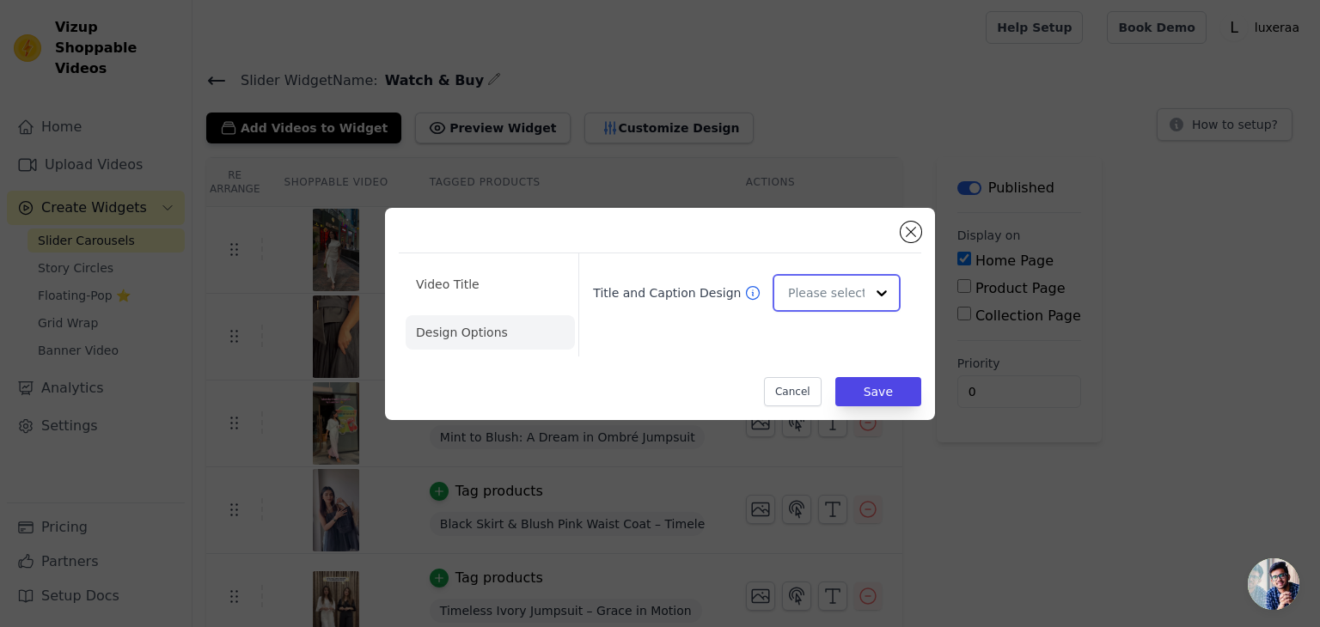
click at [830, 288] on input "Title and Caption Design" at bounding box center [826, 293] width 76 height 34
click at [821, 356] on div "Overlay" at bounding box center [833, 369] width 123 height 36
click at [443, 277] on li "Video Title" at bounding box center [490, 284] width 169 height 34
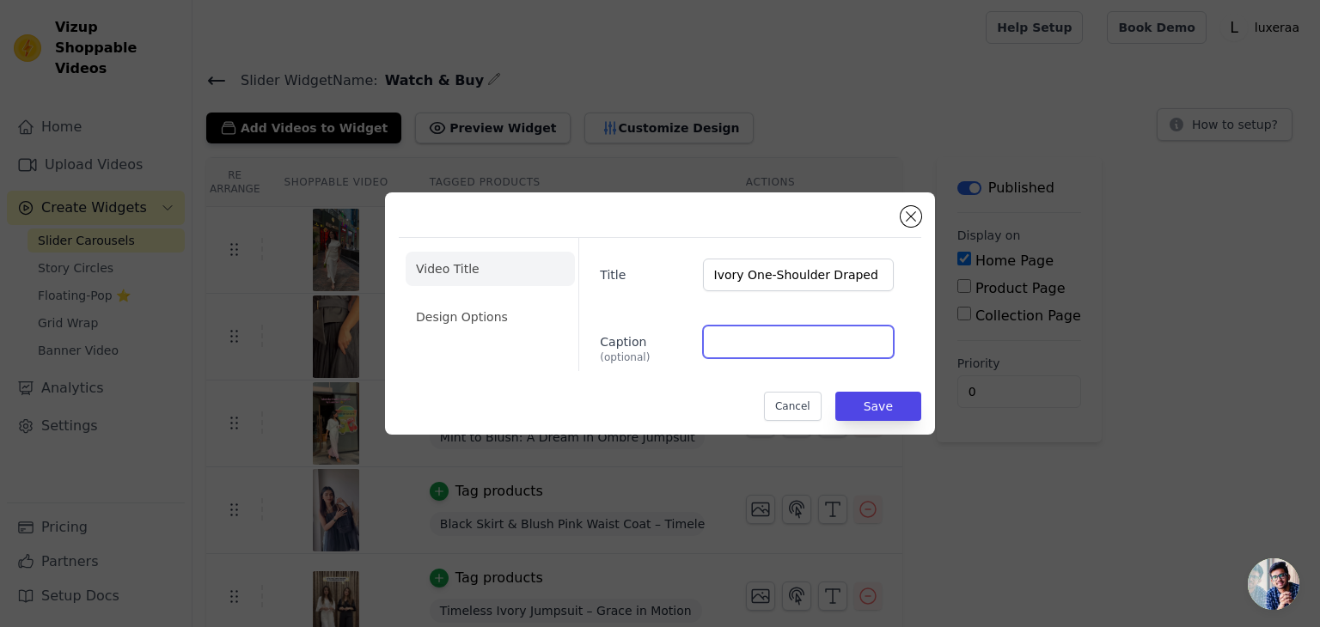
click at [704, 334] on input "Caption (optional)" at bounding box center [798, 342] width 191 height 33
paste input "Rs. 3,950.00"
type input "Rs. 3,950.00"
click at [865, 407] on button "Save" at bounding box center [878, 406] width 86 height 29
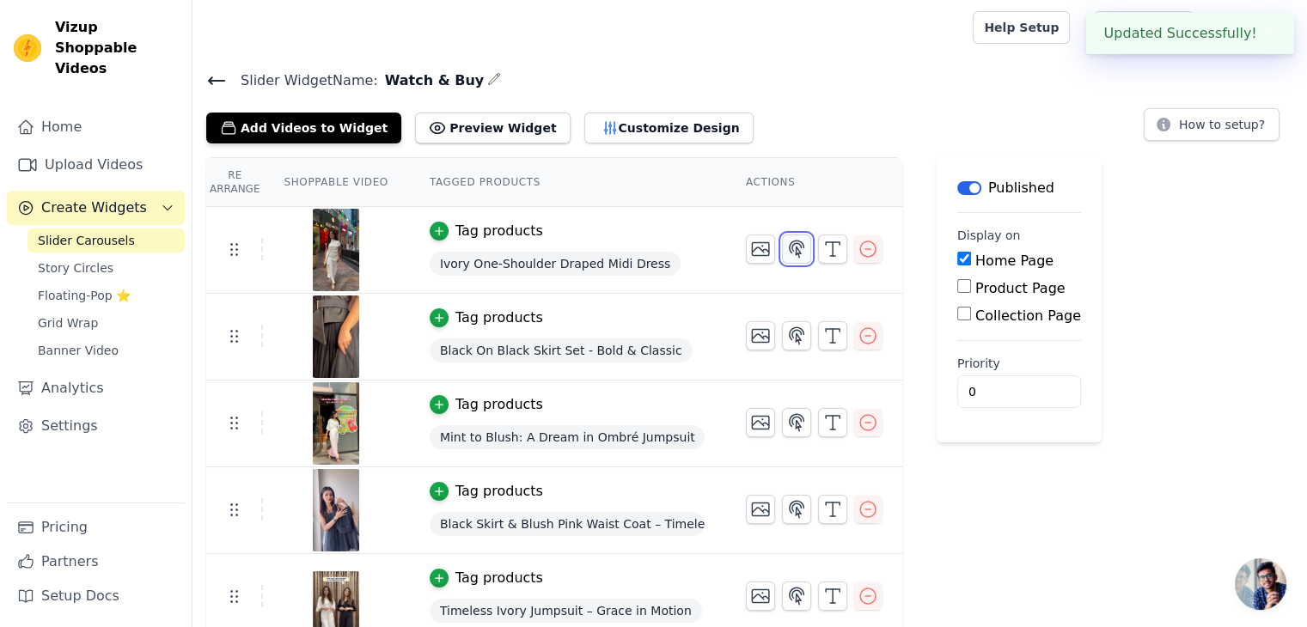
click at [786, 248] on icon "button" at bounding box center [796, 249] width 21 height 21
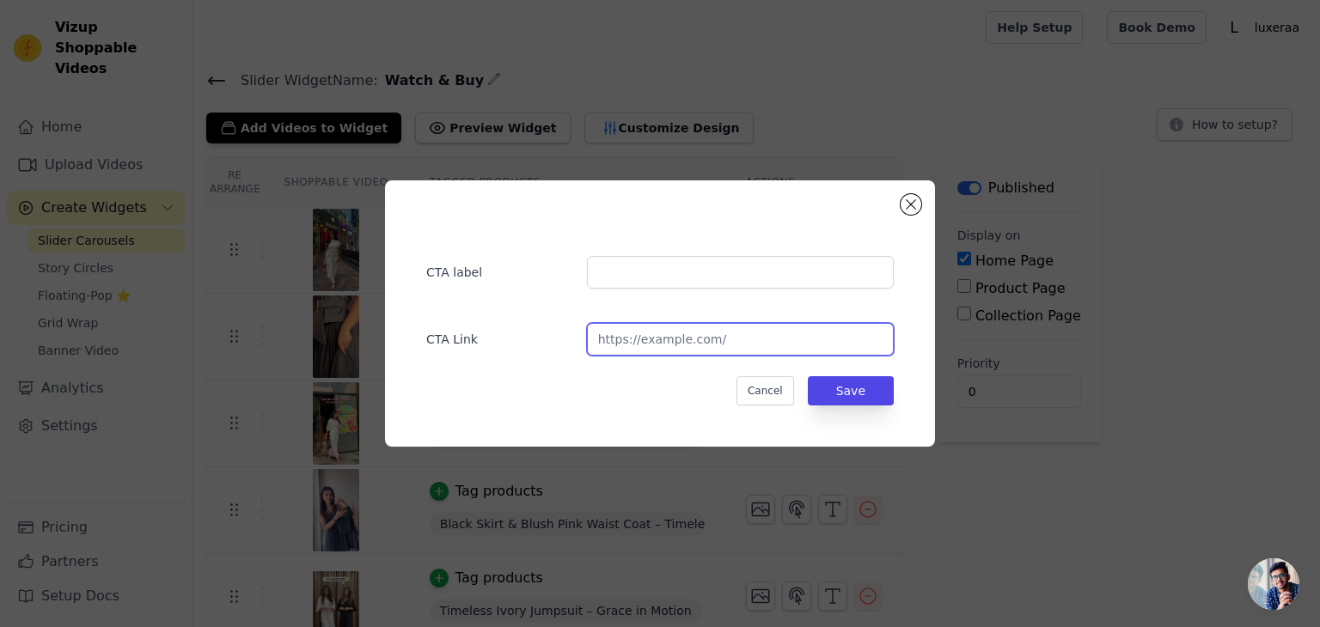
click at [636, 345] on input "url" at bounding box center [740, 339] width 307 height 33
paste input "[URL][DOMAIN_NAME]"
type input "[URL][DOMAIN_NAME]"
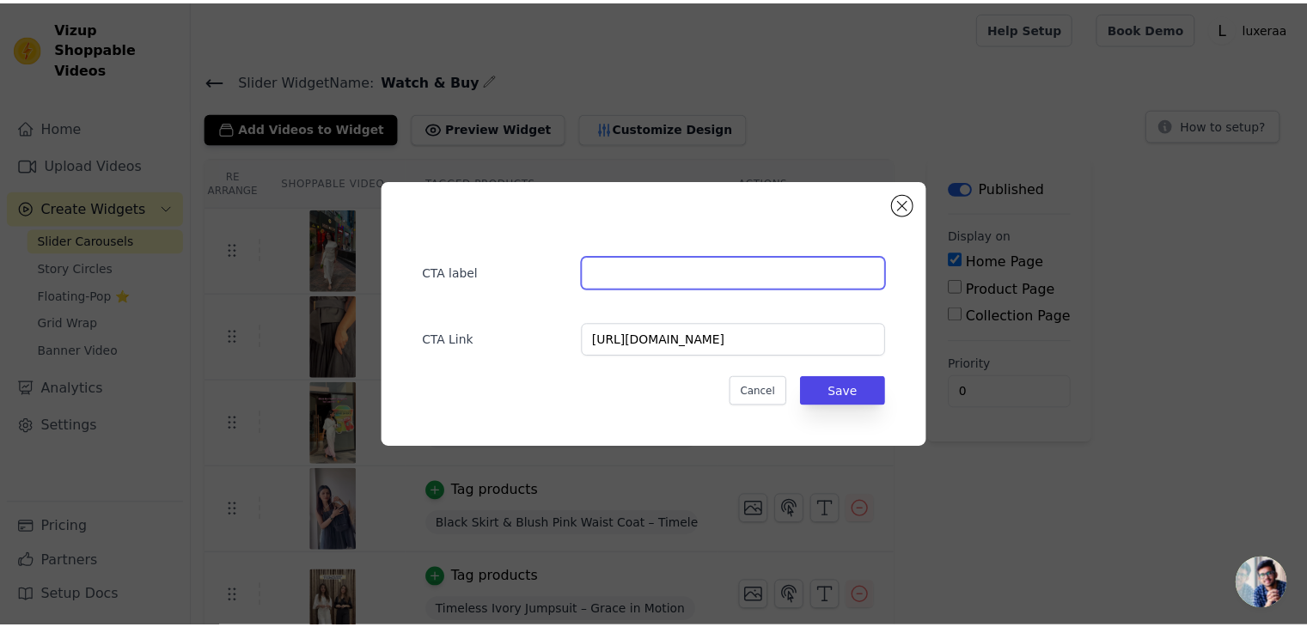
scroll to position [0, 0]
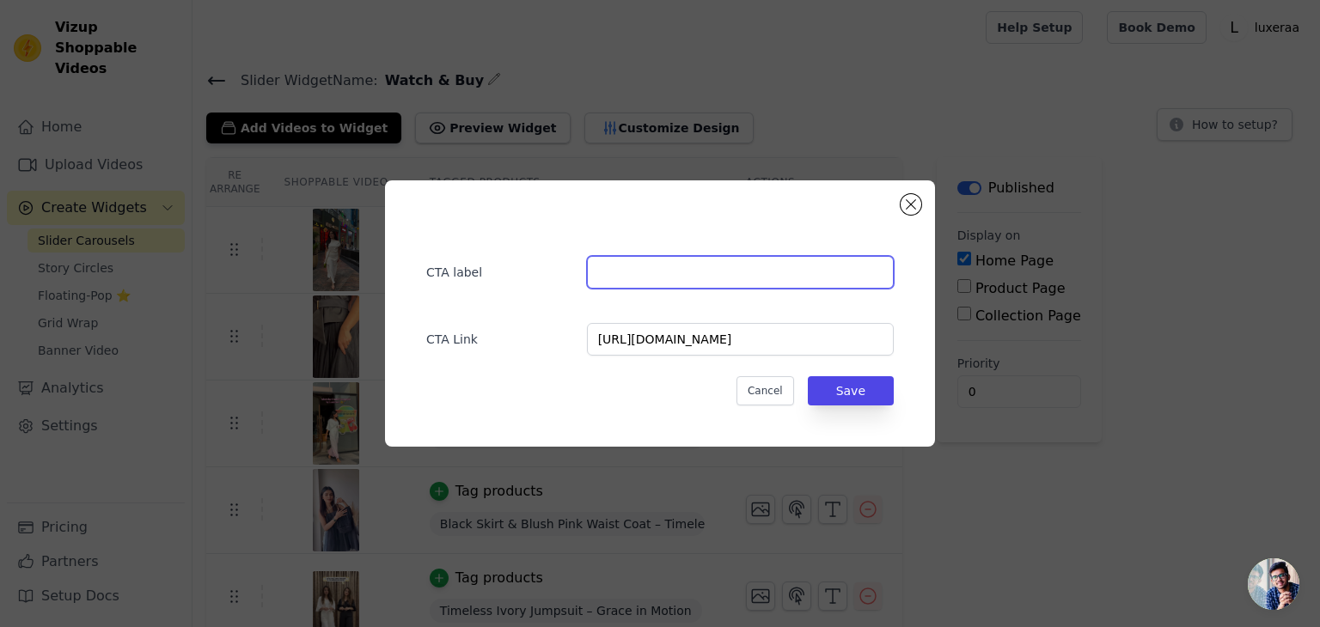
click at [637, 262] on input "text" at bounding box center [740, 272] width 307 height 33
type input "Buy Now"
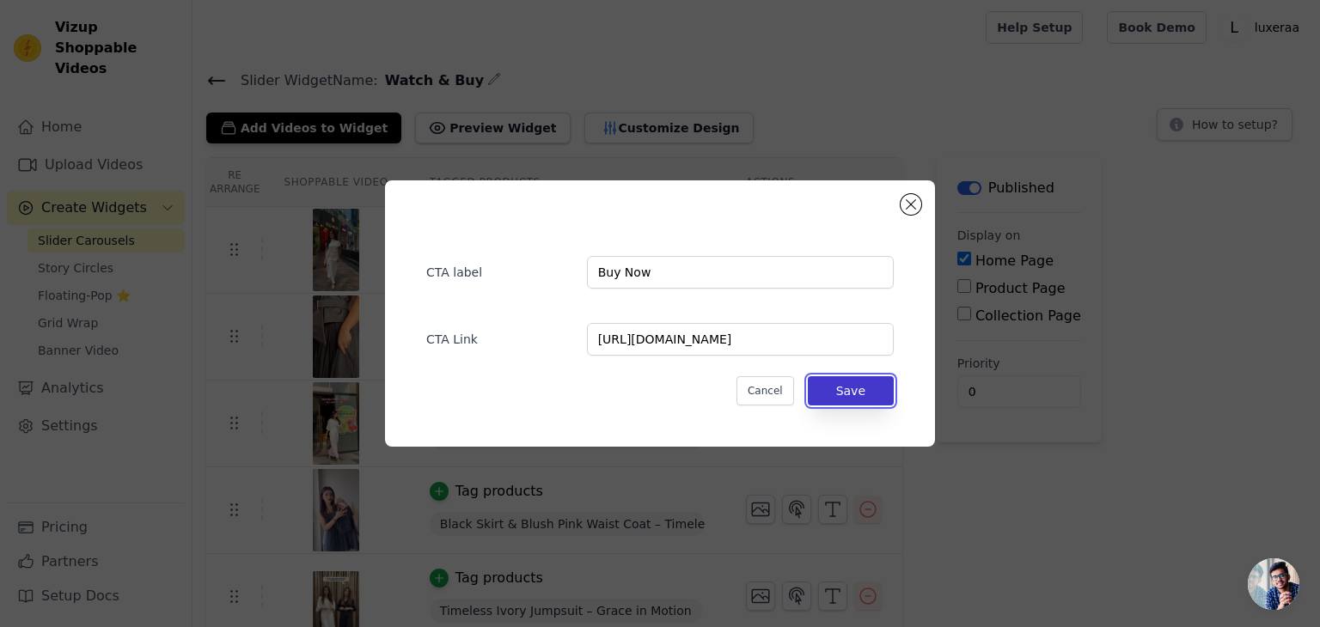
click at [836, 401] on button "Save" at bounding box center [851, 390] width 86 height 29
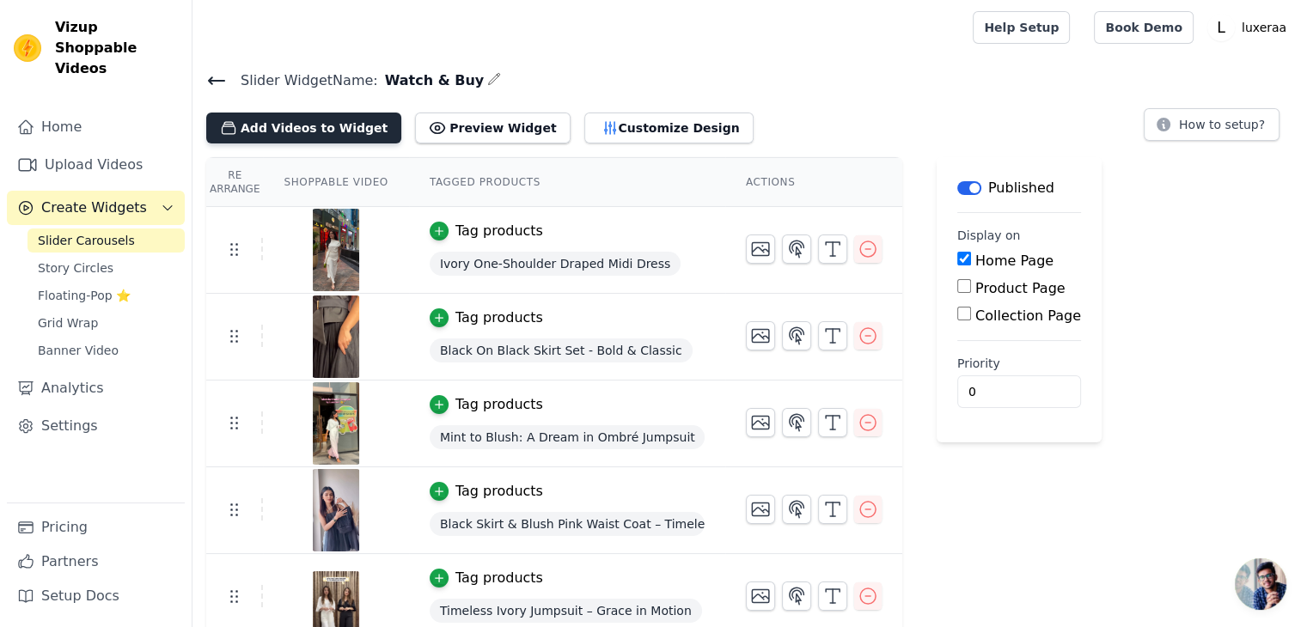
click at [296, 130] on button "Add Videos to Widget" at bounding box center [303, 128] width 195 height 31
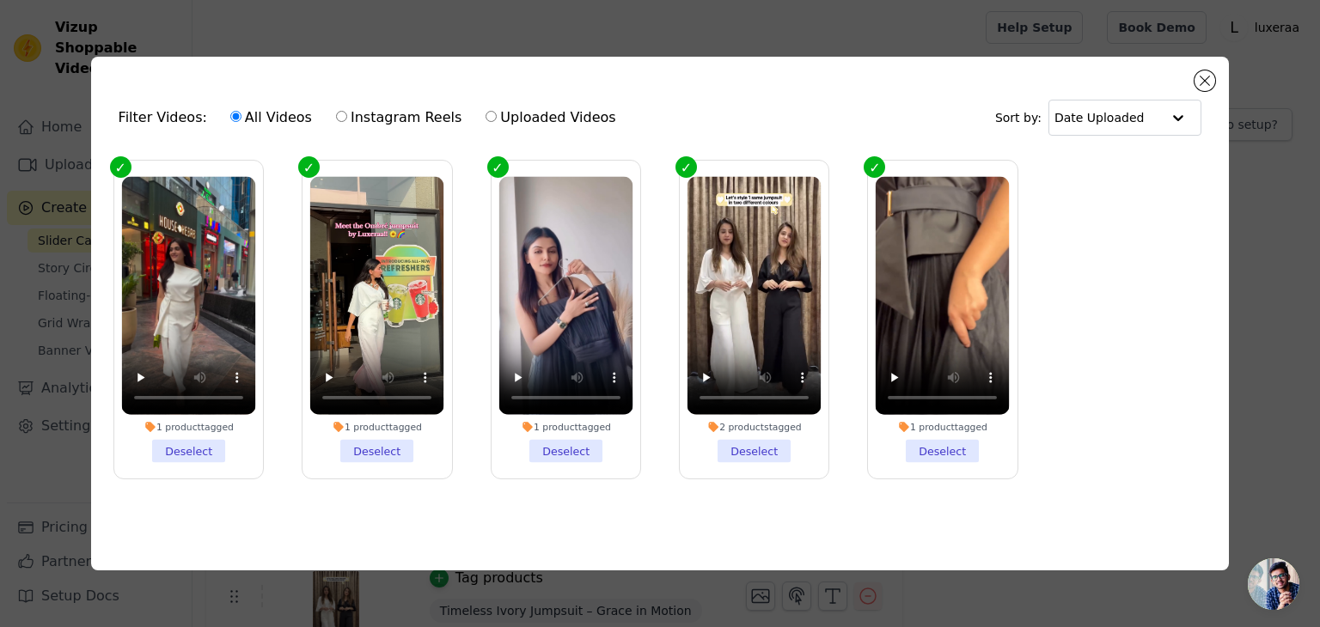
click at [1217, 70] on div "Filter Videos: All Videos Instagram Reels Uploaded Videos Sort by: Date Uploade…" at bounding box center [660, 314] width 1138 height 514
click at [1210, 75] on button "Close modal" at bounding box center [1204, 80] width 21 height 21
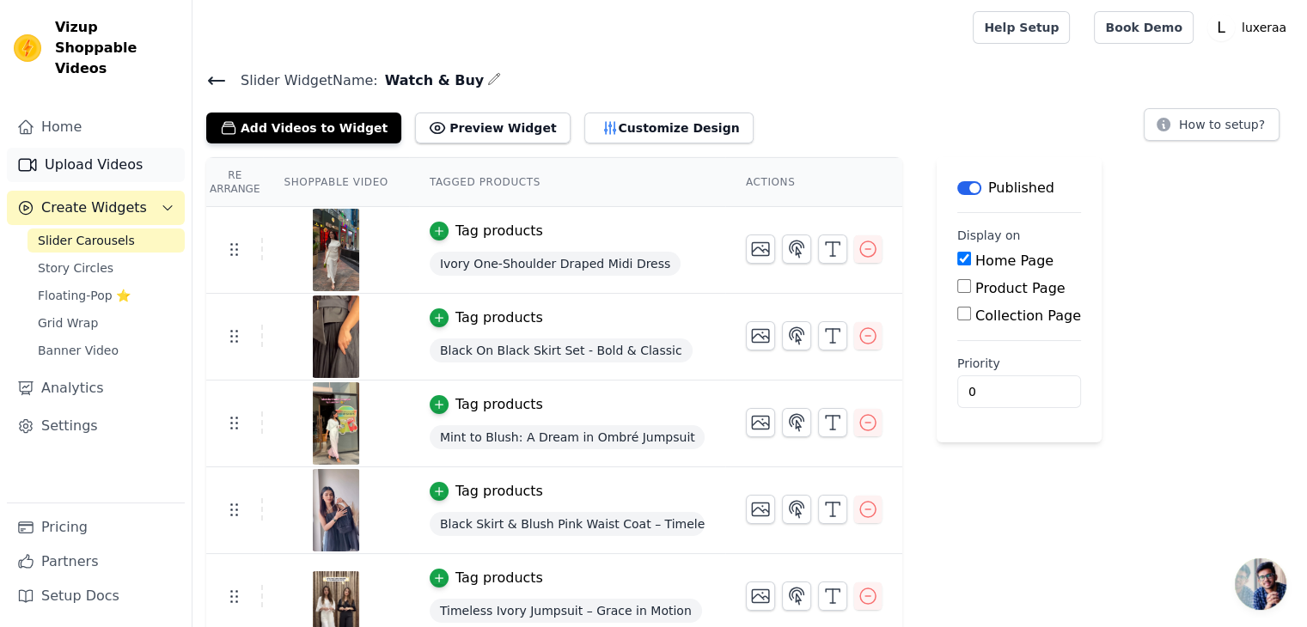
click at [113, 148] on link "Upload Videos" at bounding box center [96, 165] width 178 height 34
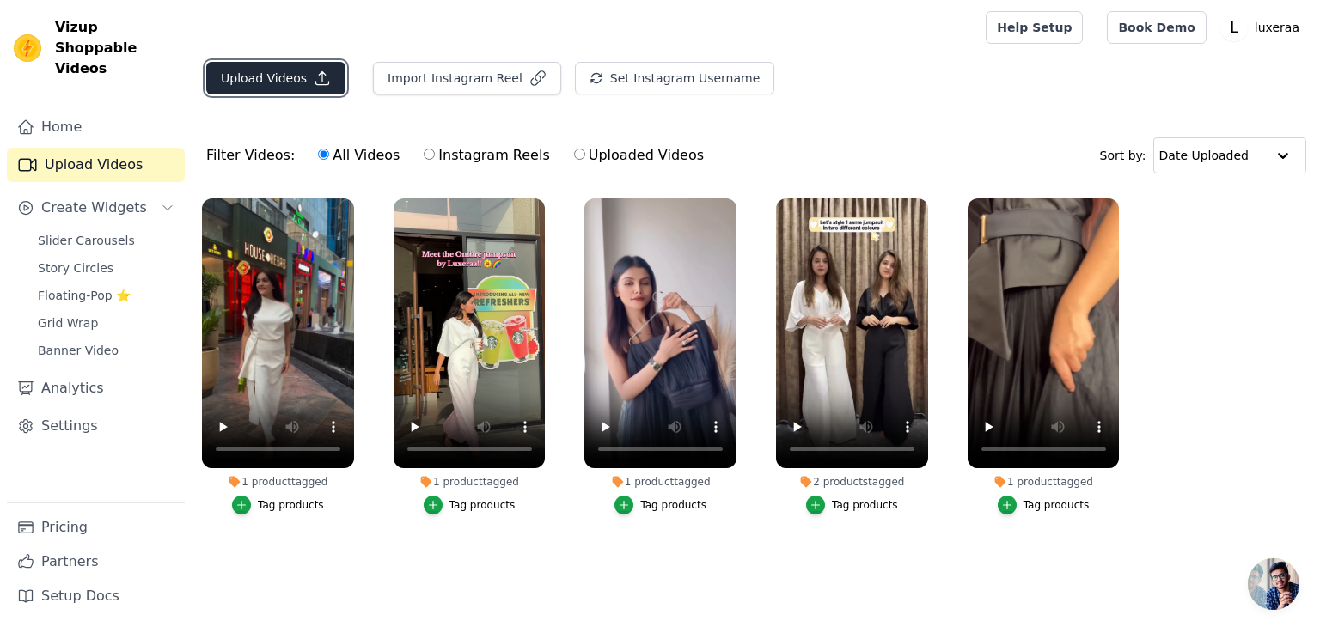
click at [256, 87] on button "Upload Videos" at bounding box center [275, 78] width 139 height 33
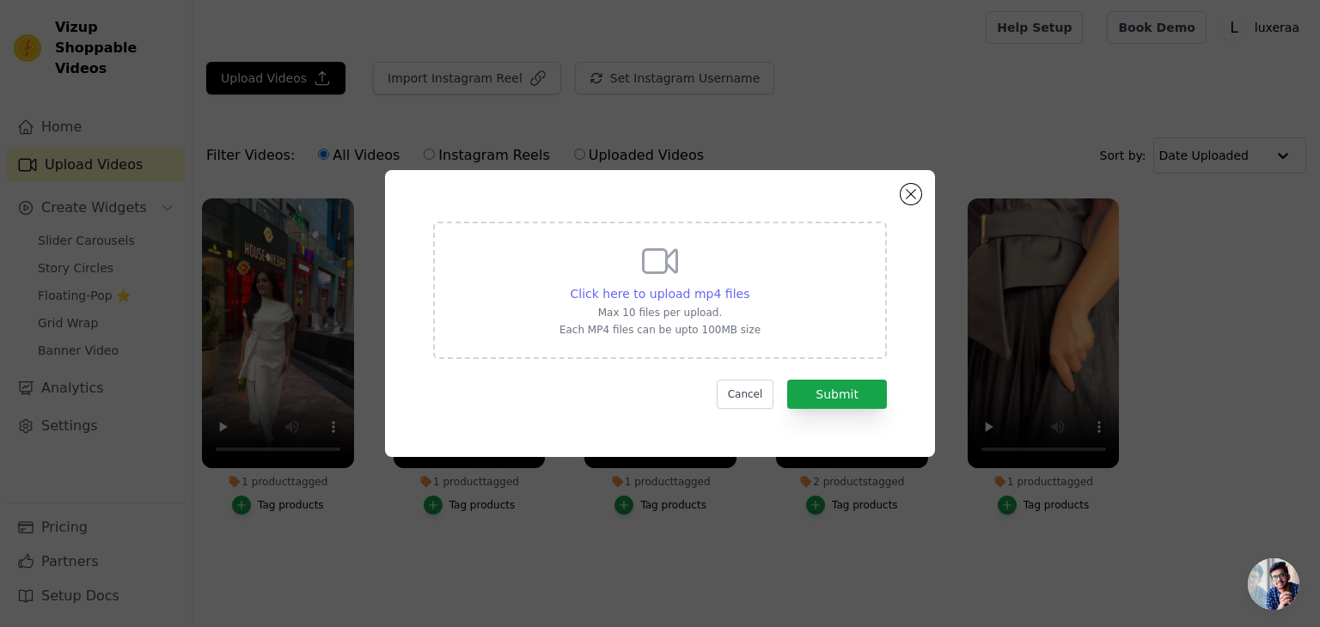
click at [650, 287] on span "Click here to upload mp4 files" at bounding box center [661, 294] width 180 height 14
click at [748, 285] on input "Click here to upload mp4 files Max 10 files per upload. Each MP4 files can be u…" at bounding box center [748, 284] width 1 height 1
type input "C:\fakepath\IMG_1283.mp4"
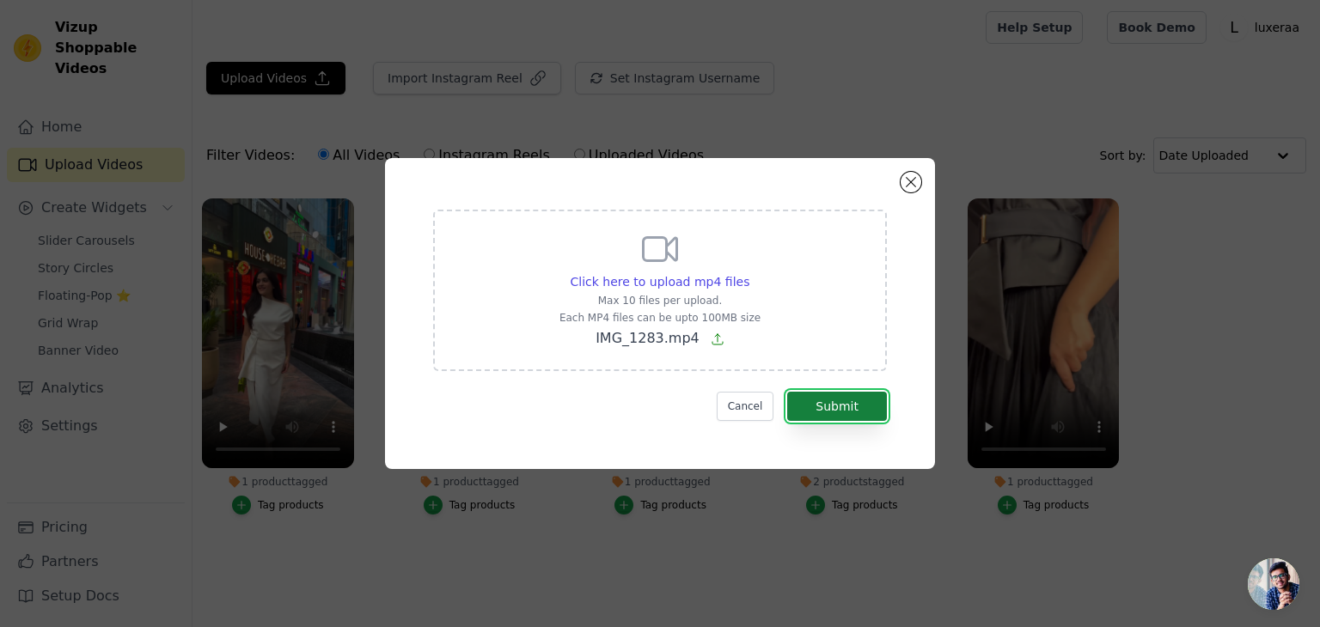
click at [864, 410] on button "Submit" at bounding box center [837, 406] width 100 height 29
click at [839, 400] on button "Submit" at bounding box center [837, 406] width 100 height 29
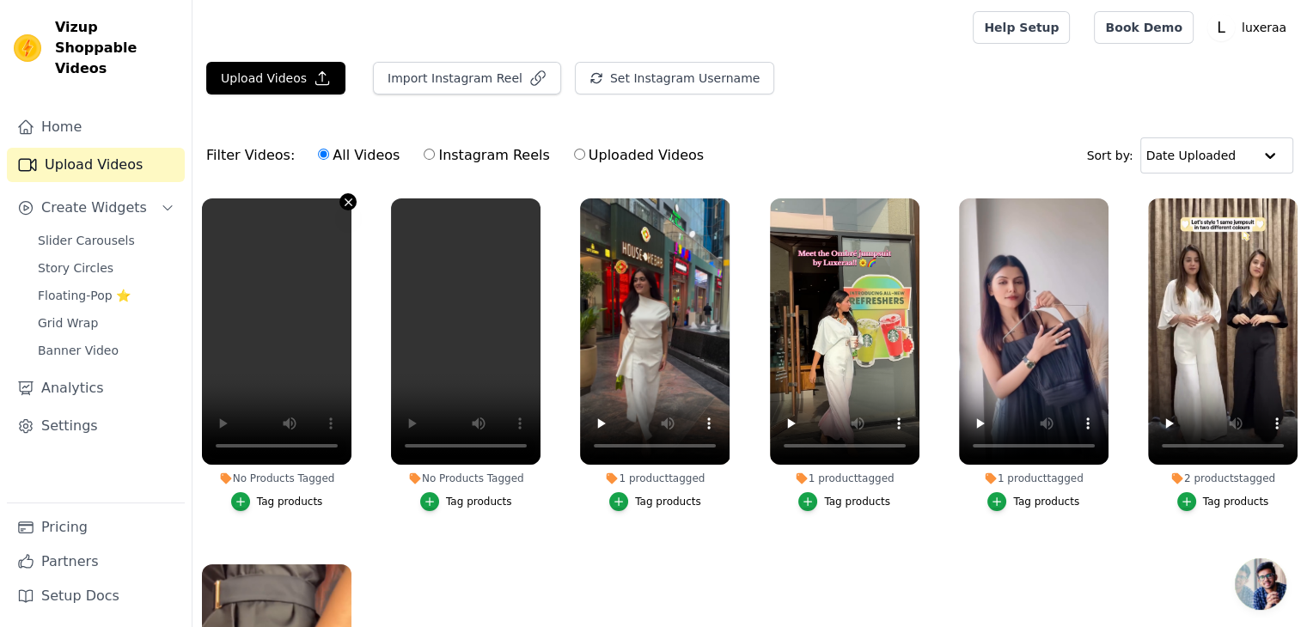
click at [343, 199] on icon "button" at bounding box center [348, 202] width 13 height 13
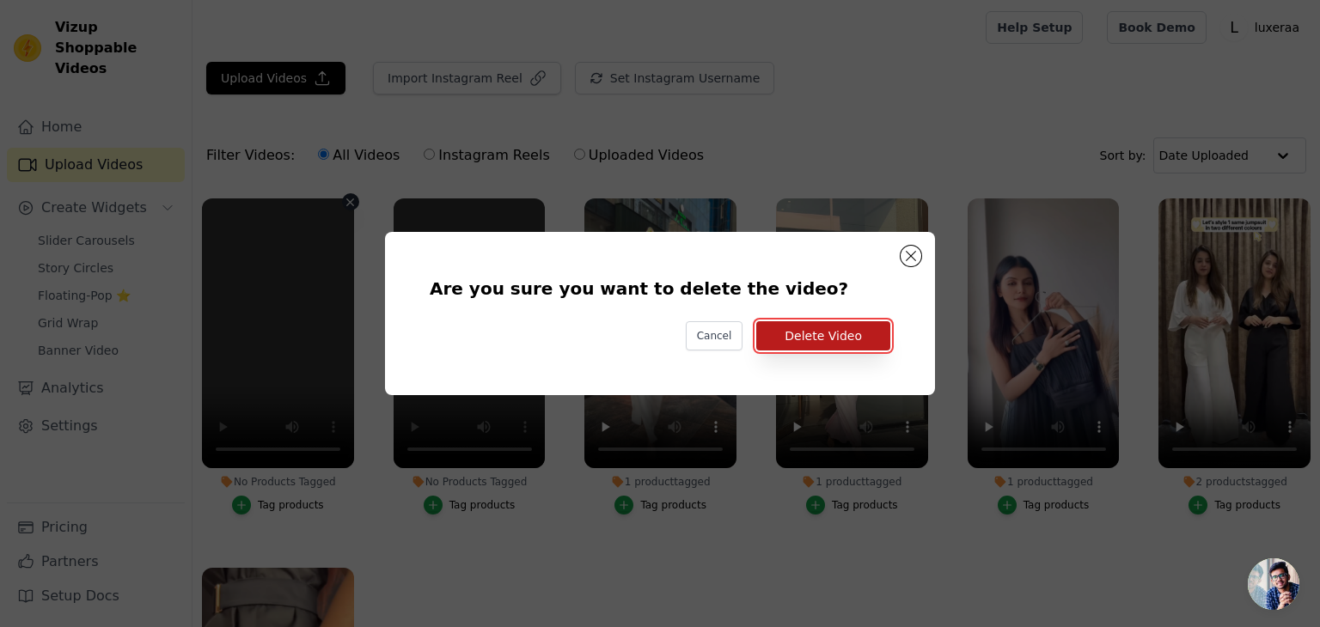
click at [828, 331] on button "Delete Video" at bounding box center [823, 335] width 134 height 29
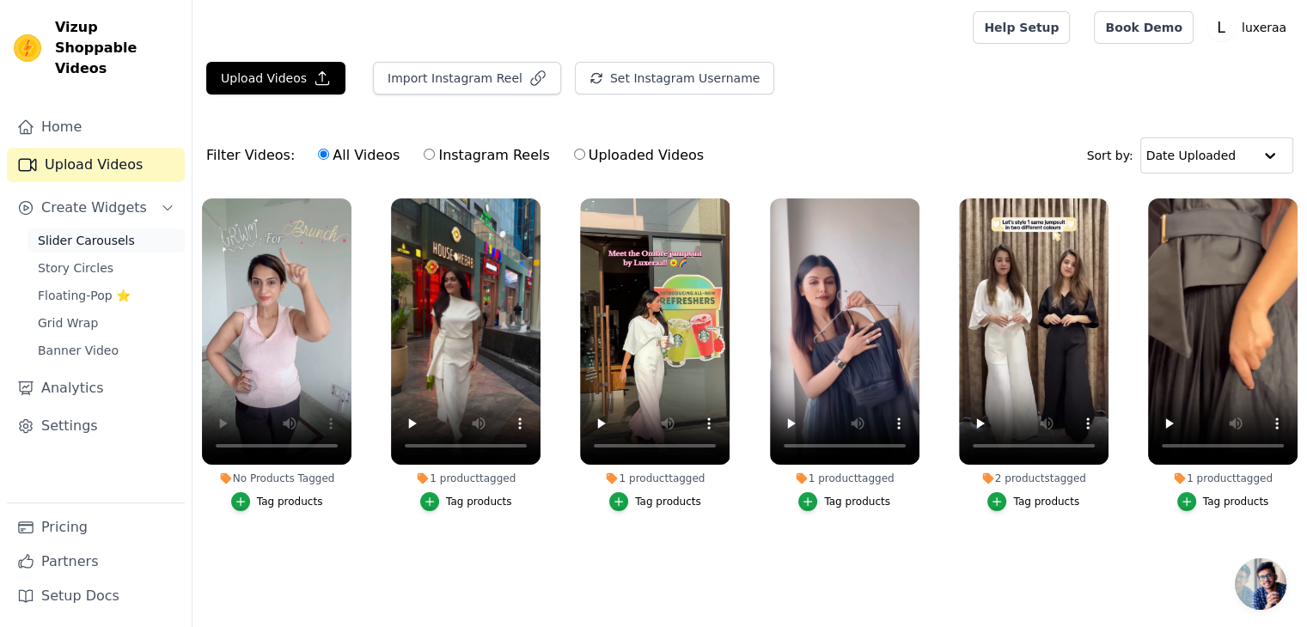
click at [96, 232] on span "Slider Carousels" at bounding box center [86, 240] width 97 height 17
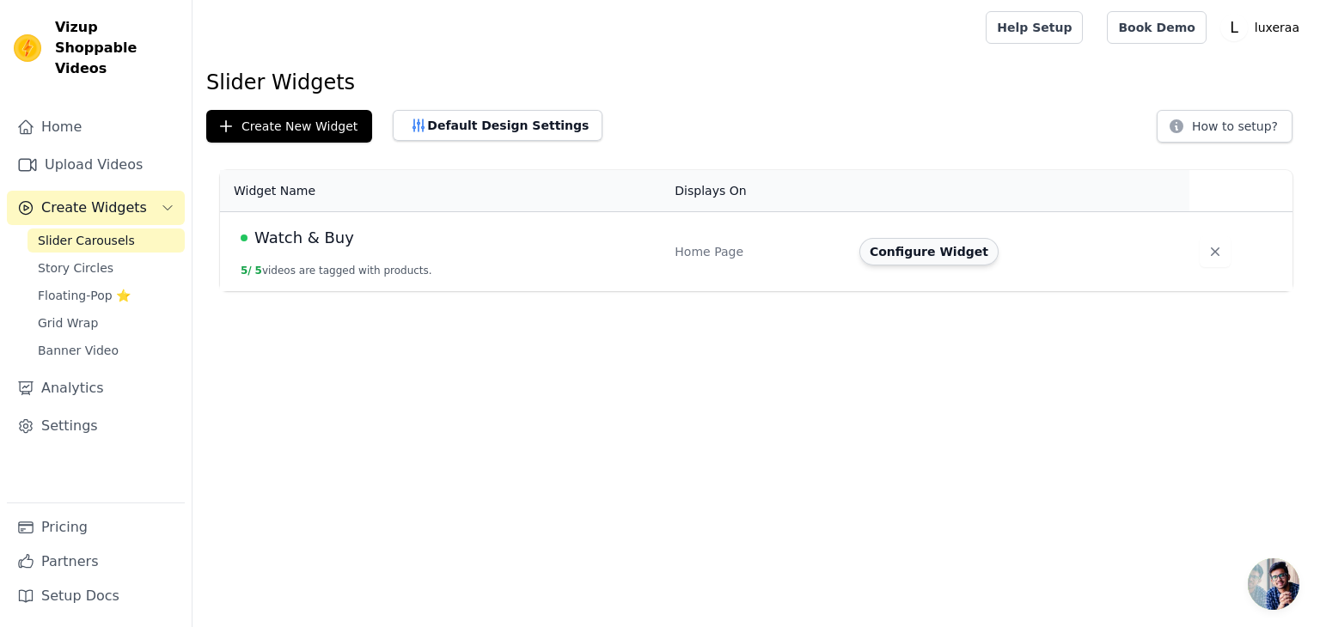
click at [920, 250] on button "Configure Widget" at bounding box center [928, 251] width 139 height 27
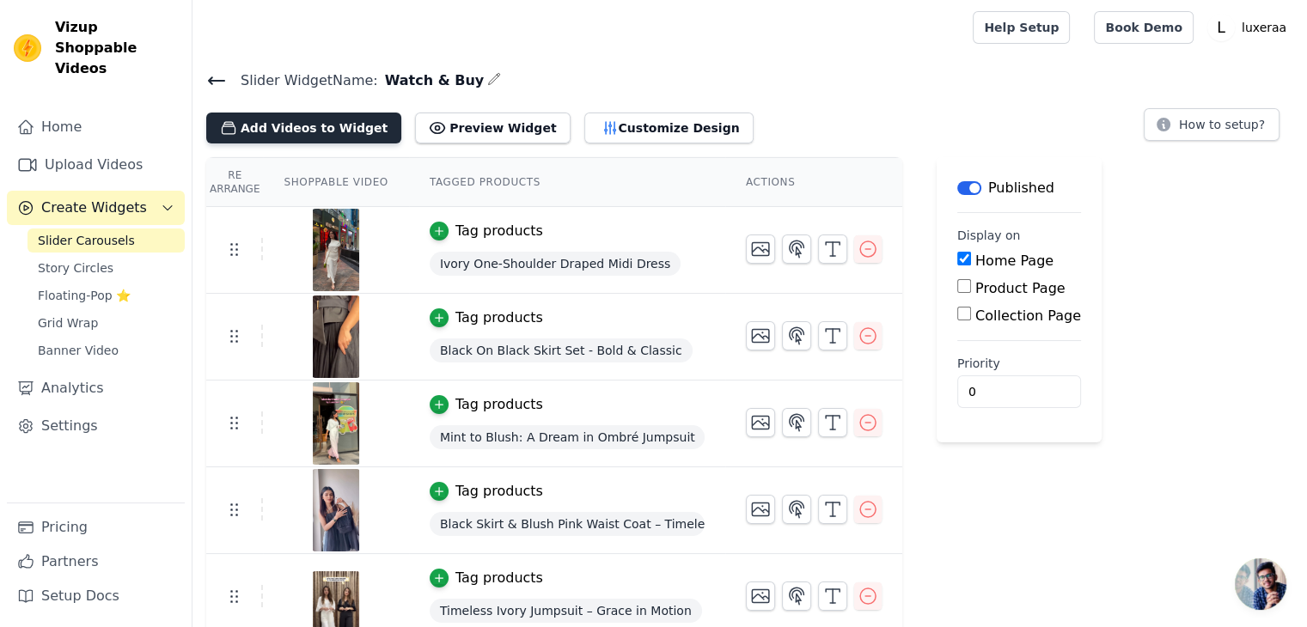
click at [299, 113] on button "Add Videos to Widget" at bounding box center [303, 128] width 195 height 31
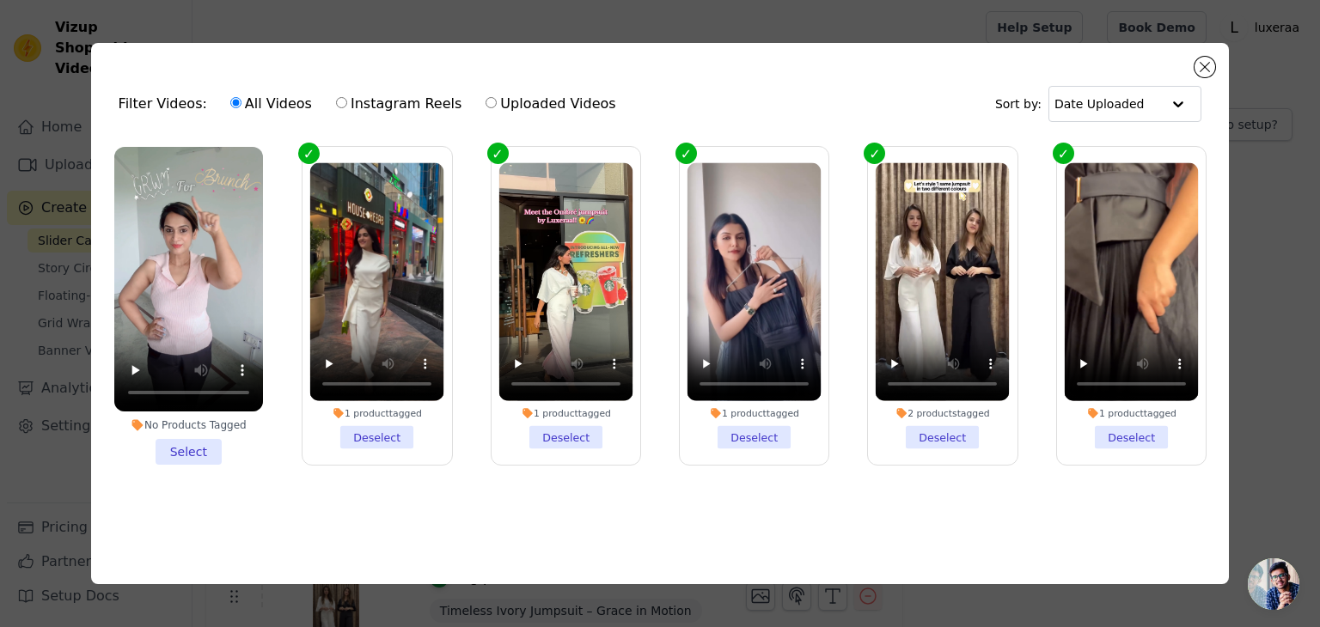
click at [198, 452] on li "No Products Tagged Select" at bounding box center [188, 306] width 149 height 318
click at [0, 0] on input "No Products Tagged Select" at bounding box center [0, 0] width 0 height 0
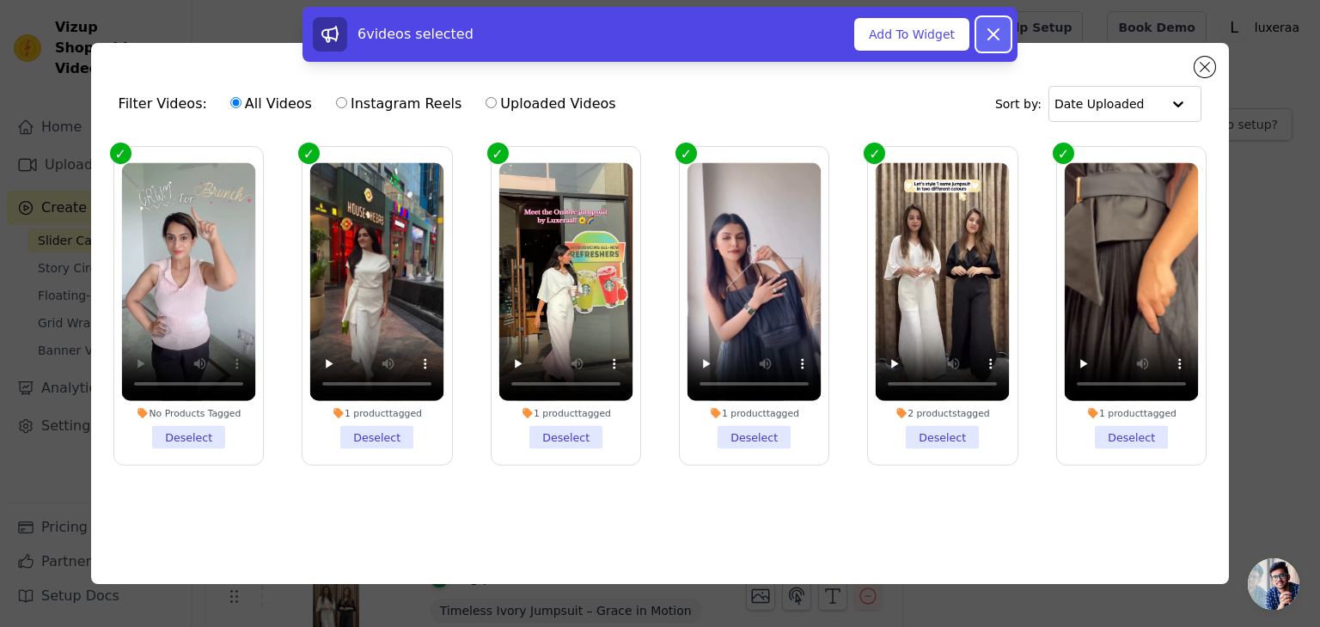
click at [986, 36] on icon at bounding box center [993, 34] width 21 height 21
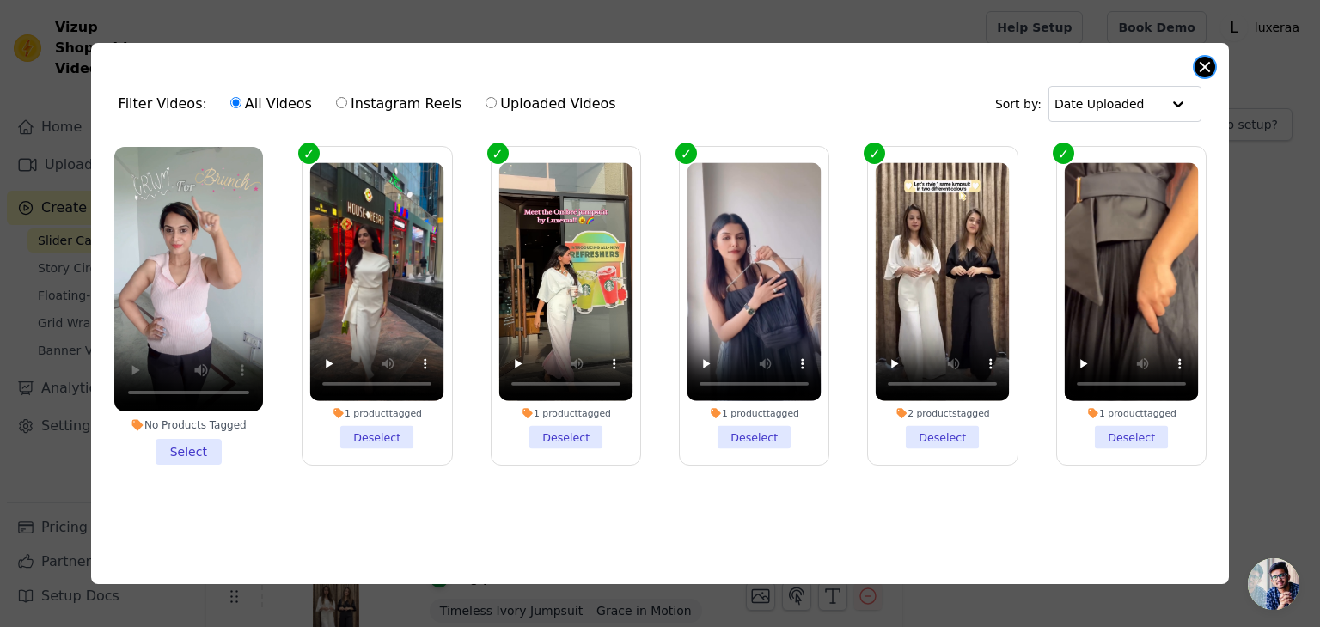
click at [1196, 64] on button "Close modal" at bounding box center [1204, 67] width 21 height 21
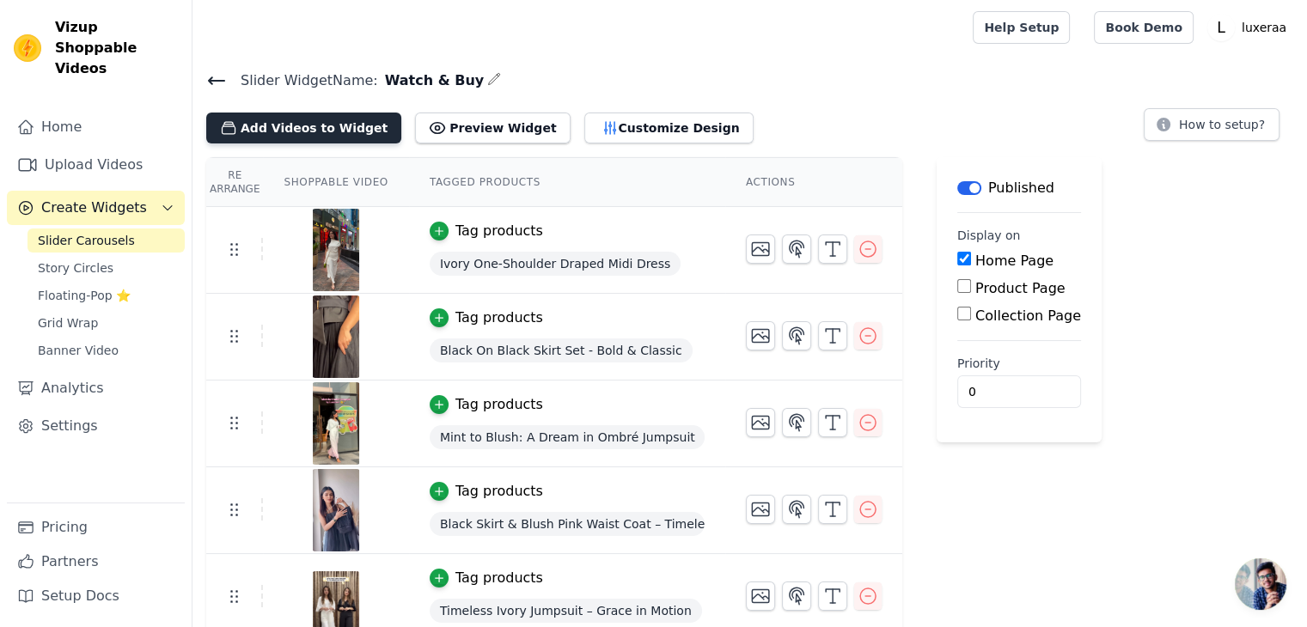
click at [267, 119] on button "Add Videos to Widget" at bounding box center [303, 128] width 195 height 31
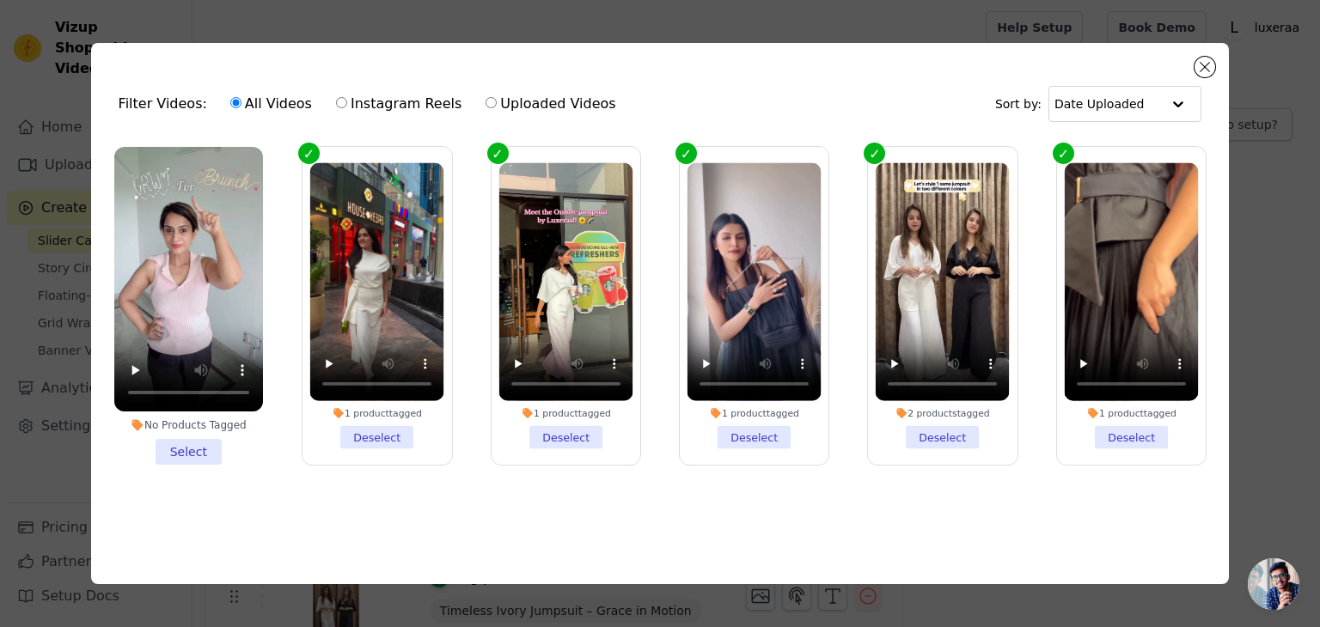
click at [193, 458] on li "No Products Tagged Select" at bounding box center [188, 306] width 149 height 318
click at [0, 0] on input "No Products Tagged Select" at bounding box center [0, 0] width 0 height 0
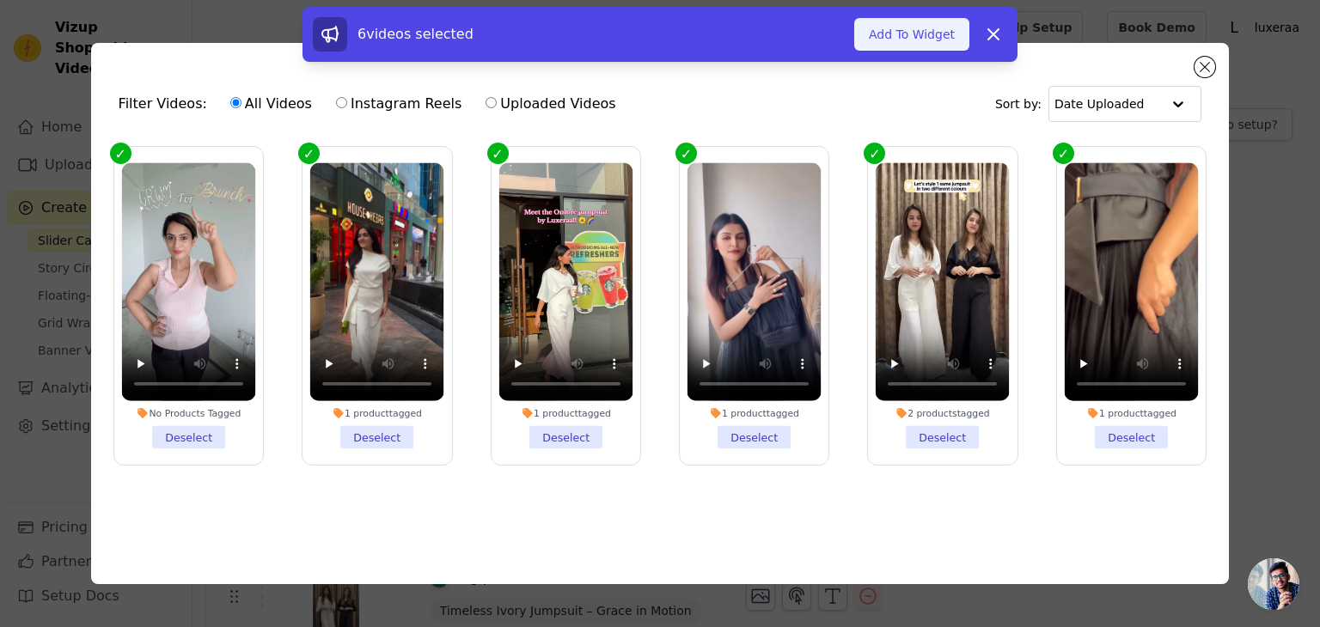
click at [930, 28] on button "Add To Widget" at bounding box center [911, 34] width 115 height 33
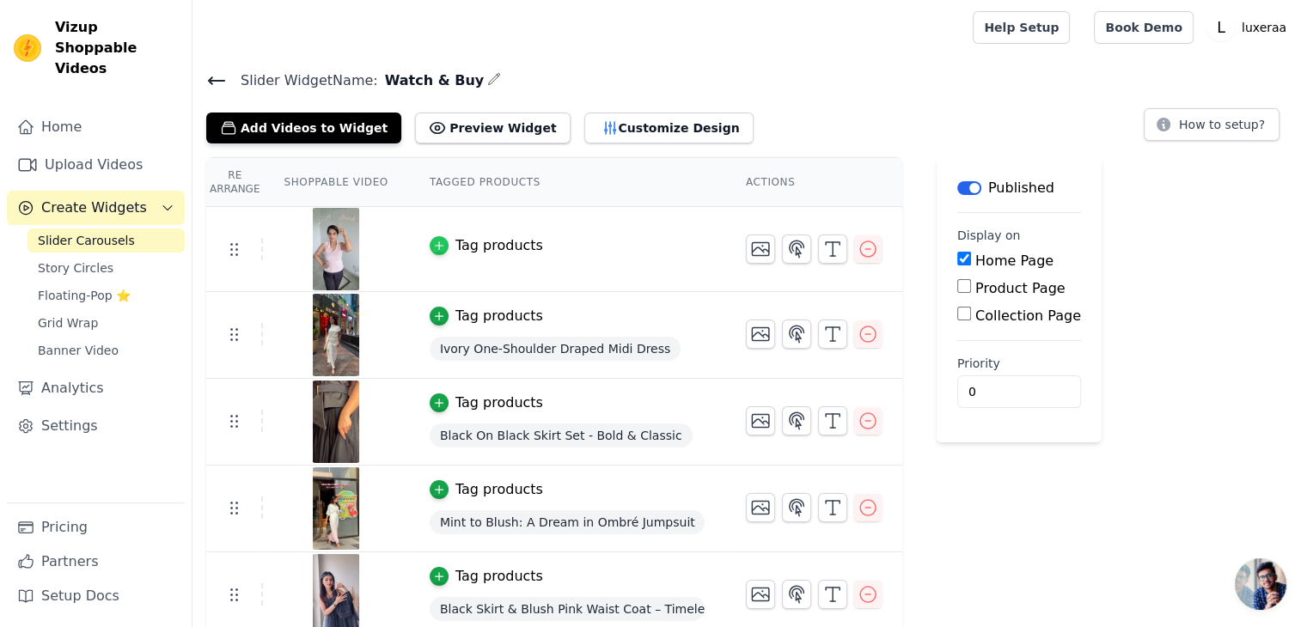
click at [433, 241] on icon "button" at bounding box center [439, 246] width 12 height 12
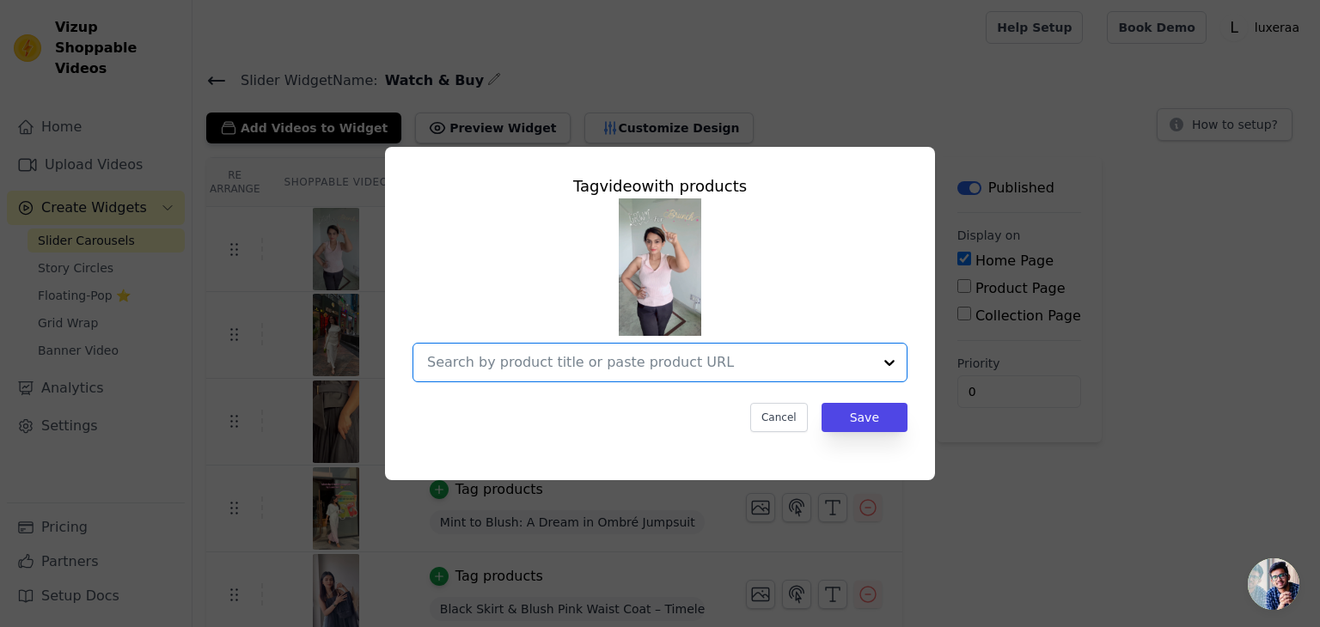
click at [558, 367] on input "text" at bounding box center [649, 362] width 445 height 21
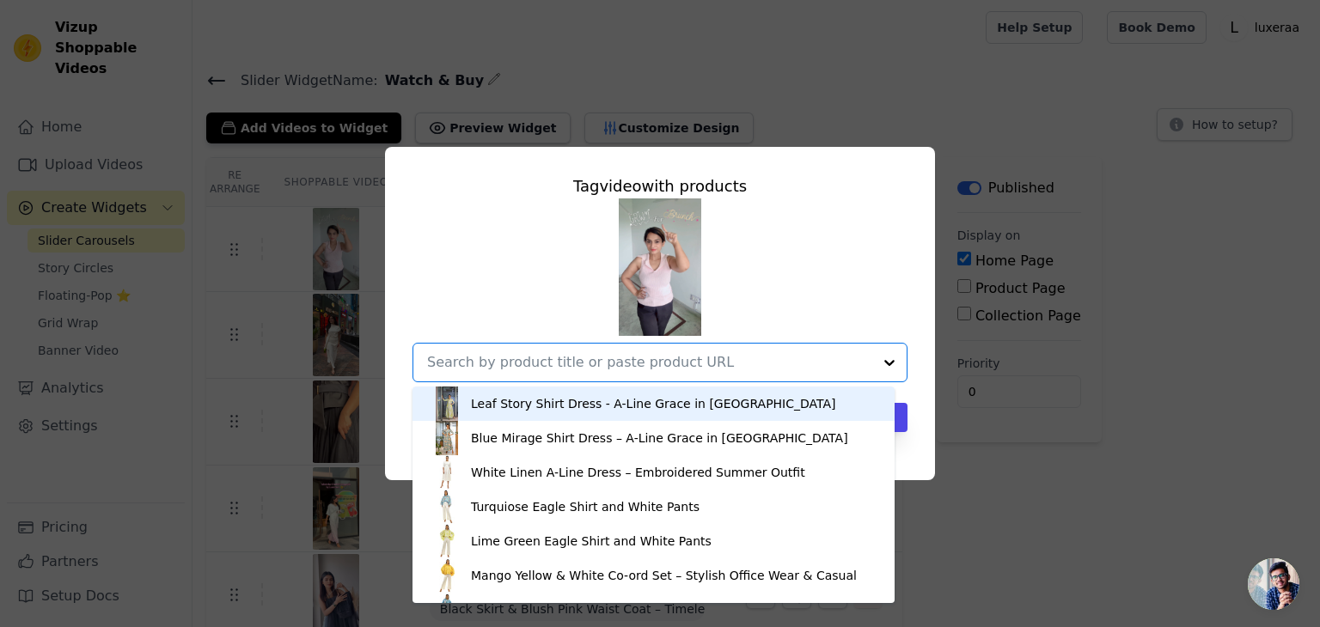
paste input "Leaf Story Shirt Dress - A-Line Grace in [GEOGRAPHIC_DATA]"
type input "Leaf Story Shirt Dress - A-Line Grace in [GEOGRAPHIC_DATA]"
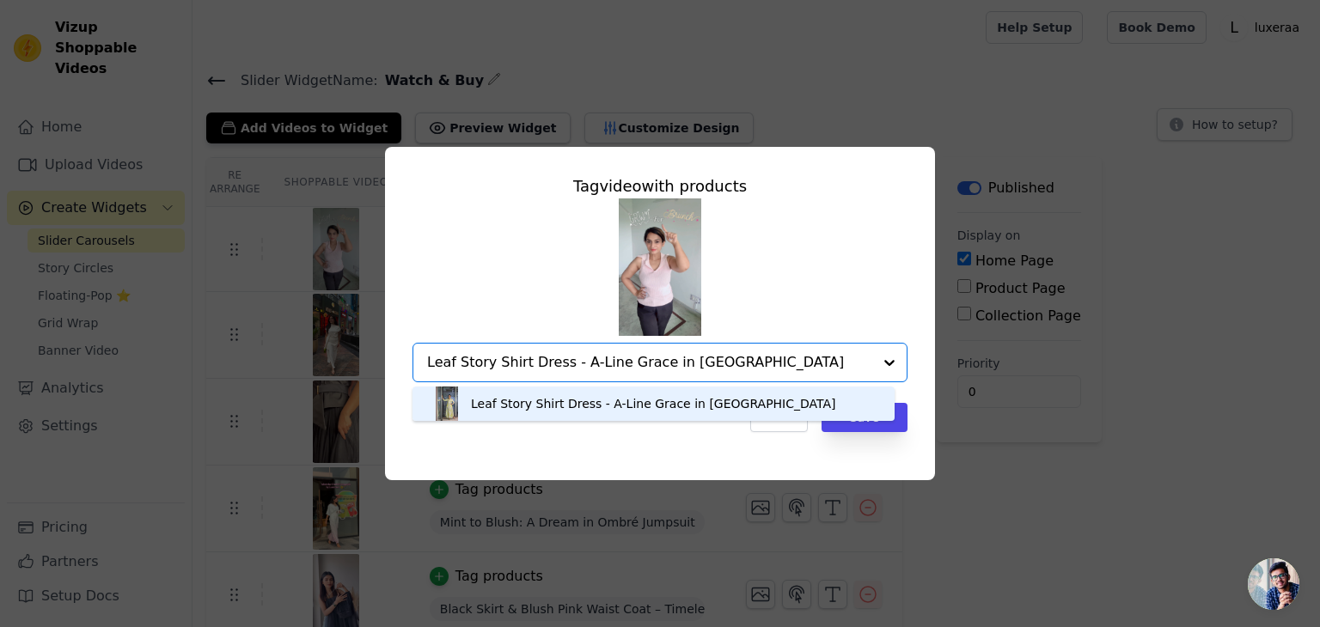
click at [581, 403] on div "Leaf Story Shirt Dress - A-Line Grace in [GEOGRAPHIC_DATA]" at bounding box center [653, 403] width 365 height 17
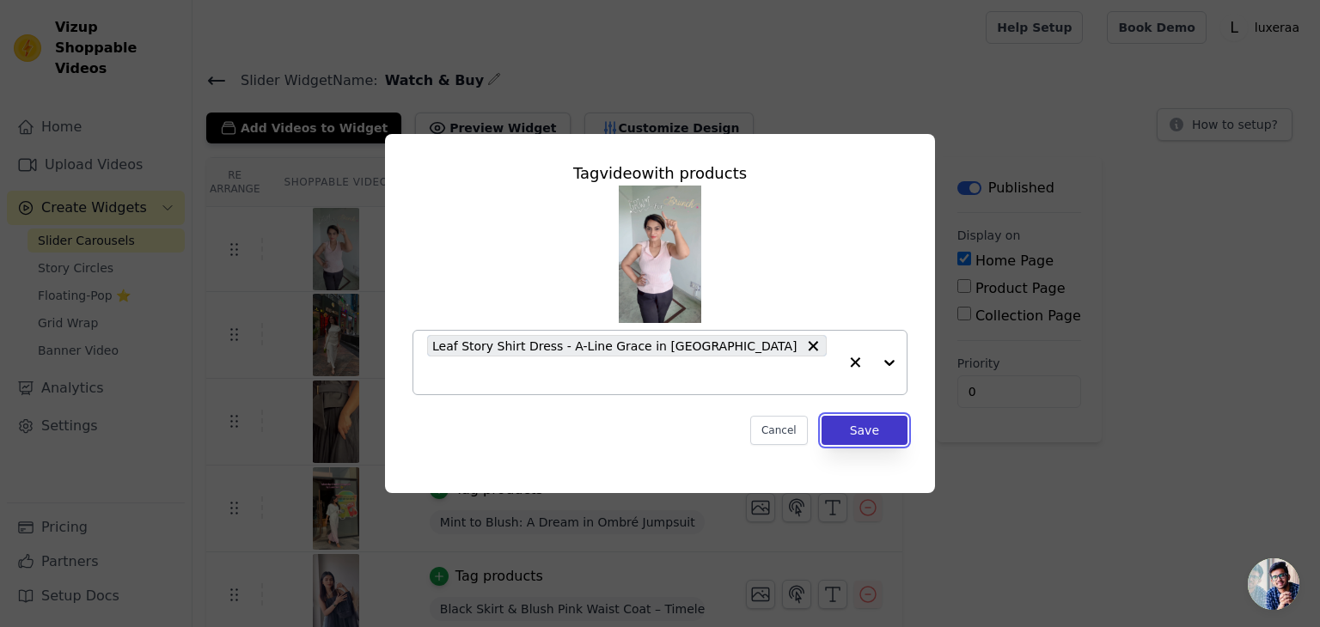
click at [868, 424] on button "Save" at bounding box center [864, 430] width 86 height 29
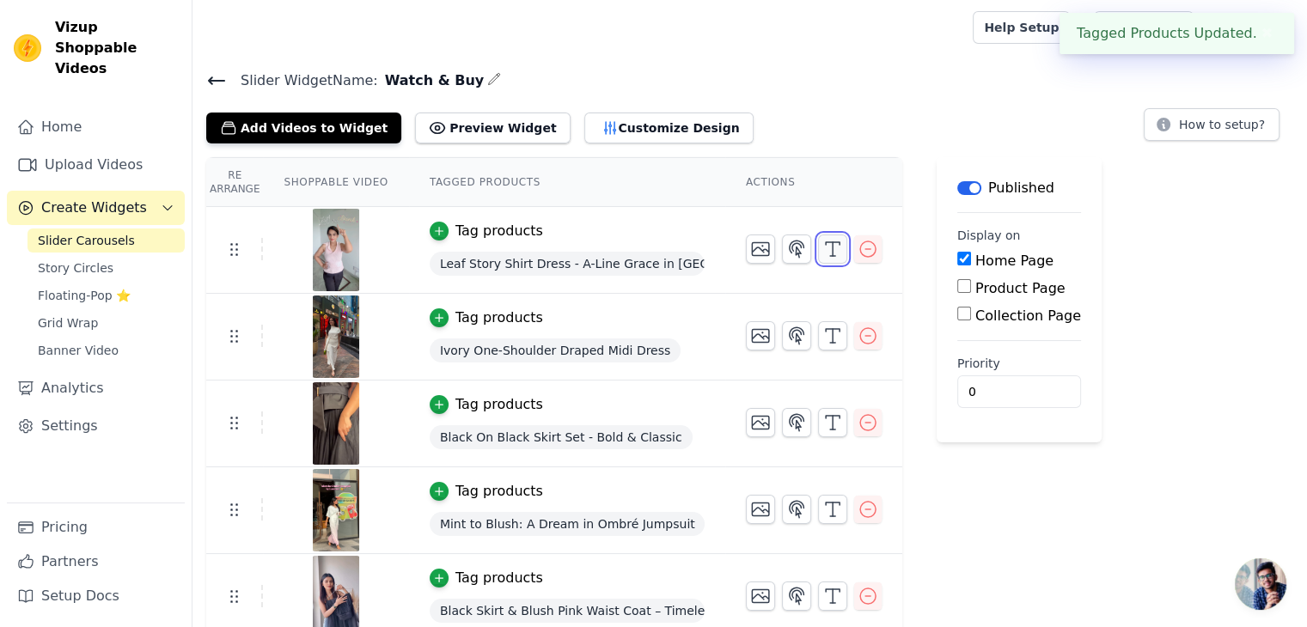
click at [818, 249] on button "button" at bounding box center [832, 249] width 29 height 29
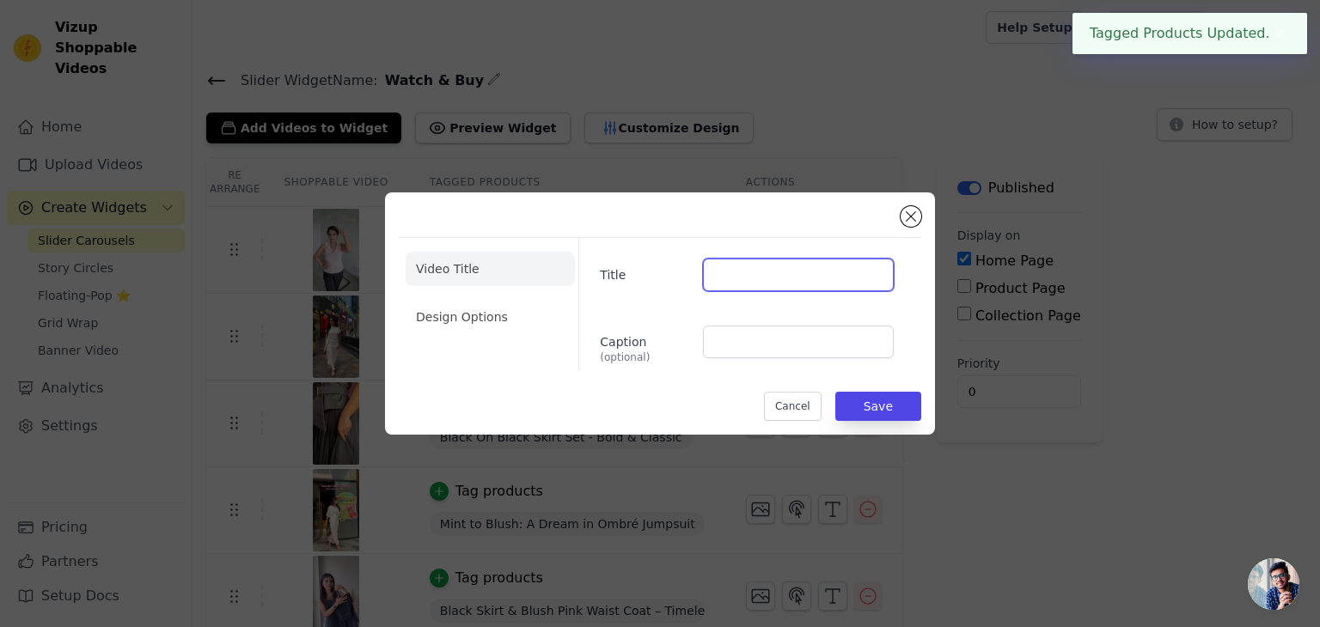
click at [762, 269] on input "Title" at bounding box center [798, 275] width 191 height 33
paste input "Leaf Story Shirt Dress - A-Line Grace in [GEOGRAPHIC_DATA]"
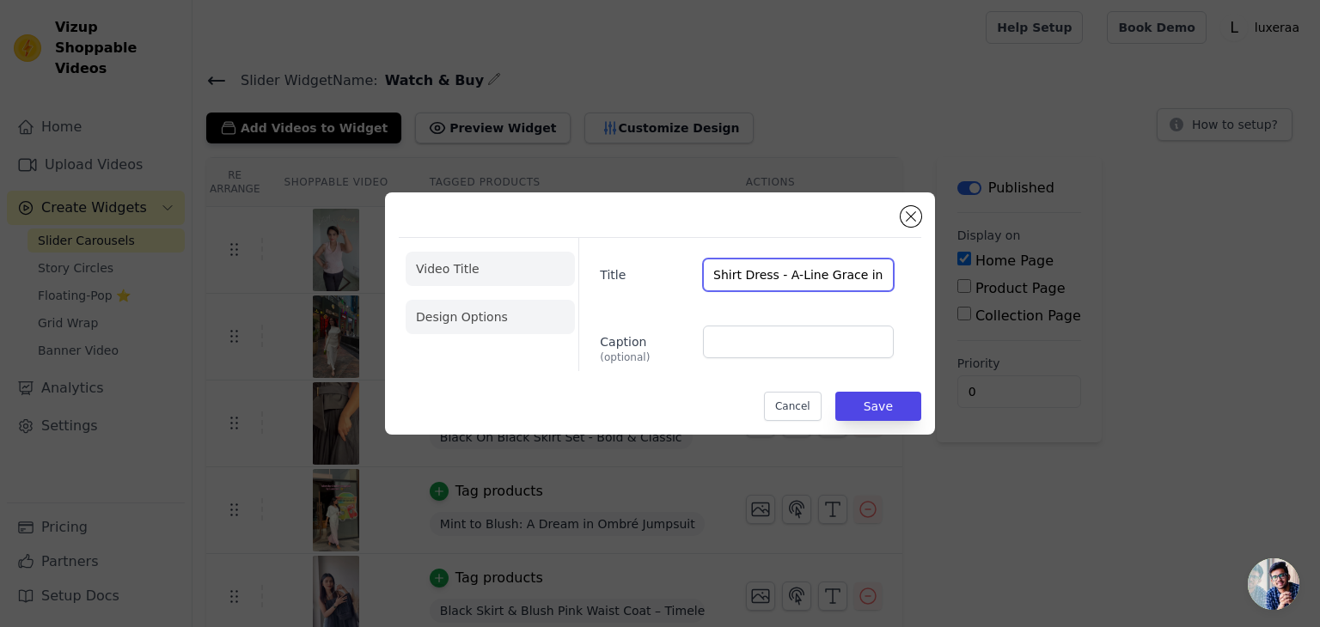
type input "Leaf Story Shirt Dress - A-Line Grace in [GEOGRAPHIC_DATA]"
click at [488, 316] on li "Design Options" at bounding box center [490, 317] width 169 height 34
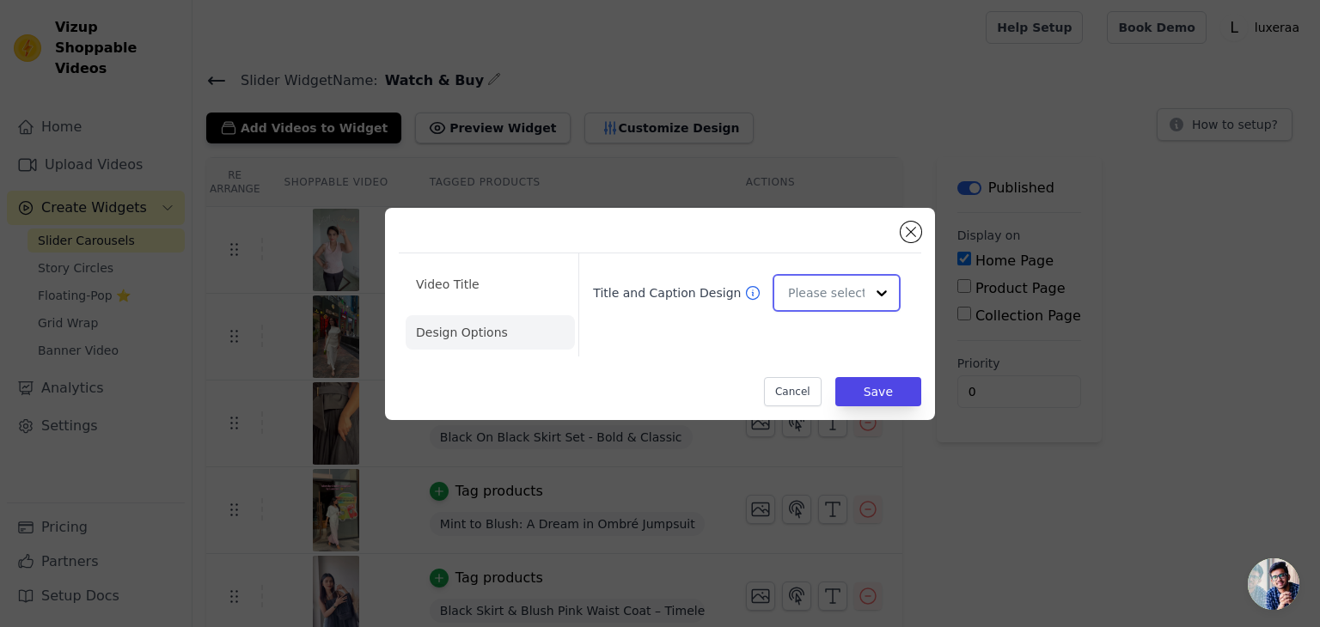
click at [785, 298] on div at bounding box center [836, 293] width 128 height 38
click at [809, 368] on div "Overlay" at bounding box center [833, 369] width 123 height 36
click at [485, 279] on li "Video Title" at bounding box center [490, 284] width 169 height 34
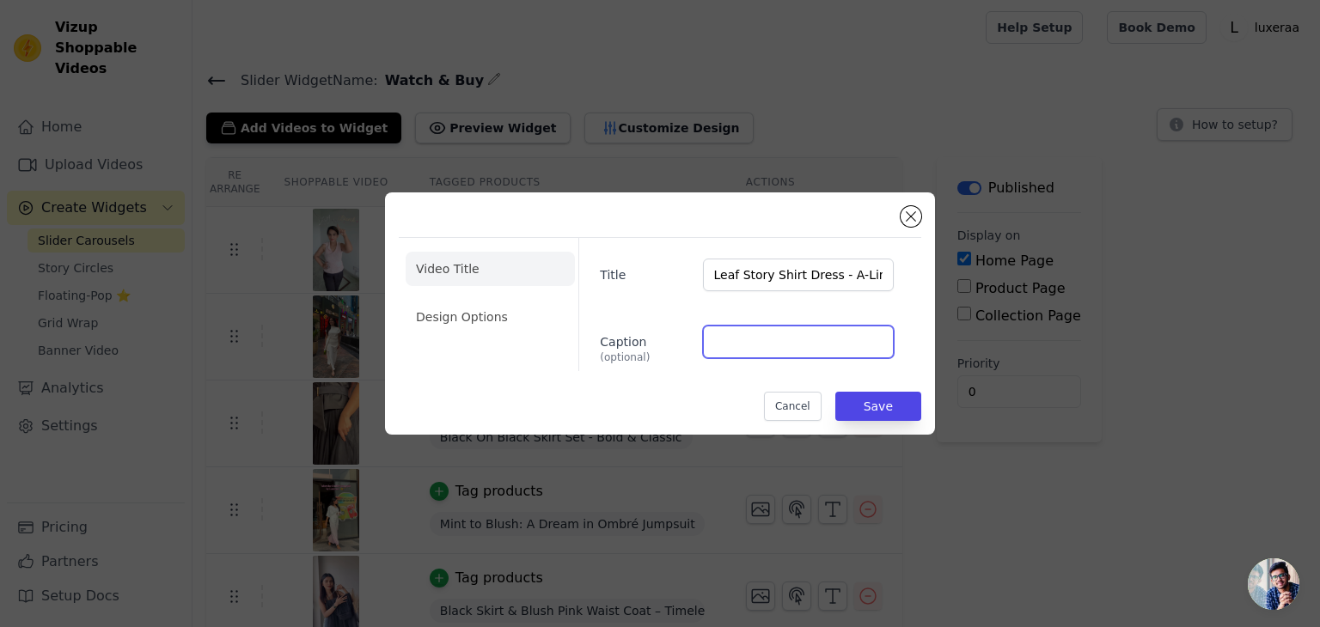
click at [734, 349] on input "Caption (optional)" at bounding box center [798, 342] width 191 height 33
paste input "Rs. 3,098.00"
type input "Rs. 3,098.00"
click at [876, 400] on button "Save" at bounding box center [878, 406] width 86 height 29
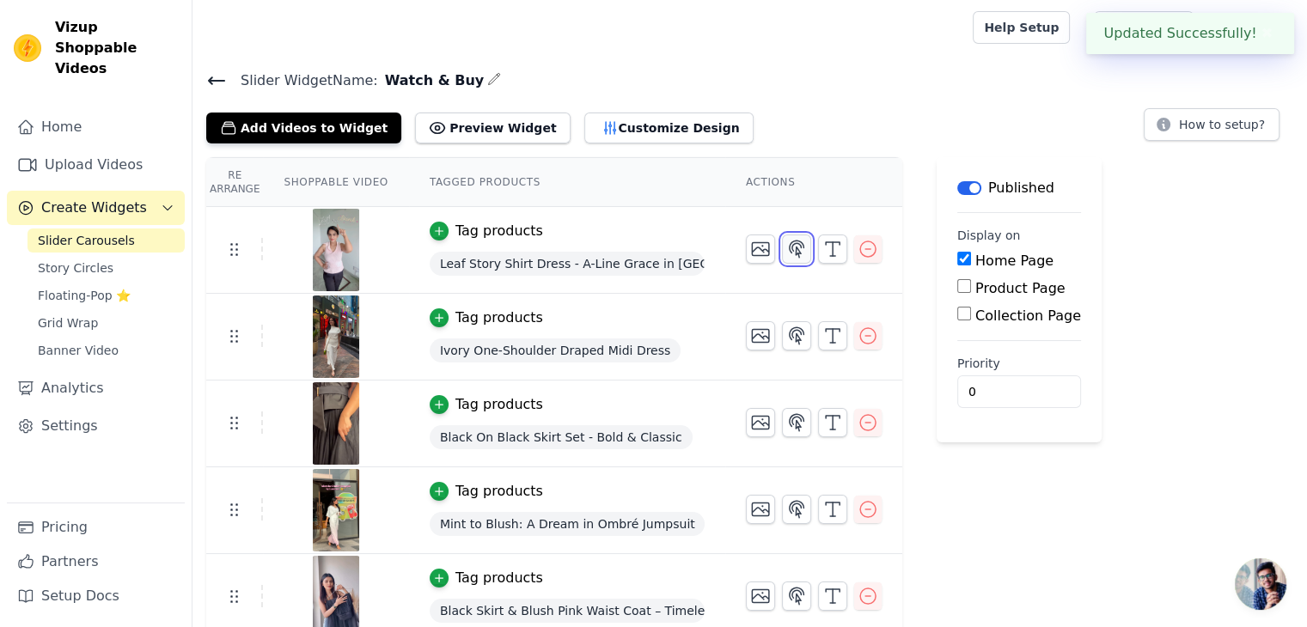
click at [790, 252] on icon "button" at bounding box center [797, 249] width 15 height 16
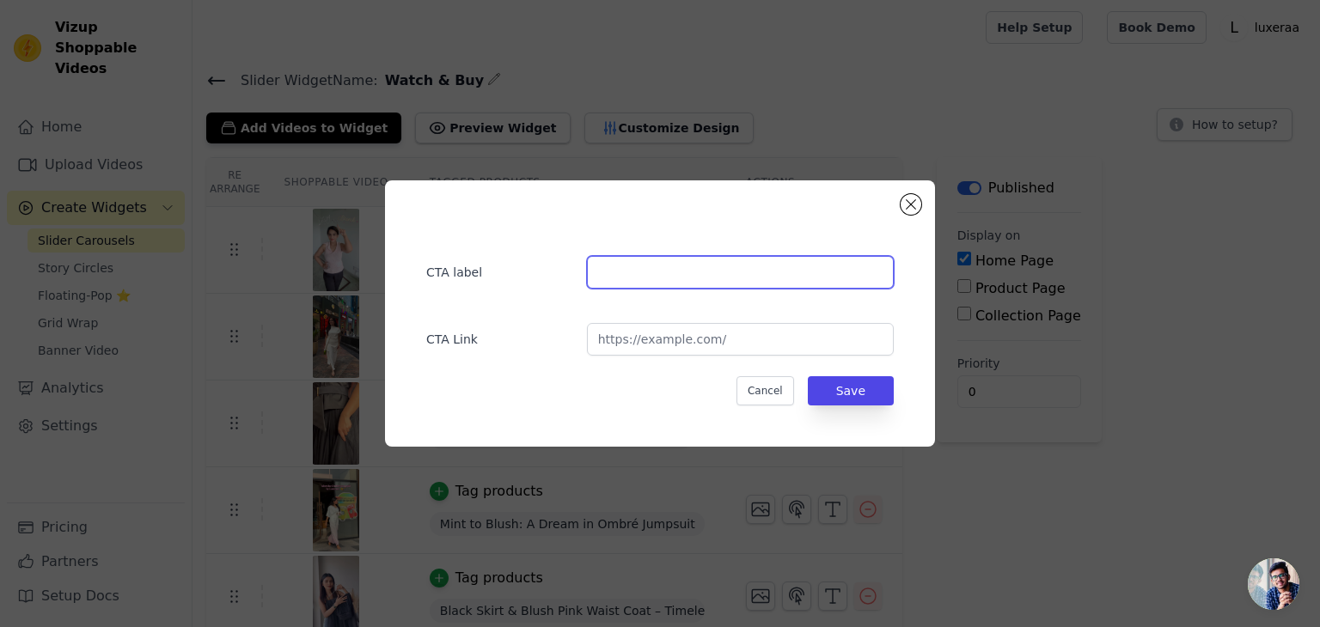
click at [707, 269] on input "text" at bounding box center [740, 272] width 307 height 33
type input "Buy Now"
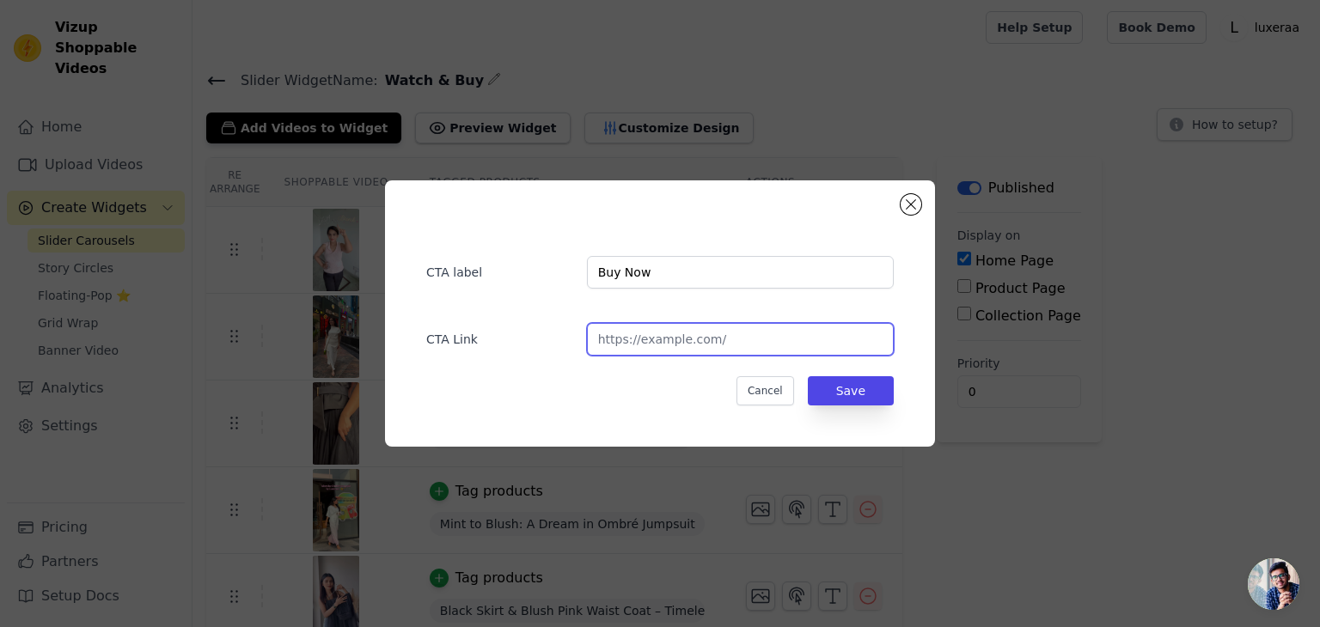
click at [646, 340] on input "url" at bounding box center [740, 339] width 307 height 33
paste input "https://luxeraa.com/products/leaf-story-shirt-dress"
type input "https://luxeraa.com/products/leaf-story-shirt-dress"
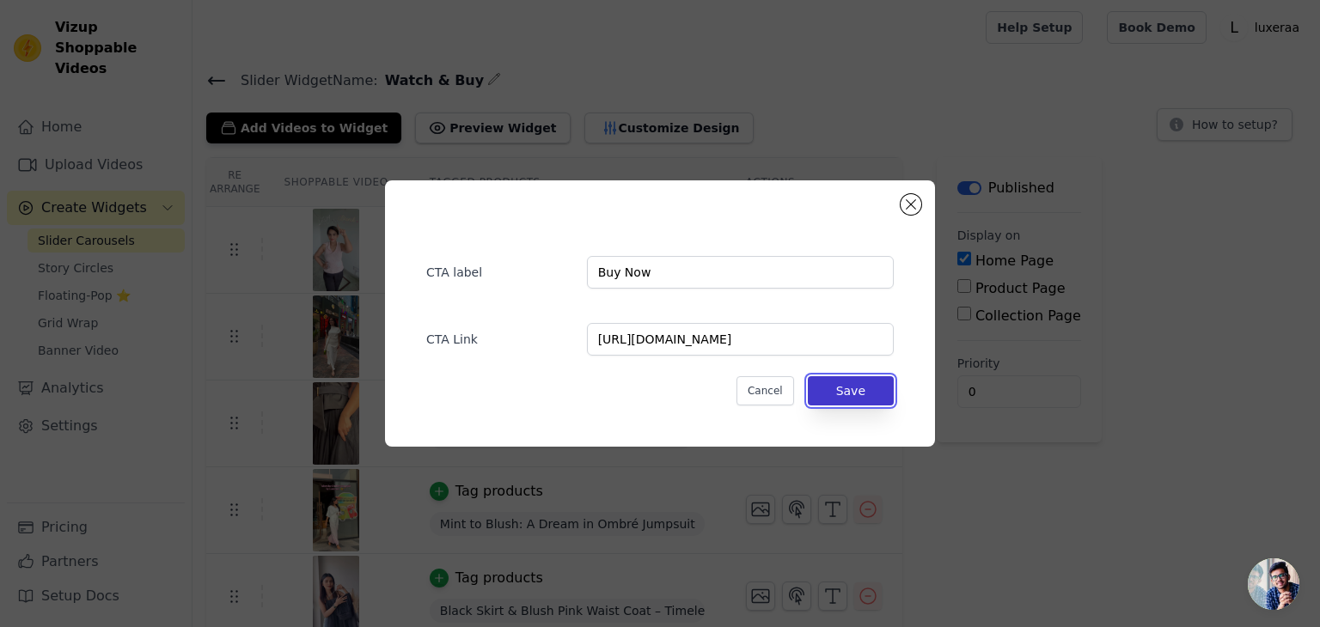
click at [839, 393] on button "Save" at bounding box center [851, 390] width 86 height 29
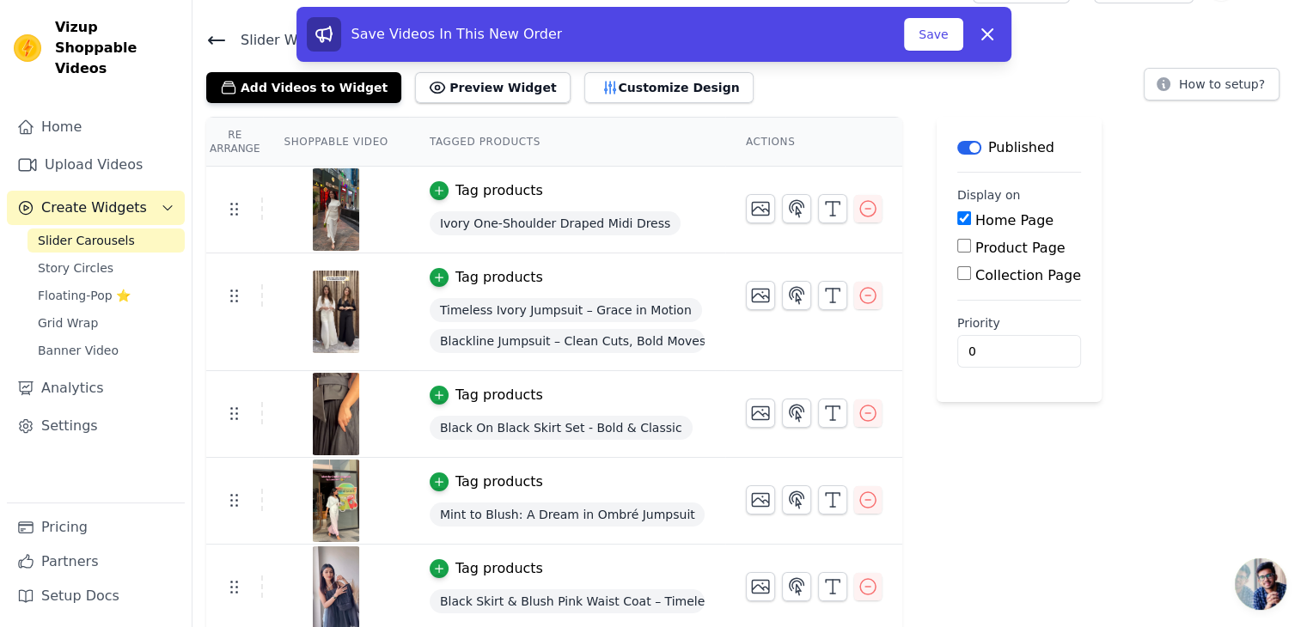
scroll to position [129, 0]
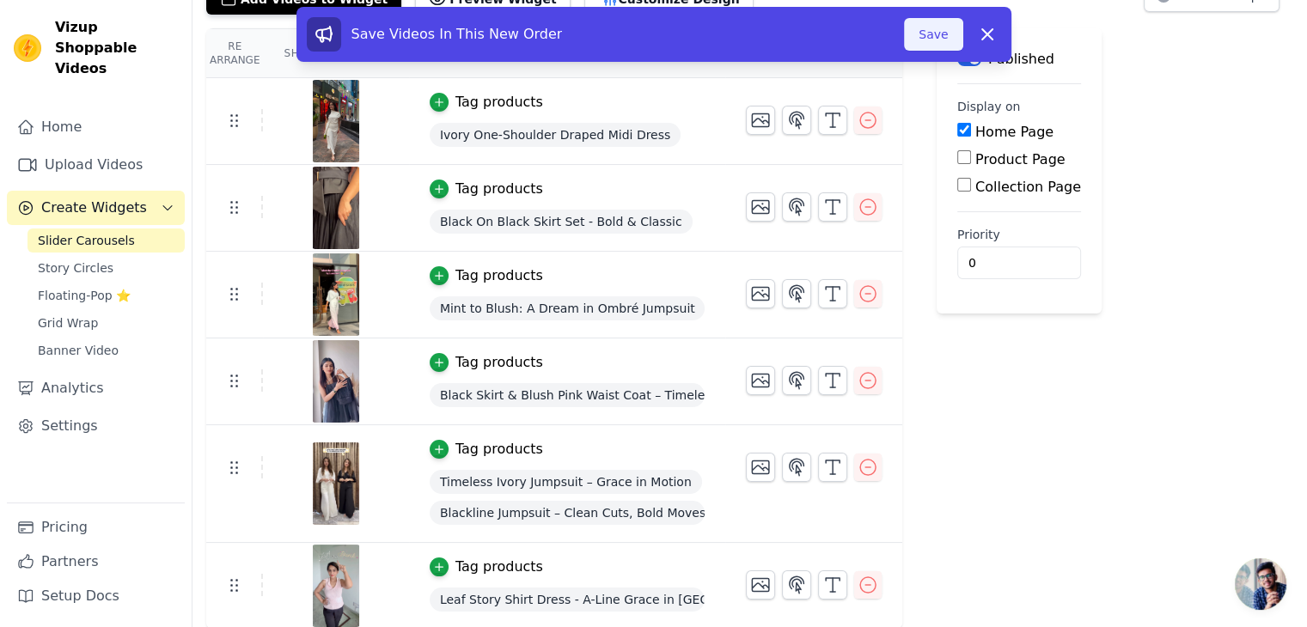
click at [925, 27] on button "Save" at bounding box center [933, 34] width 58 height 33
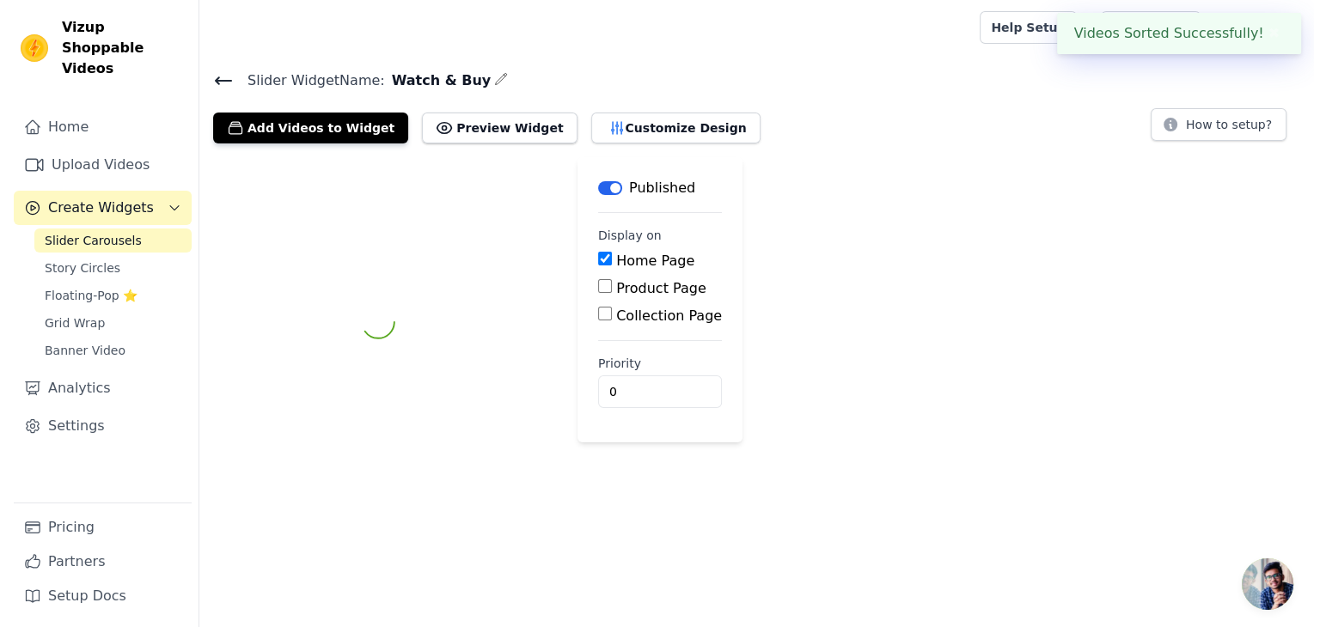
scroll to position [0, 0]
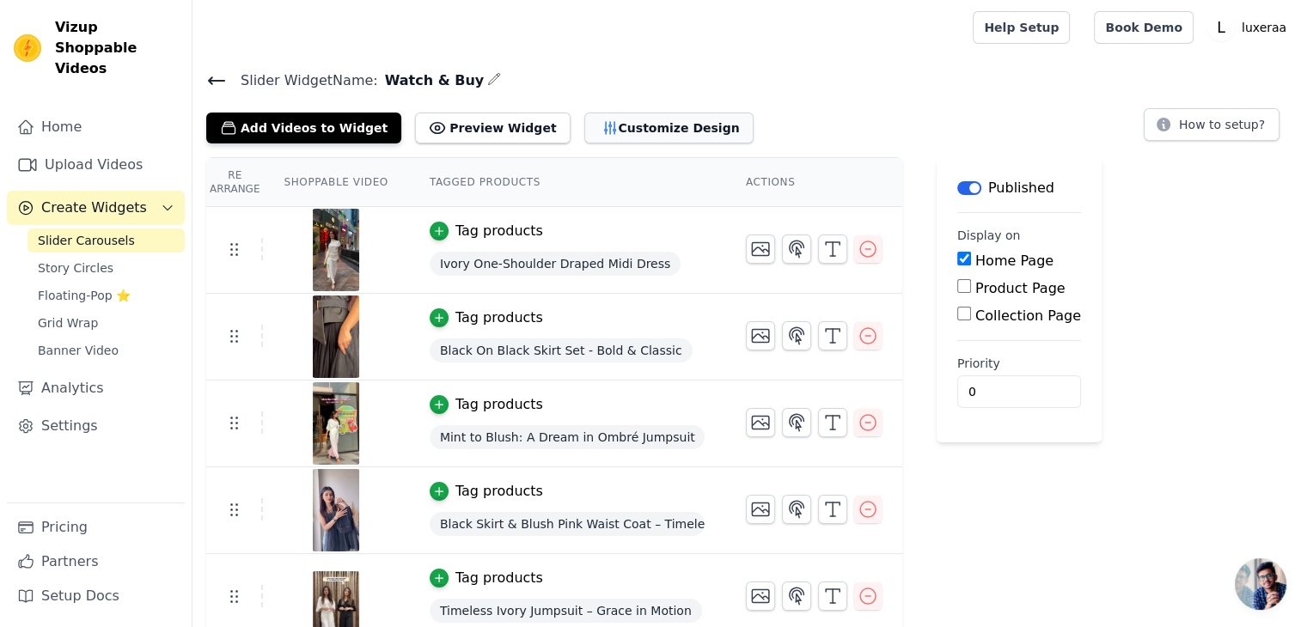
click at [605, 136] on button "Customize Design" at bounding box center [668, 128] width 169 height 31
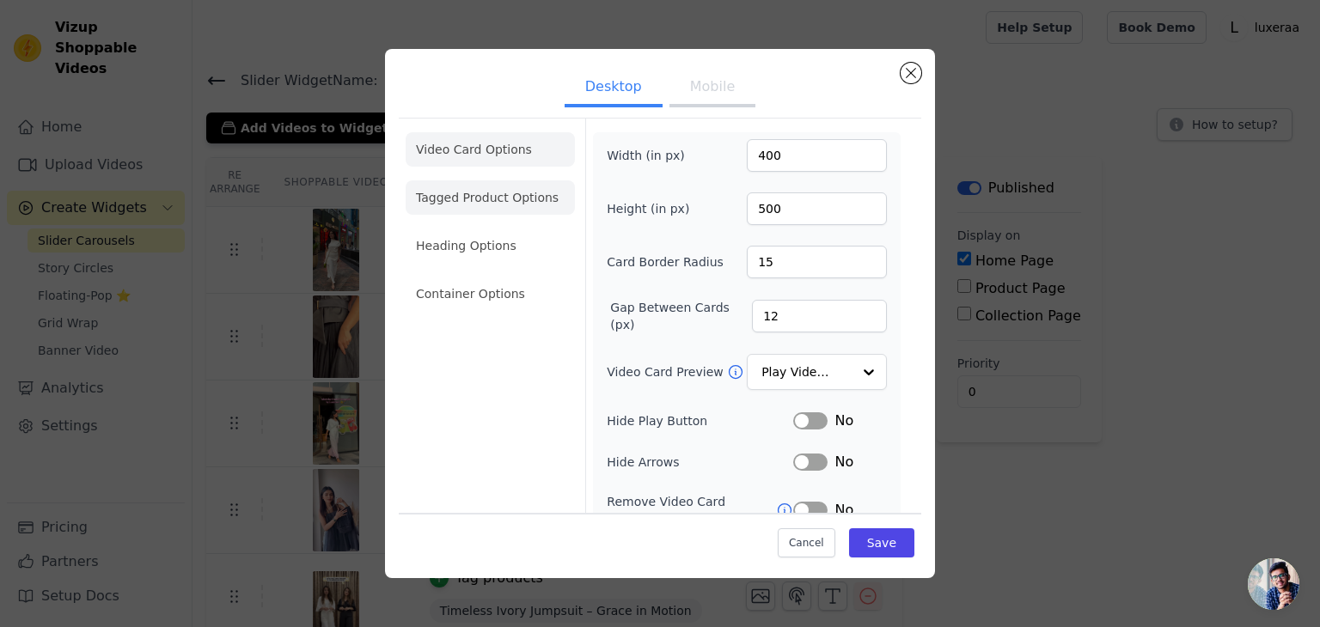
click at [498, 204] on li "Tagged Product Options" at bounding box center [490, 197] width 169 height 34
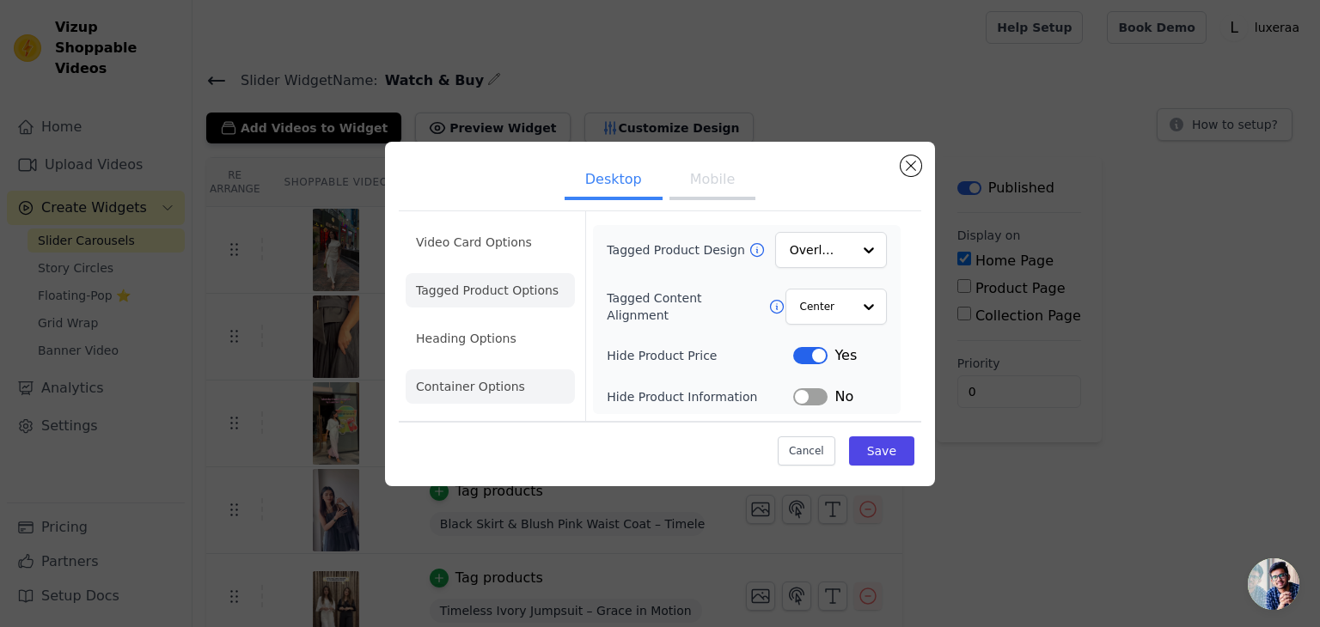
click at [492, 386] on li "Container Options" at bounding box center [490, 386] width 169 height 34
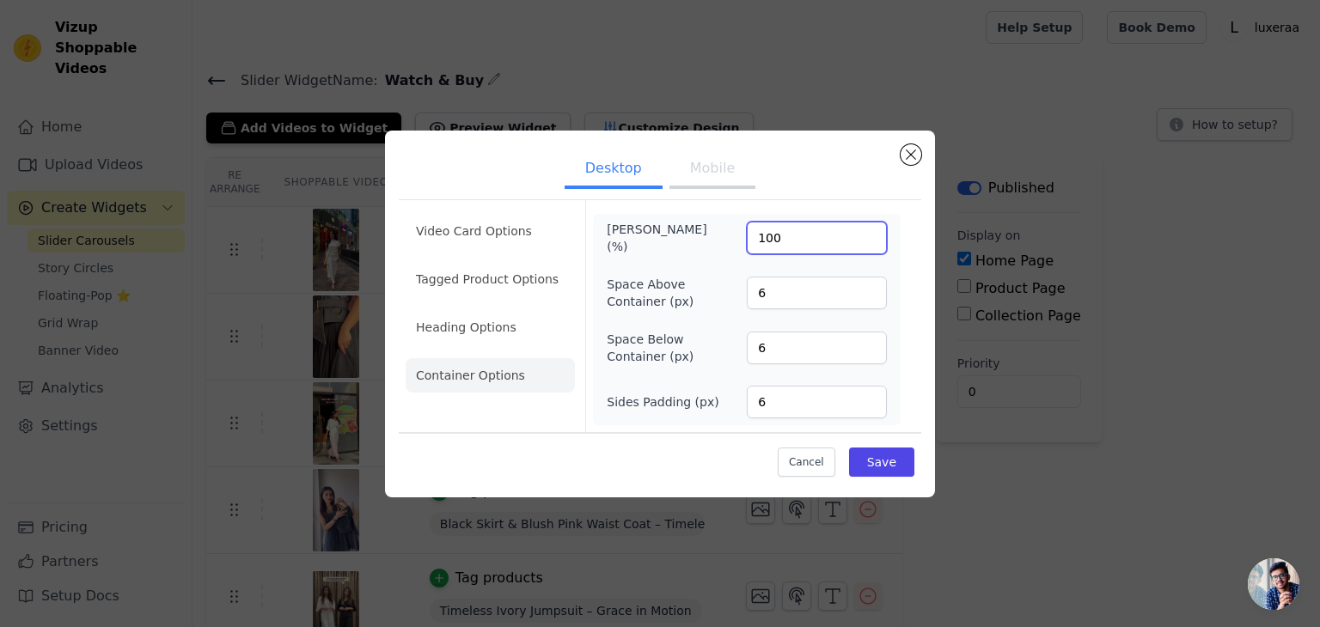
click at [763, 237] on input "100" at bounding box center [817, 238] width 140 height 33
drag, startPoint x: 763, startPoint y: 237, endPoint x: 726, endPoint y: 238, distance: 37.0
click at [726, 238] on div "Max Width (%) 100" at bounding box center [747, 238] width 280 height 34
type input "500"
click at [473, 228] on li "Video Card Options" at bounding box center [490, 231] width 169 height 34
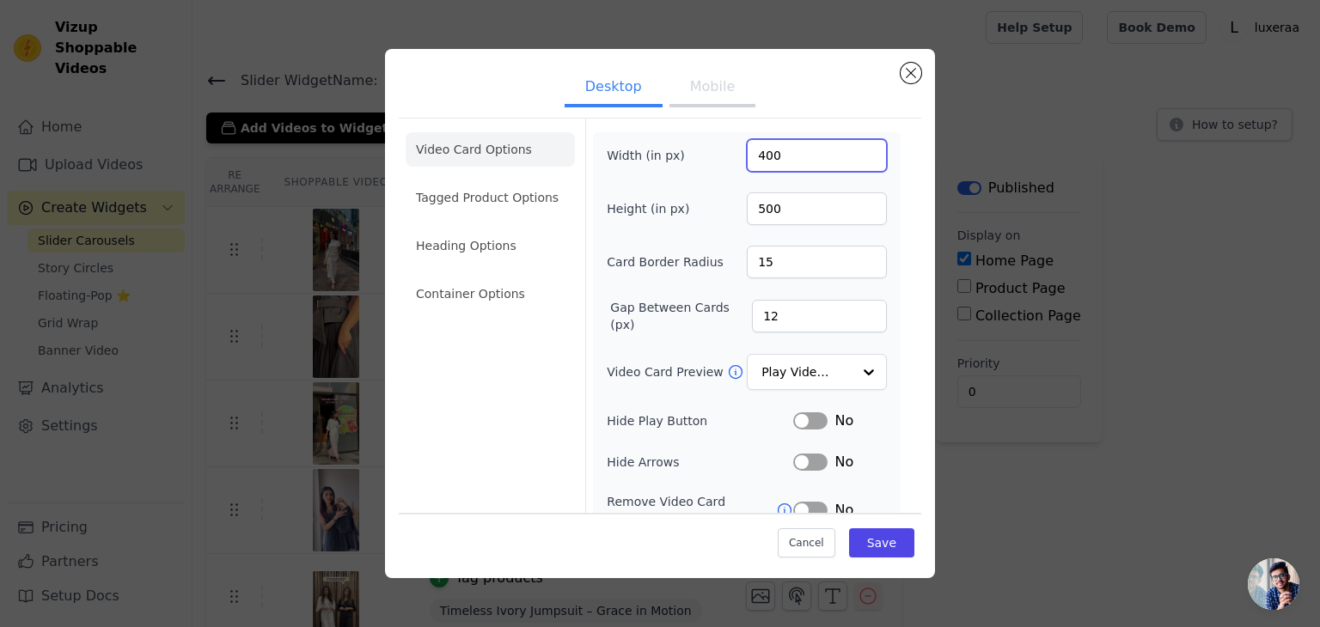
click at [756, 156] on input "400" at bounding box center [817, 155] width 140 height 33
click at [766, 145] on input "2702" at bounding box center [817, 155] width 140 height 33
type input "200"
click at [868, 544] on button "Save" at bounding box center [881, 542] width 65 height 29
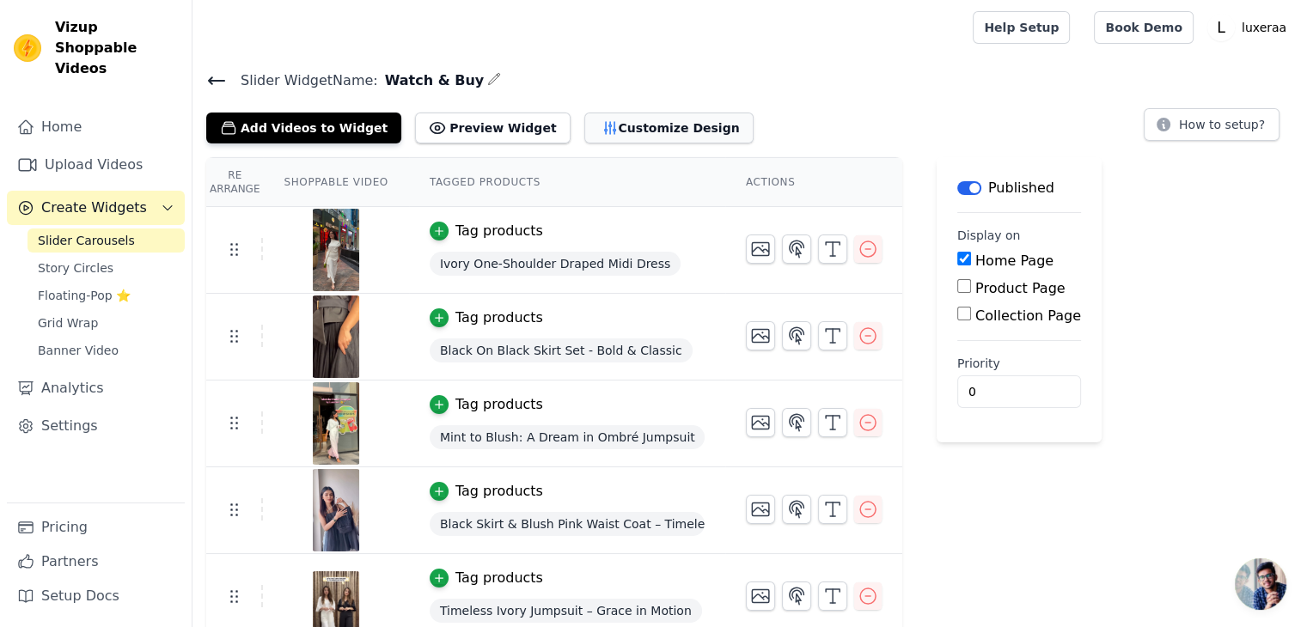
click at [622, 137] on button "Customize Design" at bounding box center [668, 128] width 169 height 31
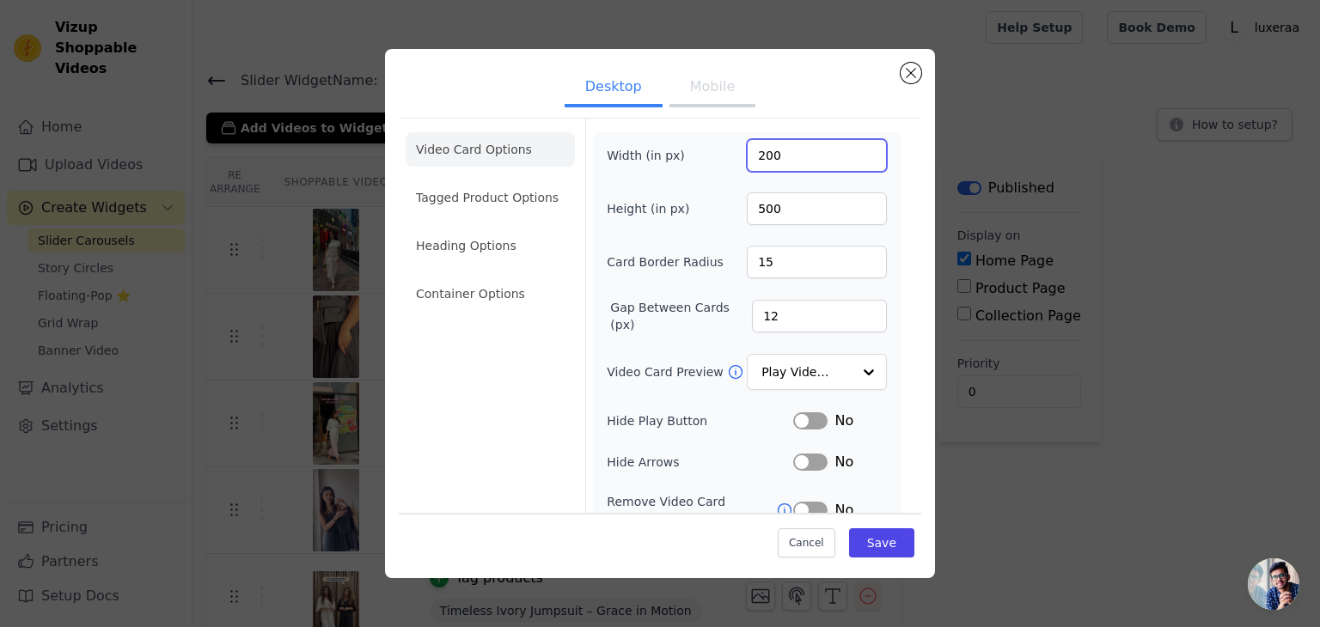
click at [761, 153] on input "200" at bounding box center [817, 155] width 140 height 33
type input "250"
click at [870, 545] on button "Save" at bounding box center [881, 542] width 65 height 29
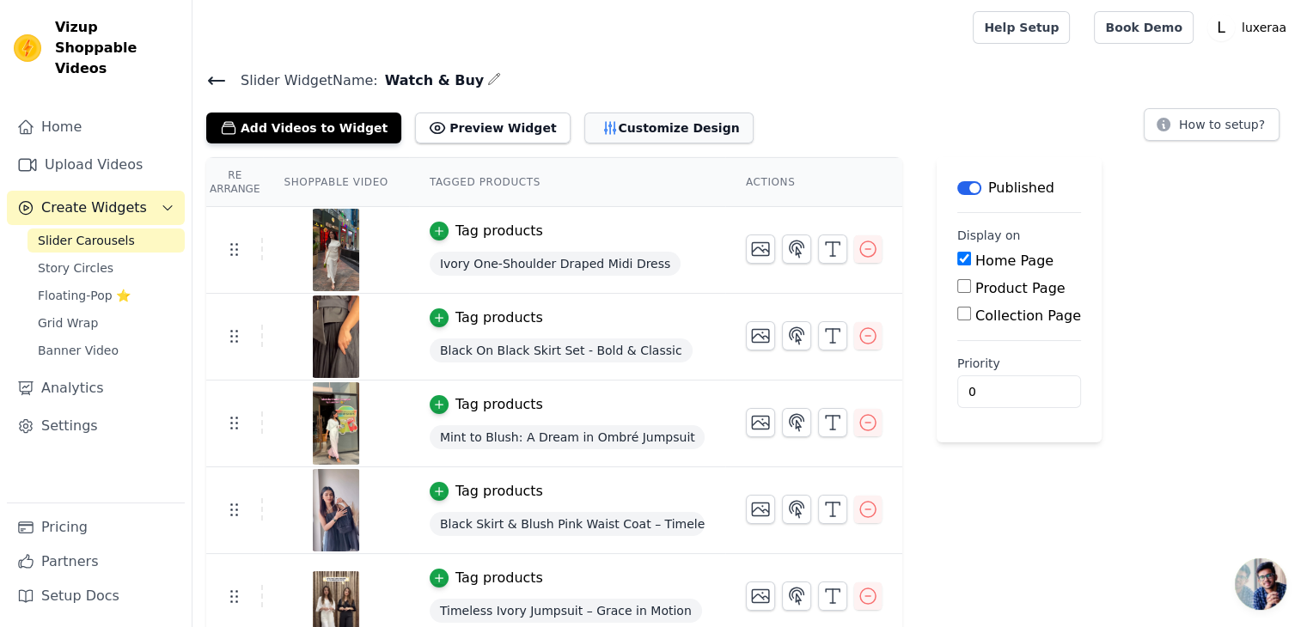
click at [607, 120] on button "Customize Design" at bounding box center [668, 128] width 169 height 31
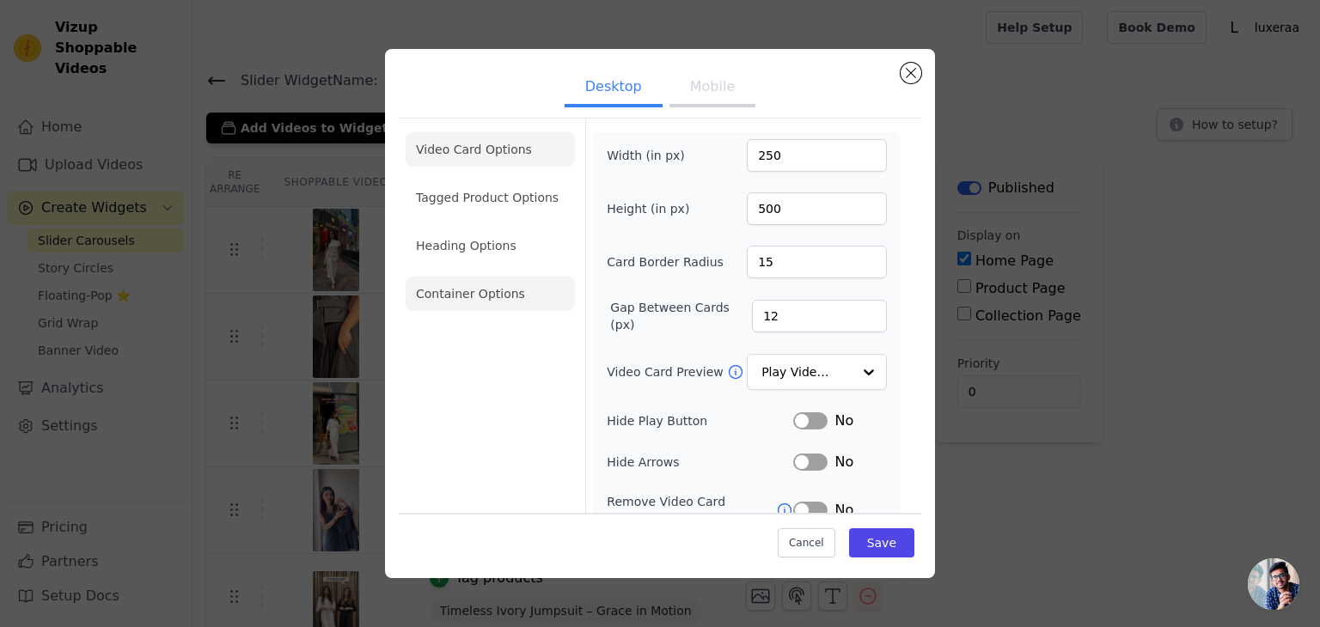
click at [486, 296] on li "Container Options" at bounding box center [490, 294] width 169 height 34
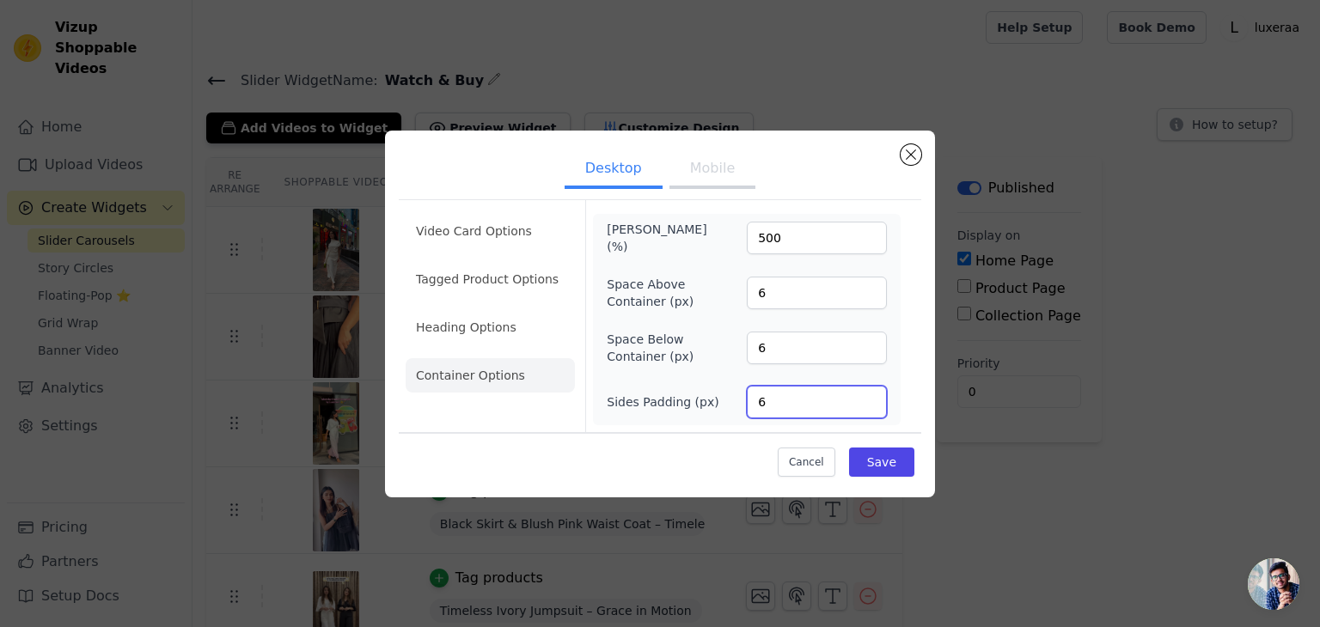
click at [763, 406] on input "6" at bounding box center [817, 402] width 140 height 33
drag, startPoint x: 763, startPoint y: 406, endPoint x: 735, endPoint y: 400, distance: 28.1
click at [735, 400] on div "Sides Padding (px) 6" at bounding box center [747, 402] width 280 height 33
type input "10"
click at [894, 466] on button "Save" at bounding box center [881, 462] width 65 height 29
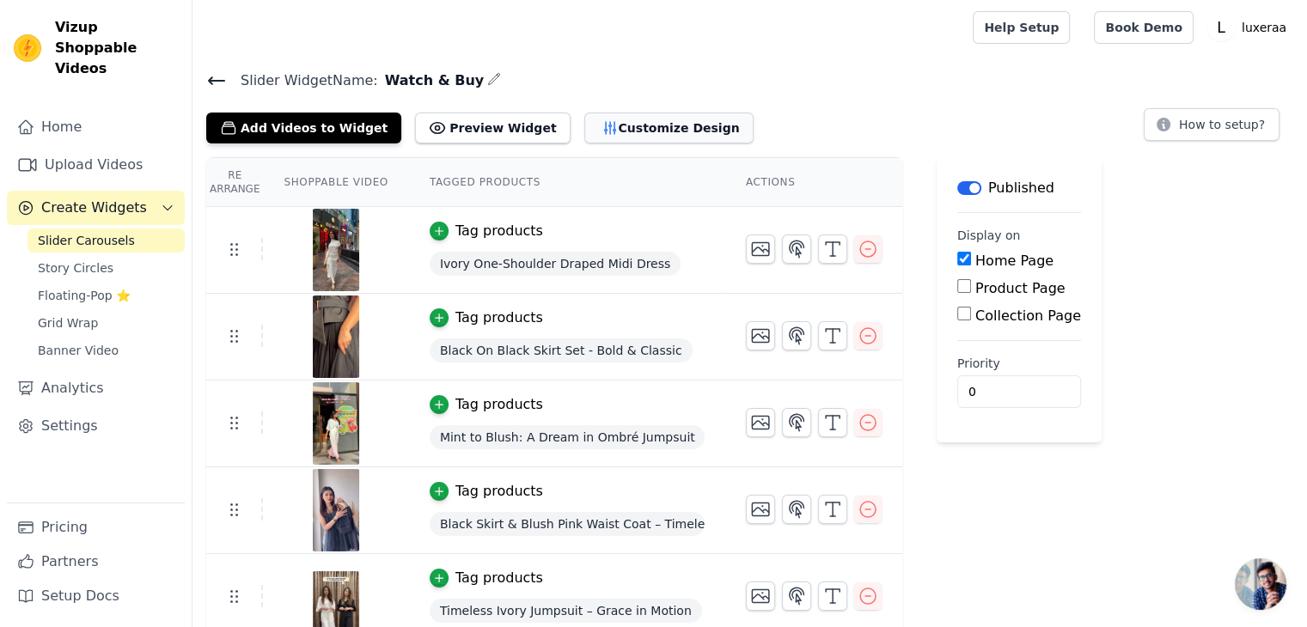
click at [597, 132] on button "Customize Design" at bounding box center [668, 128] width 169 height 31
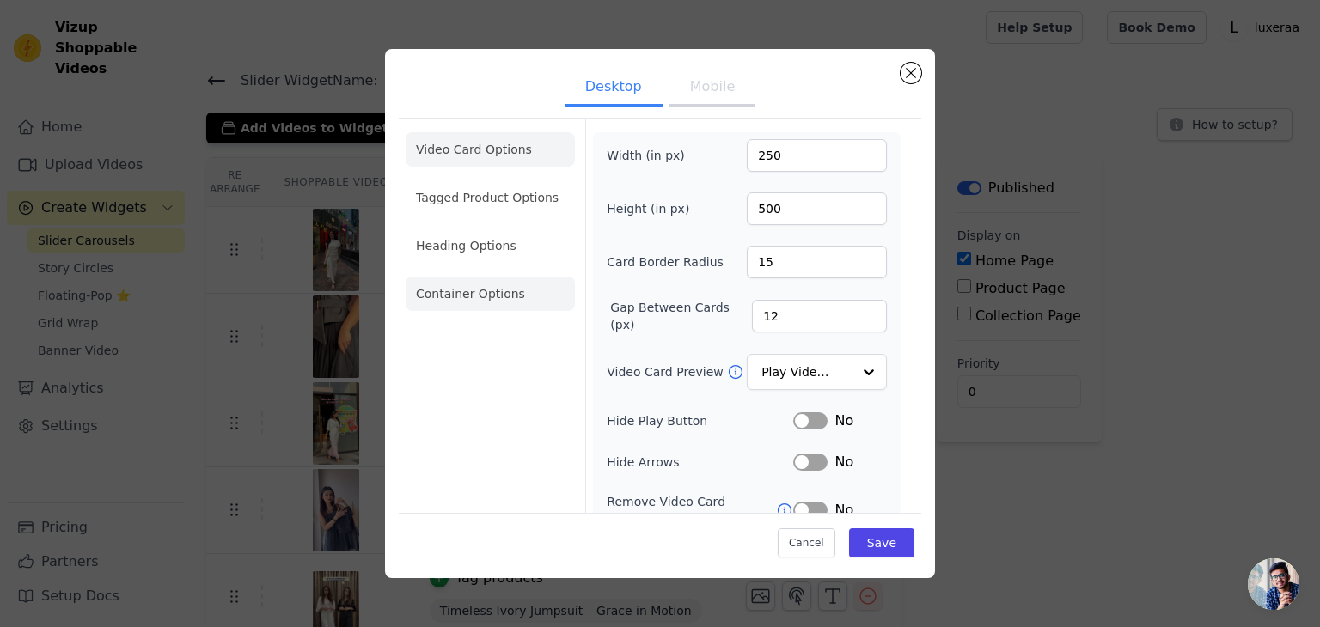
click at [470, 304] on li "Container Options" at bounding box center [490, 294] width 169 height 34
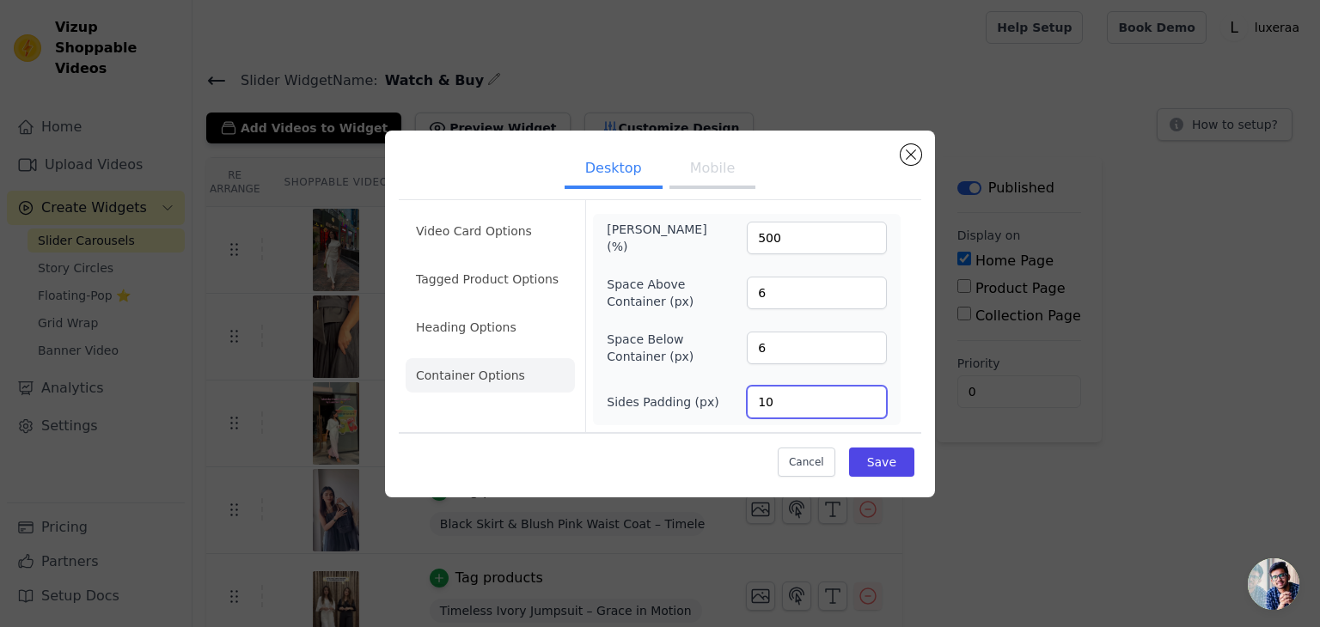
drag, startPoint x: 781, startPoint y: 389, endPoint x: 756, endPoint y: 397, distance: 26.1
click at [756, 397] on input "10" at bounding box center [817, 402] width 140 height 33
type input "20"
click at [897, 458] on button "Save" at bounding box center [881, 462] width 65 height 29
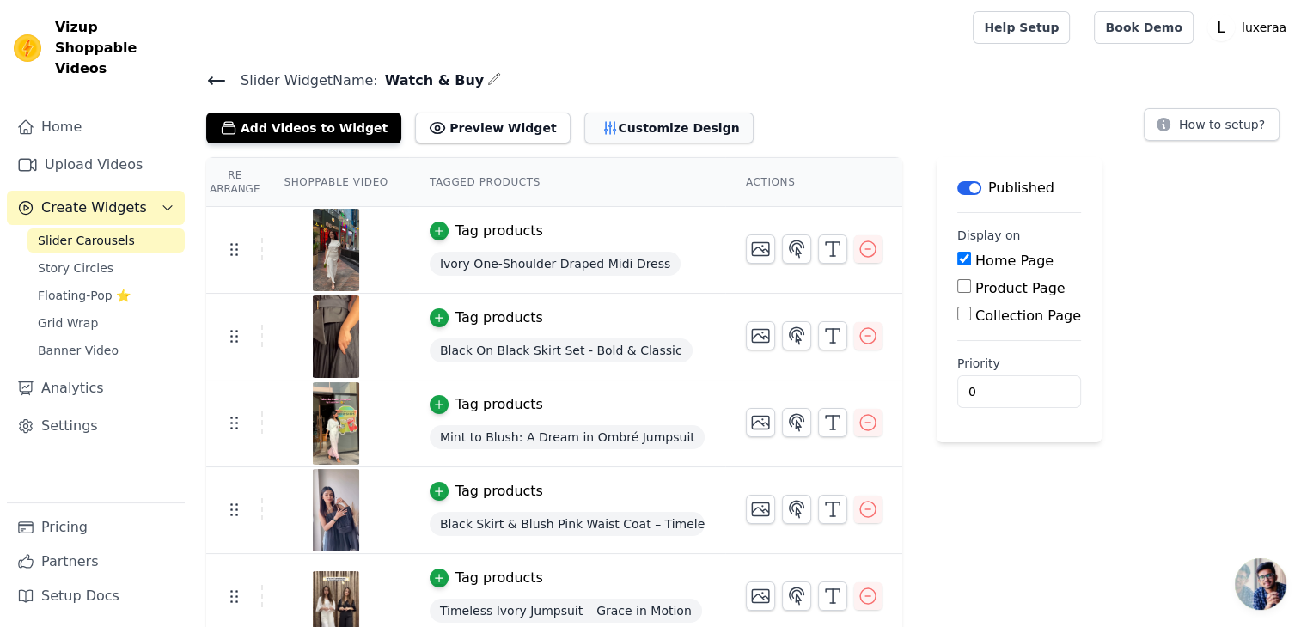
click at [608, 141] on button "Customize Design" at bounding box center [668, 128] width 169 height 31
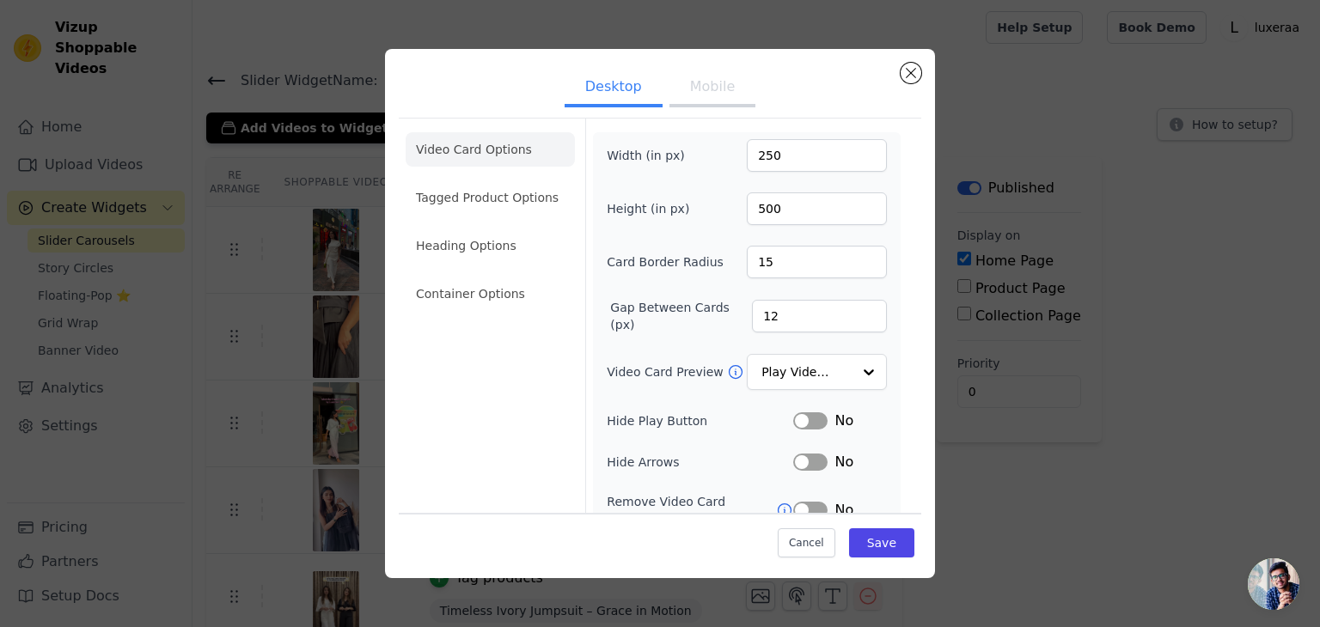
click at [483, 275] on ul "Video Card Options Tagged Product Options Heading Options Container Options" at bounding box center [490, 221] width 169 height 192
click at [485, 285] on li "Container Options" at bounding box center [490, 294] width 169 height 34
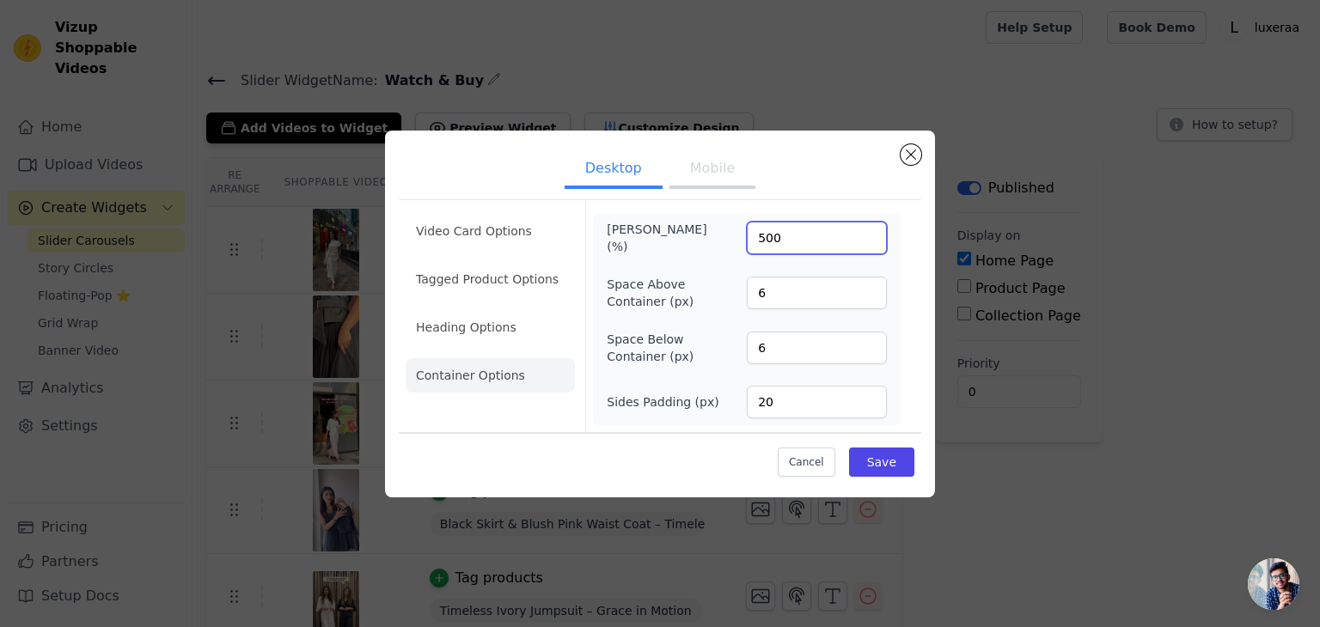
drag, startPoint x: 763, startPoint y: 234, endPoint x: 744, endPoint y: 239, distance: 19.6
click at [744, 239] on div "Max Width (%) 500" at bounding box center [747, 238] width 280 height 34
type input "400"
click at [866, 453] on button "Save" at bounding box center [881, 462] width 65 height 29
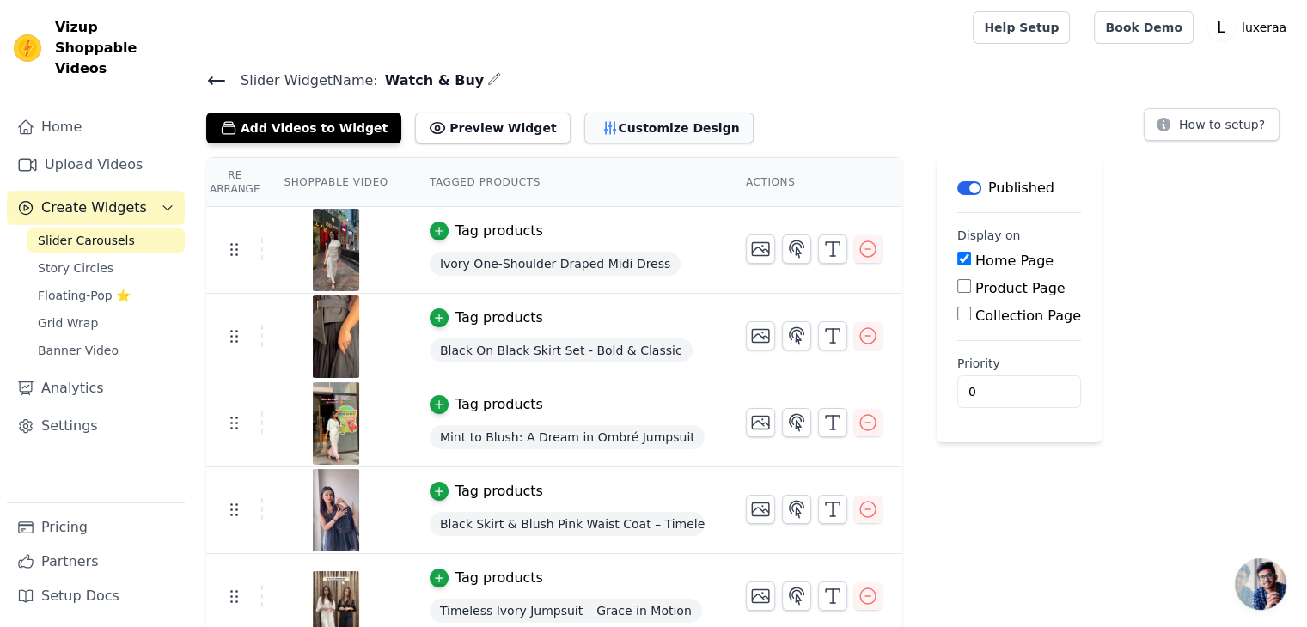
click at [586, 126] on button "Customize Design" at bounding box center [668, 128] width 169 height 31
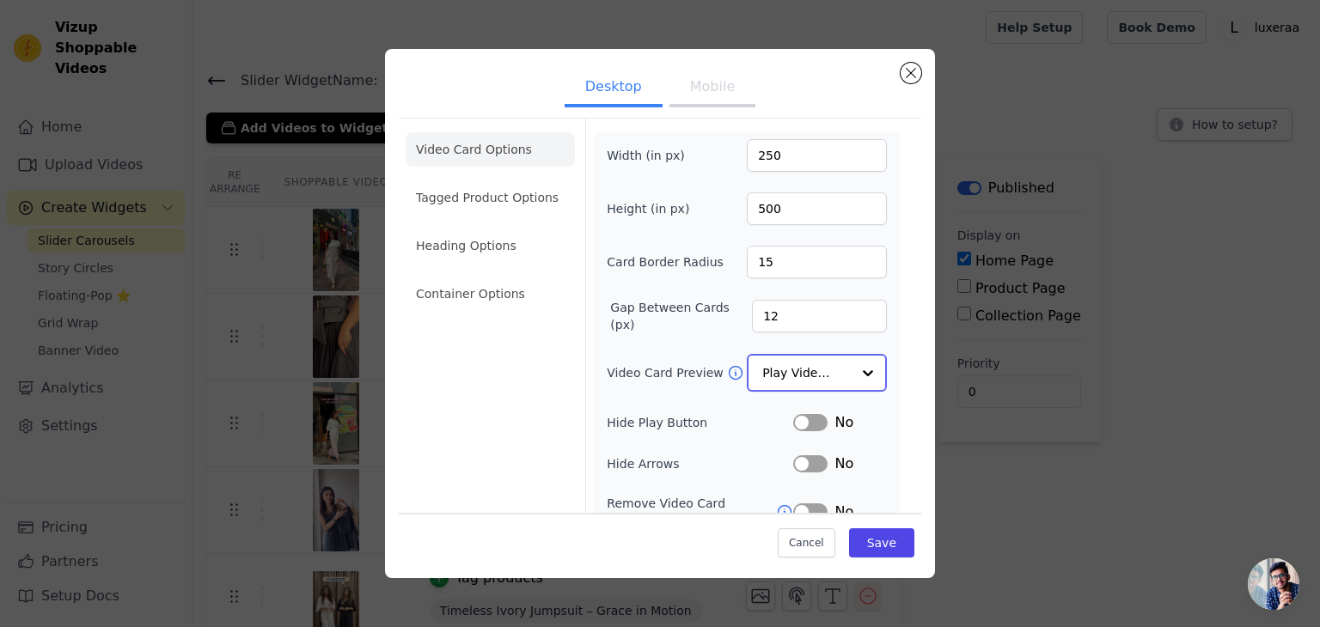
click at [777, 381] on input "Video Card Preview" at bounding box center [806, 373] width 89 height 34
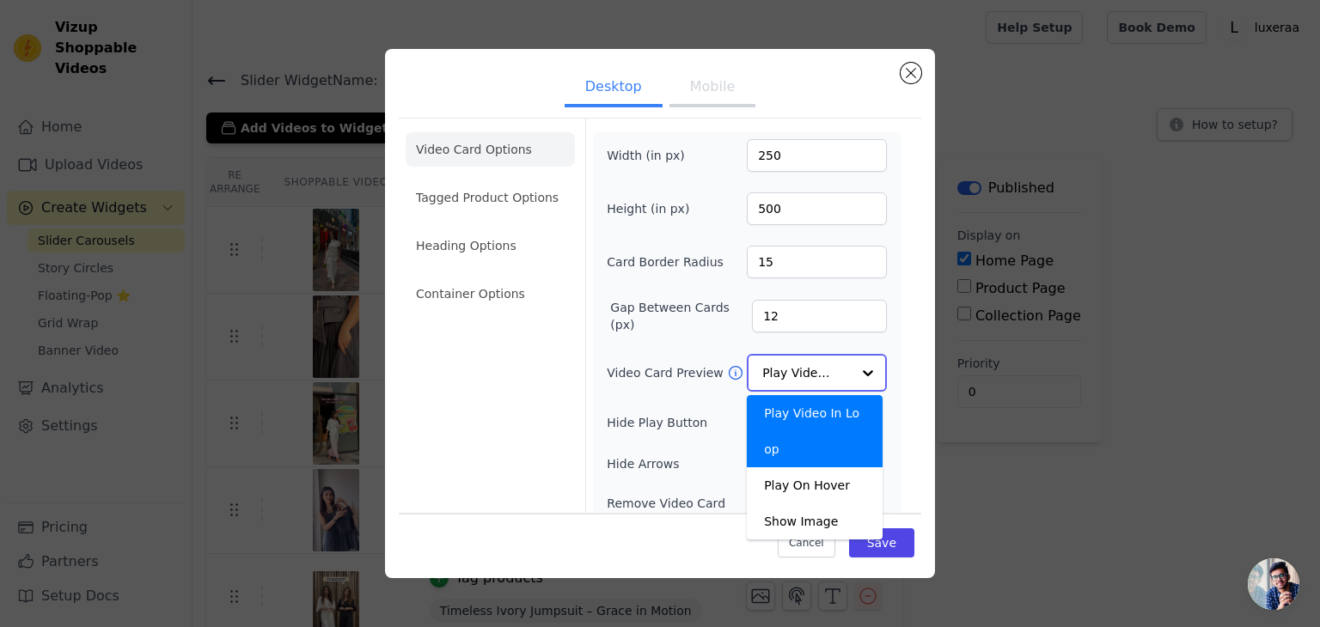
click at [777, 381] on input "Video Card Preview" at bounding box center [806, 373] width 89 height 34
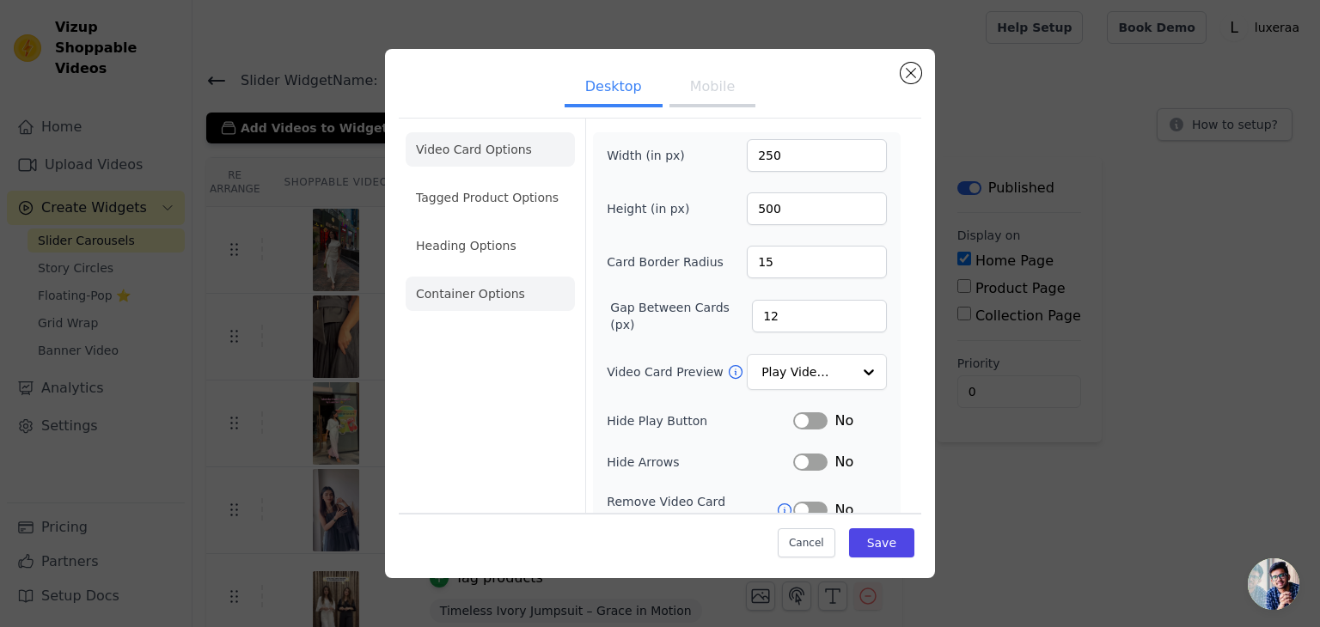
click at [482, 292] on li "Container Options" at bounding box center [490, 294] width 169 height 34
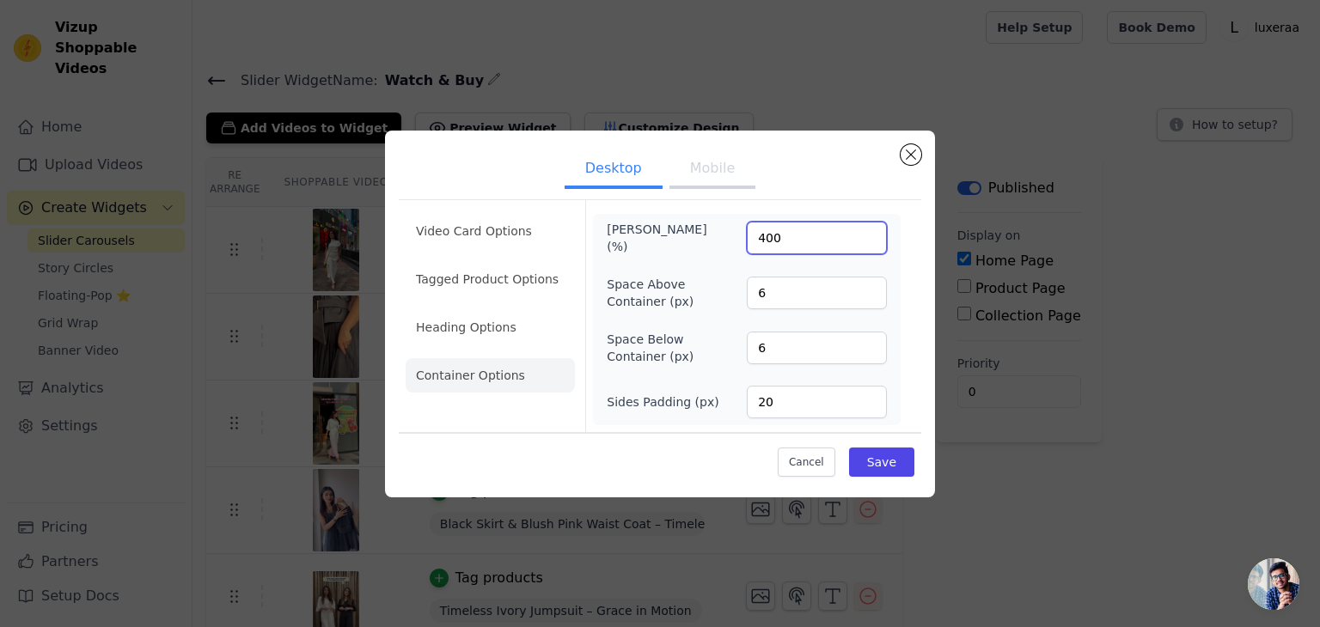
click at [763, 236] on input "400" at bounding box center [817, 238] width 140 height 33
drag, startPoint x: 763, startPoint y: 236, endPoint x: 747, endPoint y: 240, distance: 16.7
click at [747, 240] on input "400" at bounding box center [817, 238] width 140 height 33
type input "300"
click at [887, 448] on button "Save" at bounding box center [881, 462] width 65 height 29
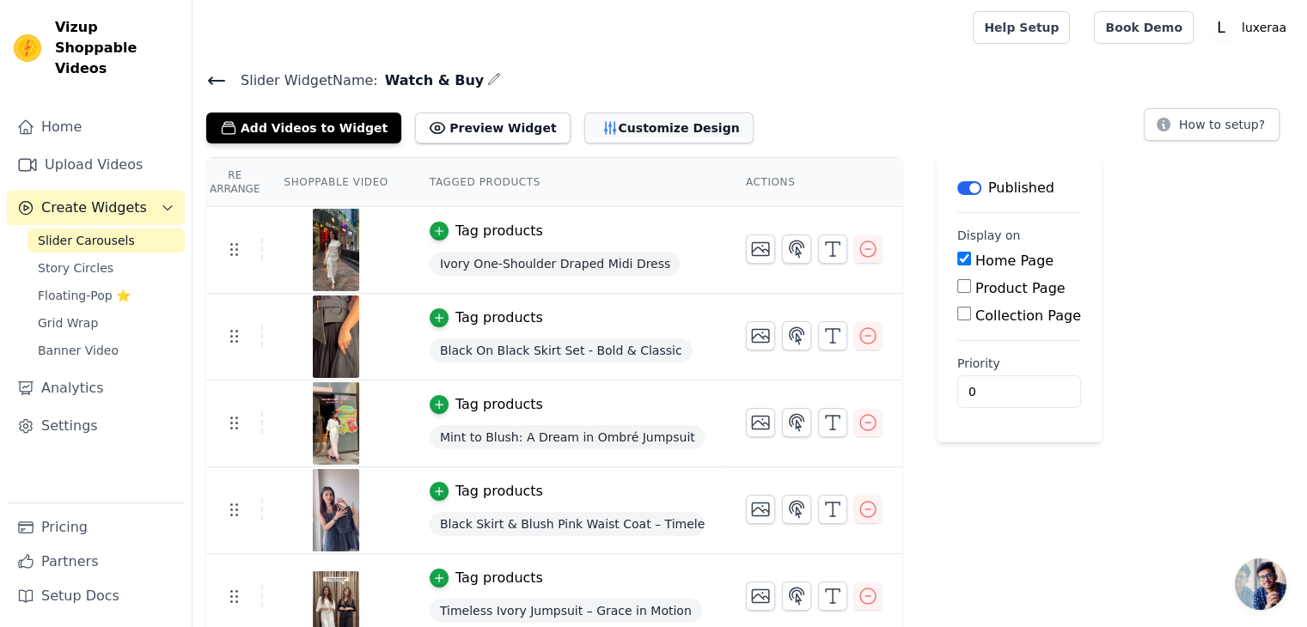
click at [608, 119] on button "Customize Design" at bounding box center [668, 128] width 169 height 31
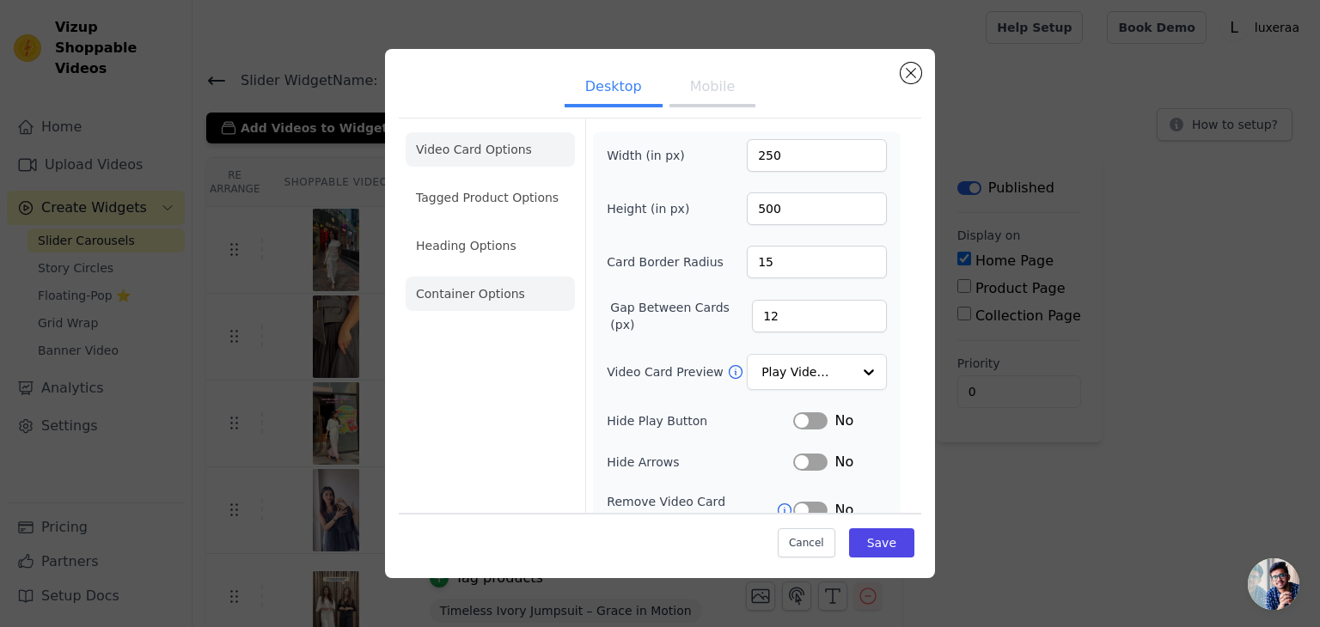
click at [462, 294] on li "Container Options" at bounding box center [490, 294] width 169 height 34
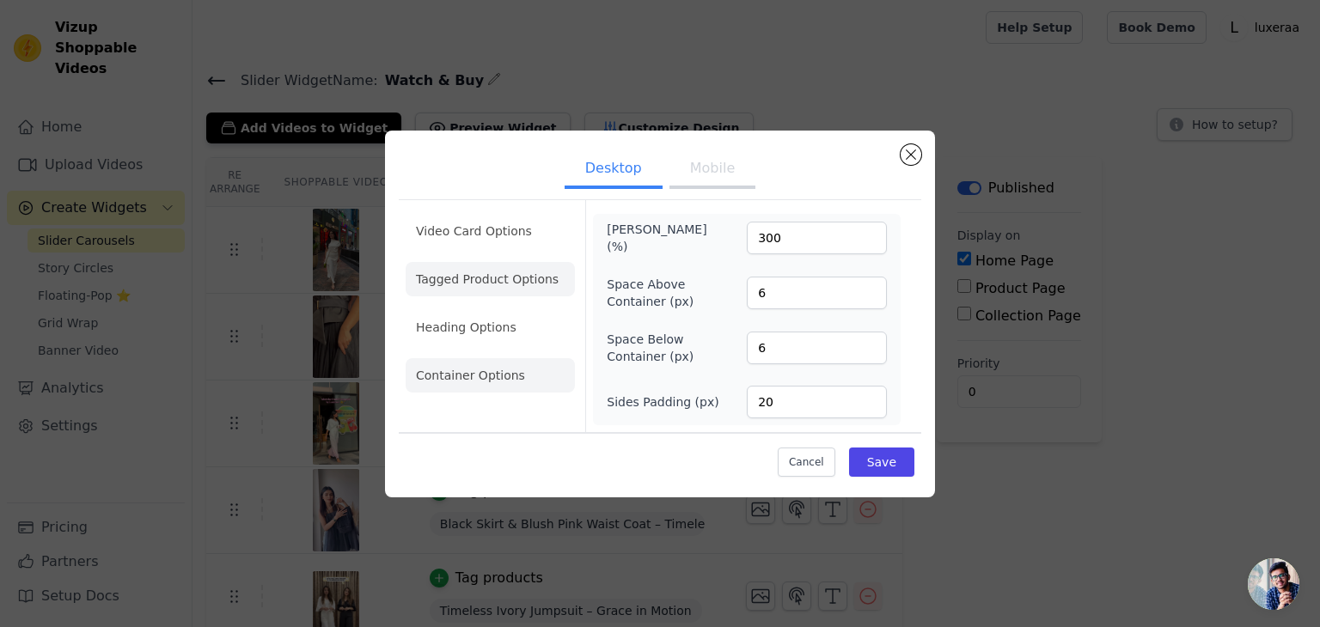
click at [504, 267] on li "Tagged Product Options" at bounding box center [490, 279] width 169 height 34
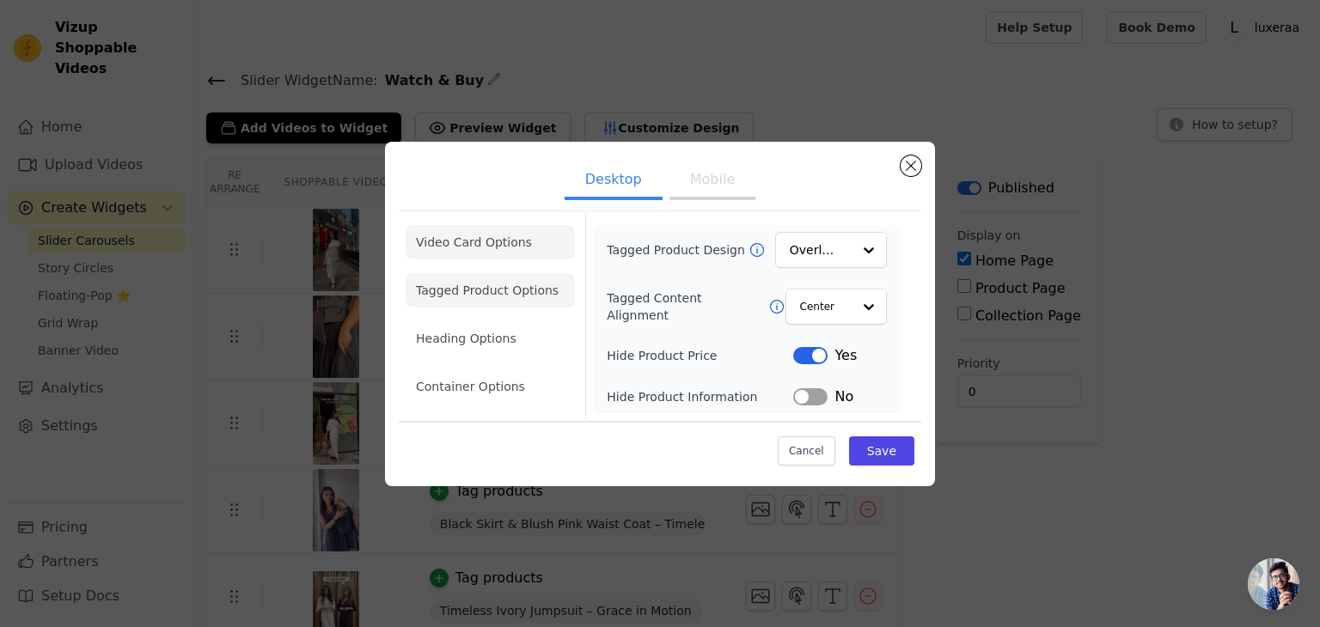
click at [490, 235] on li "Video Card Options" at bounding box center [490, 242] width 169 height 34
